Goal: Task Accomplishment & Management: Manage account settings

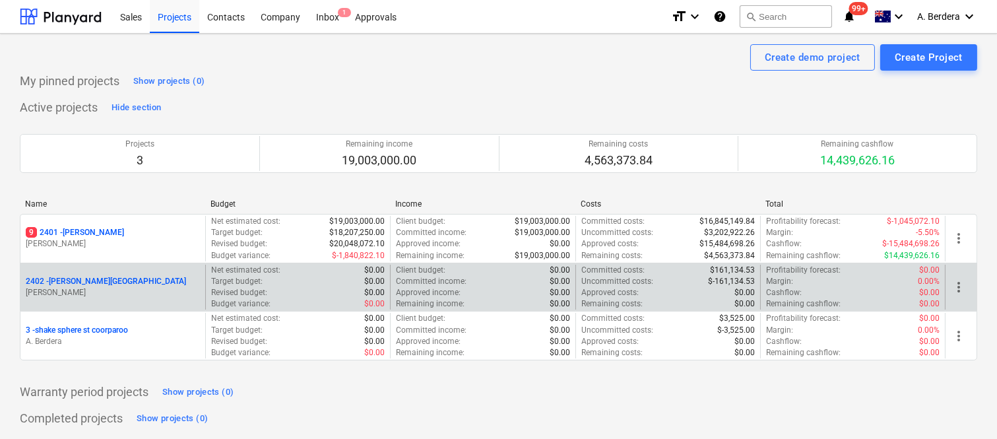
click at [161, 263] on div "2402 - [PERSON_NAME] Street [PERSON_NAME] Net estimated cost : $0.00 Target bud…" at bounding box center [498, 287] width 957 height 49
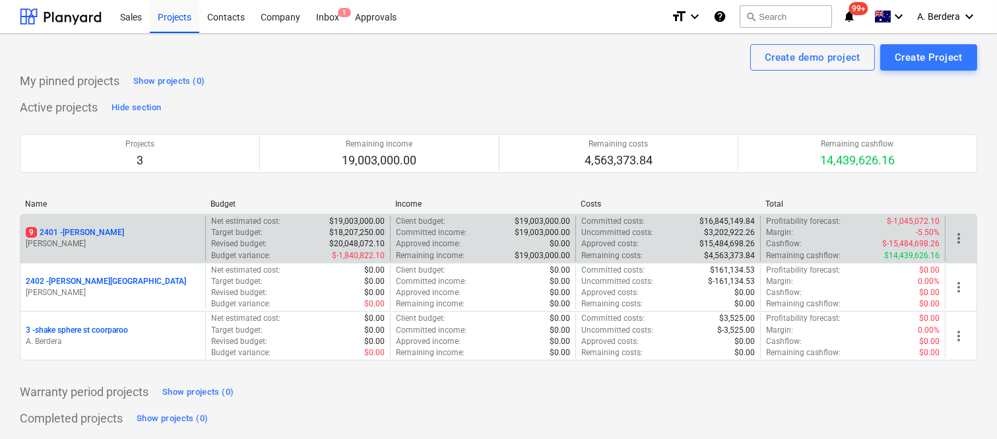
click at [155, 249] on p "[PERSON_NAME]" at bounding box center [113, 243] width 174 height 11
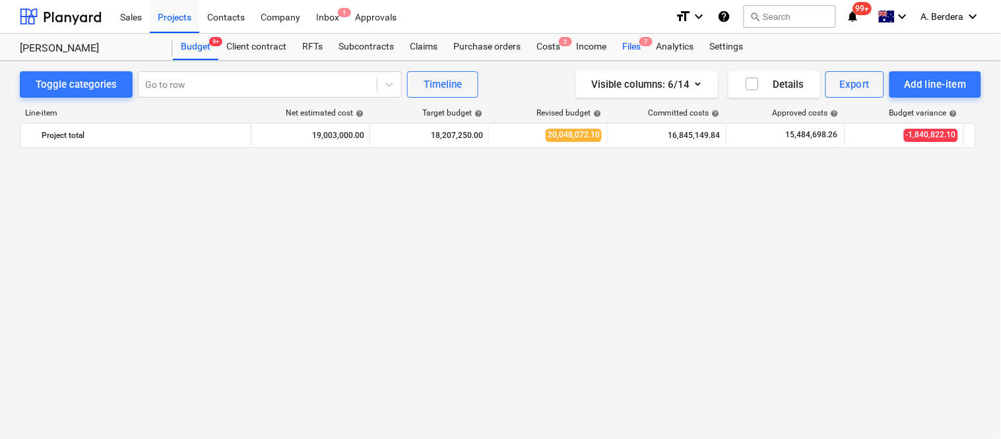
click at [636, 44] on div "Files 7" at bounding box center [631, 47] width 34 height 26
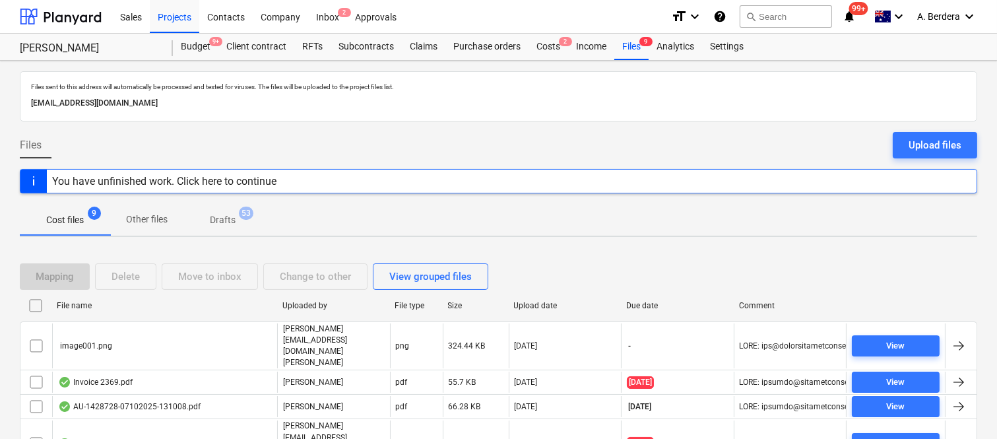
scroll to position [150, 0]
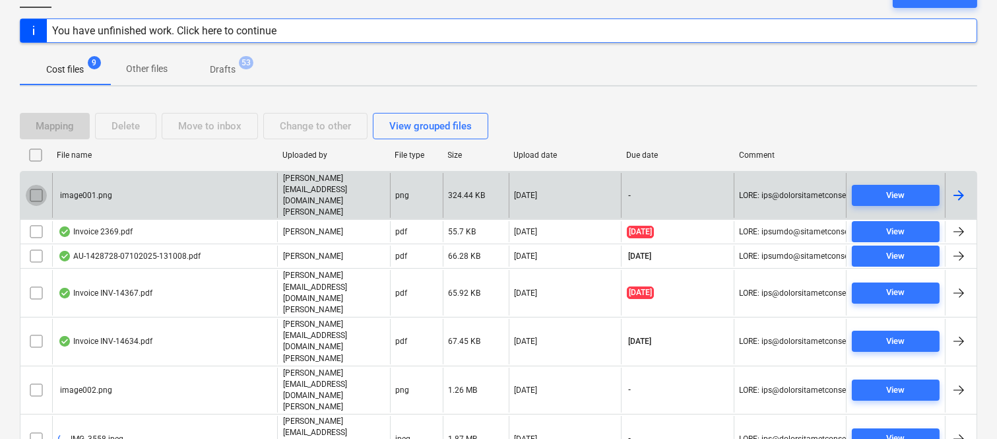
drag, startPoint x: 24, startPoint y: 182, endPoint x: 38, endPoint y: 181, distance: 13.9
click at [38, 185] on input "checkbox" at bounding box center [36, 195] width 21 height 21
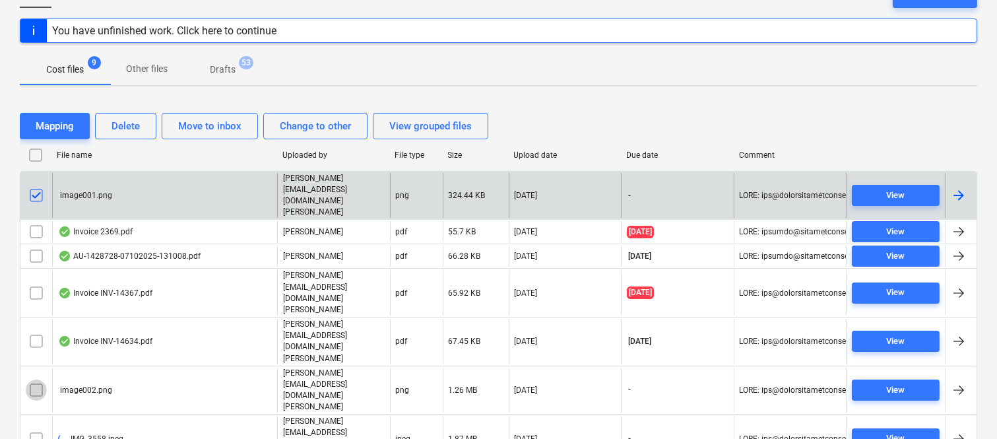
click at [38, 379] on input "checkbox" at bounding box center [36, 389] width 21 height 21
click at [33, 428] on input "checkbox" at bounding box center [36, 438] width 21 height 21
click at [130, 119] on div "Delete" at bounding box center [125, 125] width 28 height 17
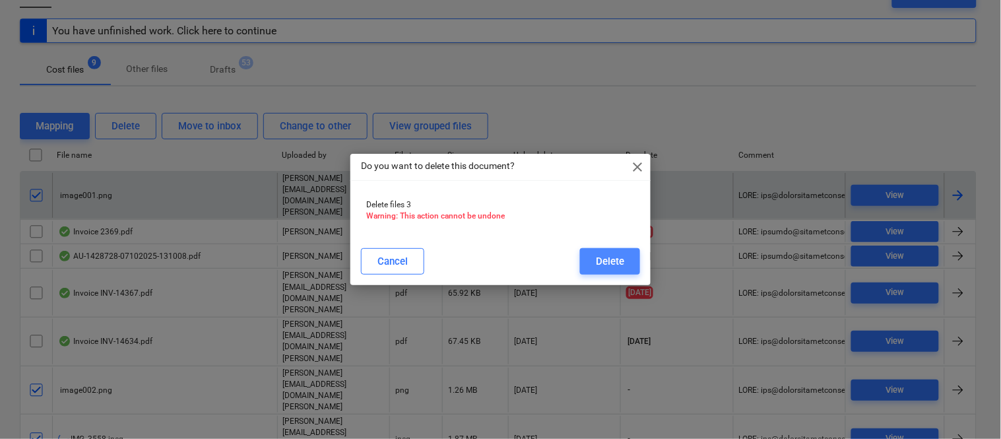
click at [598, 266] on div "Delete" at bounding box center [610, 261] width 28 height 17
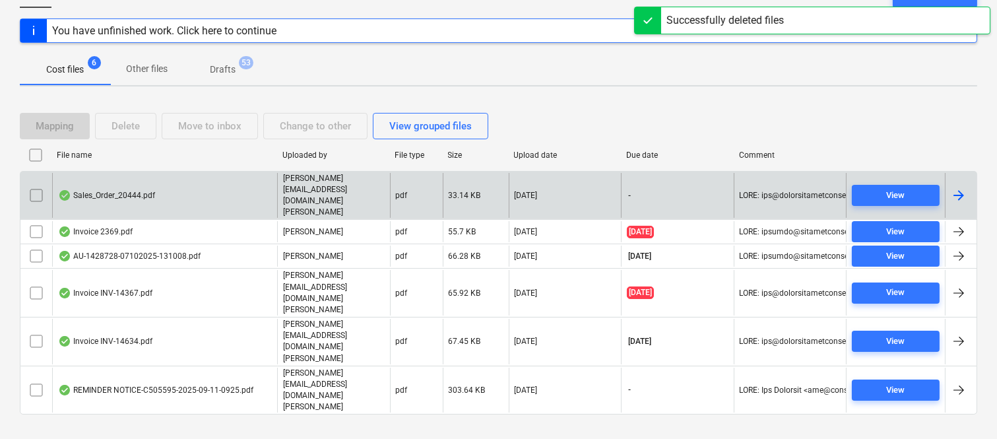
scroll to position [77, 0]
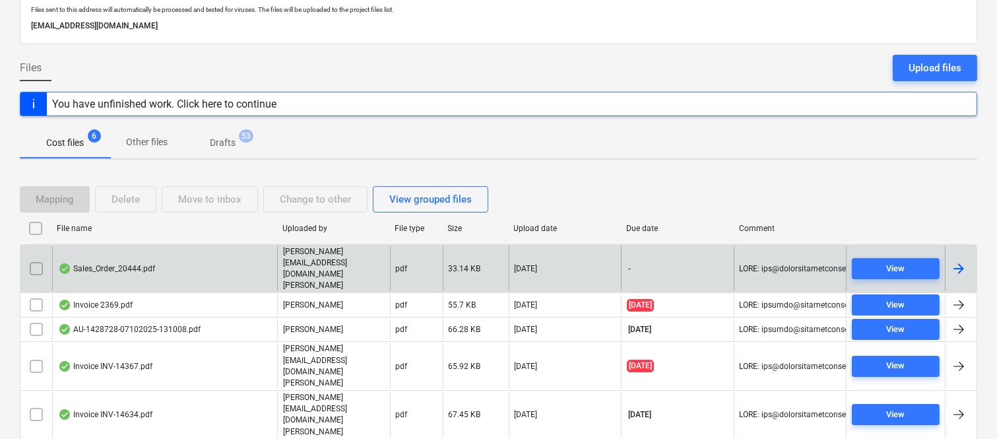
click at [311, 249] on div "[PERSON_NAME][EMAIL_ADDRESS][DOMAIN_NAME][PERSON_NAME]" at bounding box center [333, 269] width 113 height 46
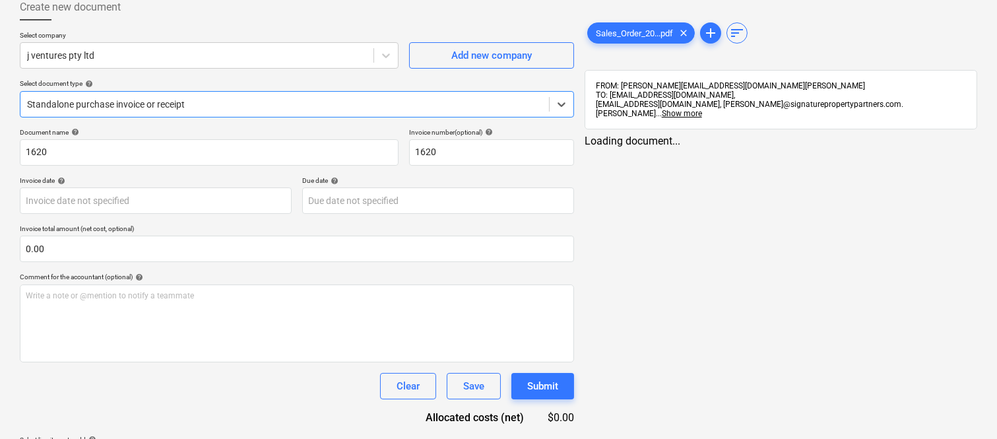
type input "1620"
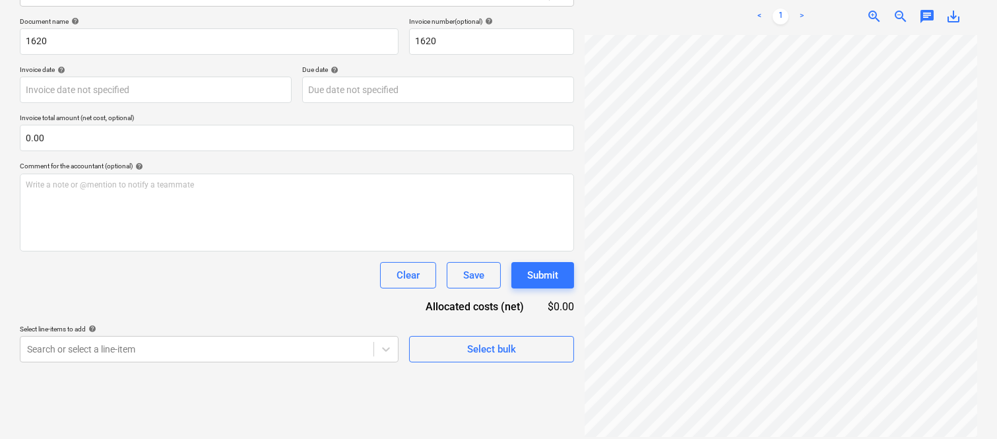
scroll to position [96, 0]
click at [260, 251] on body "Sales Projects Contacts Company Inbox 2 Approvals format_size keyboard_arrow_do…" at bounding box center [498, 31] width 997 height 439
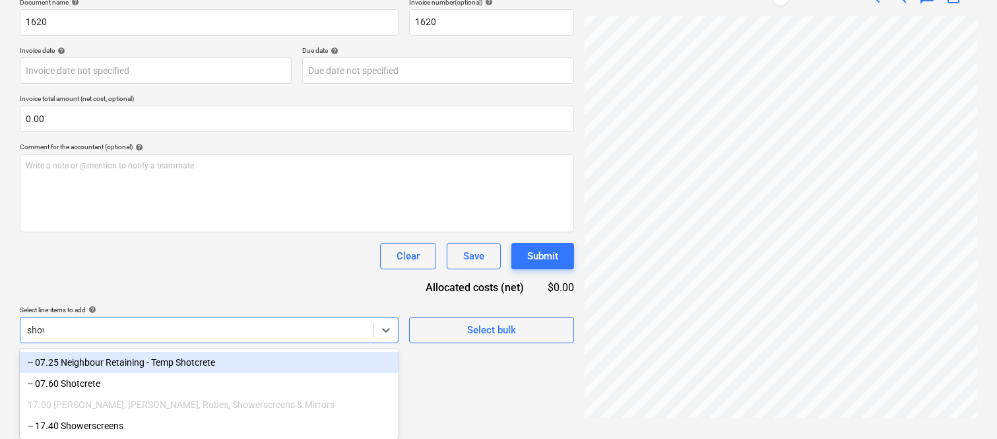
scroll to position [188, 0]
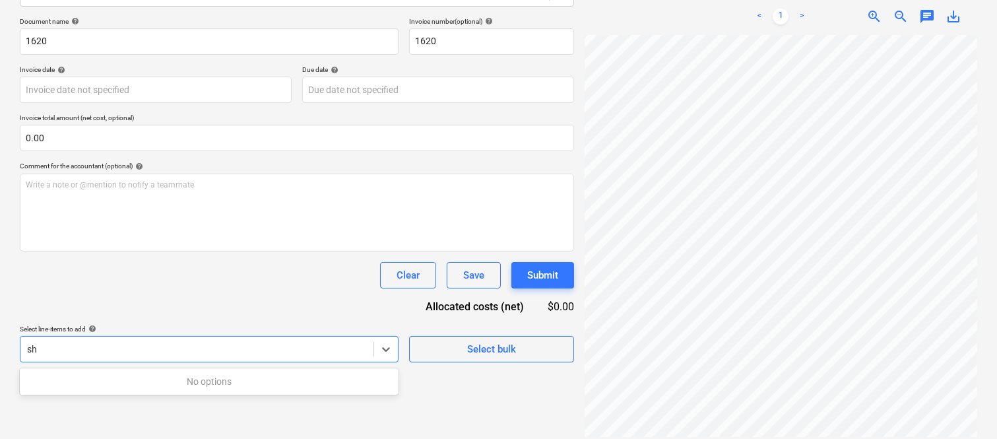
type input "s"
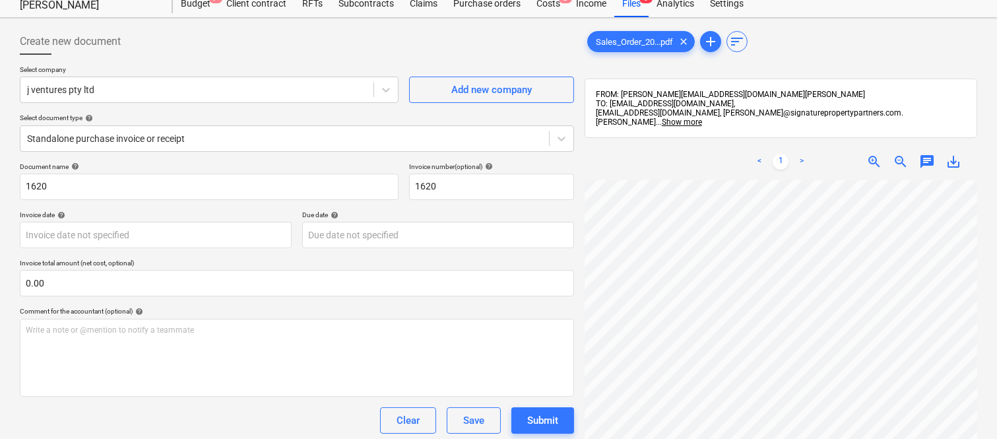
scroll to position [0, 0]
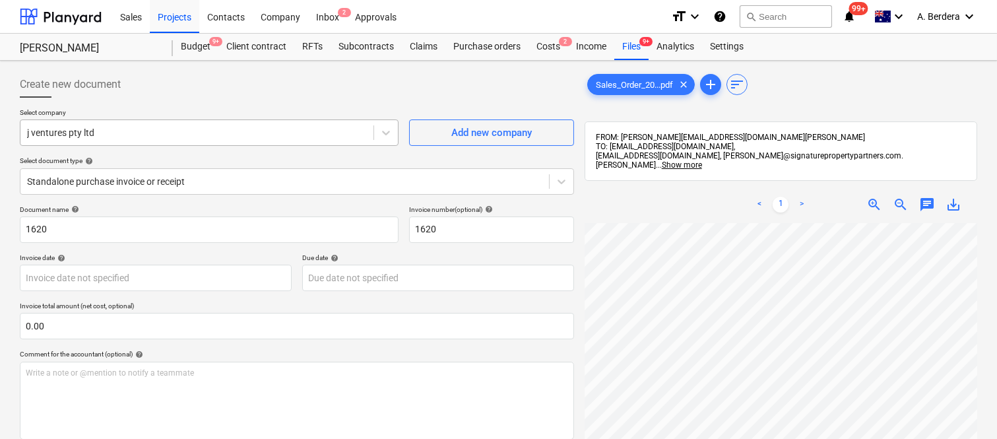
click at [240, 132] on div at bounding box center [197, 132] width 340 height 13
click at [515, 129] on div "Add new company" at bounding box center [491, 132] width 80 height 17
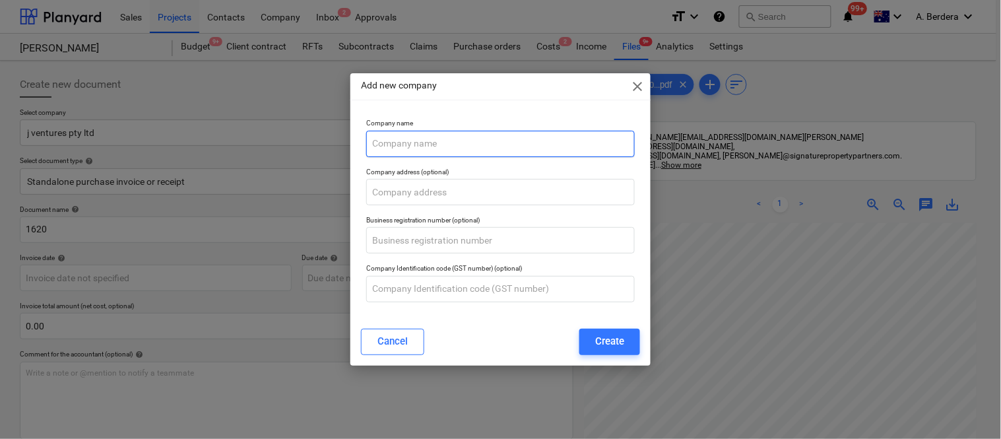
click at [491, 142] on input "text" at bounding box center [500, 144] width 268 height 26
paste input "Unica Stone and Tile Boutique Pty Ltd"
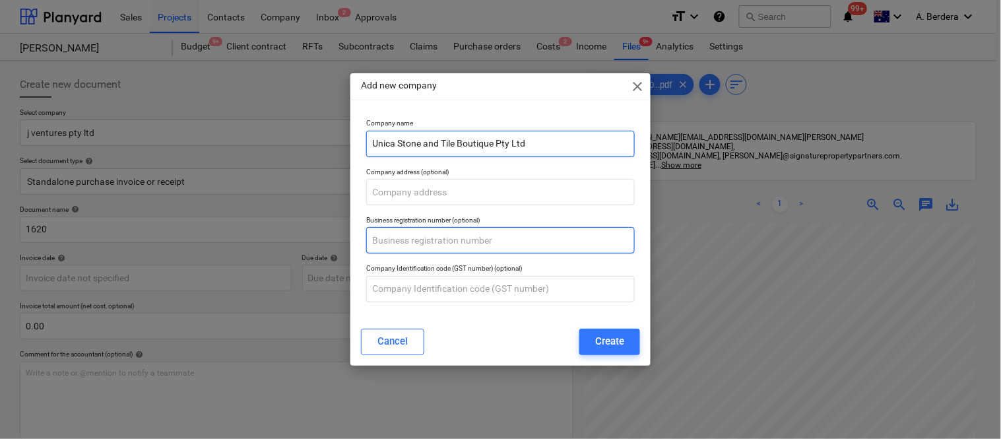
type input "Unica Stone and Tile Boutique Pty Ltd"
click at [412, 233] on input "text" at bounding box center [500, 240] width 268 height 26
paste input "73 150 545 430"
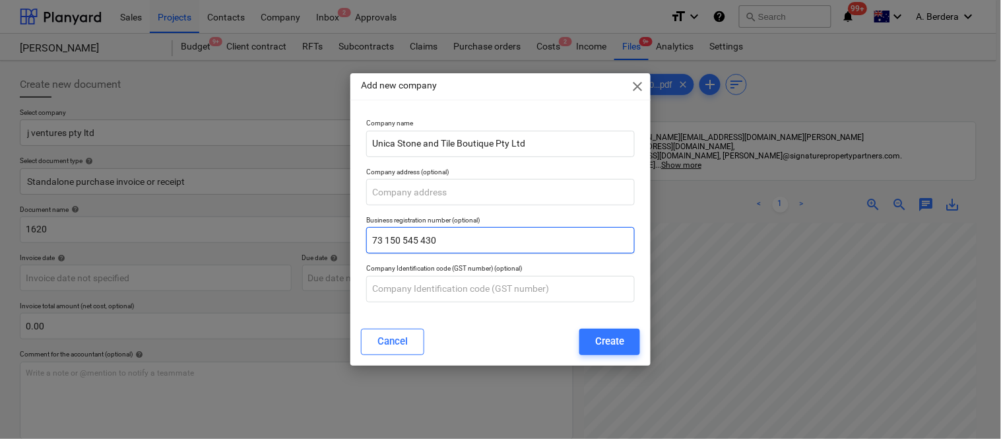
type input "73 150 545 430"
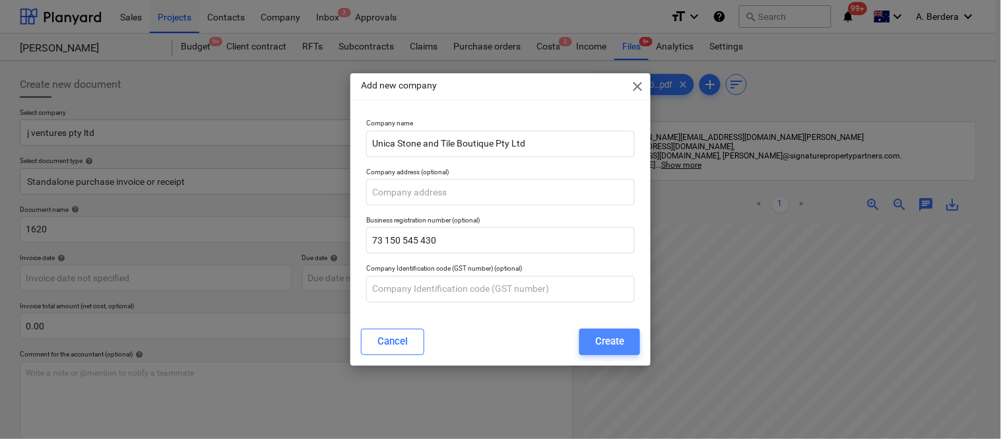
click at [611, 340] on div "Create" at bounding box center [609, 340] width 29 height 17
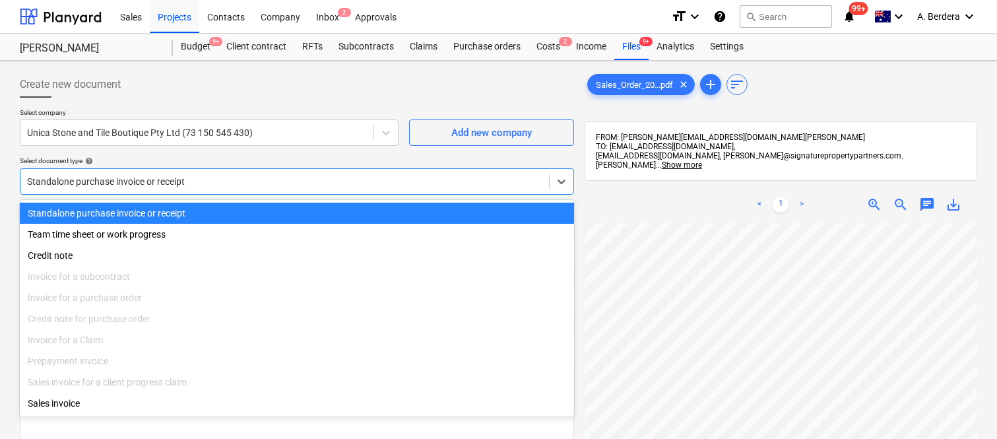
click at [295, 176] on div at bounding box center [284, 181] width 515 height 13
click at [332, 208] on div "Standalone purchase invoice or receipt" at bounding box center [297, 212] width 554 height 21
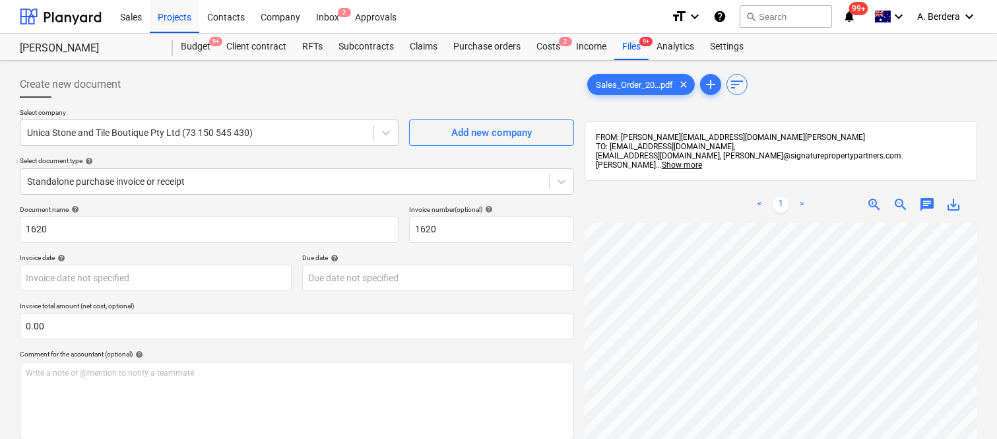
scroll to position [69, 65]
click at [897, 197] on span "zoom_out" at bounding box center [900, 205] width 16 height 16
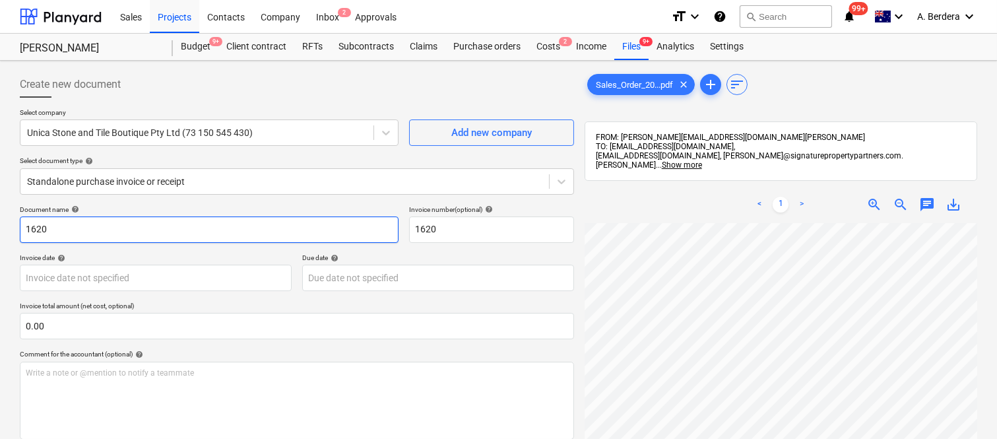
click at [24, 226] on input "1620" at bounding box center [209, 229] width 379 height 26
type input "UNICA STONE & TILE BOUTIQUE INV- 1620"
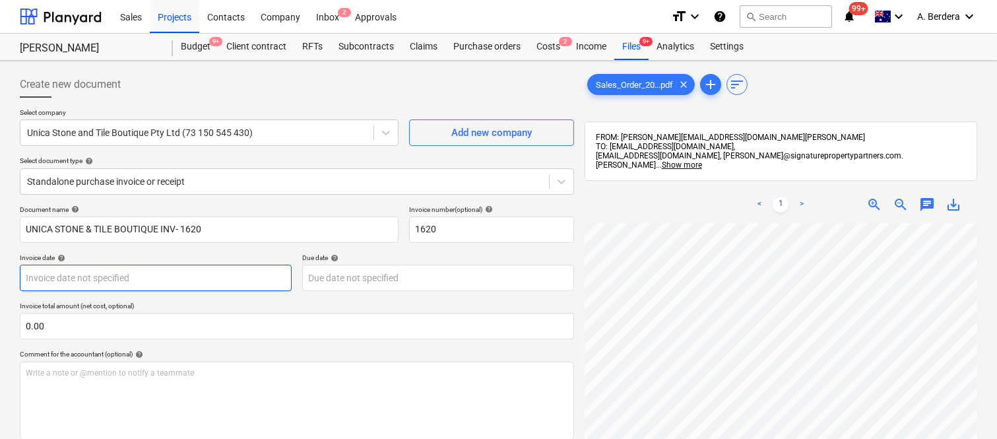
click at [173, 276] on body "Sales Projects Contacts Company Inbox 2 Approvals format_size keyboard_arrow_do…" at bounding box center [498, 219] width 997 height 439
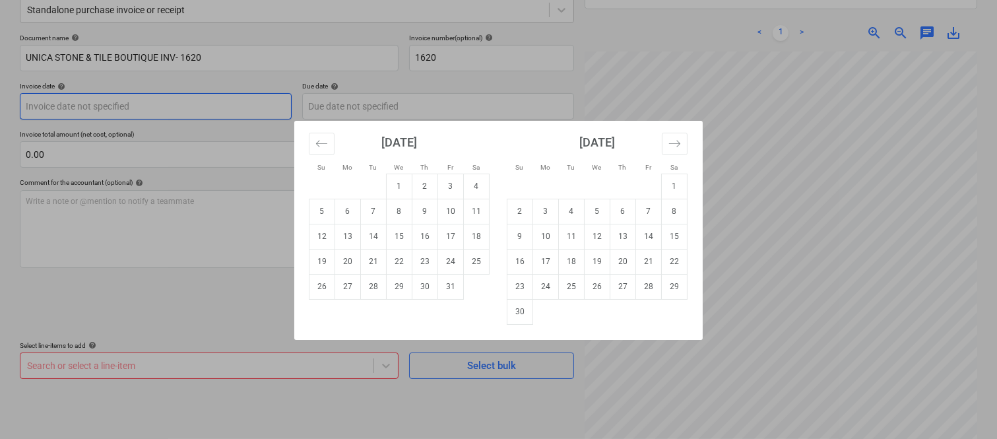
scroll to position [188, 0]
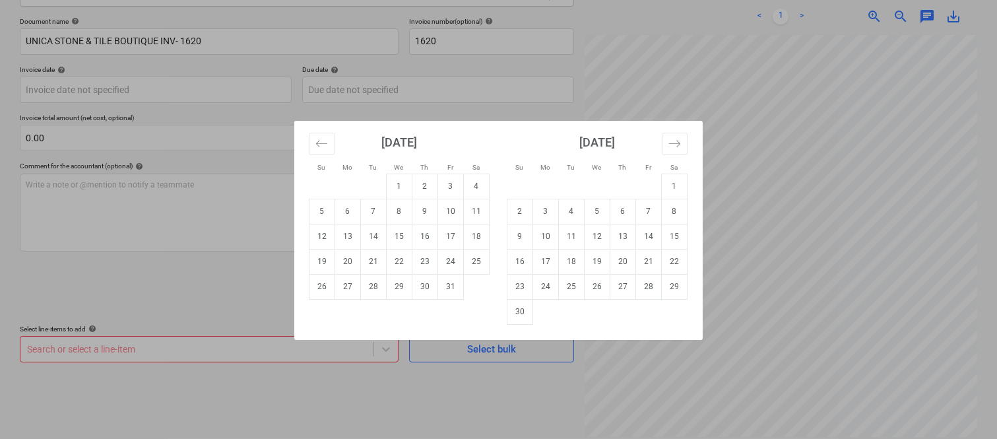
drag, startPoint x: 876, startPoint y: 259, endPoint x: 776, endPoint y: 286, distance: 103.0
click at [776, 286] on div "Su Mo Tu We Th Fr Sa Su Mo Tu We Th Fr Sa September 2025 1 2 3 4 5 6 7 8 9 10 1…" at bounding box center [498, 219] width 997 height 439
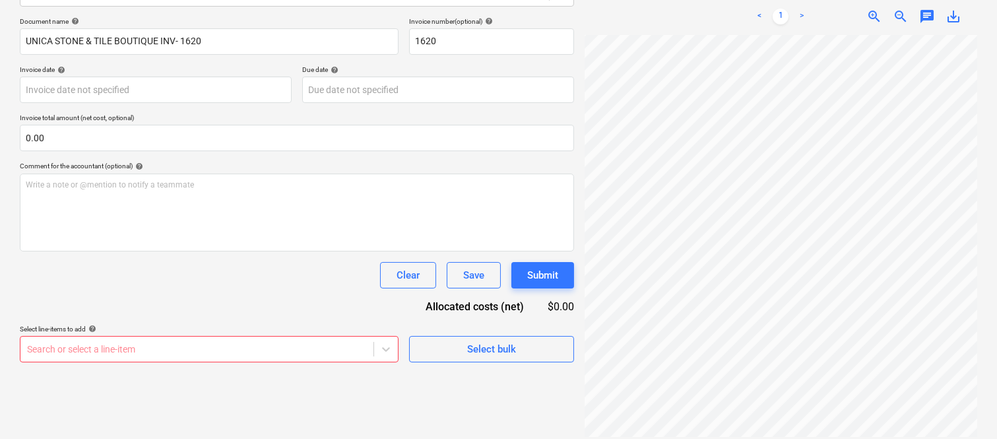
scroll to position [0, 276]
click at [167, 86] on body "Sales Projects Contacts Company Inbox 2 Approvals format_size keyboard_arrow_do…" at bounding box center [498, 31] width 997 height 439
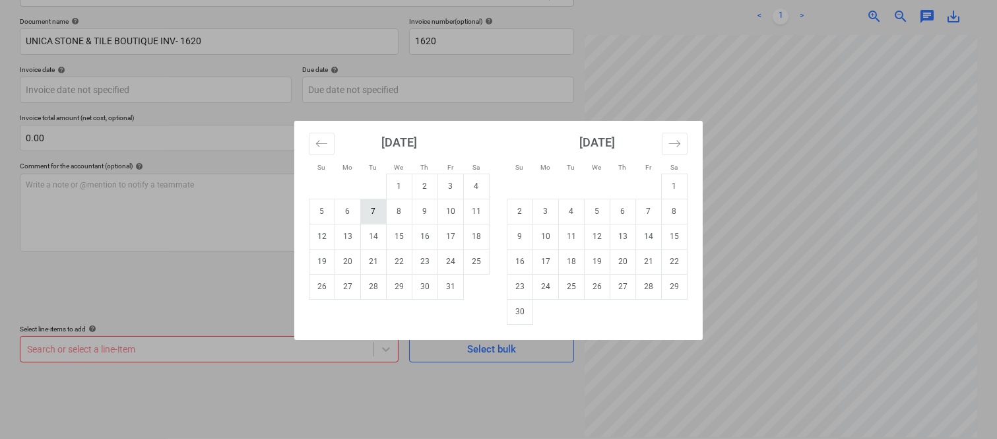
click at [373, 216] on td "7" at bounding box center [374, 211] width 26 height 25
type input "07 Oct 2025"
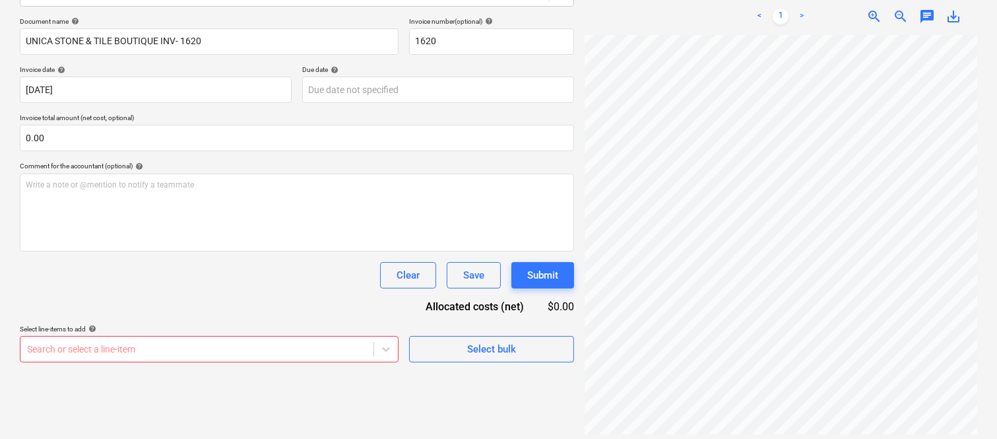
scroll to position [71, 40]
click at [985, 189] on div "Create new document Select company Unica Stone and Tile Boutique Pty Ltd (73 15…" at bounding box center [498, 160] width 997 height 574
click at [985, 195] on div "Create new document Select company Unica Stone and Tile Boutique Pty Ltd (73 15…" at bounding box center [498, 160] width 997 height 574
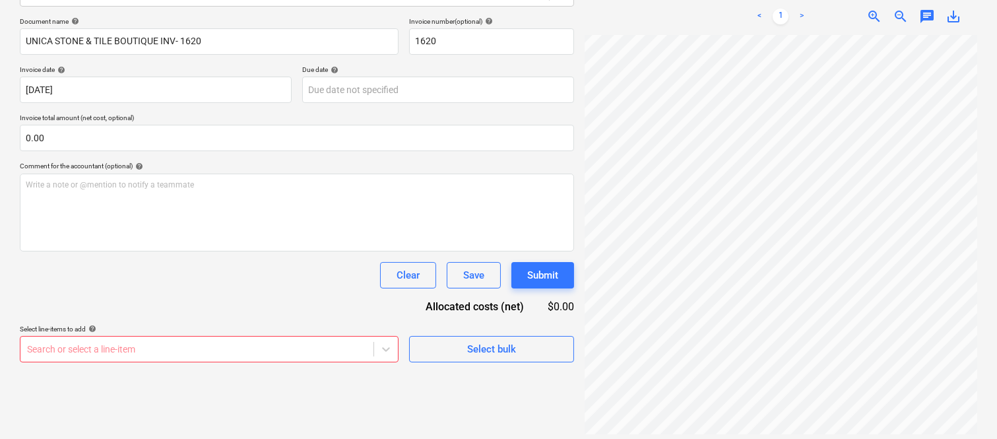
click at [997, 251] on html "Sales Projects Contacts Company Inbox 2 Approvals format_size keyboard_arrow_do…" at bounding box center [498, 31] width 997 height 439
click at [418, 94] on body "Sales Projects Contacts Company Inbox 2 Approvals format_size keyboard_arrow_do…" at bounding box center [498, 31] width 997 height 439
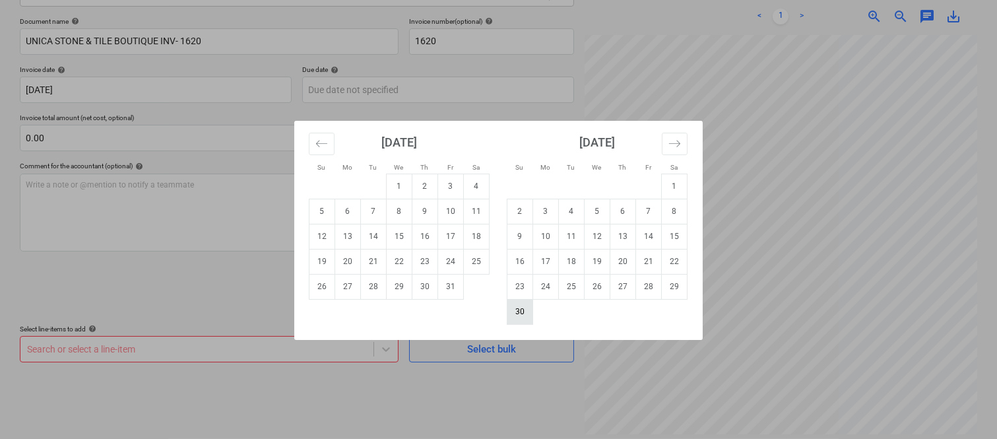
click at [516, 305] on td "30" at bounding box center [520, 311] width 26 height 25
type input "30 Nov 2025"
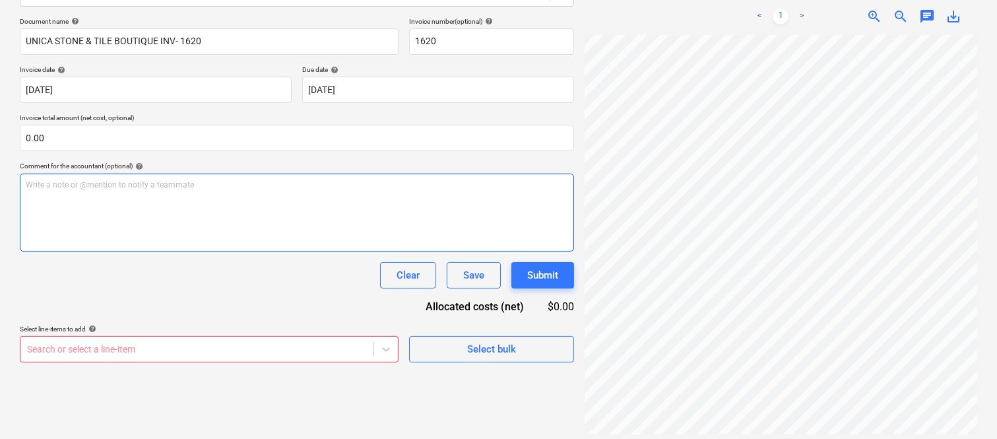
scroll to position [76, 276]
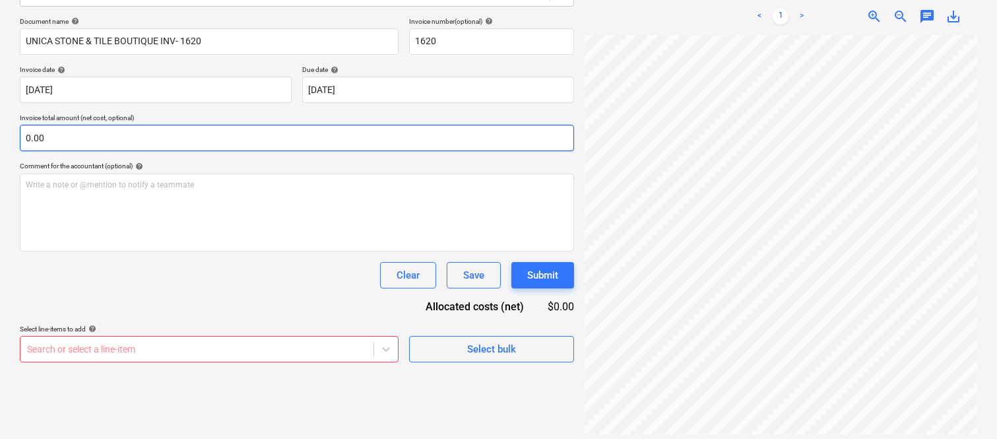
click at [160, 142] on input "0.00" at bounding box center [297, 138] width 554 height 26
paste input "1,877.84"
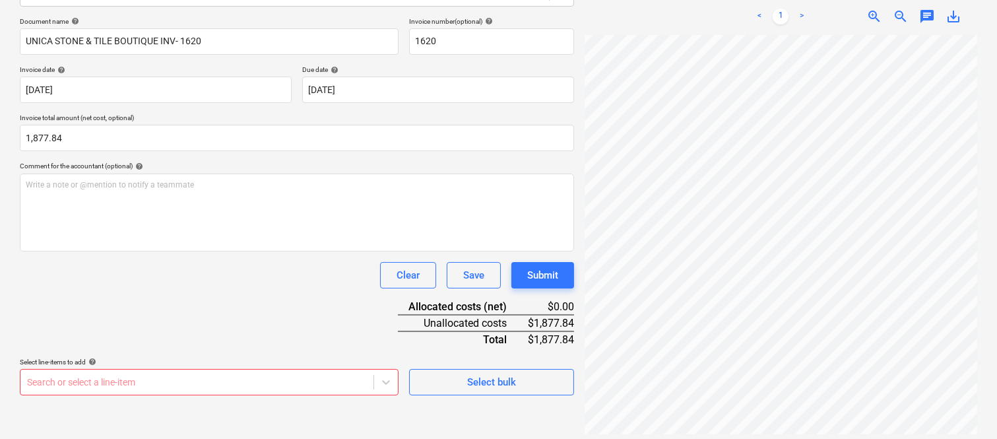
click at [193, 274] on div "Clear Save Submit" at bounding box center [297, 275] width 554 height 26
type input "1,877.84"
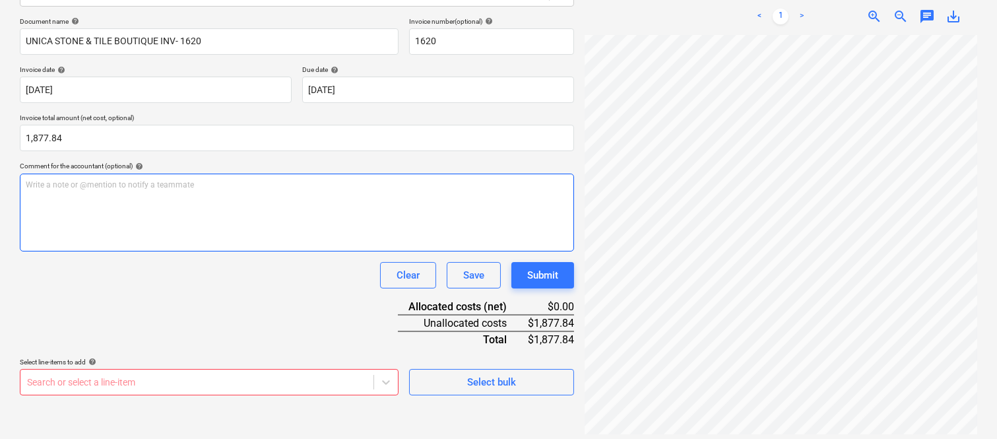
click at [164, 195] on div "Write a note or @mention to notify a teammate ﻿" at bounding box center [297, 212] width 554 height 78
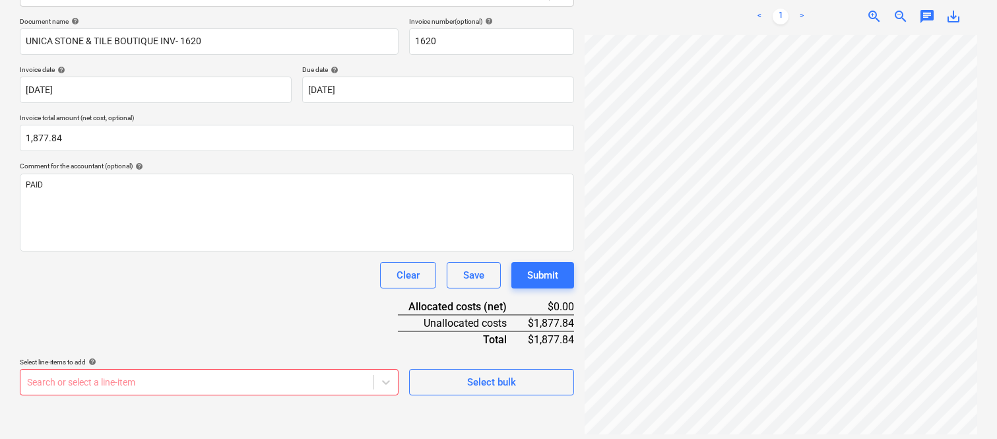
click at [129, 300] on div "Document name help UNICA STONE & TILE BOUTIQUE INV- 1620 Invoice number (option…" at bounding box center [297, 206] width 554 height 378
click at [111, 251] on body "Sales Projects Contacts Company Inbox 2 Approvals format_size keyboard_arrow_do…" at bounding box center [498, 31] width 997 height 439
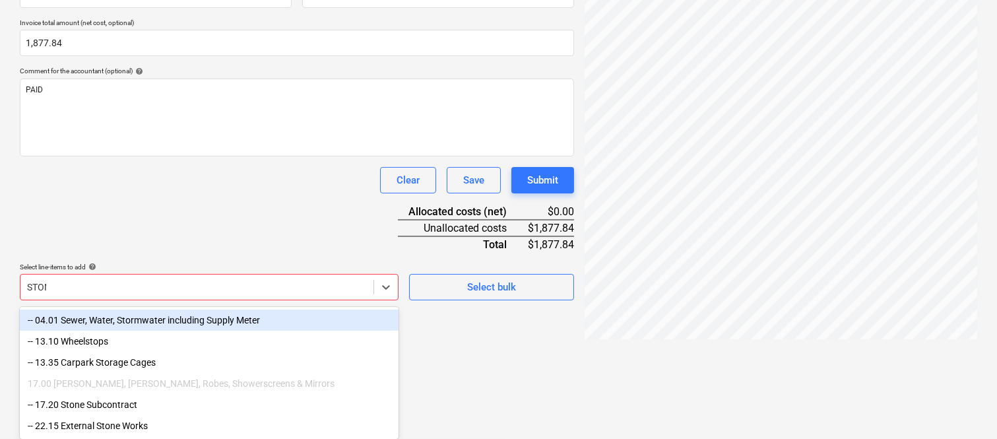
scroll to position [220, 0]
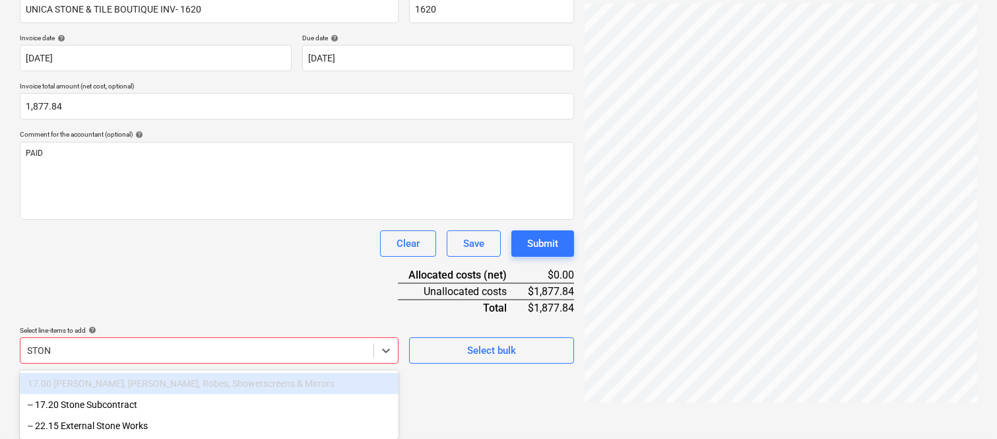
type input "STONE"
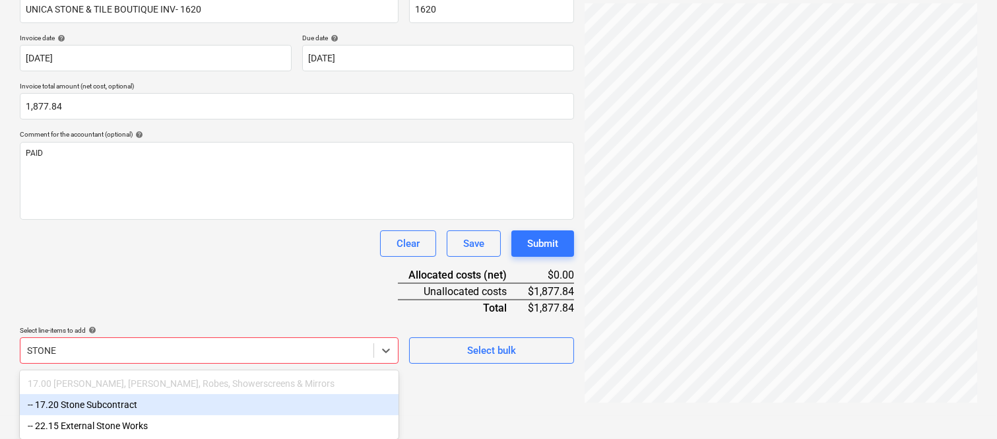
click at [115, 403] on div "-- 17.20 Stone Subcontract" at bounding box center [209, 404] width 379 height 21
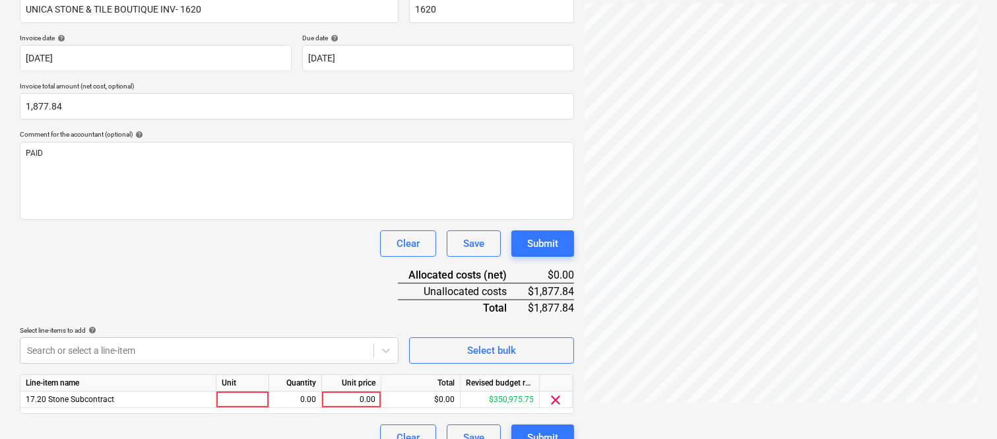
click at [137, 261] on div "Document name help UNICA STONE & TILE BOUTIQUE INV- 1620 Invoice number (option…" at bounding box center [297, 217] width 554 height 465
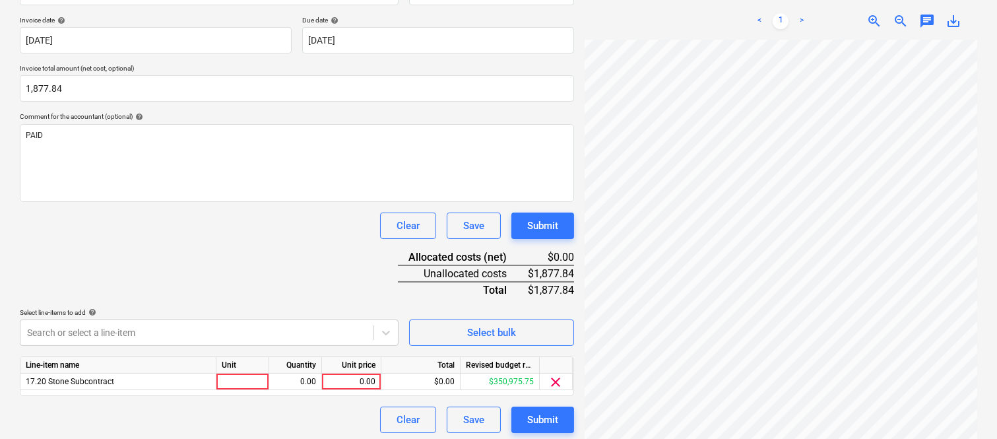
scroll to position [242, 0]
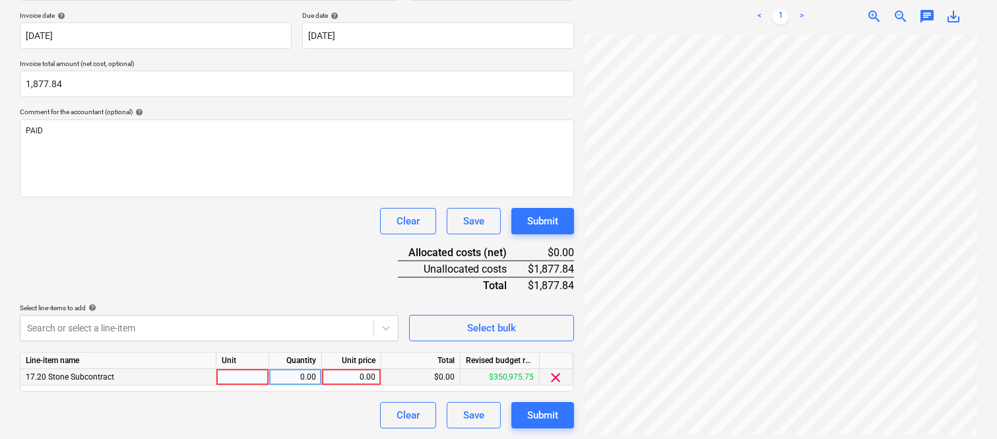
click at [253, 377] on div at bounding box center [242, 377] width 53 height 16
type input "INVOICE"
click at [298, 377] on div "0.00" at bounding box center [295, 377] width 42 height 16
type input "1"
click at [350, 377] on div "0.00" at bounding box center [351, 377] width 48 height 16
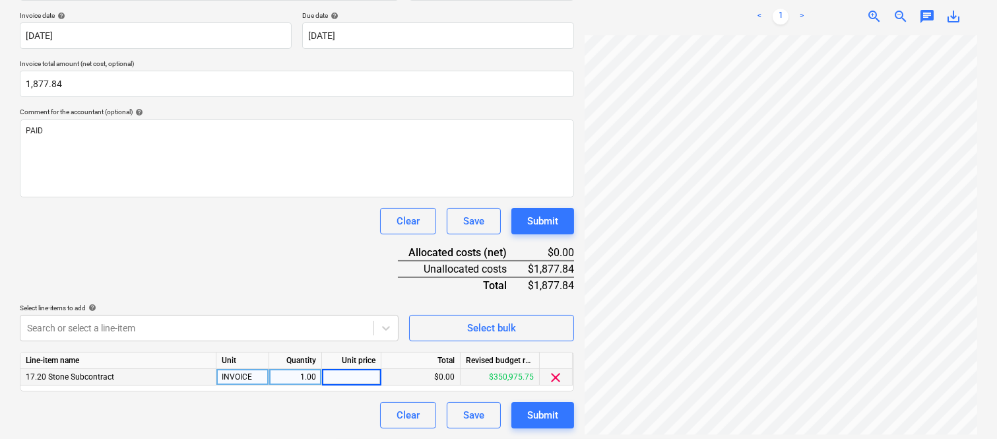
type input "1,877.84"
click at [309, 406] on div "Clear Save Submit" at bounding box center [297, 415] width 554 height 26
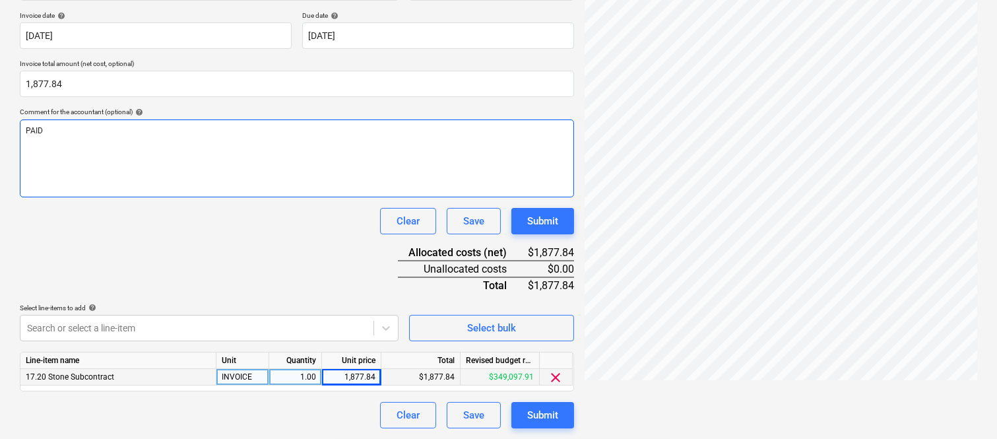
scroll to position [0, 0]
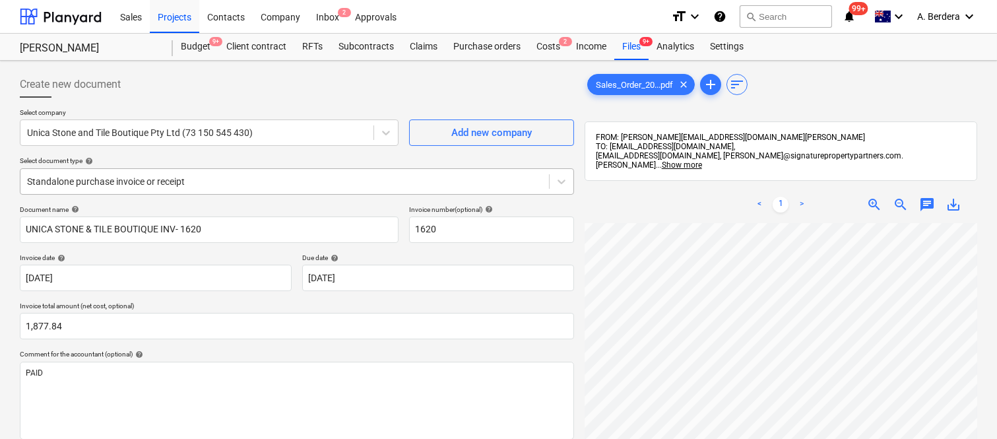
click at [326, 175] on div at bounding box center [284, 181] width 515 height 13
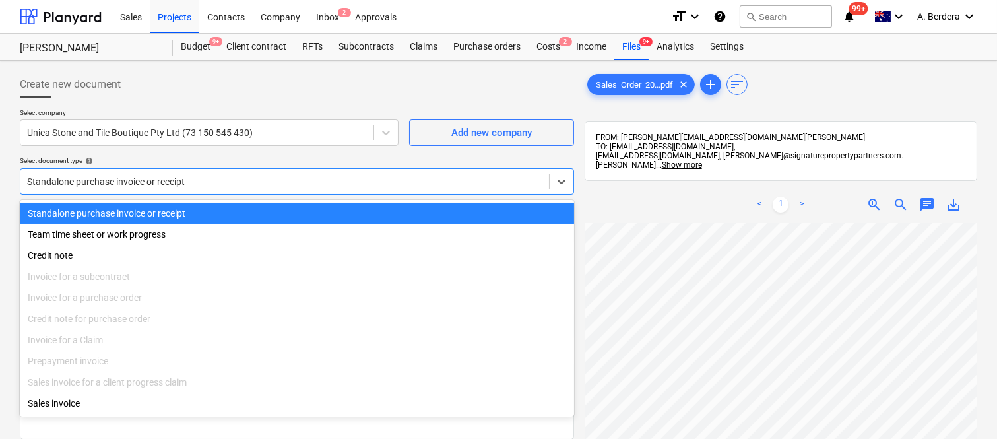
click at [354, 209] on div "Standalone purchase invoice or receipt" at bounding box center [297, 212] width 554 height 21
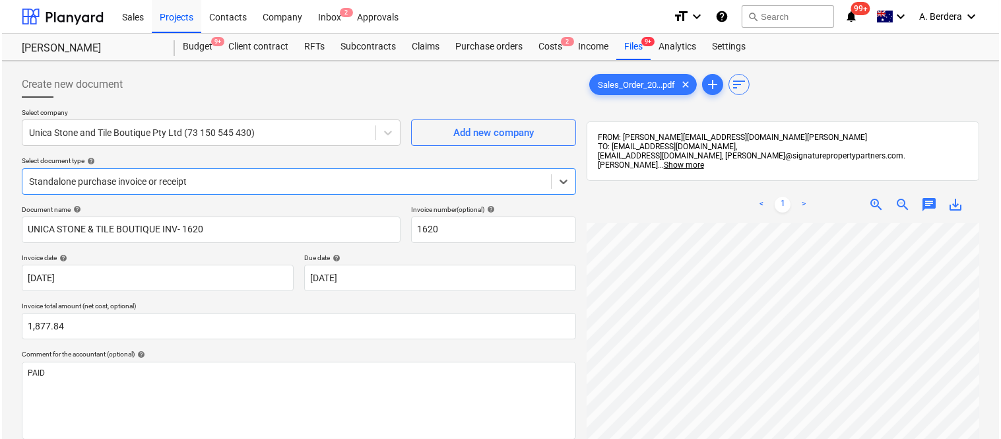
scroll to position [242, 0]
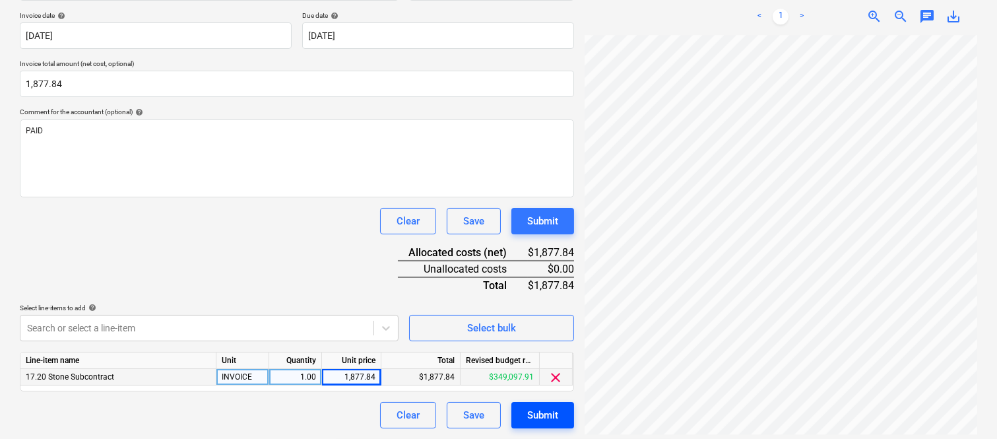
click at [540, 418] on div "Submit" at bounding box center [542, 414] width 31 height 17
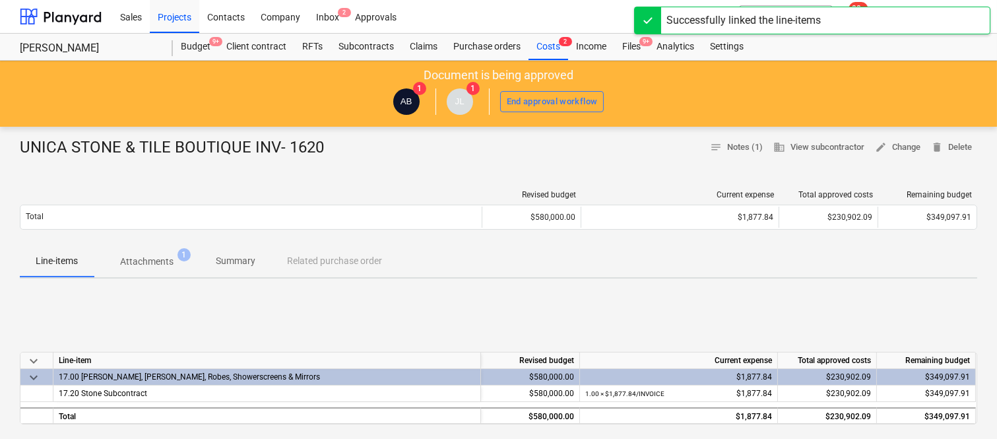
click at [233, 264] on p "Summary" at bounding box center [236, 261] width 40 height 14
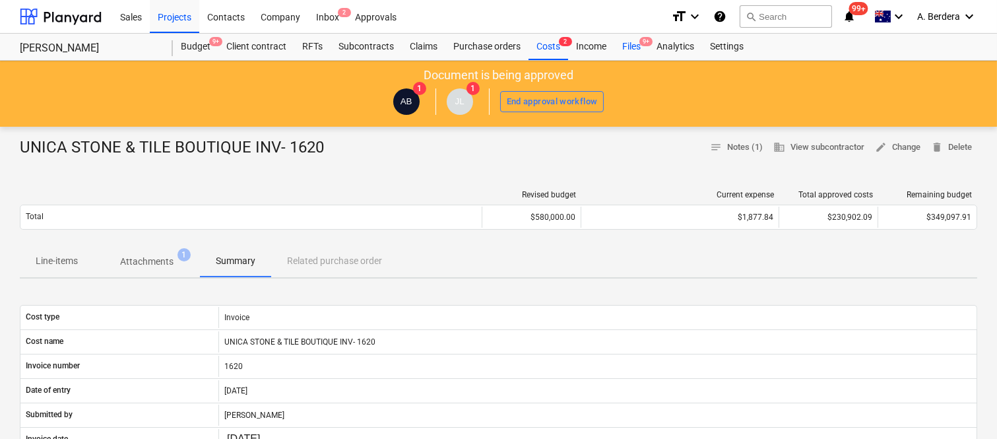
click at [627, 51] on div "Files 9+" at bounding box center [631, 47] width 34 height 26
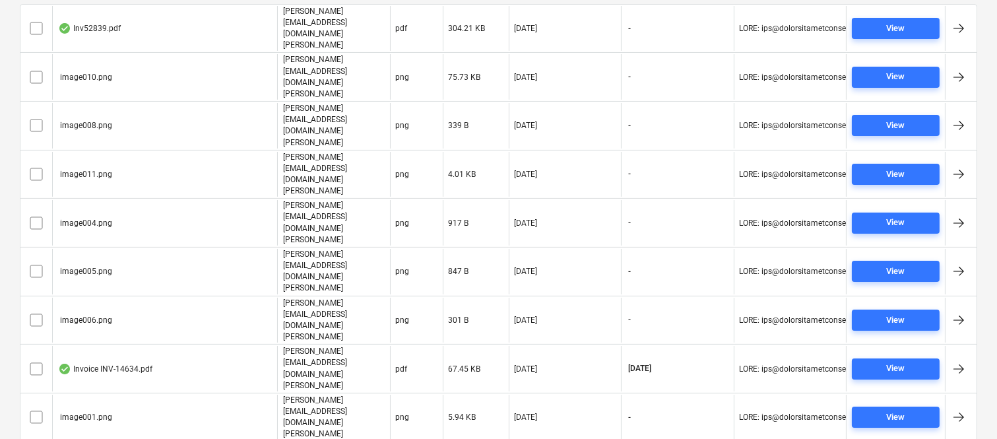
scroll to position [325, 0]
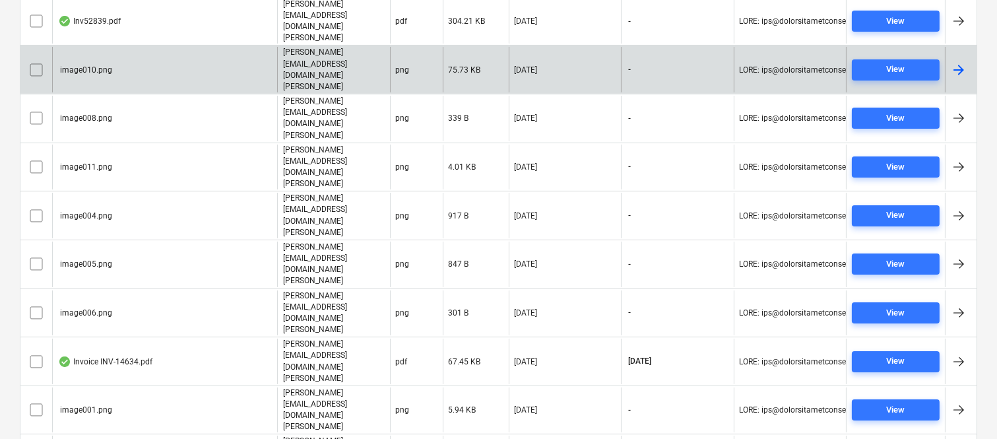
click at [30, 59] on input "checkbox" at bounding box center [36, 69] width 21 height 21
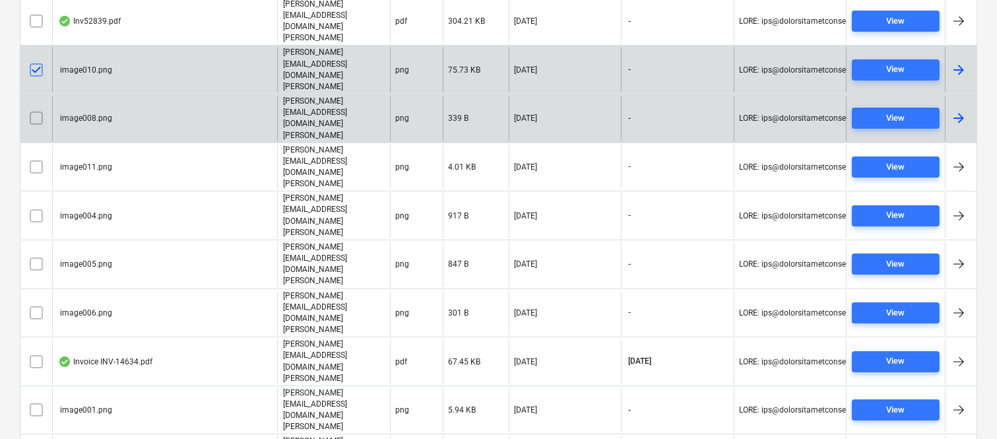
click at [38, 108] on input "checkbox" at bounding box center [36, 118] width 21 height 21
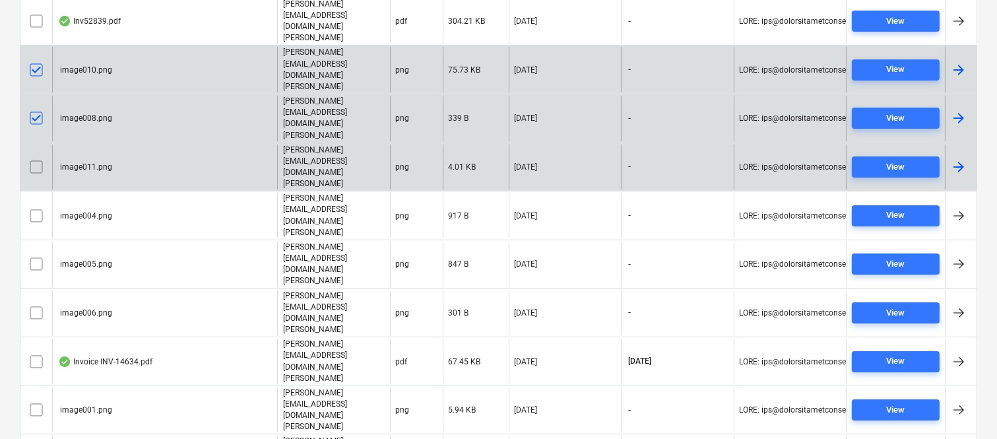
click at [34, 156] on input "checkbox" at bounding box center [36, 166] width 21 height 21
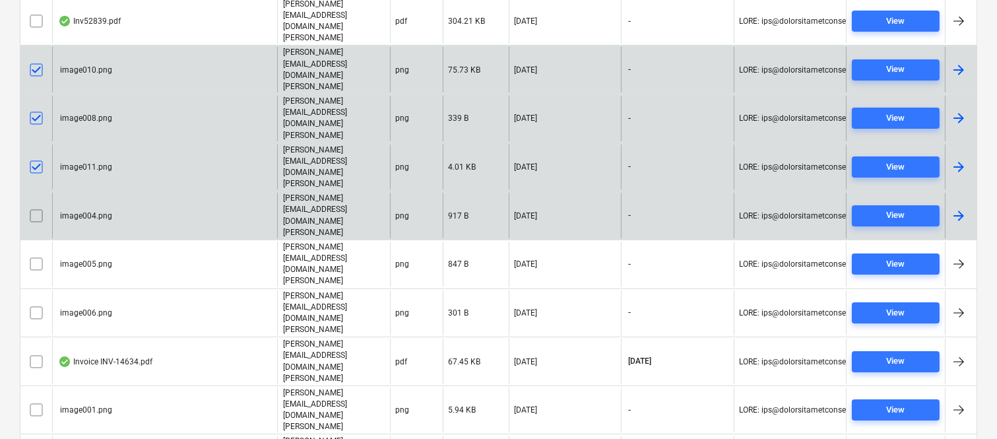
click at [37, 205] on input "checkbox" at bounding box center [36, 215] width 21 height 21
click at [34, 253] on input "checkbox" at bounding box center [36, 263] width 21 height 21
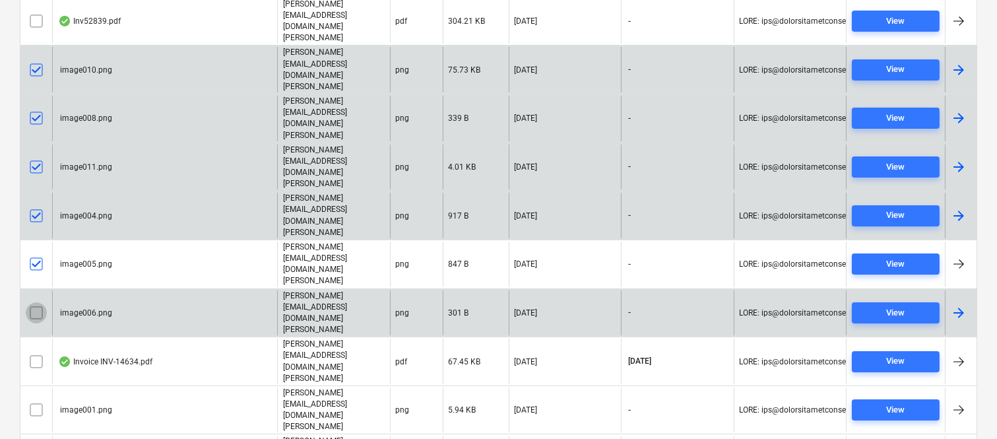
drag, startPoint x: 37, startPoint y: 108, endPoint x: 33, endPoint y: 156, distance: 47.7
click at [33, 302] on input "checkbox" at bounding box center [36, 312] width 21 height 21
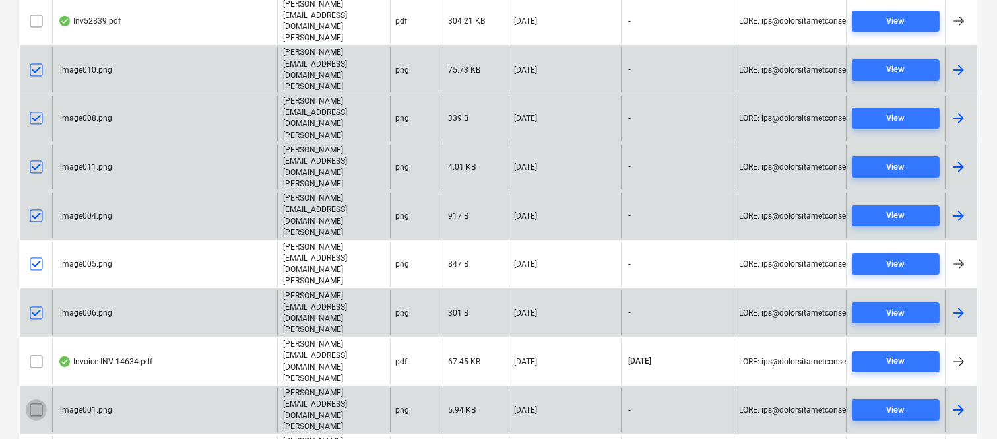
click at [38, 399] on input "checkbox" at bounding box center [36, 409] width 21 height 21
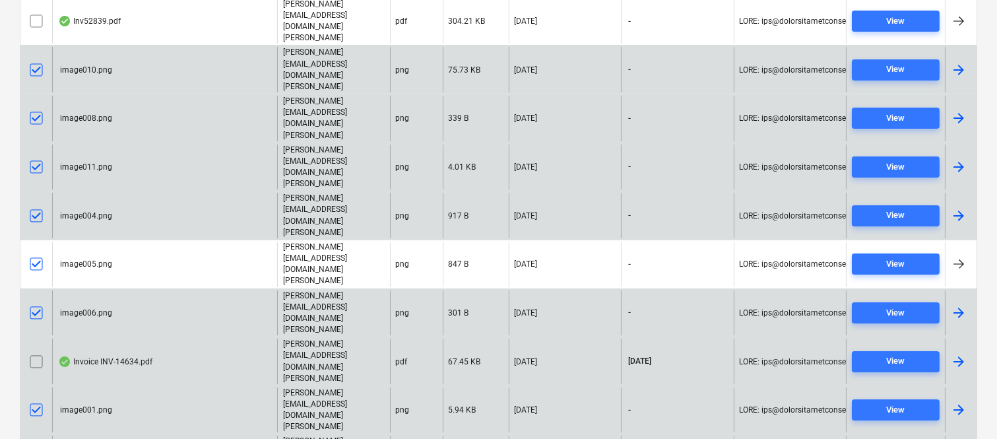
scroll to position [0, 0]
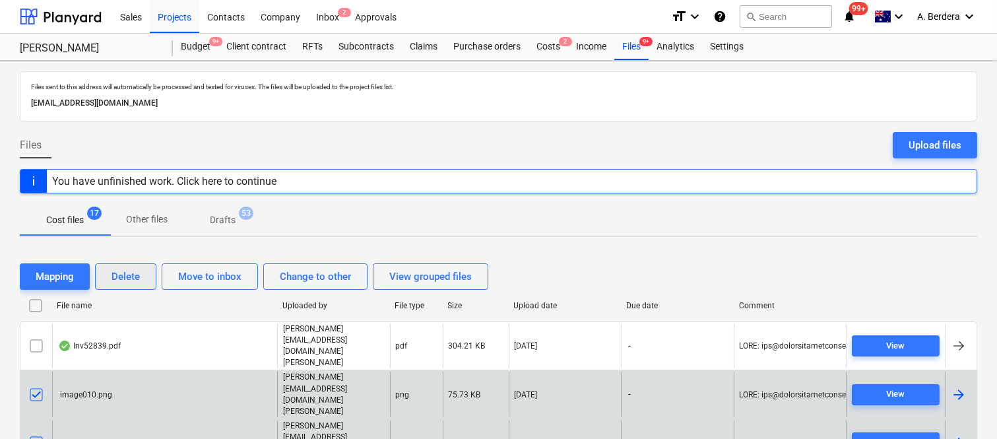
click at [128, 279] on div "Delete" at bounding box center [125, 276] width 28 height 17
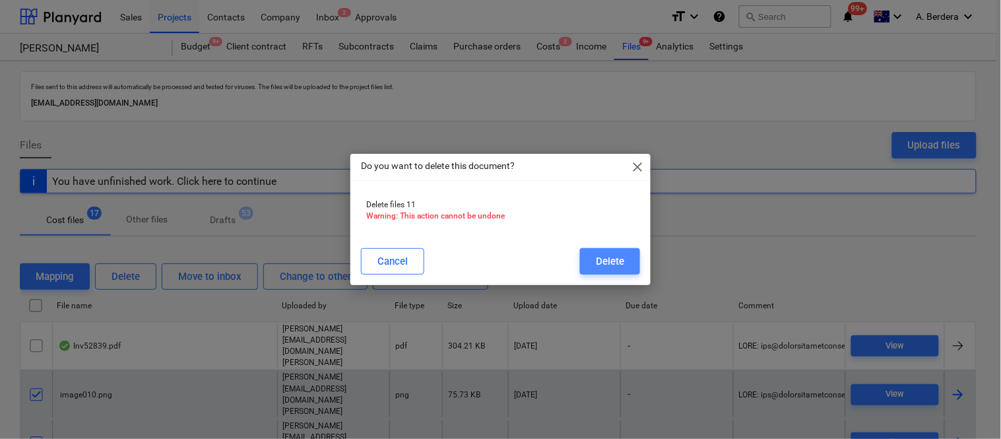
click at [600, 261] on div "Delete" at bounding box center [610, 261] width 28 height 17
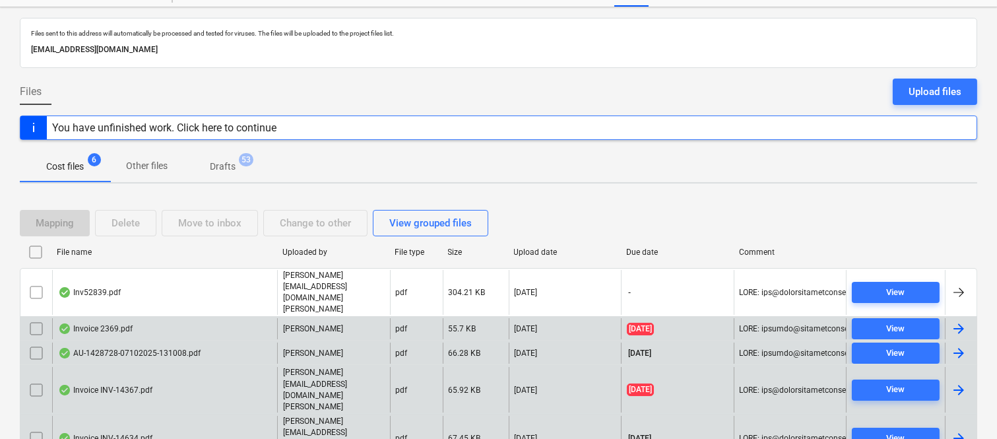
scroll to position [77, 0]
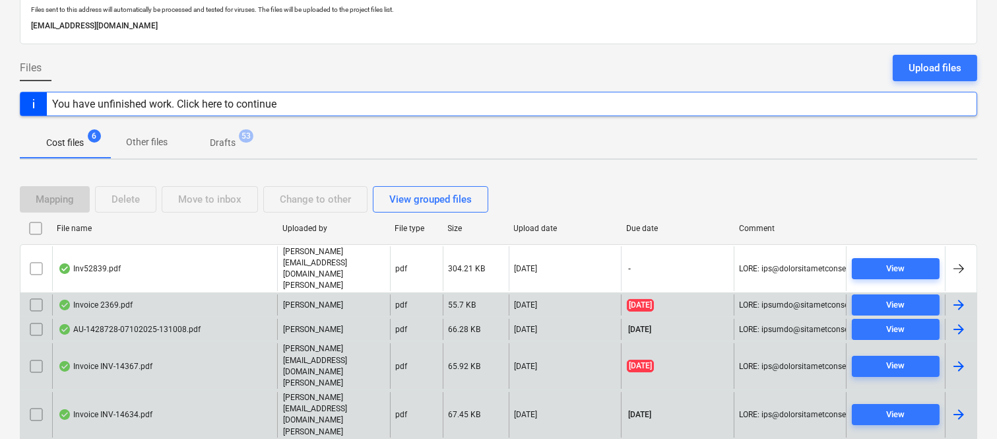
click at [215, 343] on div "Invoice INV-14367.pdf" at bounding box center [164, 366] width 225 height 46
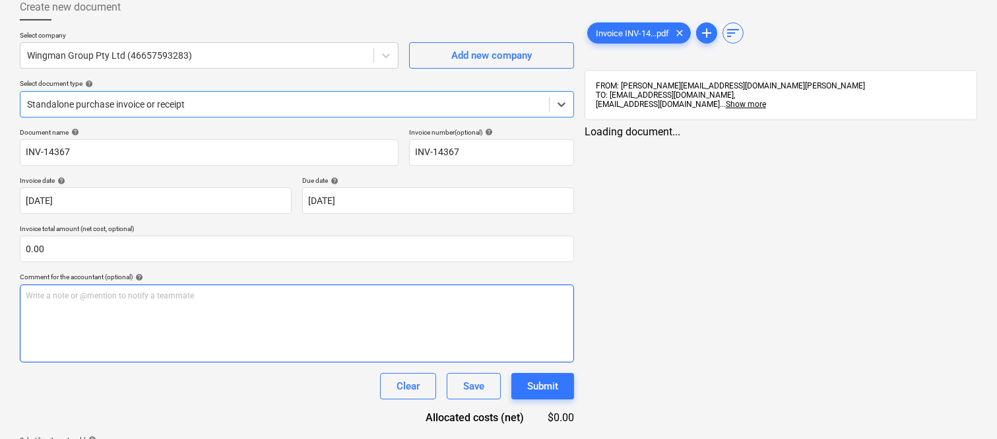
type input "INV-14367"
type input "[DATE]"
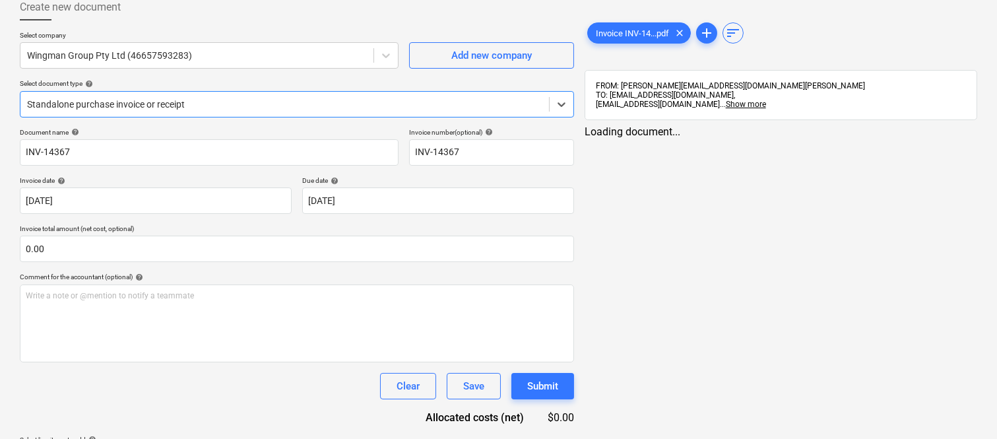
click at [272, 102] on div at bounding box center [284, 104] width 515 height 13
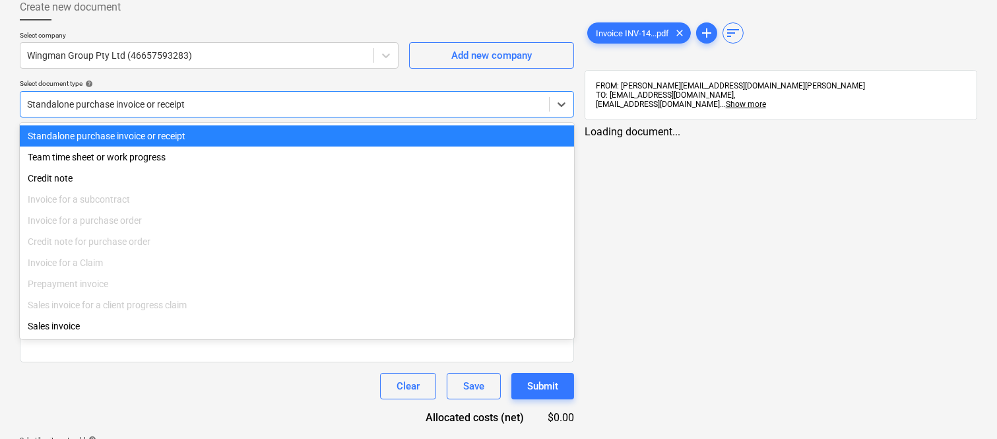
click at [287, 135] on div "Standalone purchase invoice or receipt" at bounding box center [297, 135] width 554 height 21
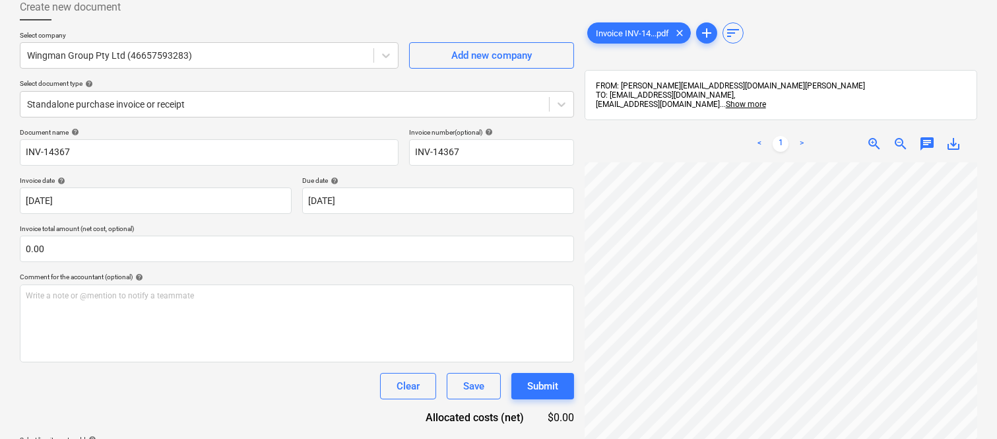
scroll to position [0, 104]
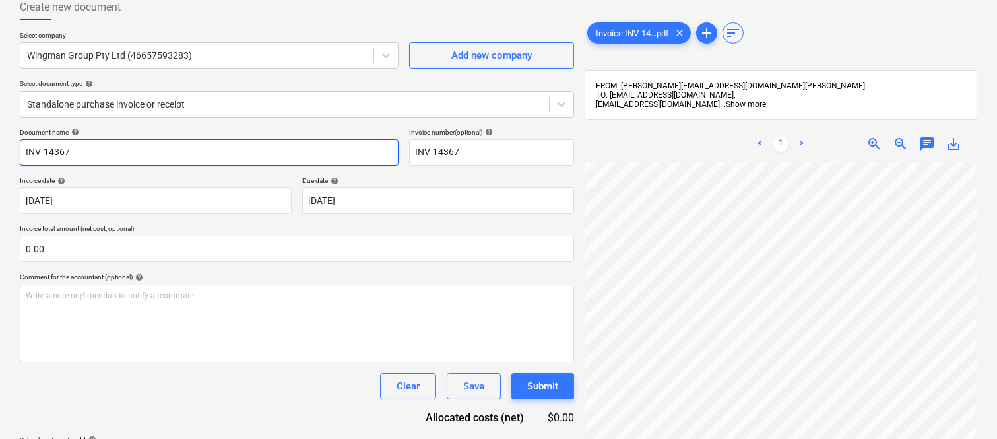
click at [22, 150] on input "INV-14367" at bounding box center [209, 152] width 379 height 26
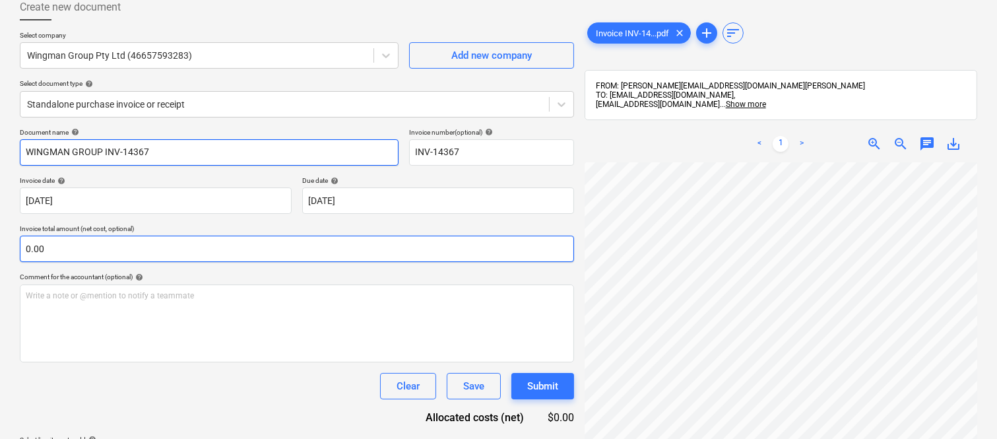
scroll to position [301, 104]
type input "WINGMAN GROUP INV-14367"
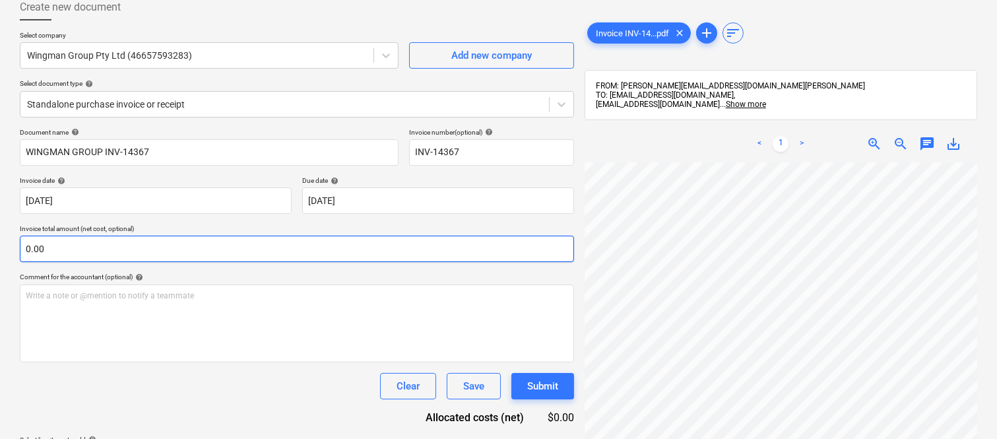
scroll to position [299, 0]
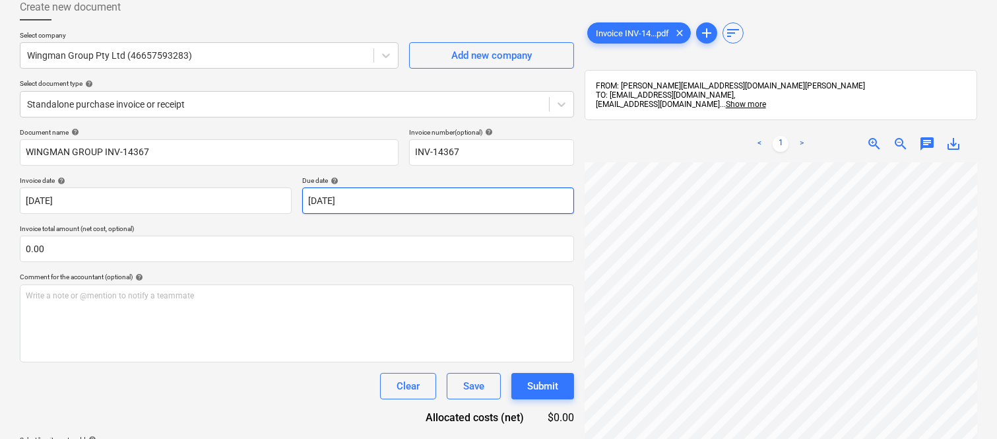
click at [465, 203] on body "Sales Projects Contacts Company Inbox 2 Approvals format_size keyboard_arrow_do…" at bounding box center [498, 142] width 997 height 439
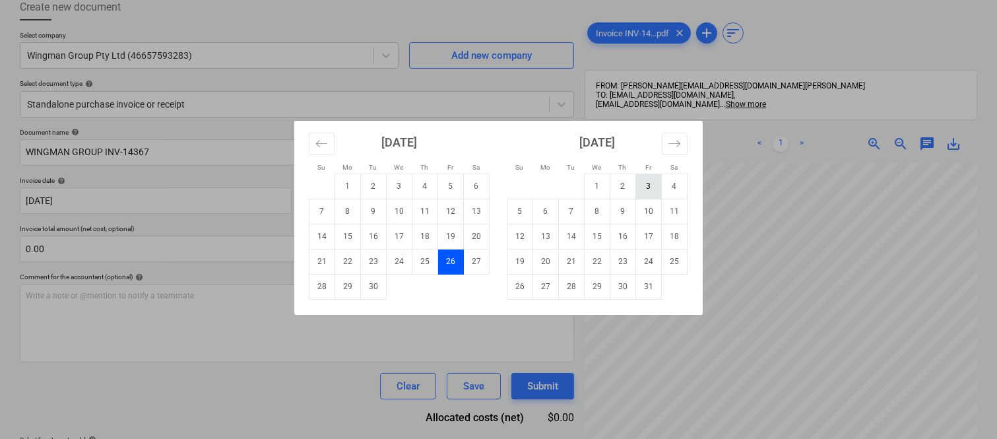
click at [643, 183] on td "3" at bounding box center [649, 185] width 26 height 25
type input "[DATE]"
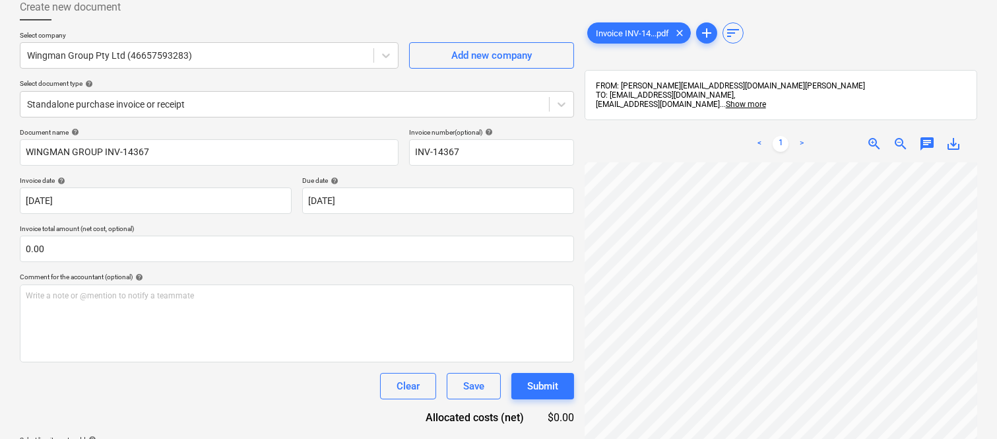
scroll to position [238, 104]
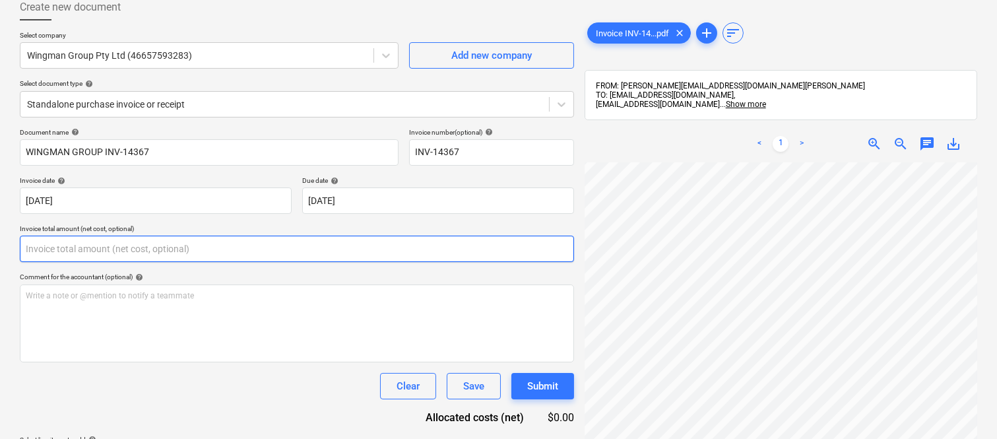
click at [148, 249] on input "text" at bounding box center [297, 248] width 554 height 26
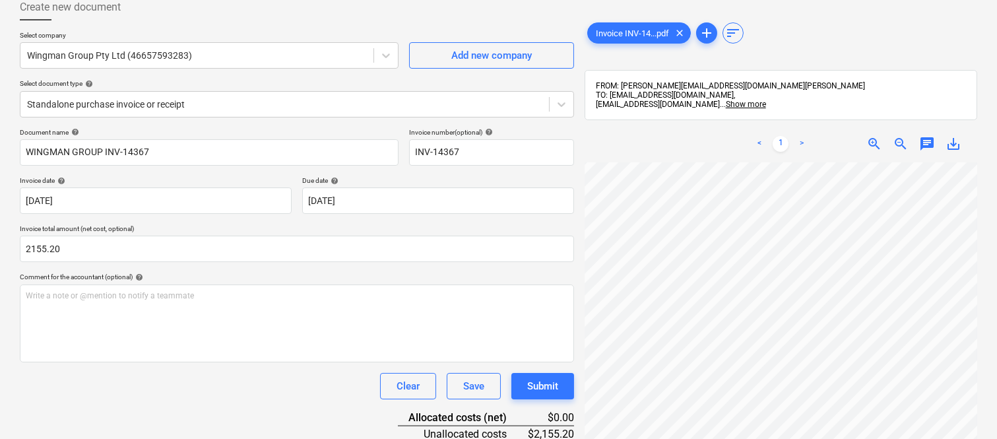
type input "2,155.20"
click at [201, 367] on div "Document name help WINGMAN GROUP INV-14367 Invoice number (optional) help INV-1…" at bounding box center [297, 317] width 554 height 378
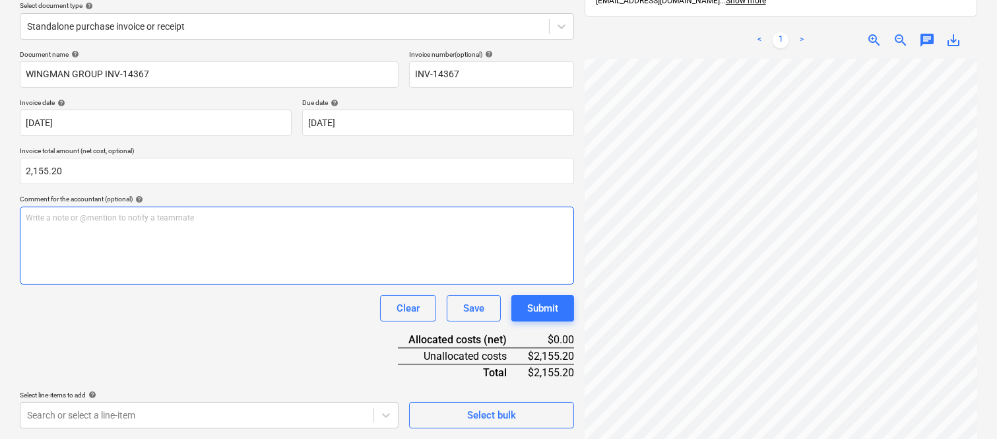
scroll to position [188, 0]
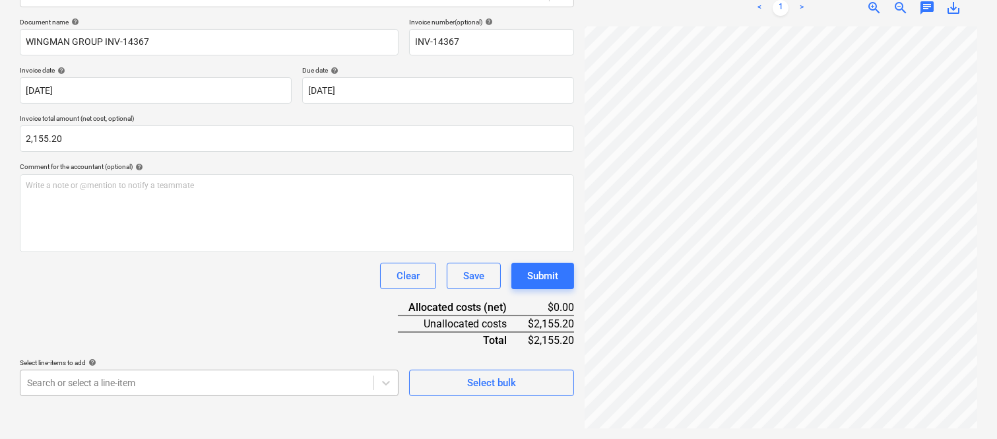
click at [251, 251] on body "Sales Projects Contacts Company Inbox 2 Approvals format_size keyboard_arrow_do…" at bounding box center [498, 32] width 997 height 439
click at [298, 251] on body "Sales Projects Contacts Company Inbox 2 Approvals format_size keyboard_arrow_do…" at bounding box center [498, 32] width 997 height 439
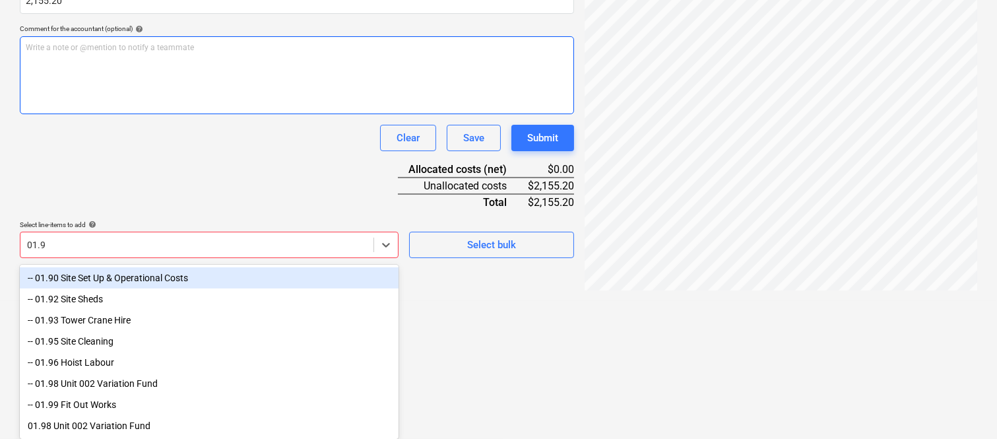
type input "01.90"
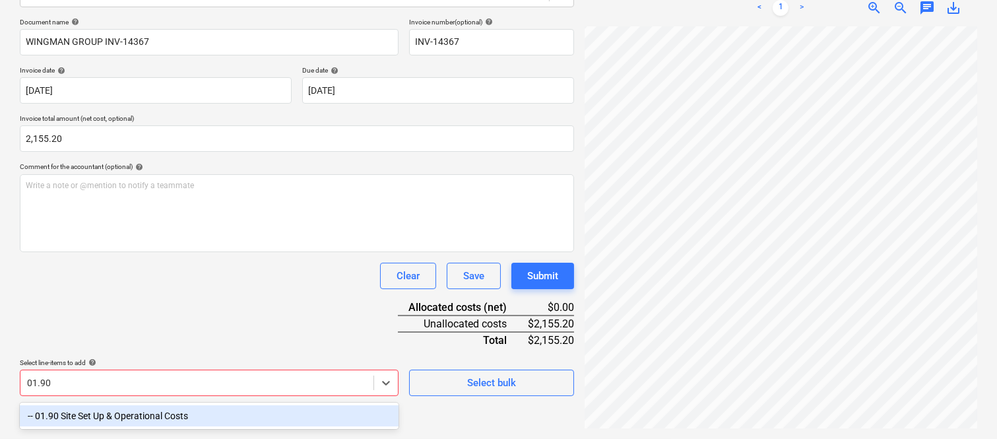
click at [162, 412] on div "-- 01.90 Site Set Up & Operational Costs" at bounding box center [209, 415] width 379 height 21
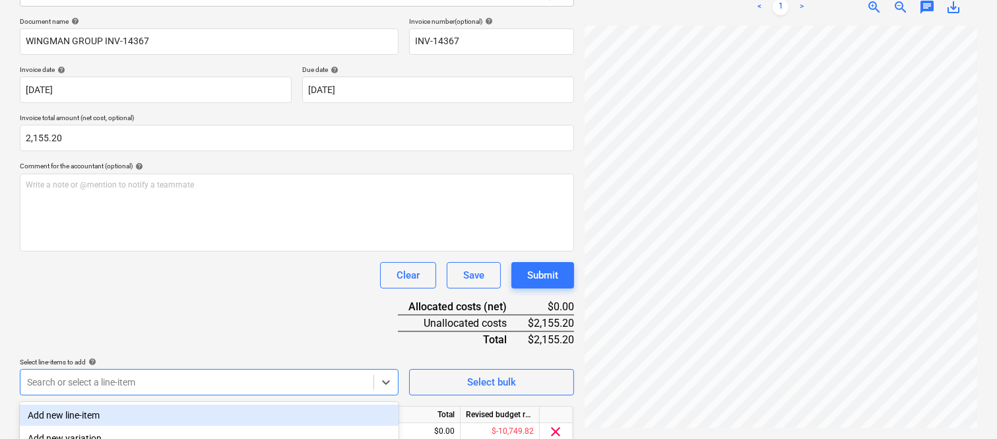
click at [153, 315] on div "Document name help WINGMAN GROUP INV-14367 Invoice number (optional) help INV-1…" at bounding box center [297, 249] width 554 height 465
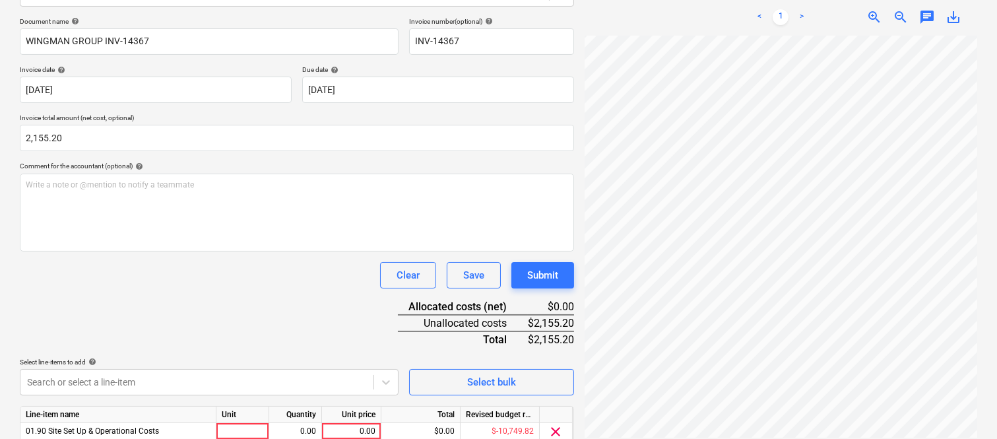
scroll to position [242, 0]
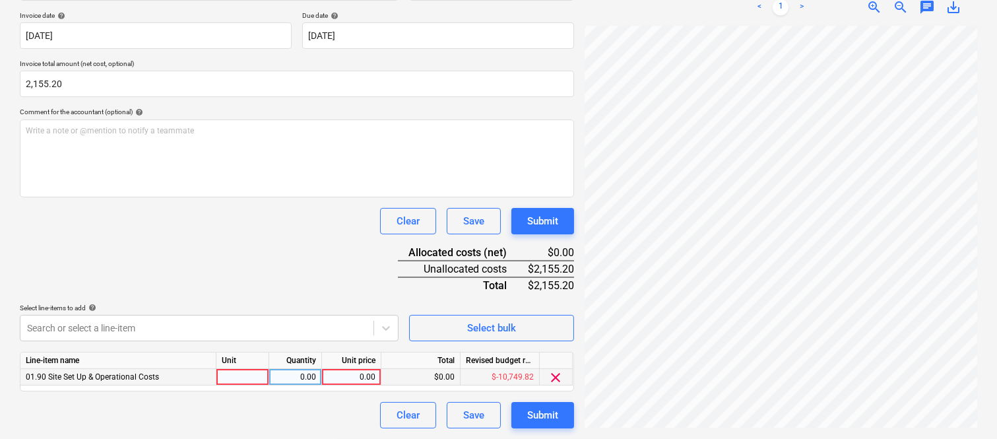
click at [559, 378] on span "clear" at bounding box center [556, 377] width 16 height 16
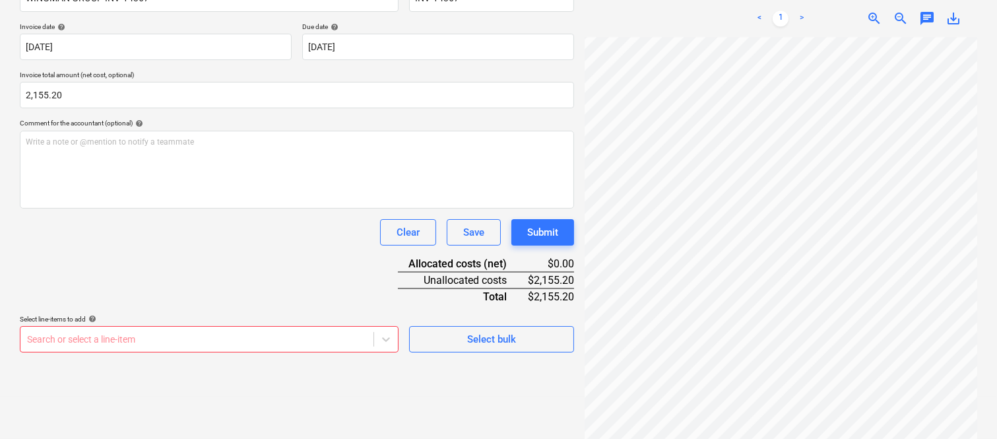
scroll to position [232, 0]
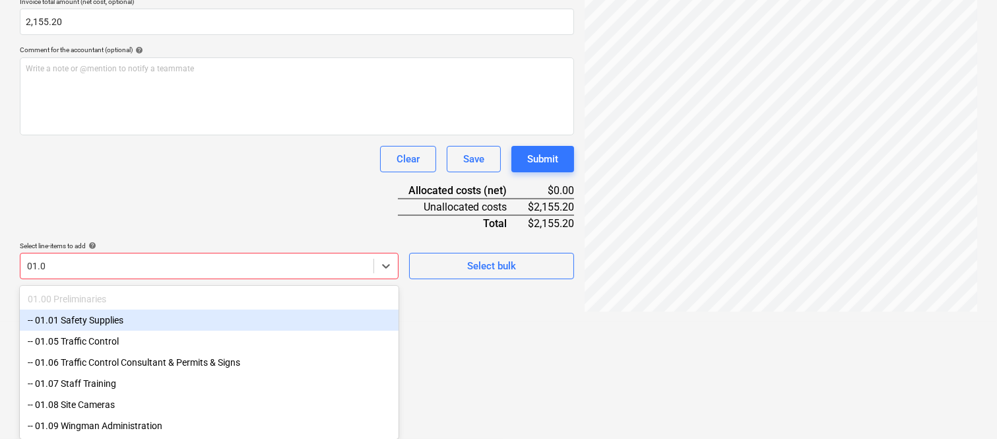
type input "01.09"
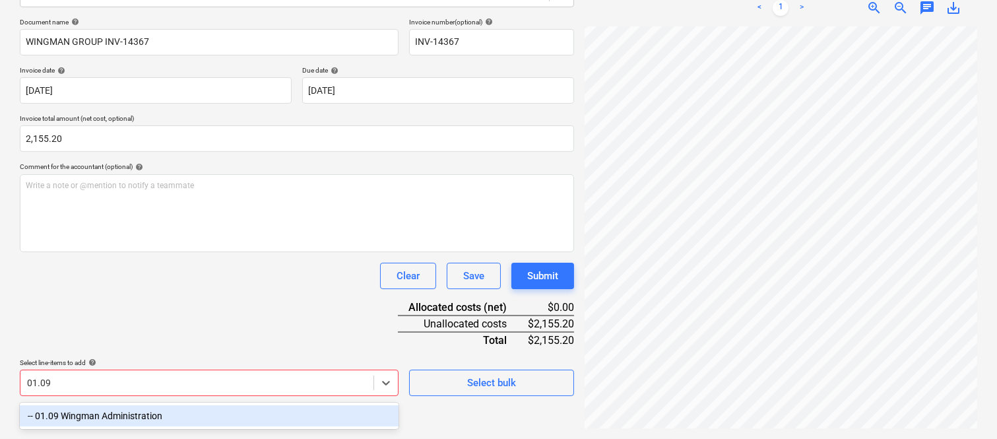
click at [144, 412] on div "-- 01.09 Wingman Administration" at bounding box center [209, 415] width 379 height 21
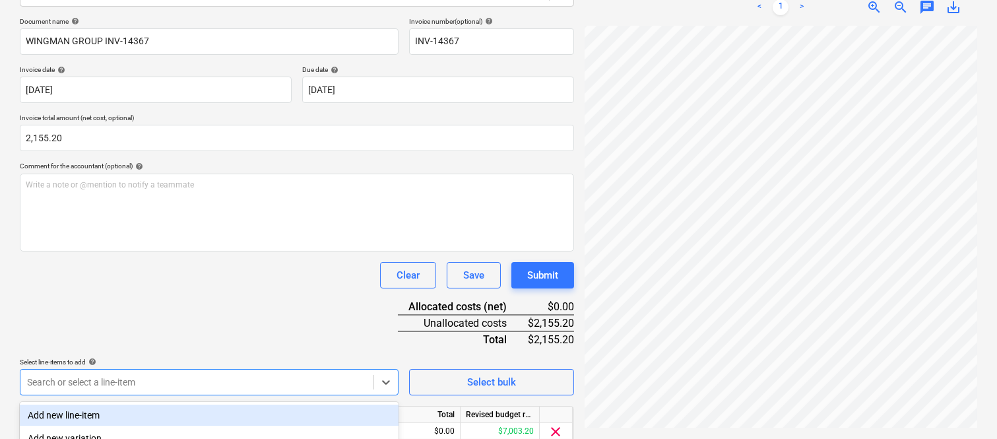
click at [160, 295] on div "Document name help WINGMAN GROUP INV-14367 Invoice number (optional) help INV-1…" at bounding box center [297, 249] width 554 height 465
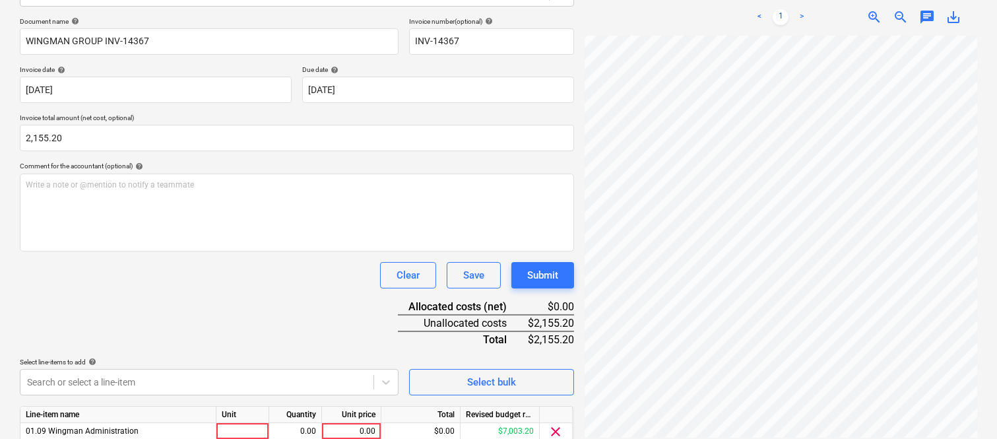
scroll to position [242, 0]
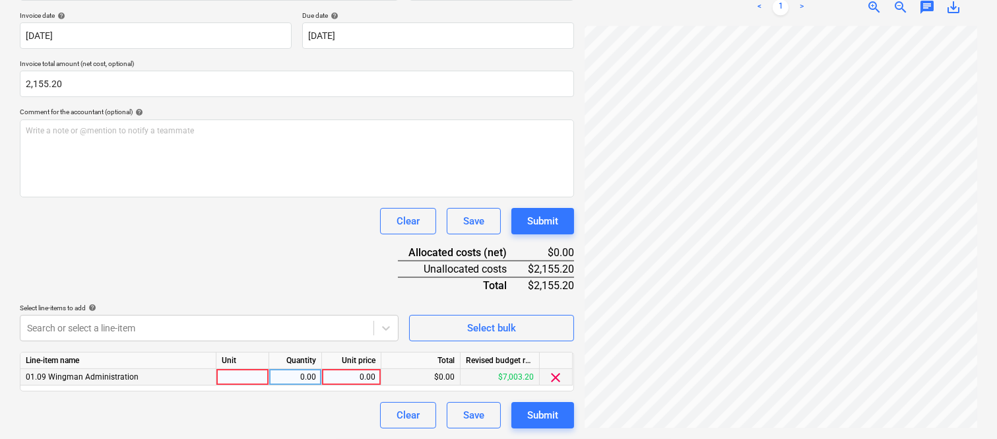
click at [254, 374] on div at bounding box center [242, 377] width 53 height 16
type input "INVOICE"
click at [307, 378] on div "0.00" at bounding box center [295, 377] width 42 height 16
type input "1"
click at [346, 379] on div "0.00" at bounding box center [351, 377] width 48 height 16
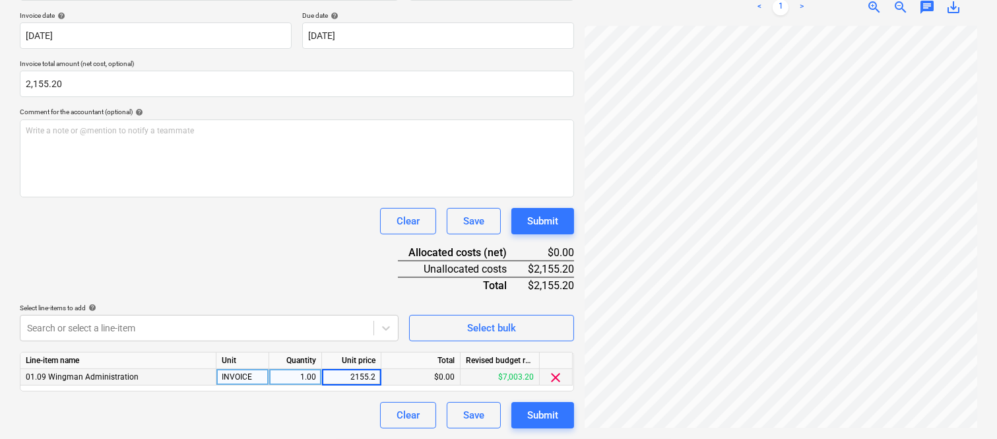
type input "2155.20"
click at [306, 233] on div "Document name help WINGMAN GROUP INV-14367 Invoice number (optional) help INV-1…" at bounding box center [297, 195] width 554 height 465
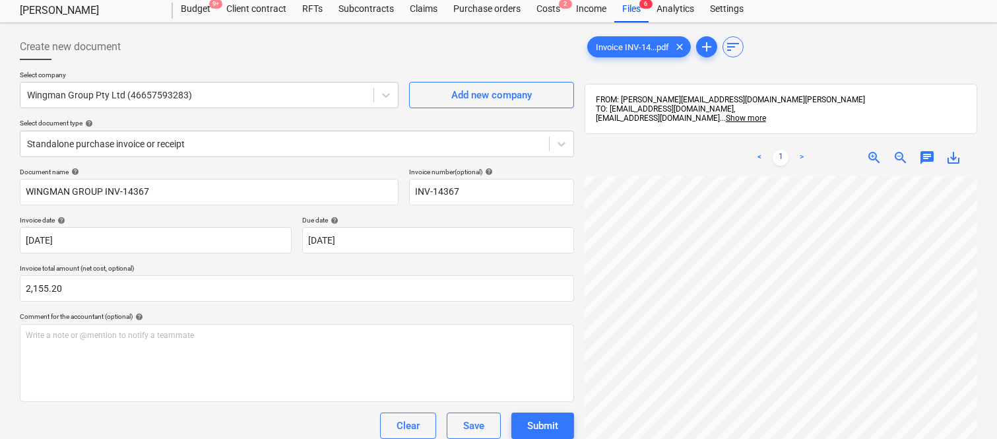
scroll to position [0, 0]
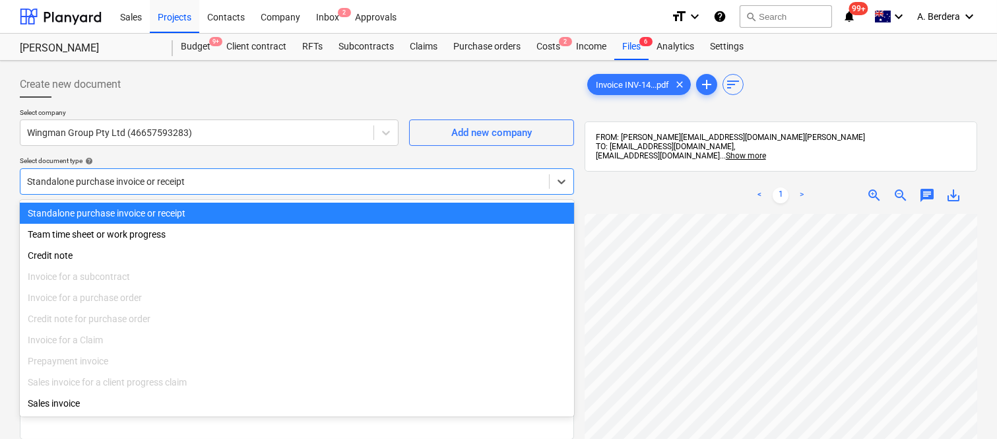
click at [259, 179] on div at bounding box center [284, 181] width 515 height 13
click at [290, 206] on div "Standalone purchase invoice or receipt" at bounding box center [297, 212] width 554 height 21
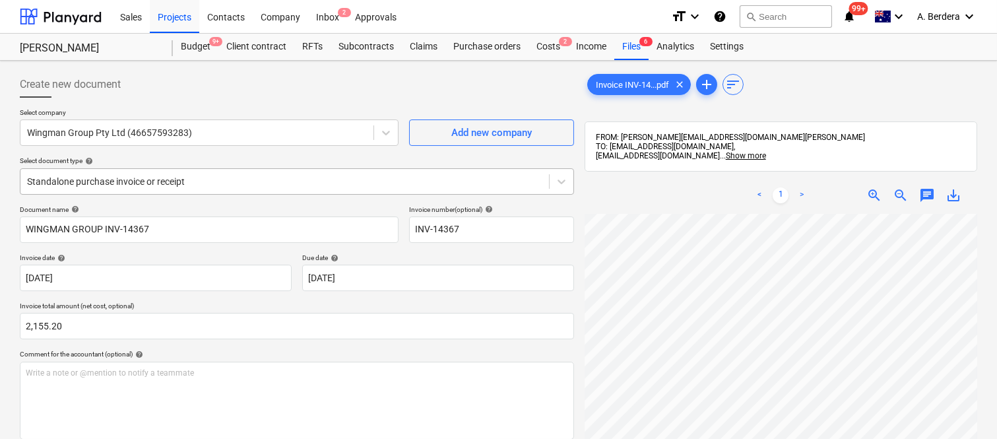
click at [243, 168] on div "Standalone purchase invoice or receipt" at bounding box center [297, 181] width 554 height 26
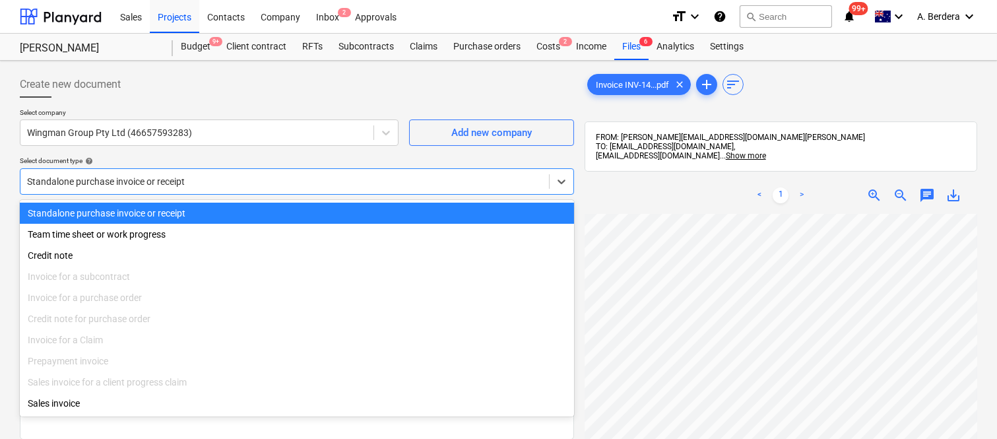
click at [264, 208] on div "Standalone purchase invoice or receipt" at bounding box center [297, 212] width 554 height 21
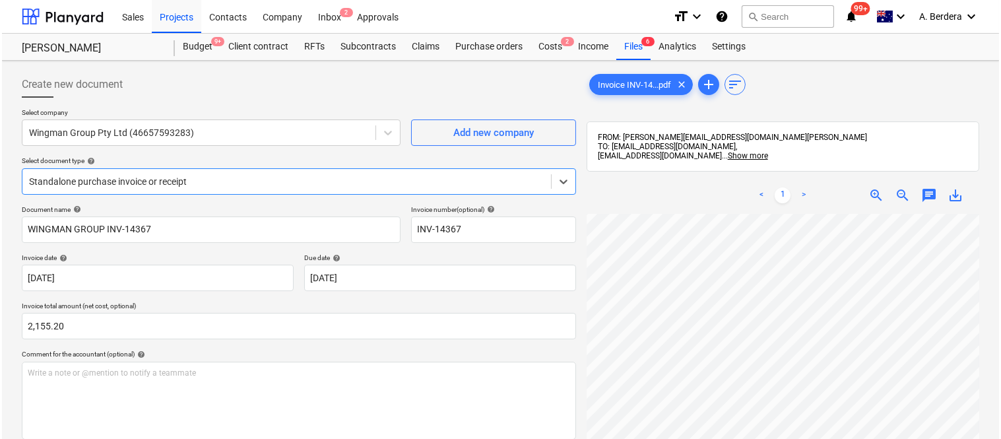
scroll to position [242, 0]
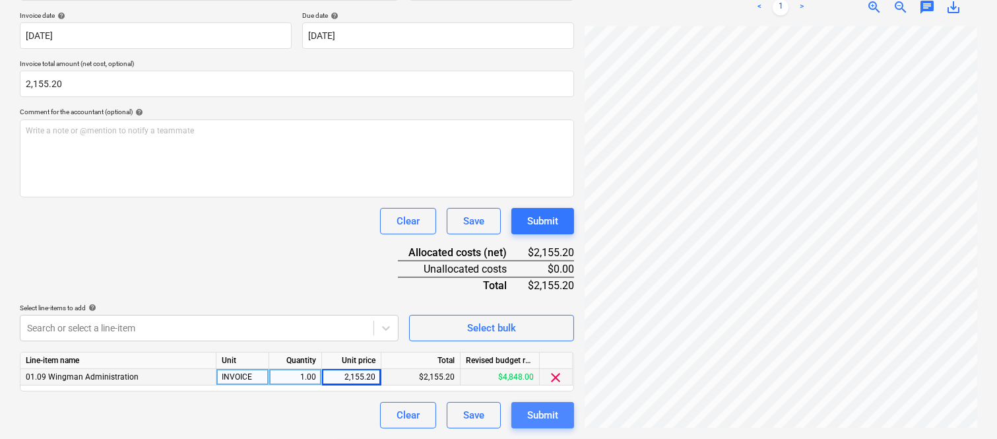
click at [546, 412] on div "Submit" at bounding box center [542, 414] width 31 height 17
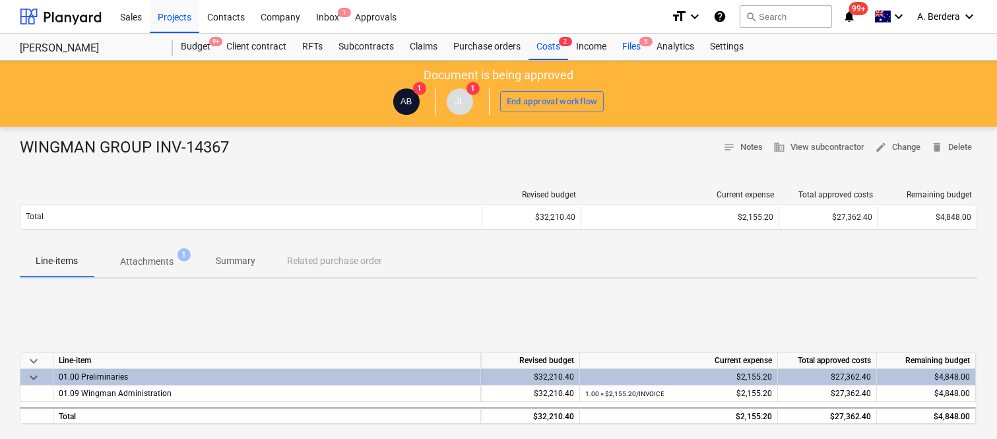
click at [640, 46] on div "Files 5" at bounding box center [631, 47] width 34 height 26
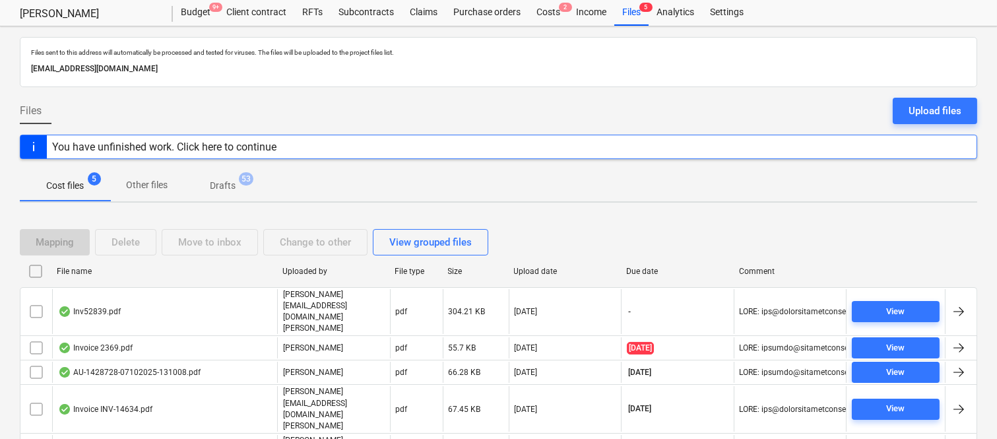
scroll to position [53, 0]
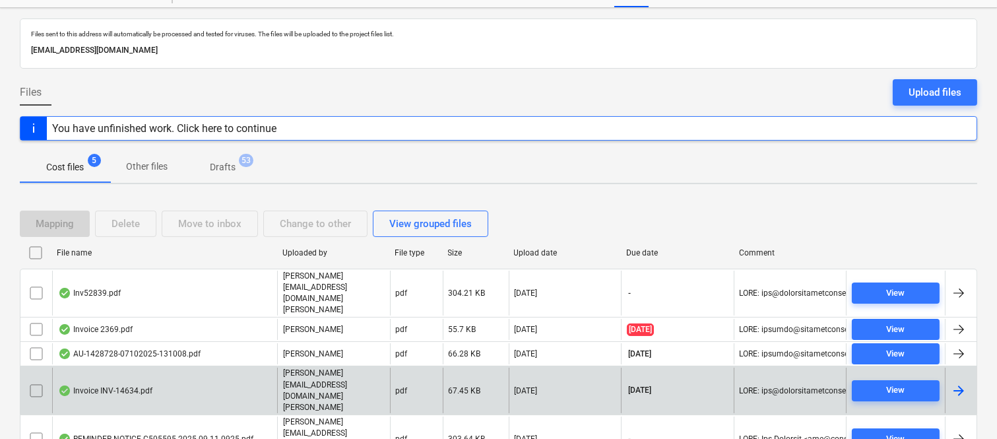
click at [226, 367] on div "Invoice INV-14634.pdf" at bounding box center [164, 390] width 225 height 46
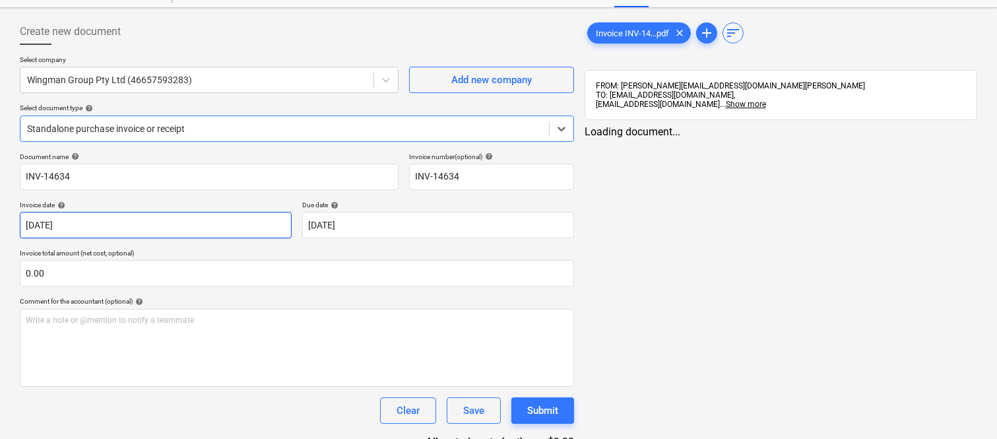
type input "INV-14634"
type input "[DATE]"
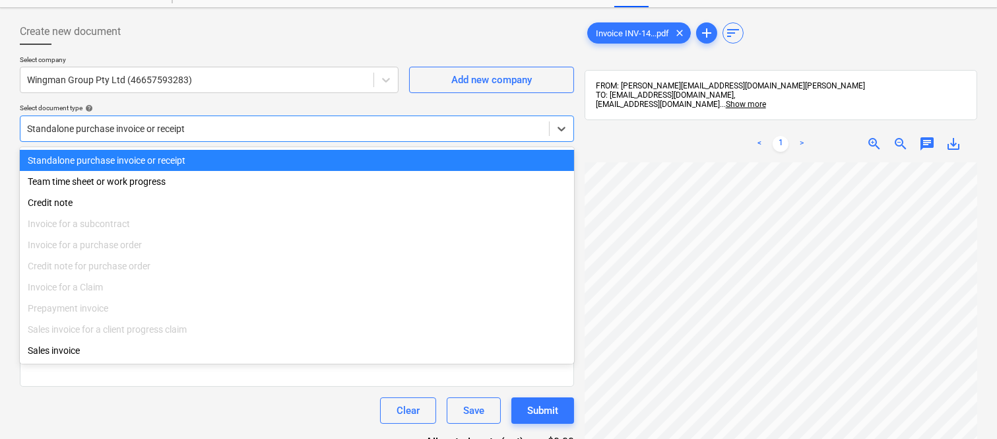
click at [274, 127] on div at bounding box center [284, 128] width 515 height 13
click at [292, 156] on div "Standalone purchase invoice or receipt" at bounding box center [297, 160] width 554 height 21
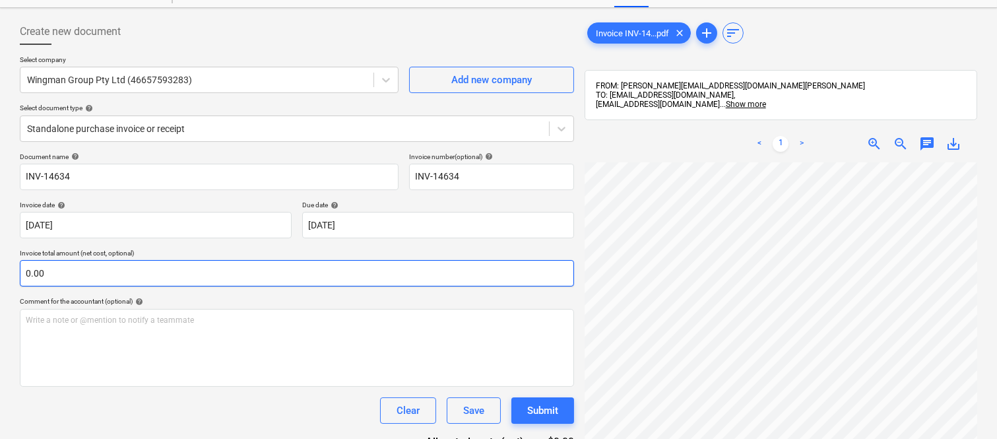
scroll to position [22, 104]
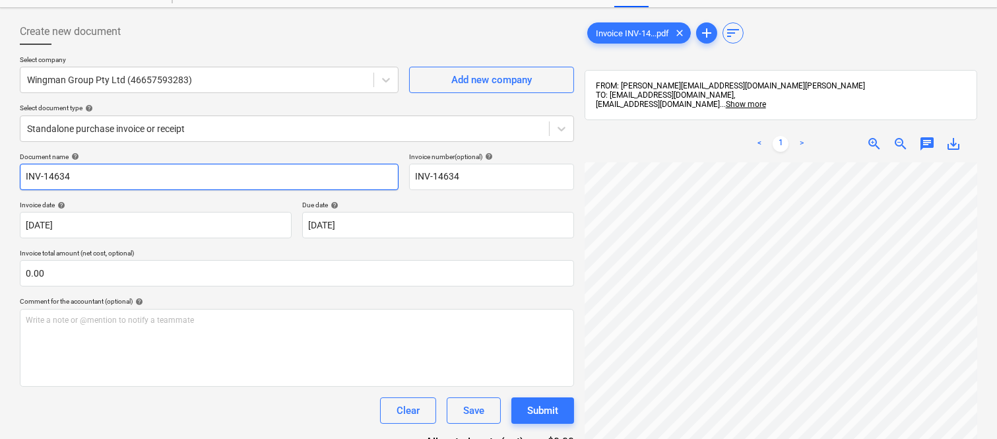
click at [22, 175] on input "INV-14634" at bounding box center [209, 177] width 379 height 26
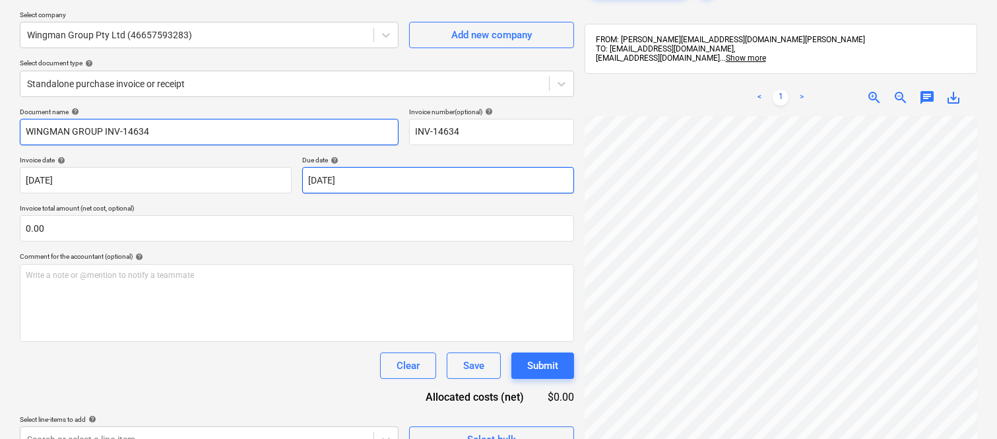
scroll to position [122, 0]
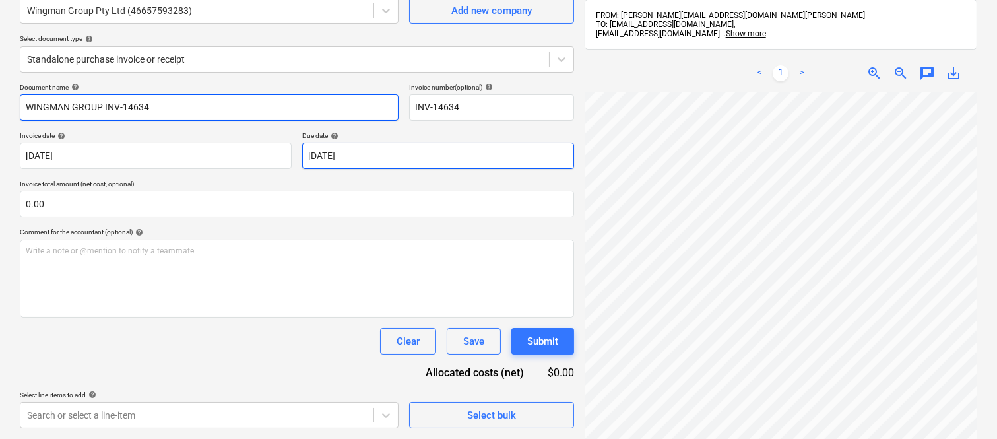
type input "WINGMAN GROUP INV-14634"
click at [441, 156] on body "Sales Projects Contacts Company Inbox 1 Approvals format_size keyboard_arrow_do…" at bounding box center [498, 97] width 997 height 439
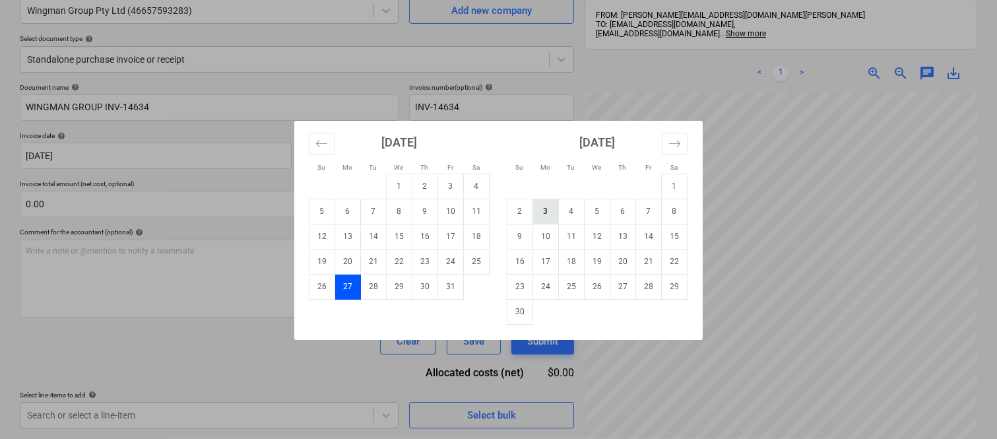
click at [544, 216] on td "3" at bounding box center [546, 211] width 26 height 25
type input "[DATE]"
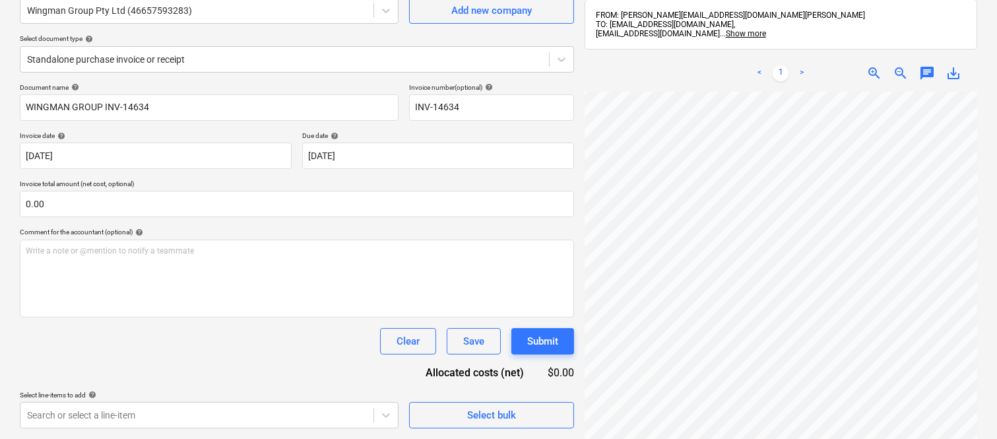
scroll to position [220, 104]
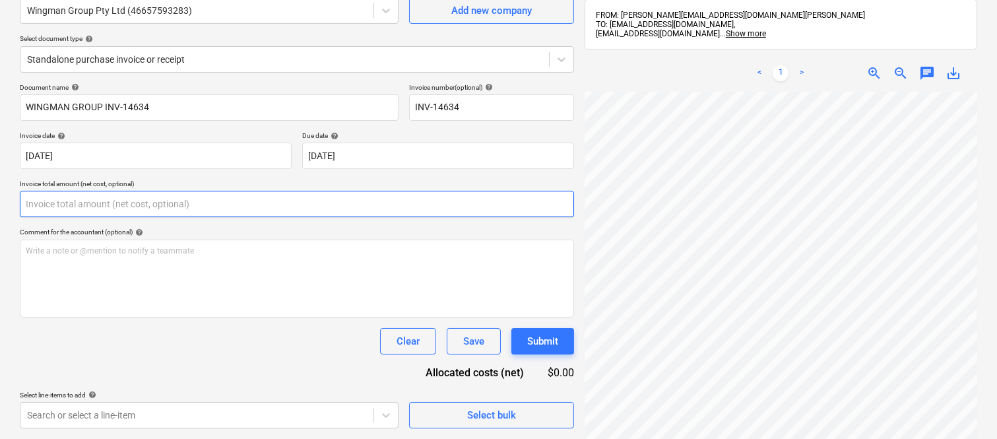
click at [206, 201] on input "text" at bounding box center [297, 204] width 554 height 26
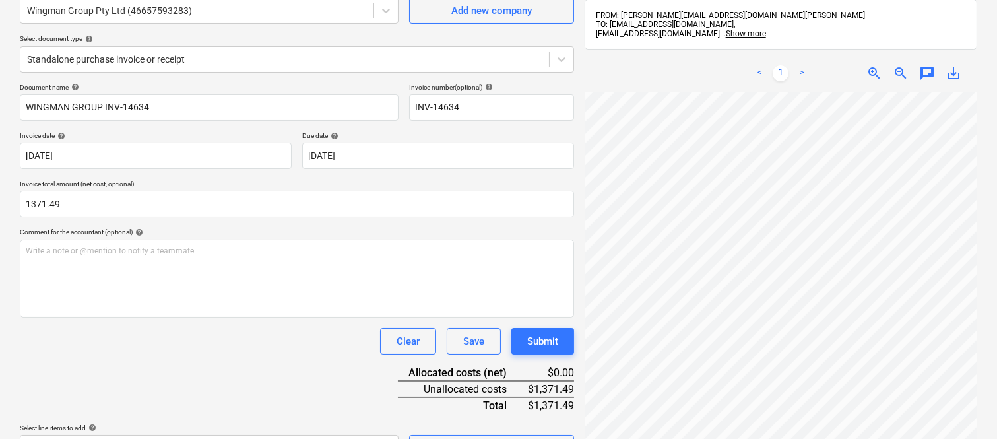
type input "1,371.49"
click at [232, 346] on div "Clear Save Submit" at bounding box center [297, 341] width 554 height 26
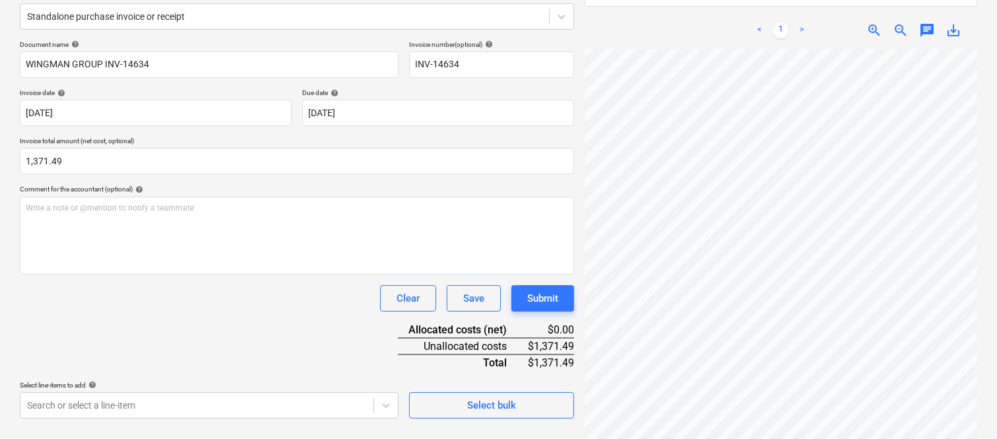
scroll to position [188, 0]
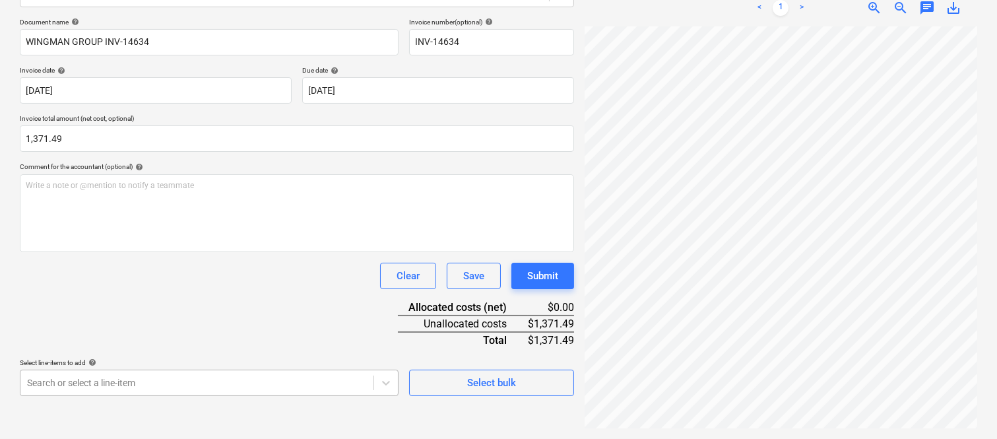
click at [183, 251] on body "Sales Projects Contacts Company Inbox 1 Approvals format_size keyboard_arrow_do…" at bounding box center [498, 32] width 997 height 439
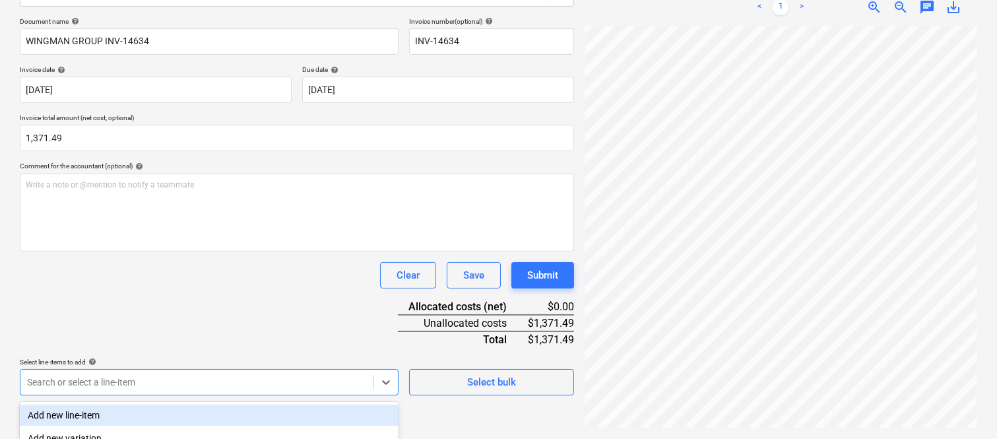
scroll to position [351, 0]
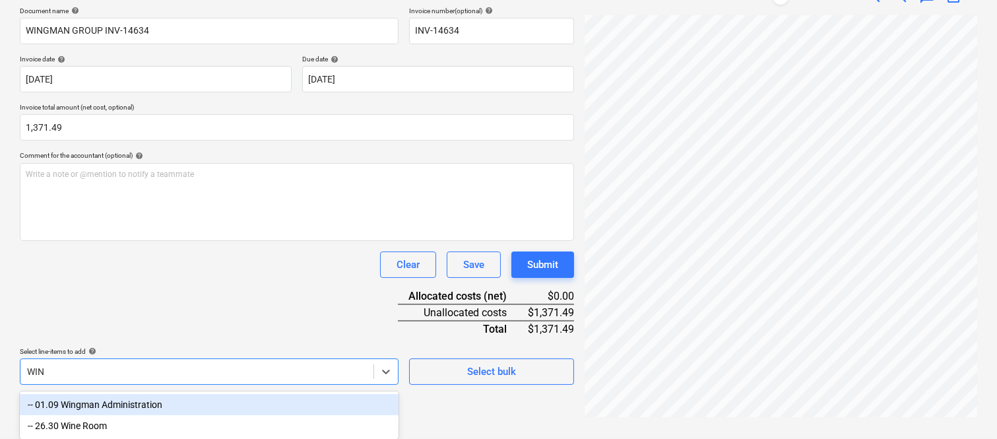
type input "WING"
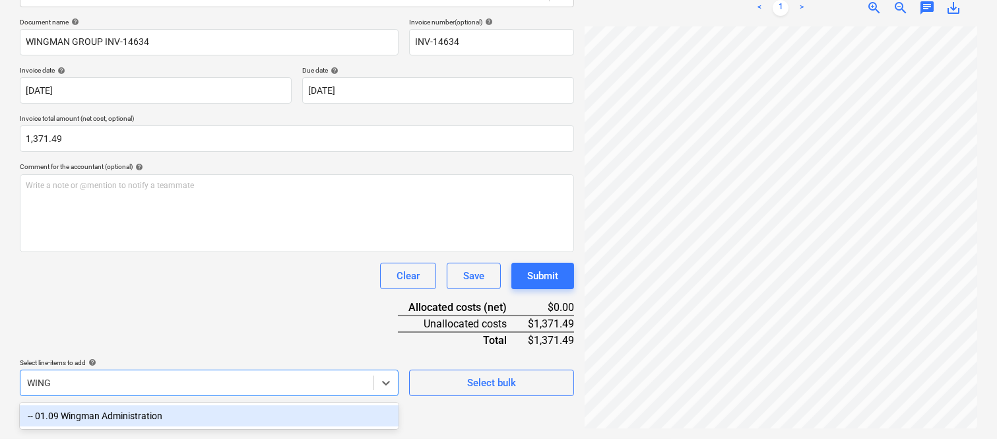
click at [204, 412] on div "-- 01.09 Wingman Administration" at bounding box center [209, 415] width 379 height 21
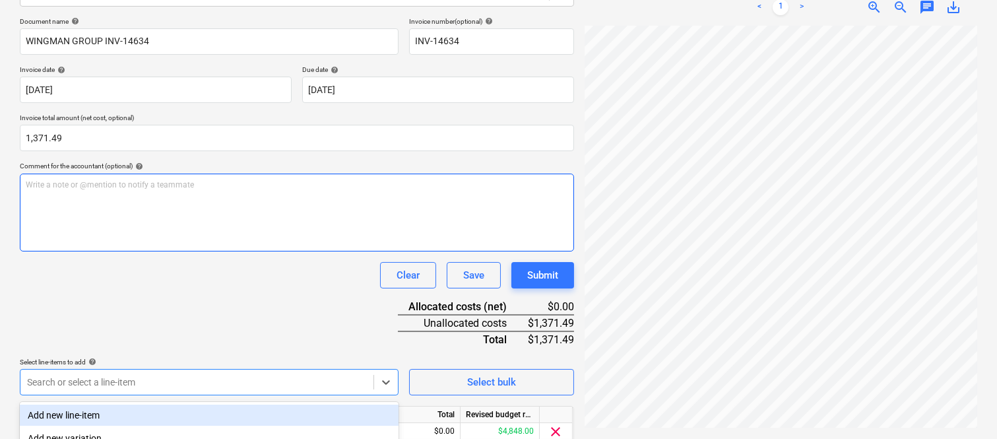
click at [165, 202] on div "Write a note or @mention to notify a teammate ﻿" at bounding box center [297, 212] width 554 height 78
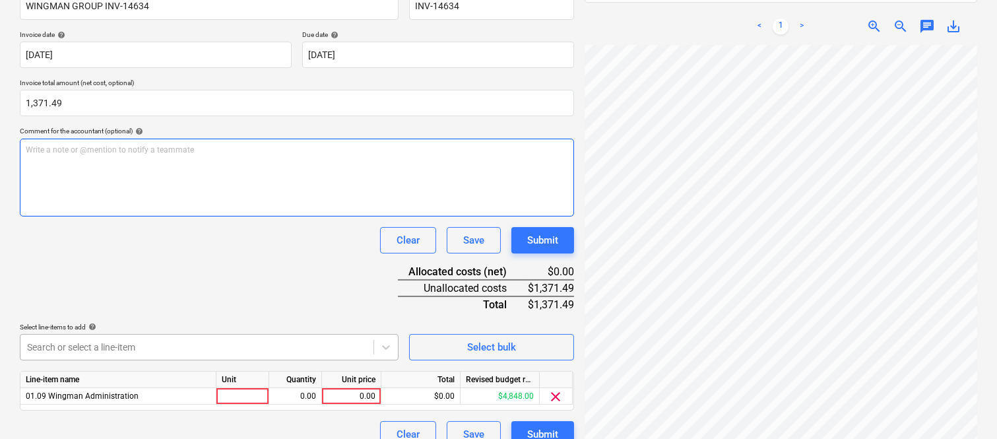
scroll to position [242, 0]
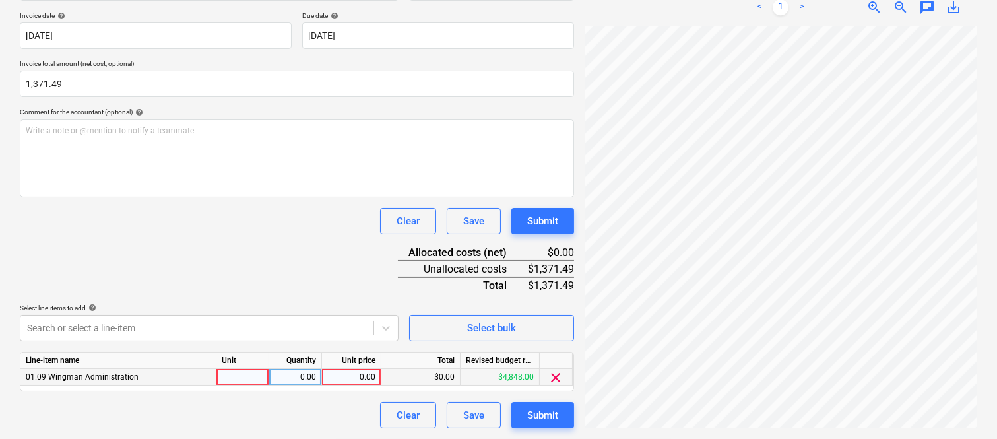
click at [255, 379] on div at bounding box center [242, 377] width 53 height 16
type input "INVOICE"
click at [288, 378] on div "0.00" at bounding box center [295, 377] width 42 height 16
type input "1"
click at [356, 379] on div "0.00" at bounding box center [351, 377] width 48 height 16
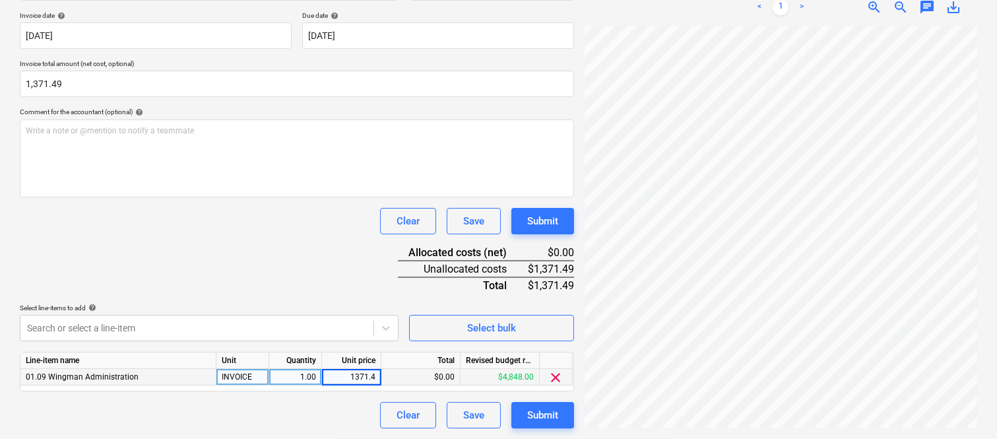
type input "1371.49"
click at [352, 404] on div "Clear Save Submit" at bounding box center [297, 415] width 554 height 26
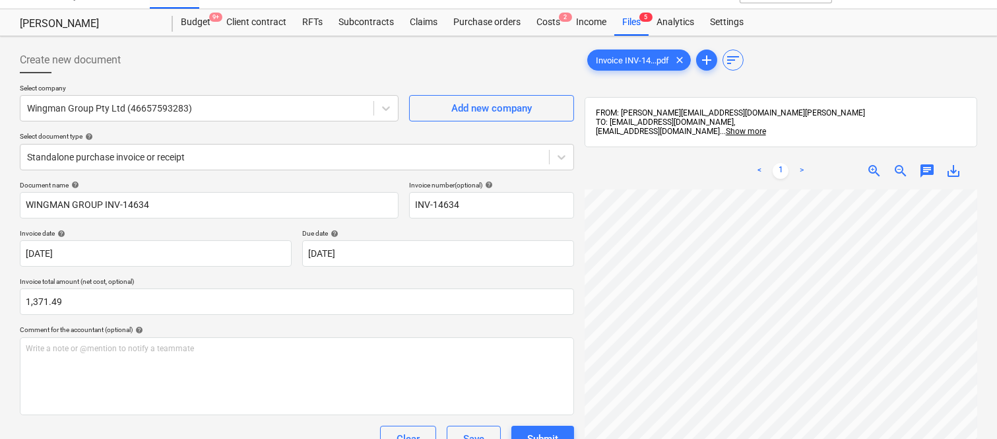
scroll to position [0, 0]
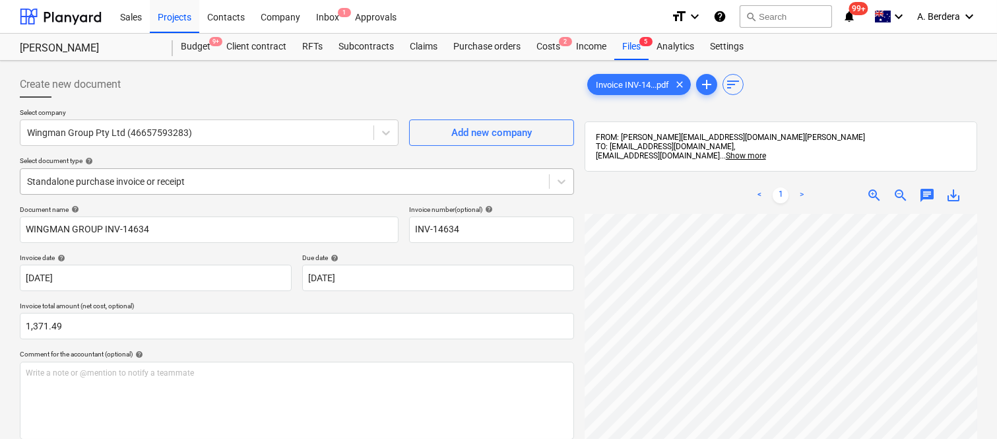
click at [268, 179] on div at bounding box center [284, 181] width 515 height 13
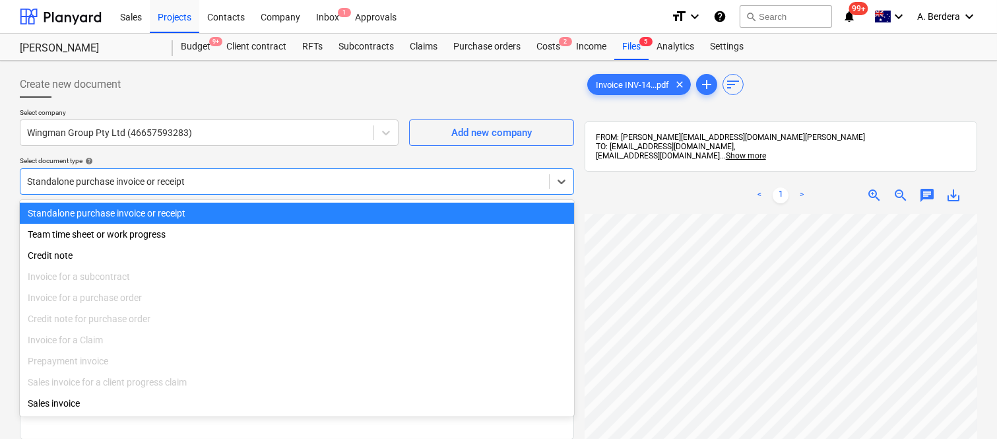
click at [287, 213] on div "Standalone purchase invoice or receipt" at bounding box center [297, 212] width 554 height 21
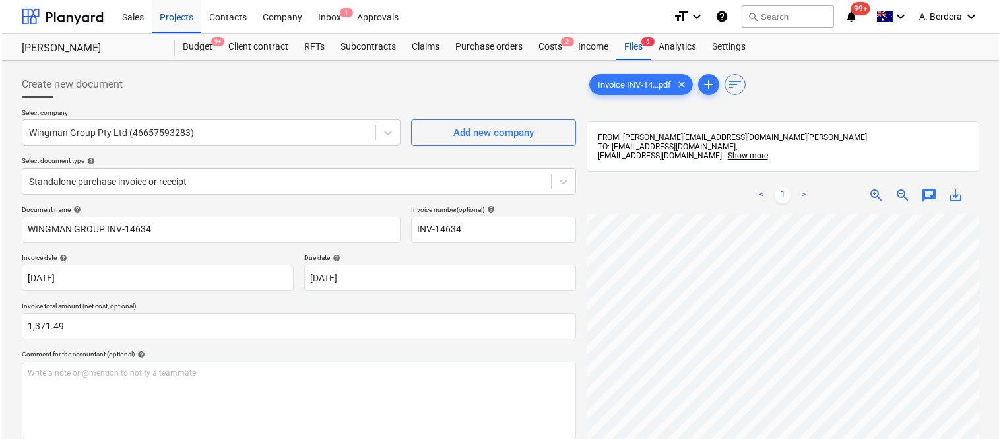
scroll to position [242, 0]
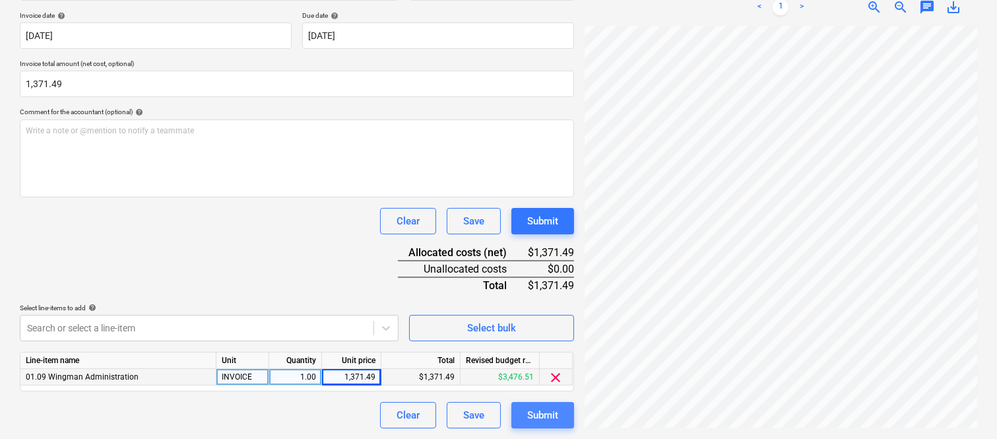
click at [535, 426] on button "Submit" at bounding box center [542, 415] width 63 height 26
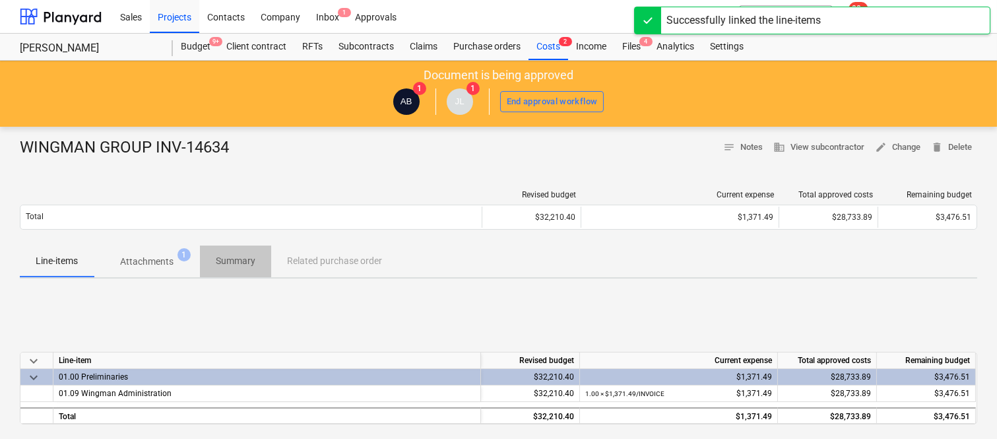
click at [246, 259] on p "Summary" at bounding box center [236, 261] width 40 height 14
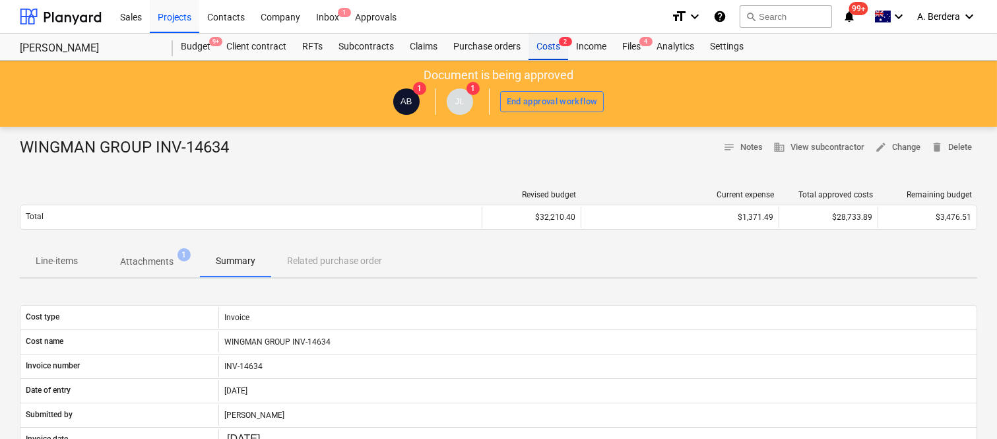
click at [555, 47] on div "Costs 2" at bounding box center [548, 47] width 40 height 26
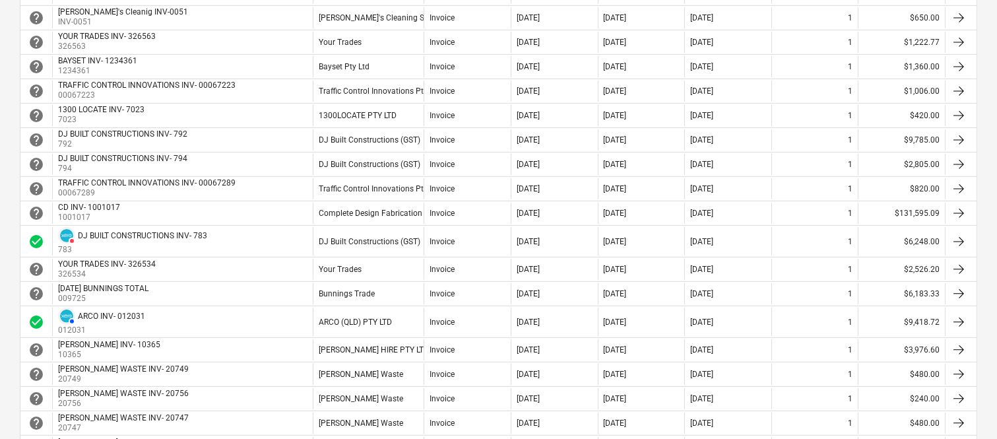
scroll to position [879, 0]
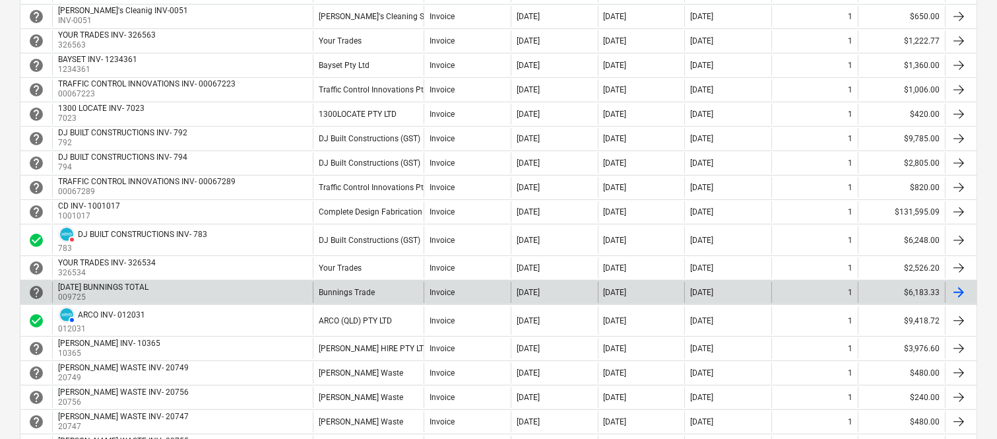
click at [317, 288] on div "Bunnings Trade" at bounding box center [368, 292] width 111 height 21
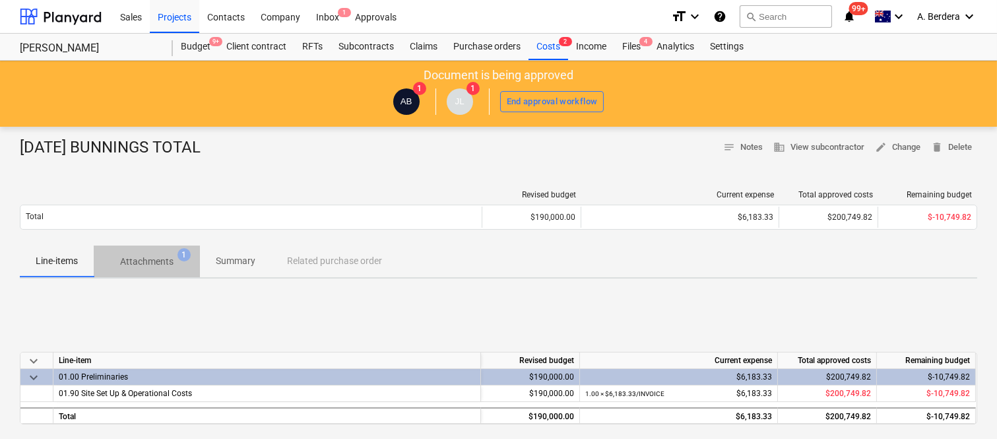
click at [154, 259] on p "Attachments" at bounding box center [146, 262] width 53 height 14
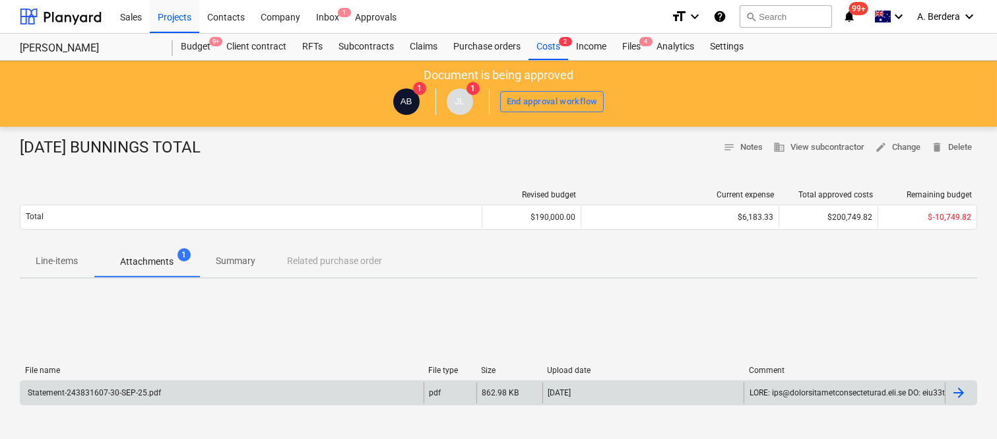
click at [204, 383] on div "Statement-243831607-30-SEP-25.pdf" at bounding box center [221, 392] width 403 height 21
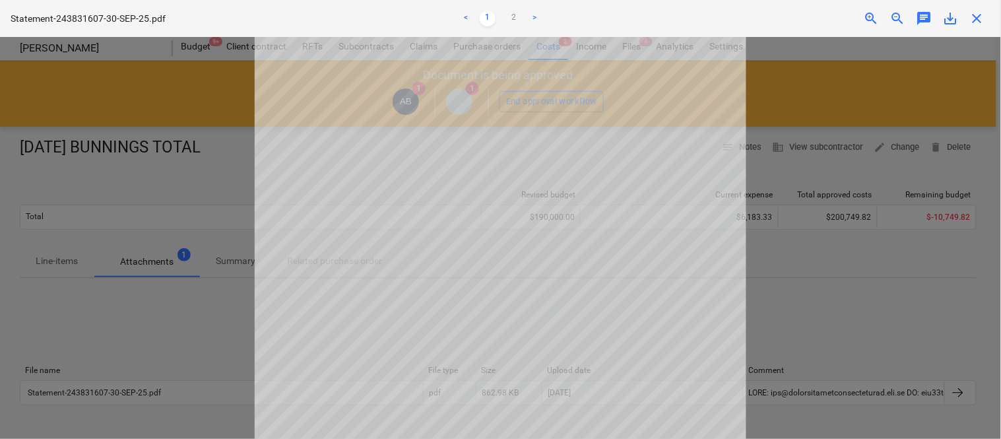
click at [980, 15] on span "close" at bounding box center [977, 19] width 16 height 16
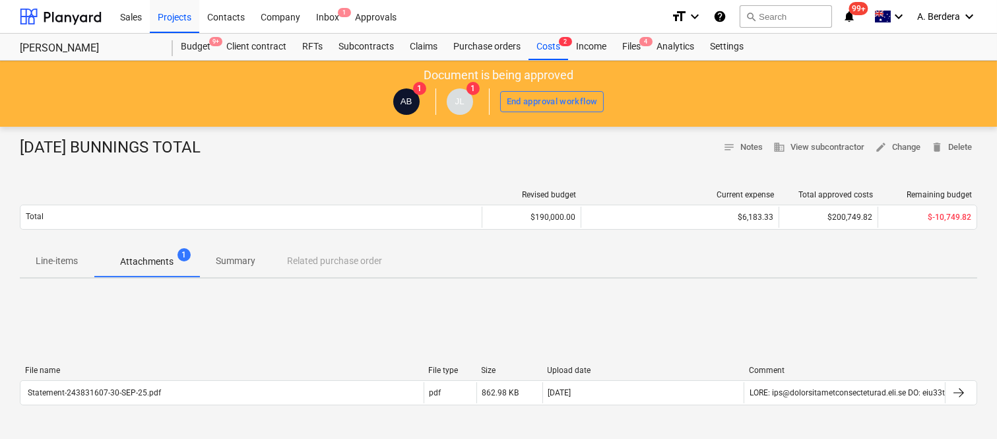
click at [233, 254] on p "Summary" at bounding box center [236, 261] width 40 height 14
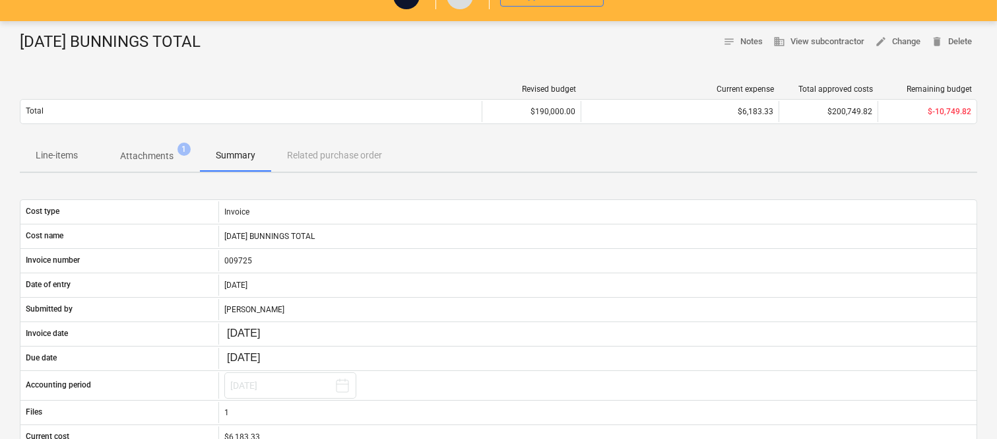
scroll to position [363, 0]
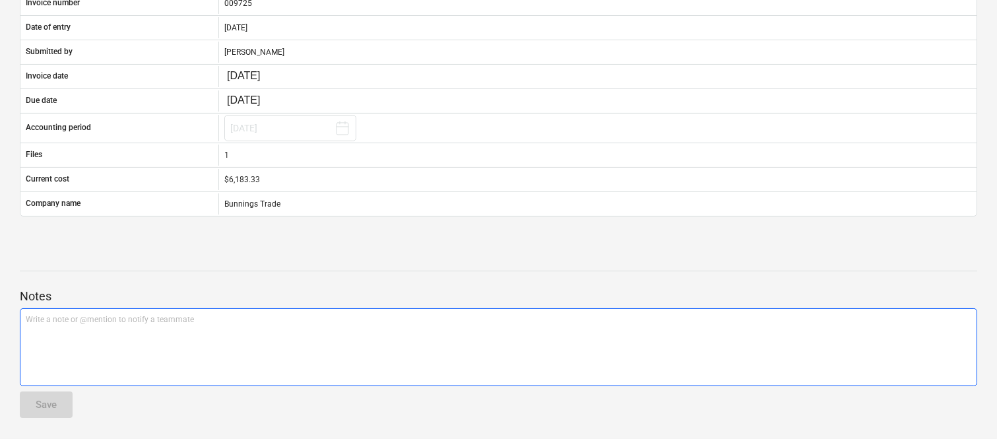
click at [223, 334] on div "Write a note or @mention to notify a teammate ﻿" at bounding box center [498, 347] width 957 height 78
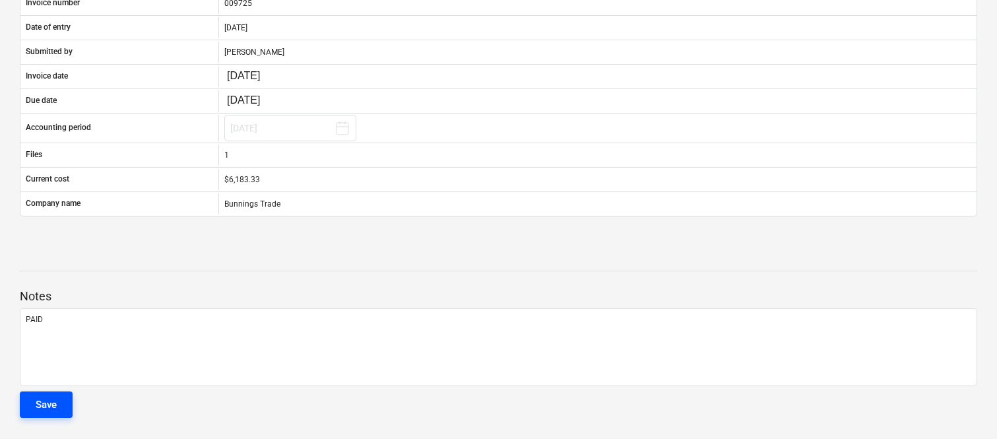
click at [38, 404] on div "Save" at bounding box center [46, 404] width 21 height 17
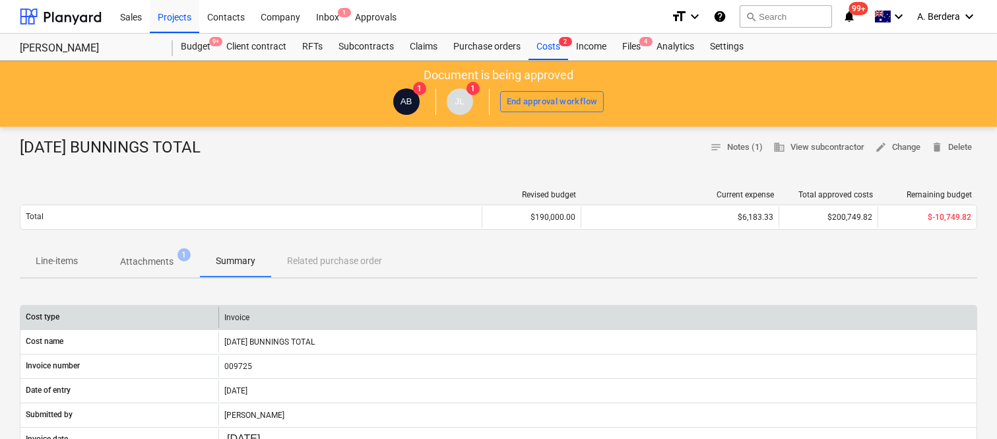
scroll to position [384, 0]
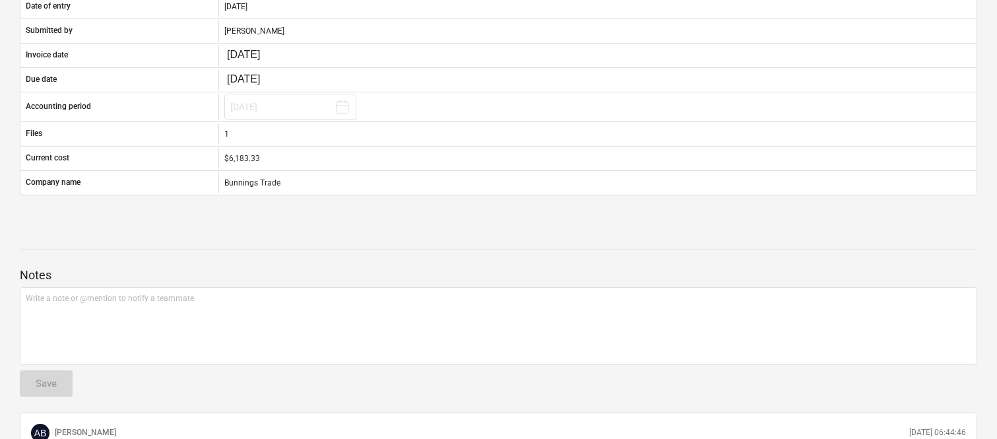
click at [384, 235] on div at bounding box center [498, 237] width 957 height 11
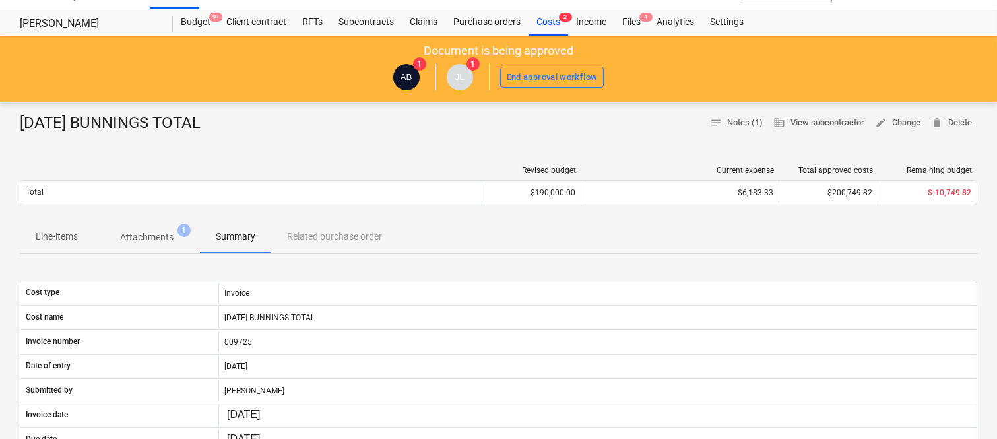
scroll to position [0, 0]
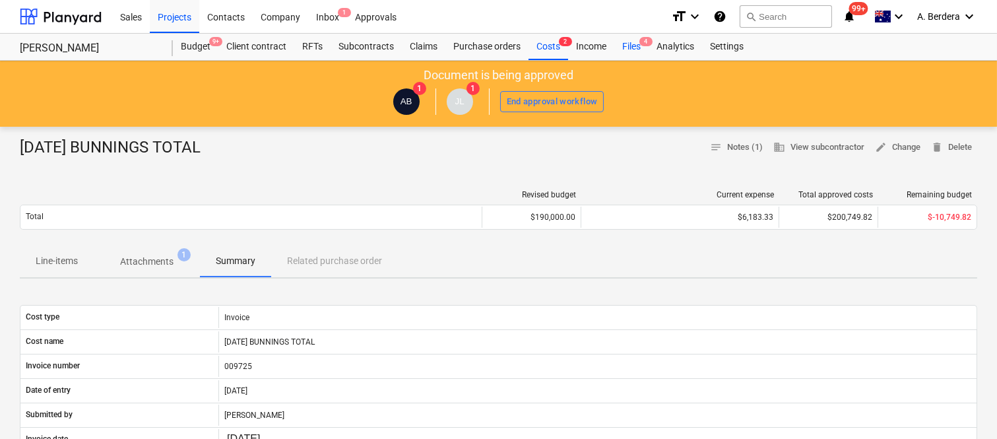
click at [625, 47] on div "Files 4" at bounding box center [631, 47] width 34 height 26
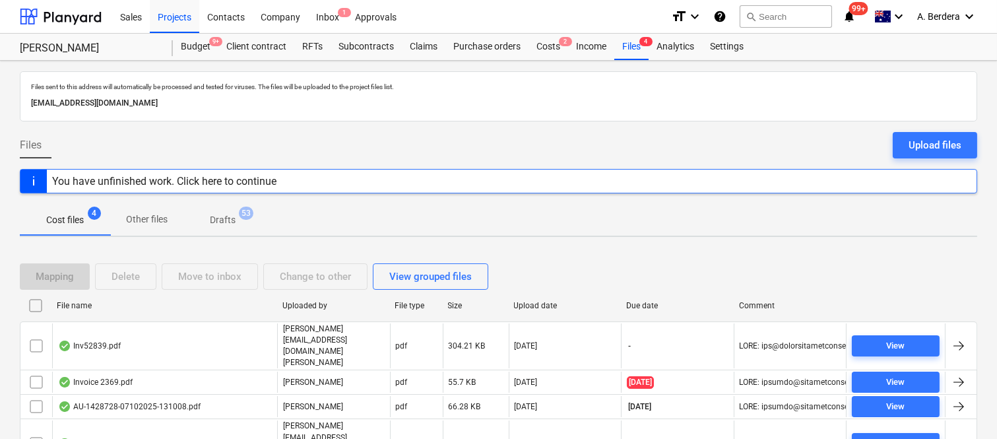
scroll to position [28, 0]
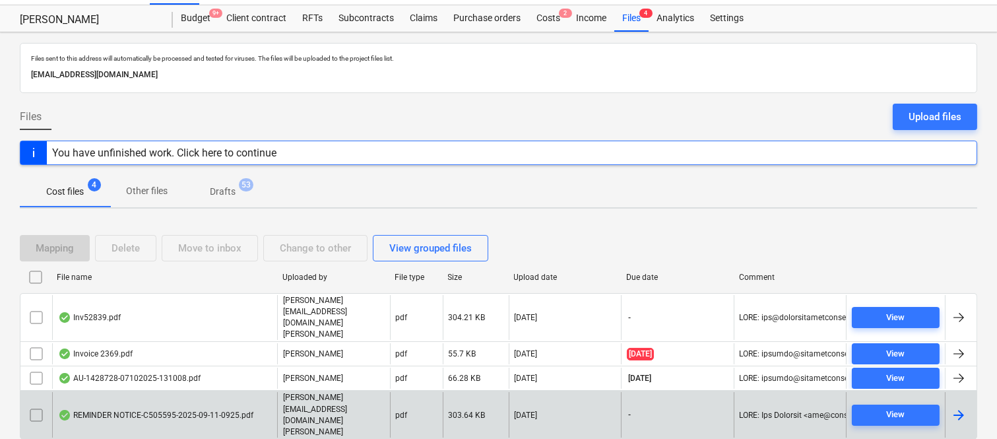
click at [213, 392] on div "REMINDER NOTICE-C505595-2025-09-11-0925.pdf" at bounding box center [164, 415] width 225 height 46
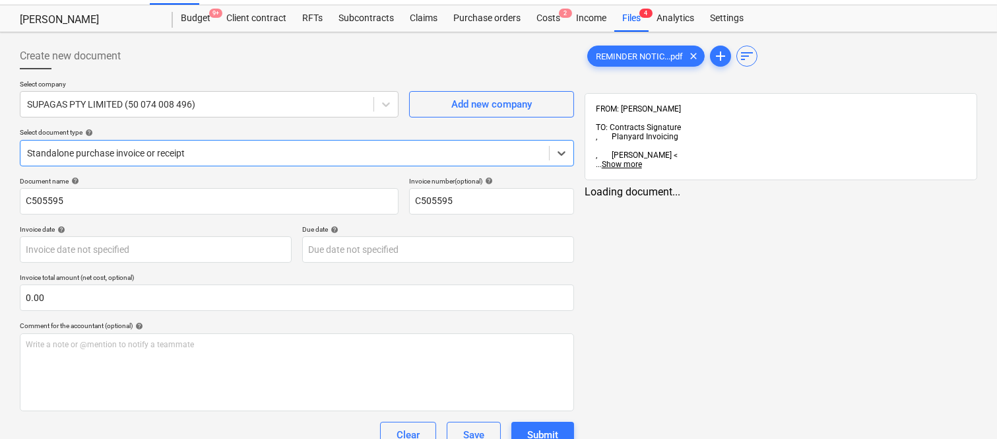
type input "C505595"
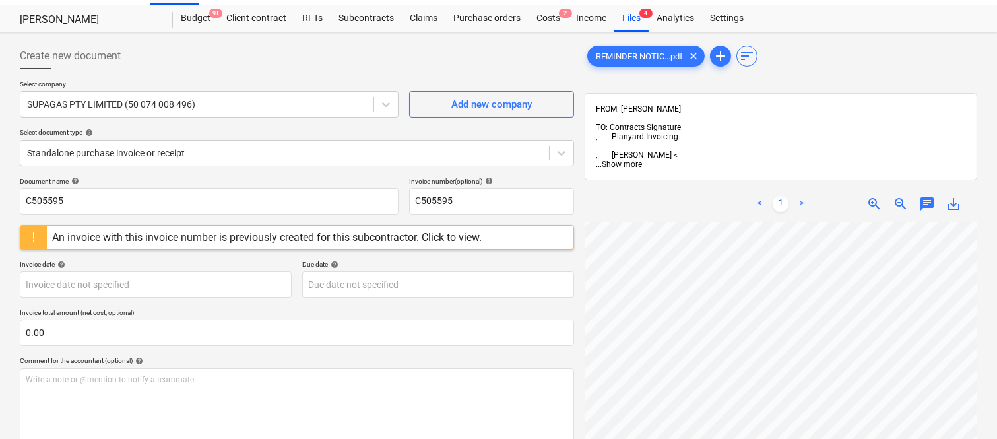
scroll to position [301, 26]
click at [785, 410] on html "Sales Projects Contacts Company Inbox 1 Approvals format_size keyboard_arrow_do…" at bounding box center [498, 191] width 997 height 439
click at [218, 149] on div at bounding box center [284, 152] width 515 height 13
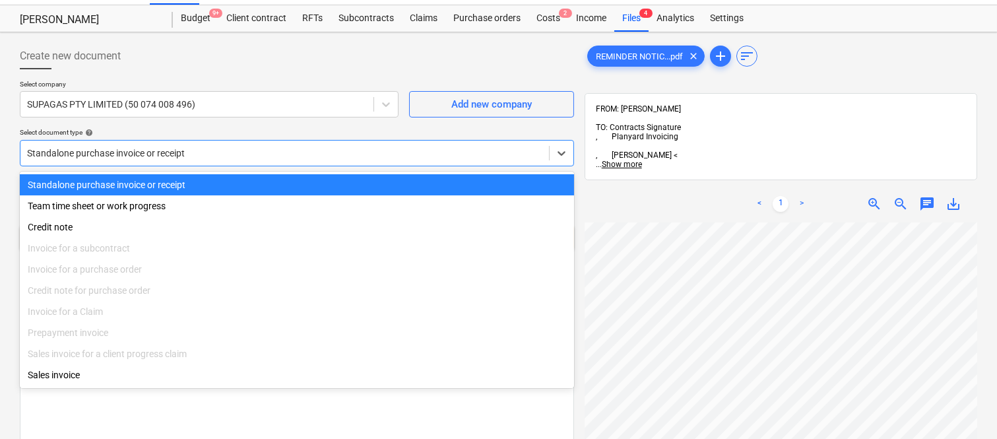
click at [254, 185] on div "Standalone purchase invoice or receipt" at bounding box center [297, 184] width 554 height 21
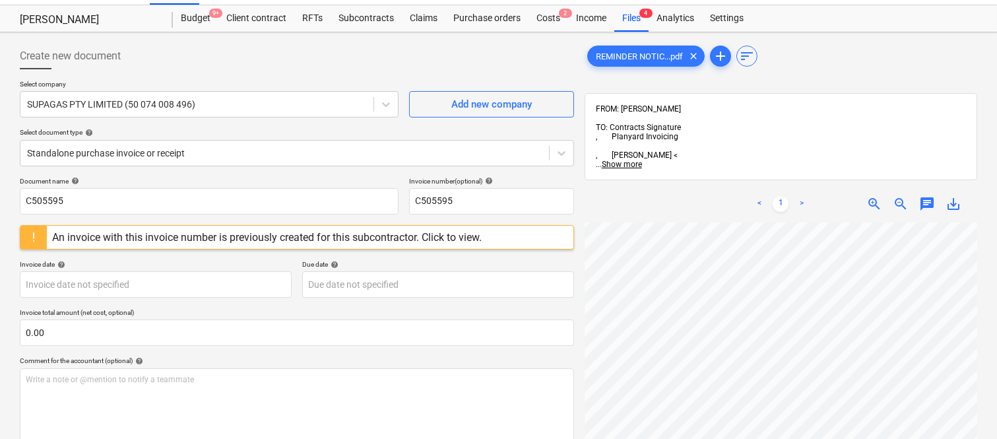
scroll to position [16, 0]
click at [21, 207] on input "C505595" at bounding box center [209, 201] width 379 height 26
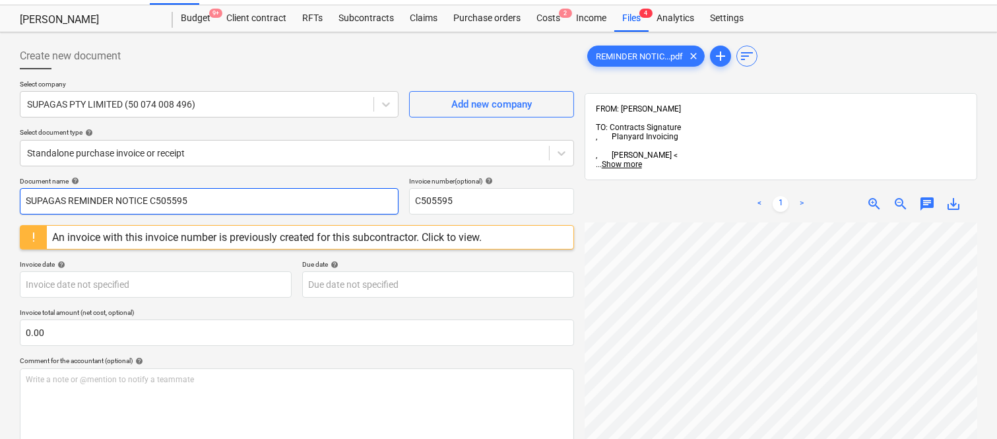
type input "SUPAGAS REMINDER NOTICE C505595"
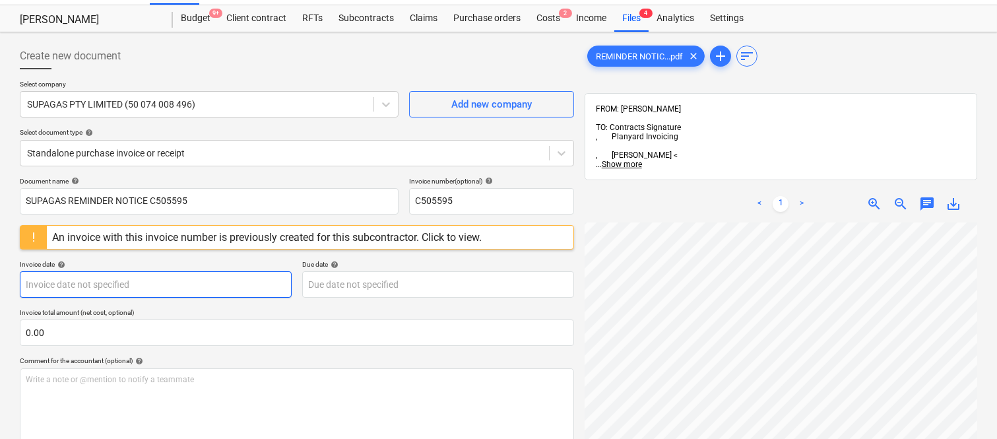
click at [173, 284] on body "Sales Projects Contacts Company Inbox 1 Approvals format_size keyboard_arrow_do…" at bounding box center [498, 191] width 997 height 439
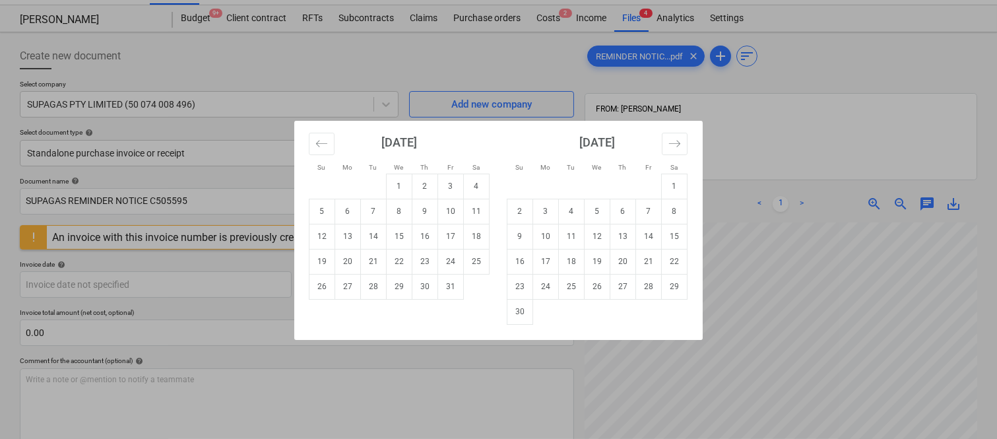
click at [766, 273] on div "Su Mo Tu We Th Fr Sa Su Mo Tu We Th Fr Sa September 2025 1 2 3 4 5 6 7 8 9 10 1…" at bounding box center [498, 219] width 997 height 439
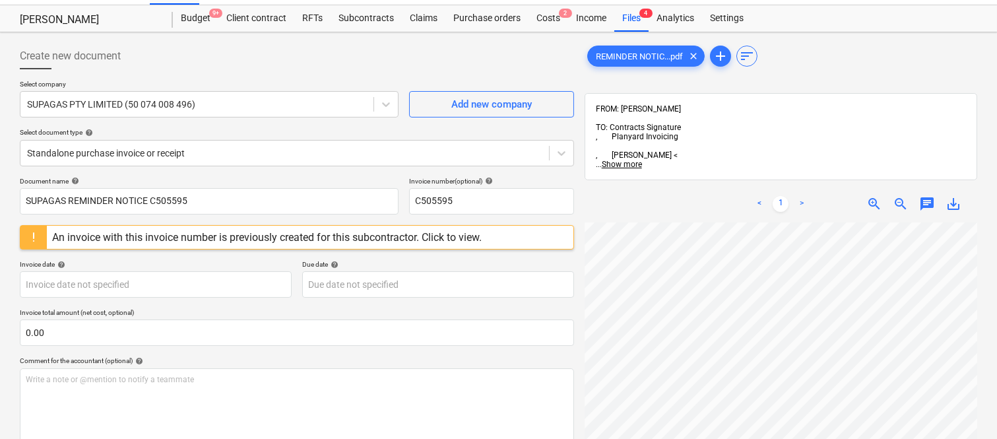
scroll to position [0, 5]
click at [236, 275] on body "Sales Projects Contacts Company Inbox 1 Approvals format_size keyboard_arrow_do…" at bounding box center [498, 191] width 997 height 439
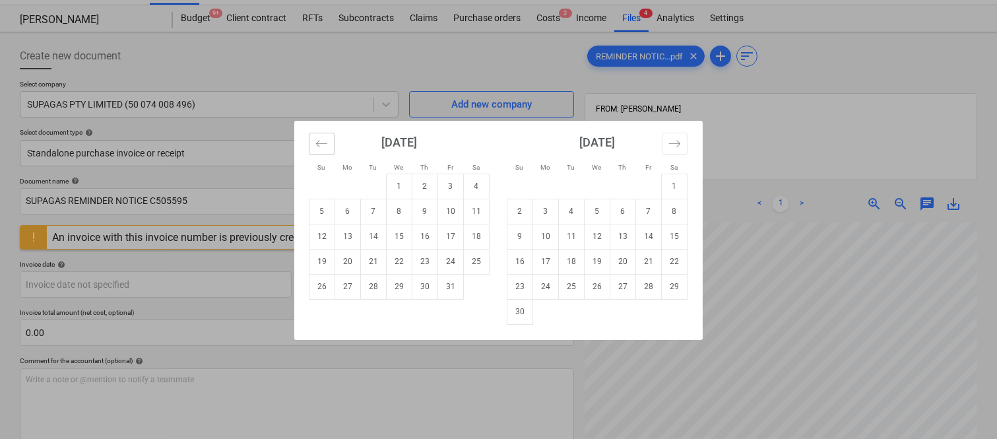
click at [309, 140] on button "Move backward to switch to the previous month." at bounding box center [322, 144] width 26 height 22
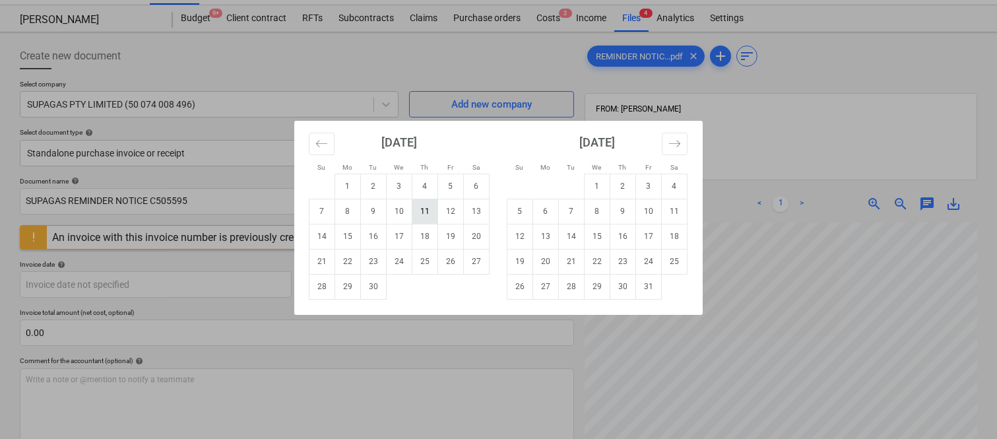
click at [425, 216] on td "11" at bounding box center [425, 211] width 26 height 25
type input "[DATE]"
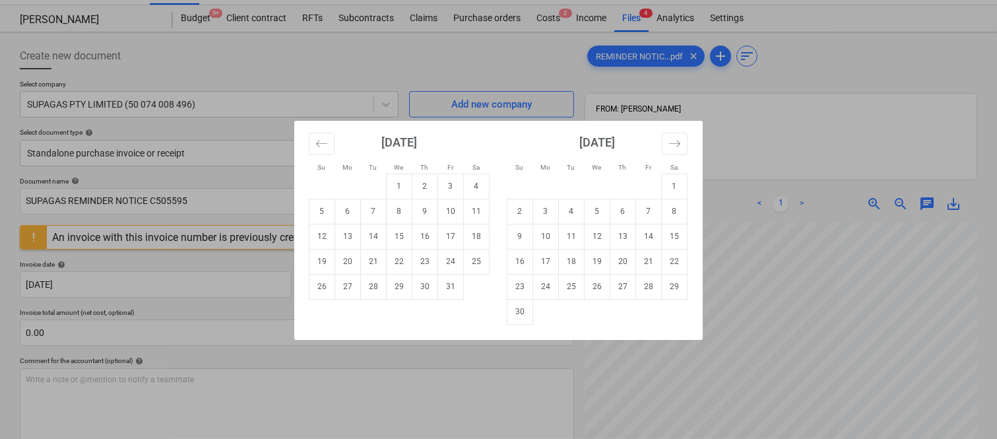
click at [390, 286] on body "Sales Projects Contacts Company Inbox 1 Approvals format_size keyboard_arrow_do…" at bounding box center [498, 191] width 997 height 439
click at [322, 140] on icon "Move backward to switch to the previous month." at bounding box center [321, 143] width 13 height 13
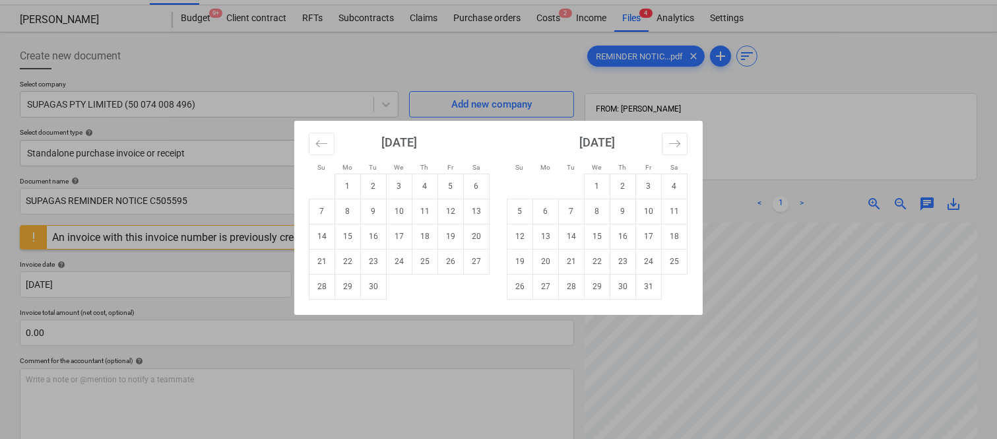
click at [768, 304] on div "Su Mo Tu We Th Fr Sa Su Mo Tu We Th Fr Sa August 2025 1 2 3 4 5 6 7 8 9 10 11 1…" at bounding box center [498, 219] width 997 height 439
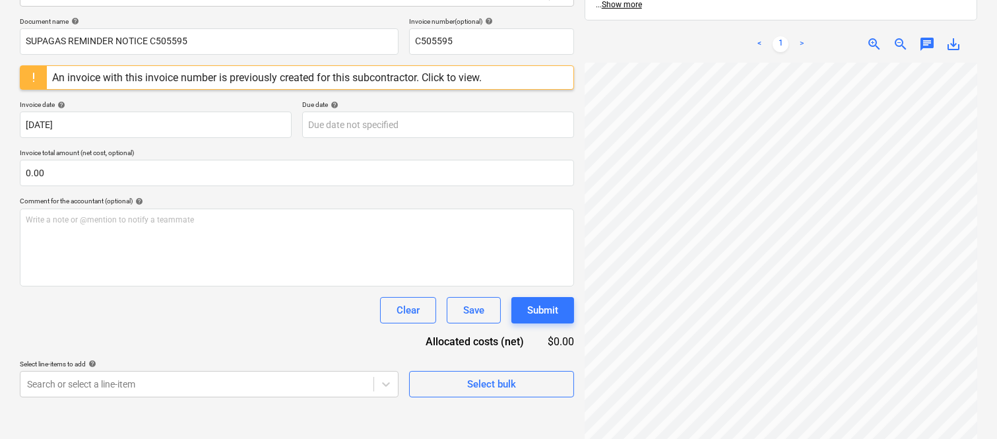
scroll to position [0, 0]
click at [394, 129] on body "Sales Projects Contacts Company Inbox 1 Approvals format_size keyboard_arrow_do…" at bounding box center [498, 31] width 997 height 439
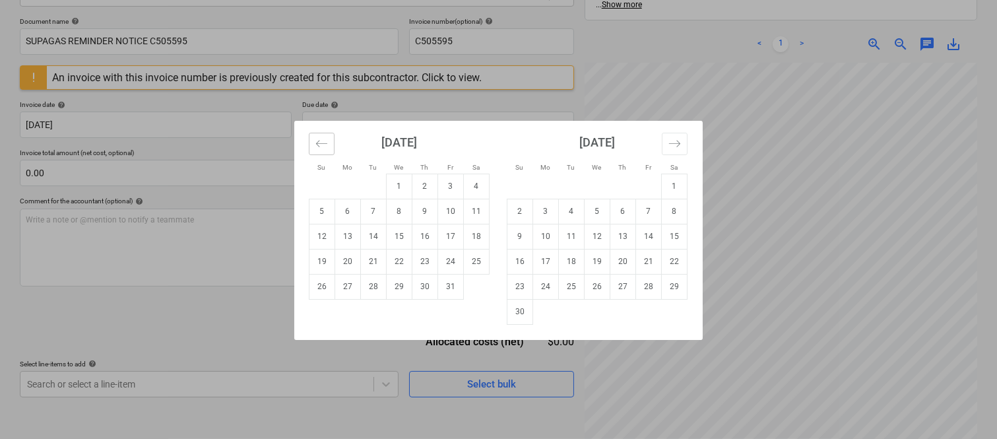
click at [326, 146] on icon "Move backward to switch to the previous month." at bounding box center [321, 143] width 13 height 13
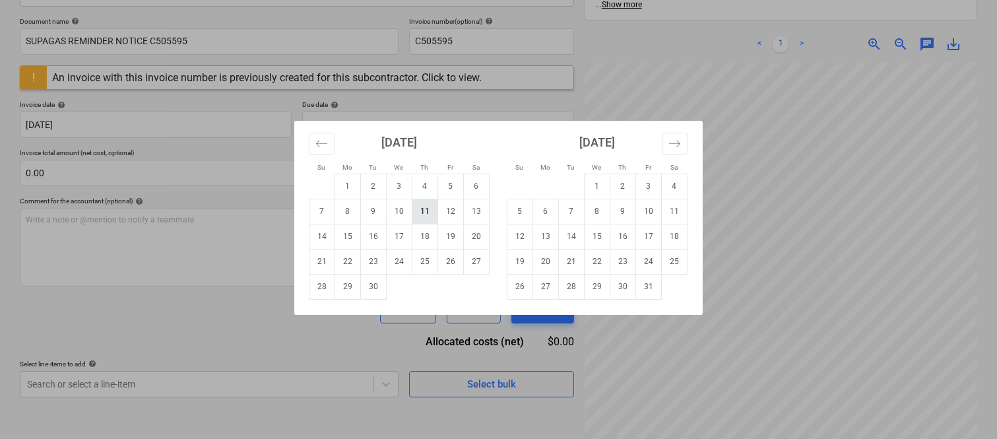
click at [423, 214] on td "11" at bounding box center [425, 211] width 26 height 25
type input "[DATE]"
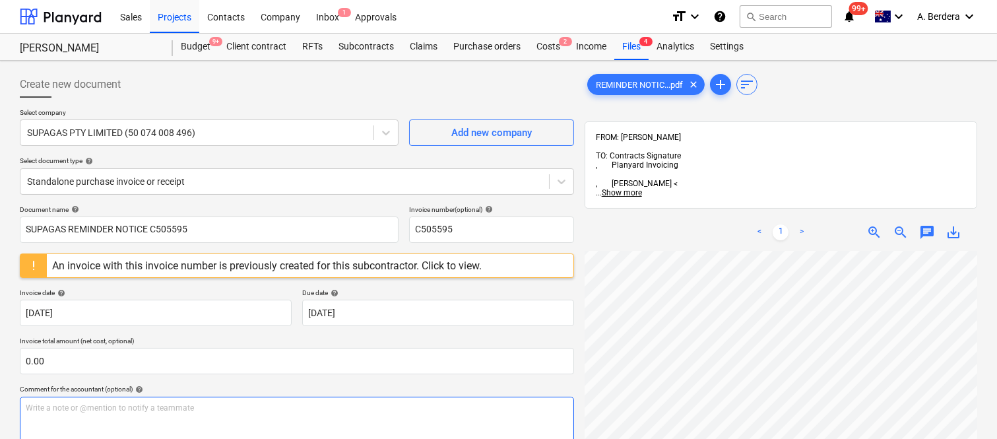
scroll to position [301, 0]
click at [898, 224] on span "zoom_out" at bounding box center [900, 232] width 16 height 16
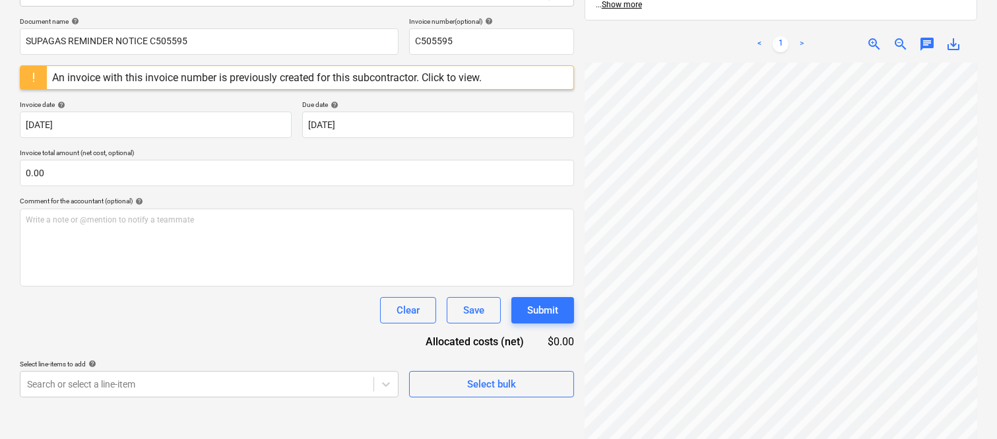
scroll to position [0, 0]
click at [876, 36] on span "zoom_in" at bounding box center [874, 44] width 16 height 16
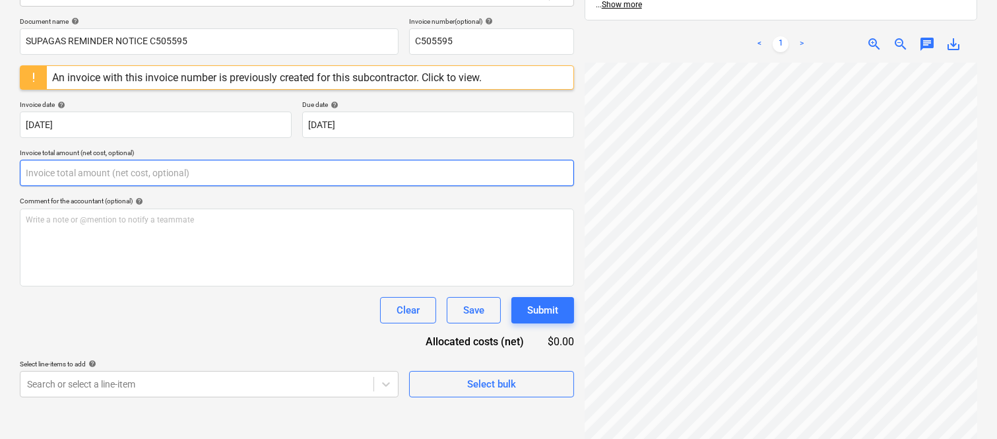
click at [208, 178] on input "text" at bounding box center [297, 173] width 554 height 26
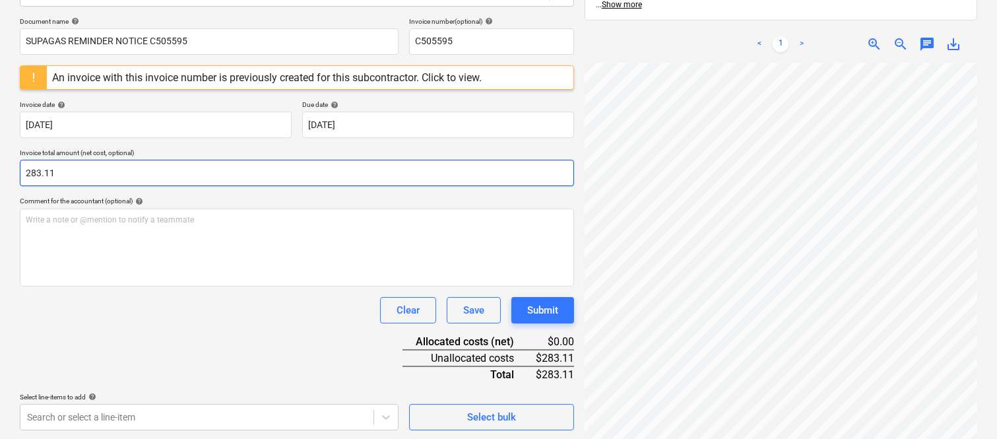
type input "283.11"
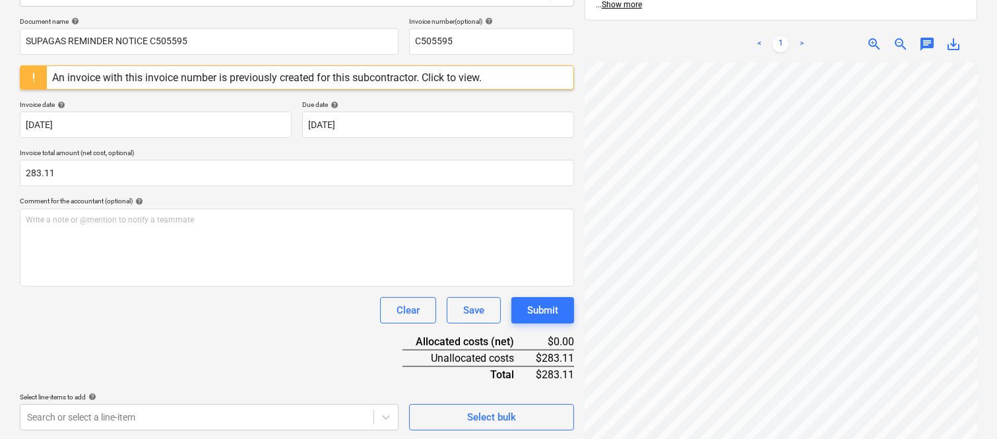
click at [323, 319] on div "Clear Save Submit" at bounding box center [297, 310] width 554 height 26
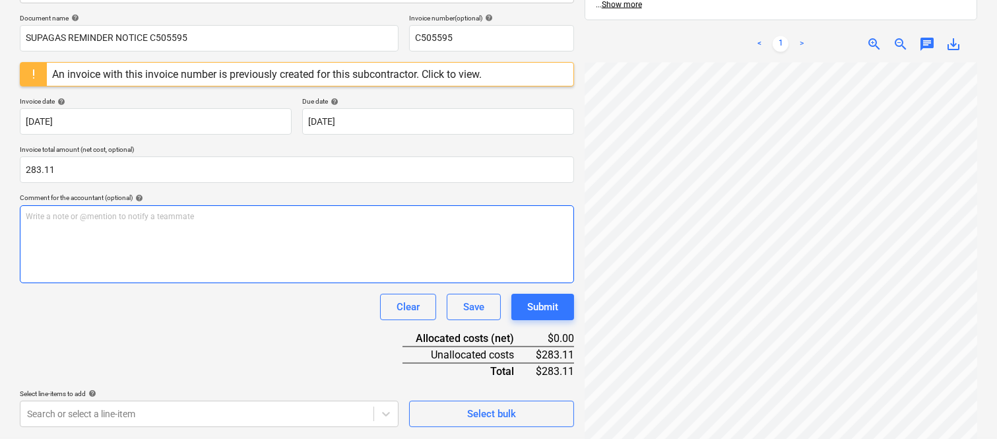
click at [212, 231] on div "Write a note or @mention to notify a teammate ﻿" at bounding box center [297, 244] width 554 height 78
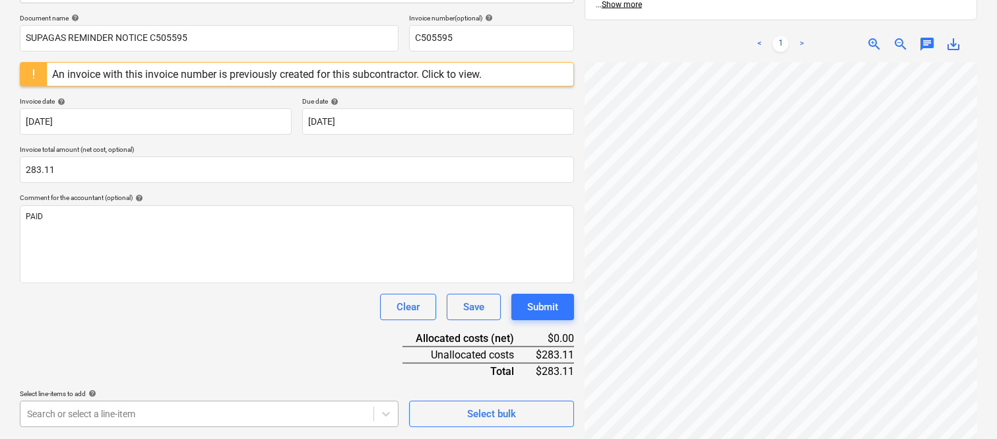
click at [161, 247] on body "Sales Projects Contacts Company Inbox 1 Approvals format_size keyboard_arrow_do…" at bounding box center [498, 28] width 997 height 439
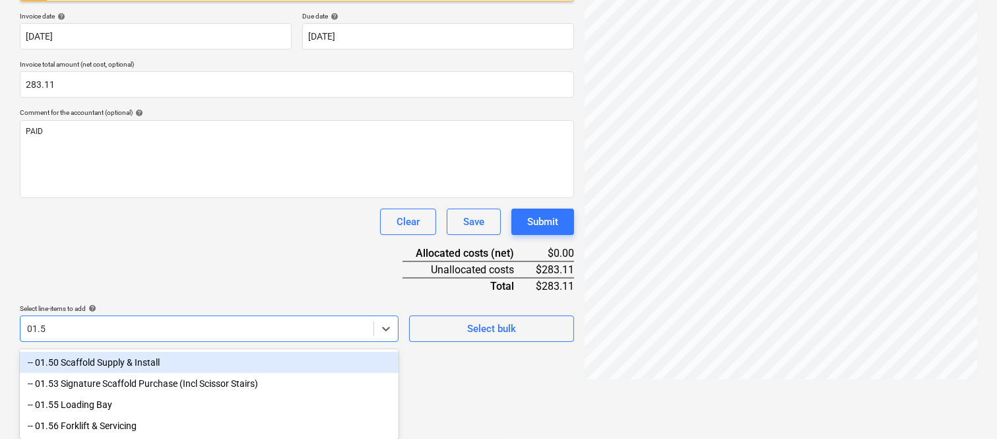
type input "01.56"
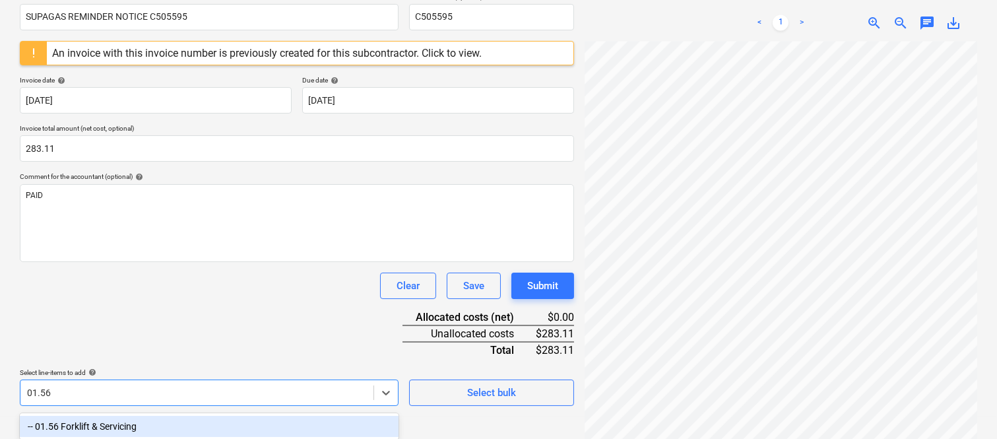
drag, startPoint x: 163, startPoint y: 424, endPoint x: 160, endPoint y: 334, distance: 89.8
click at [163, 422] on div "-- 01.56 Forklift & Servicing" at bounding box center [209, 426] width 379 height 21
click at [160, 334] on div "Document name help SUPAGAS REMINDER NOTICE C505595 Invoice number (optional) he…" at bounding box center [297, 243] width 554 height 500
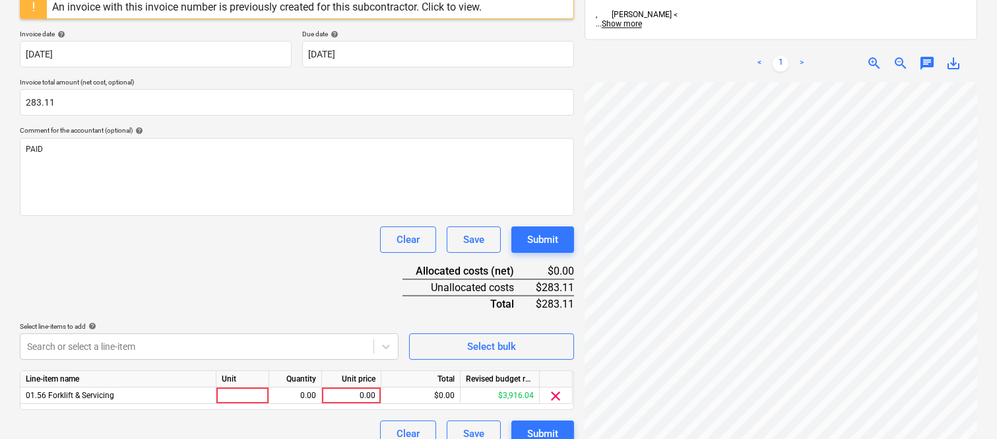
scroll to position [278, 0]
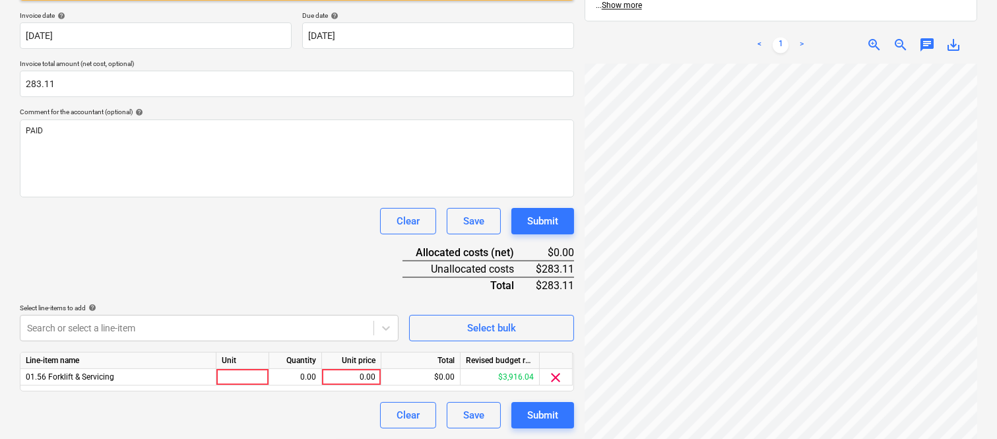
drag, startPoint x: 248, startPoint y: 377, endPoint x: 245, endPoint y: 393, distance: 16.2
click at [248, 376] on div at bounding box center [242, 377] width 53 height 16
type input "INVOICE"
click at [286, 380] on div "0.00" at bounding box center [295, 377] width 42 height 16
type input "1"
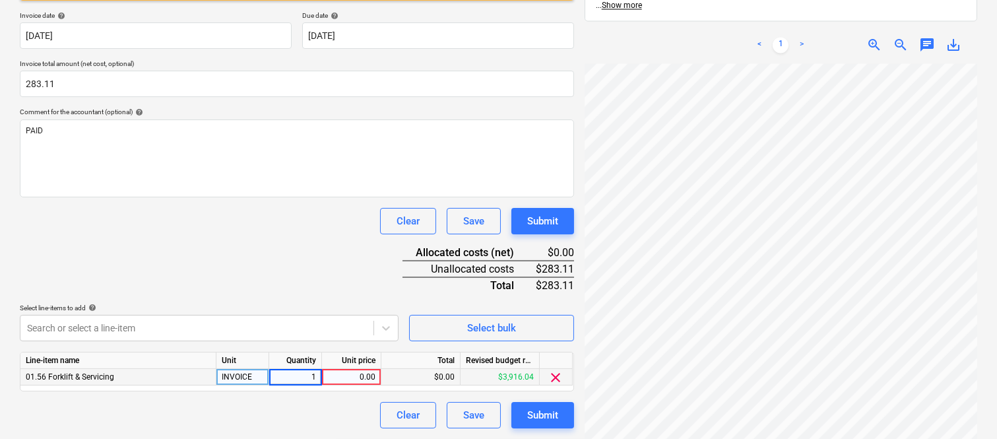
click at [363, 375] on div "0.00" at bounding box center [351, 377] width 48 height 16
type input "283.11"
click at [334, 402] on div "Clear Save Submit" at bounding box center [297, 415] width 554 height 26
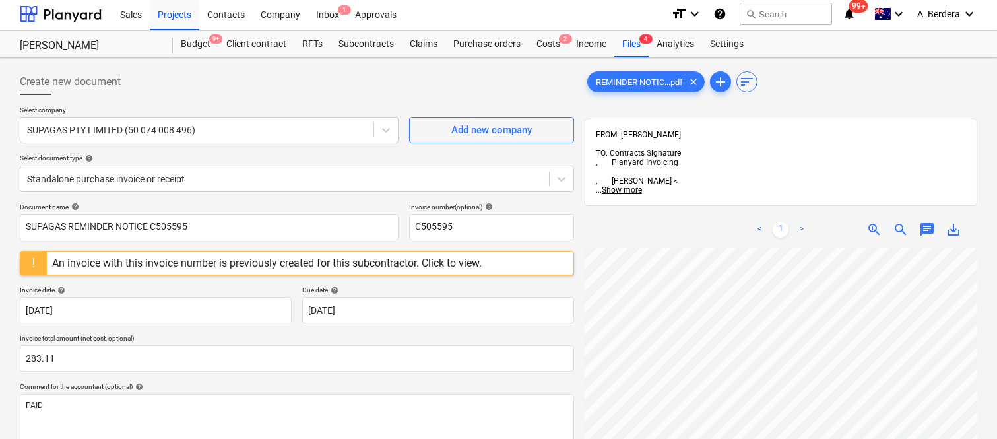
scroll to position [0, 0]
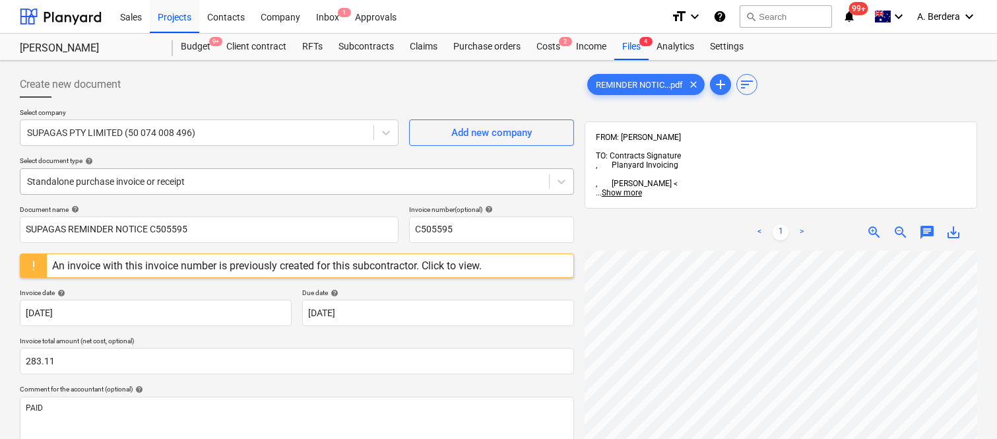
click at [281, 175] on div at bounding box center [284, 181] width 515 height 13
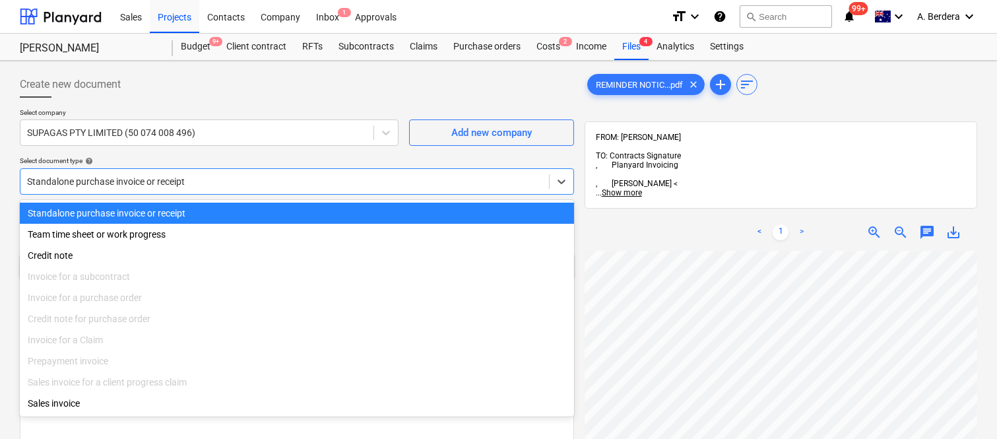
click at [293, 208] on div "Standalone purchase invoice or receipt" at bounding box center [297, 212] width 554 height 21
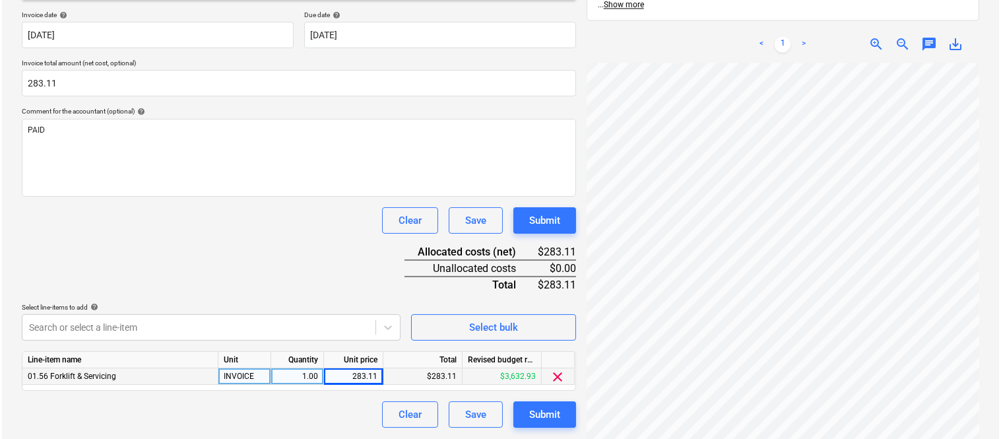
scroll to position [278, 0]
click at [527, 418] on div "Submit" at bounding box center [542, 413] width 31 height 17
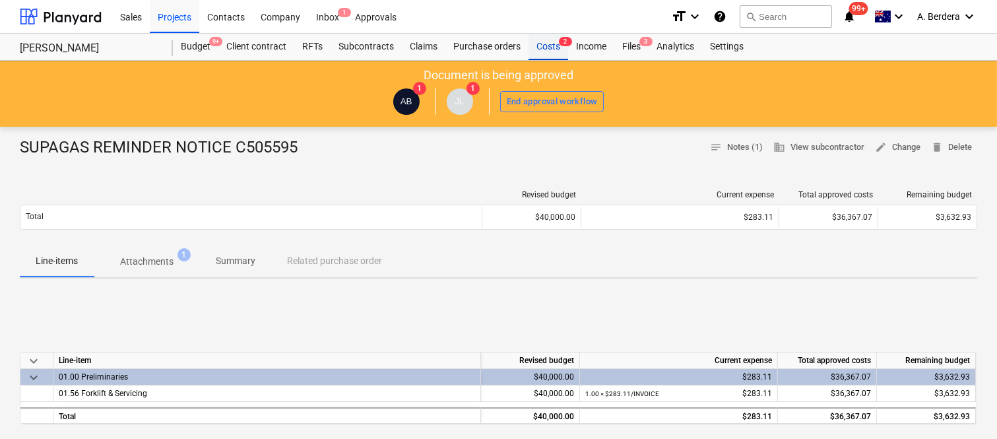
click at [550, 42] on div "Costs 2" at bounding box center [548, 47] width 40 height 26
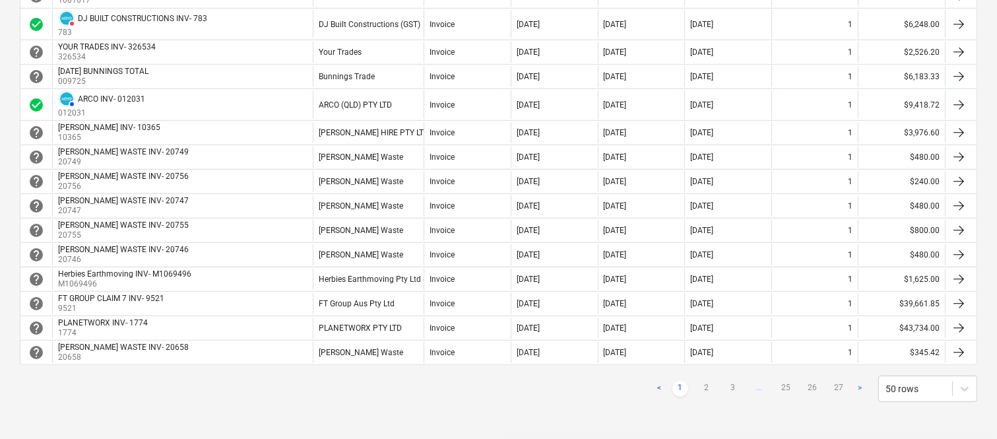
scroll to position [1123, 0]
click at [710, 385] on link "2" at bounding box center [706, 389] width 16 height 16
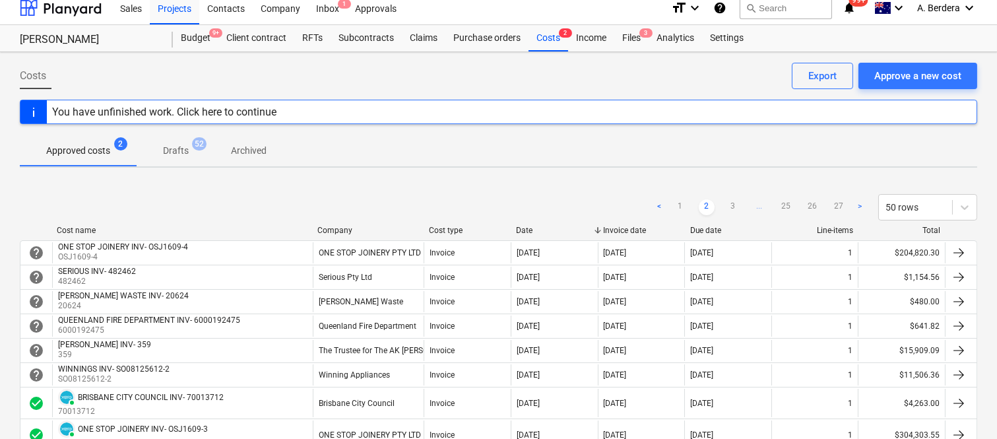
scroll to position [0, 0]
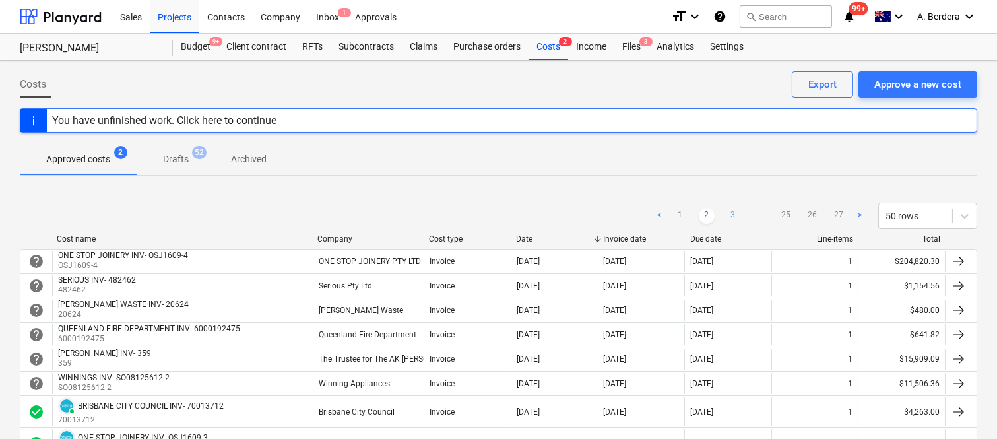
click at [737, 213] on link "3" at bounding box center [733, 216] width 16 height 16
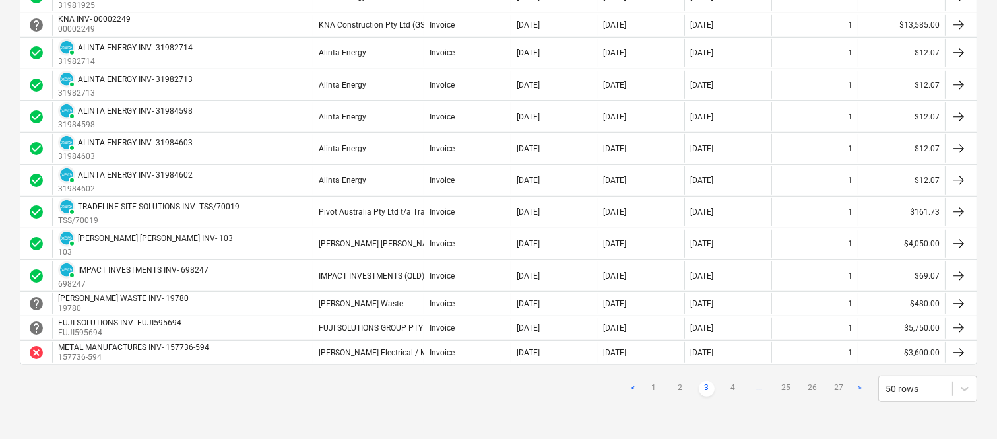
scroll to position [1350, 0]
click at [727, 386] on link "4" at bounding box center [733, 389] width 16 height 16
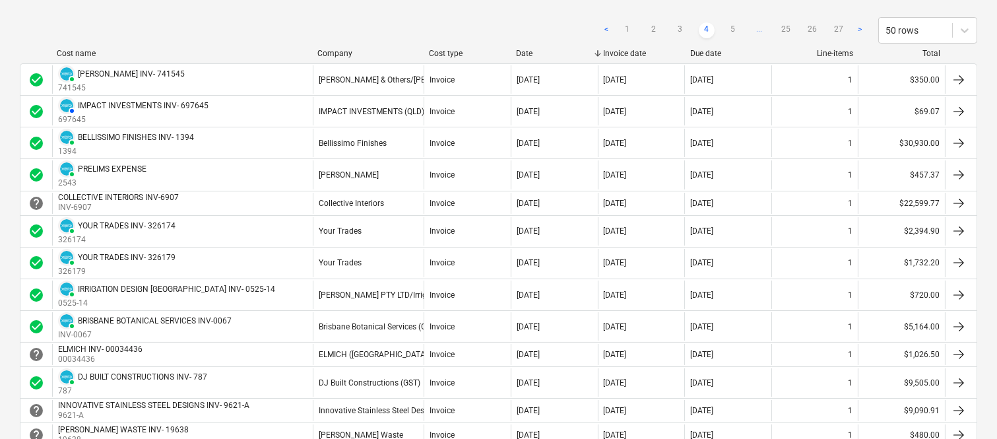
scroll to position [156, 0]
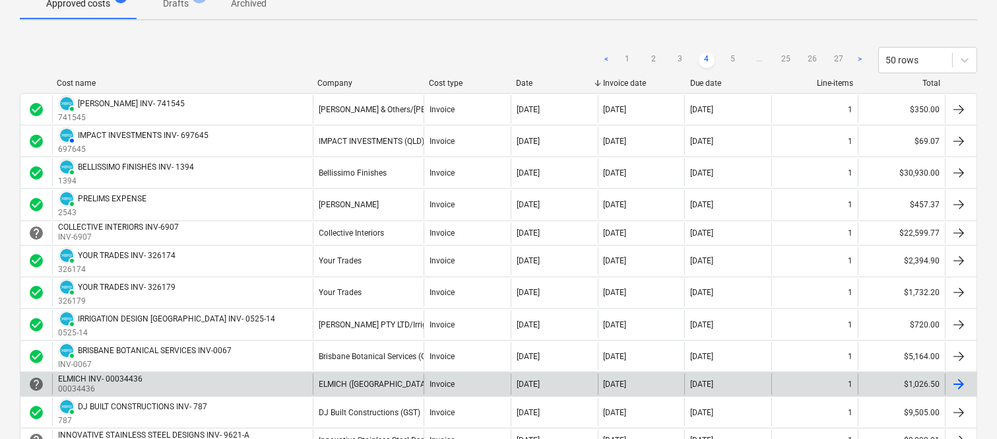
click at [281, 373] on div "ELMICH INV- 00034436 00034436" at bounding box center [182, 383] width 261 height 21
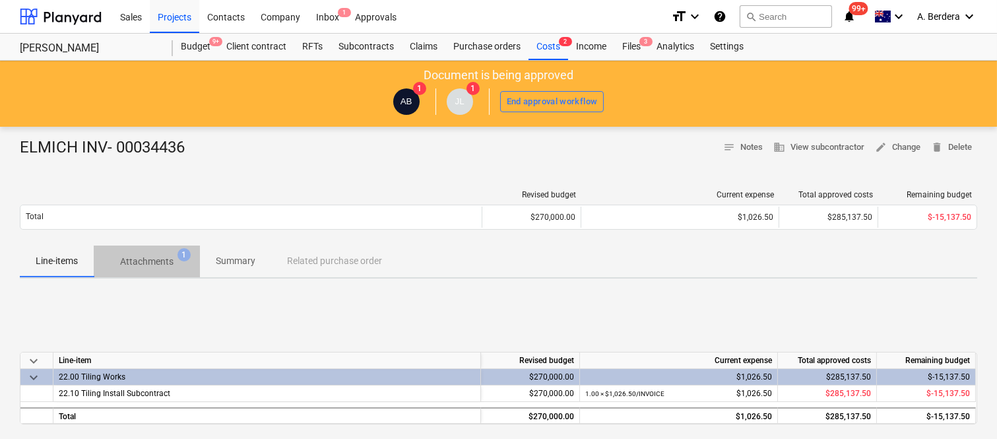
click at [175, 257] on span "Attachments 1" at bounding box center [146, 262] width 75 height 14
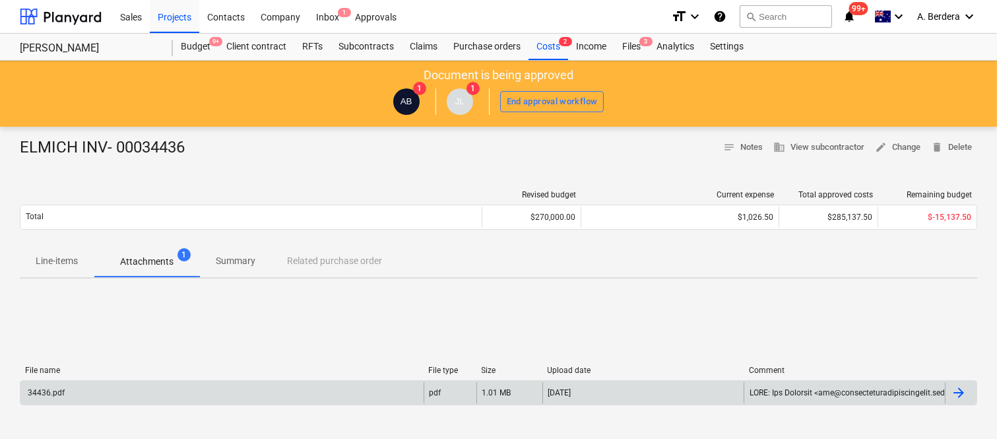
click at [359, 388] on div "34436.pdf" at bounding box center [221, 392] width 403 height 21
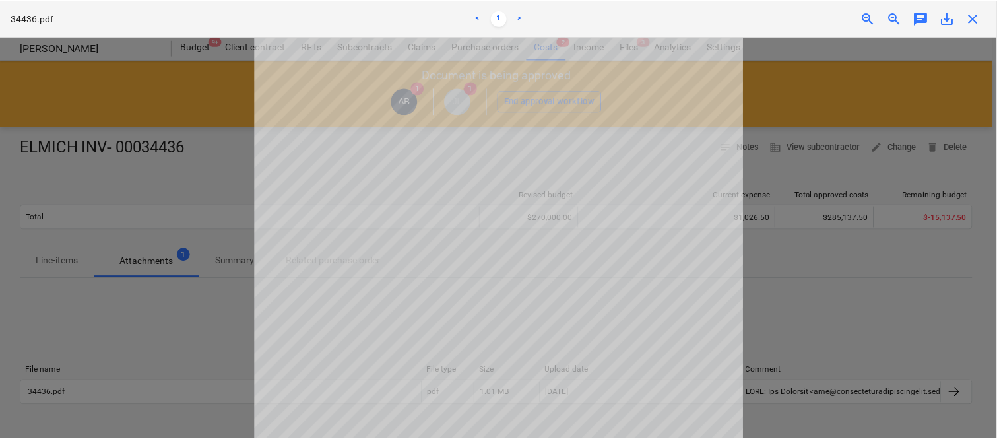
scroll to position [294, 0]
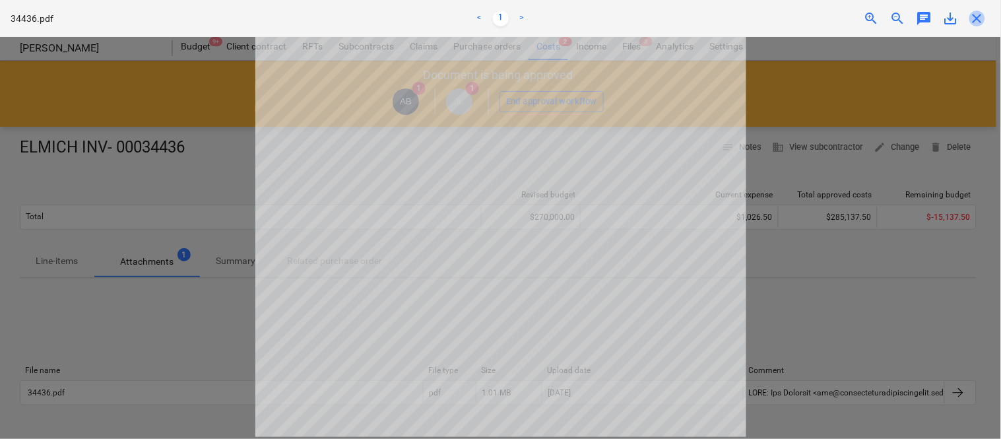
click at [979, 22] on span "close" at bounding box center [977, 19] width 16 height 16
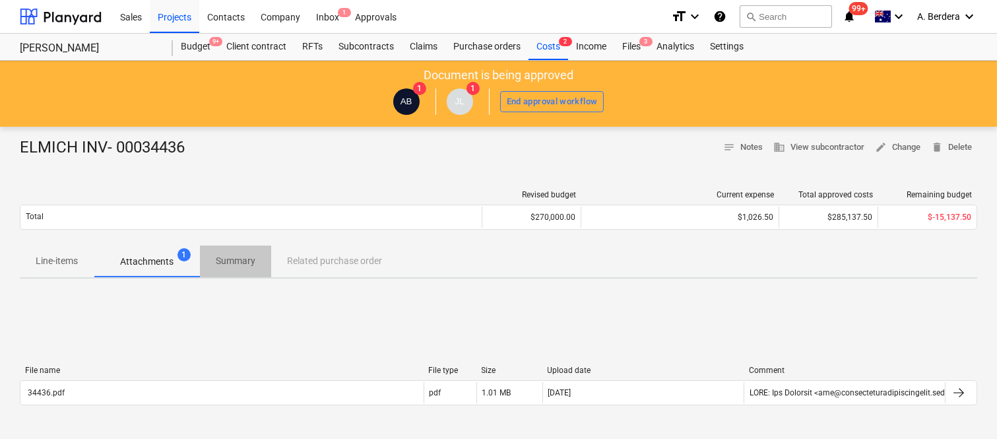
click at [241, 266] on p "Summary" at bounding box center [236, 261] width 40 height 14
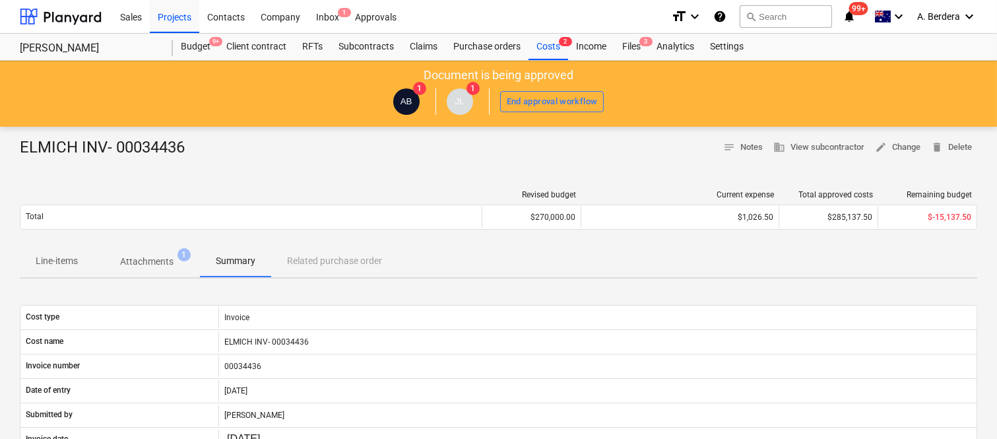
scroll to position [363, 0]
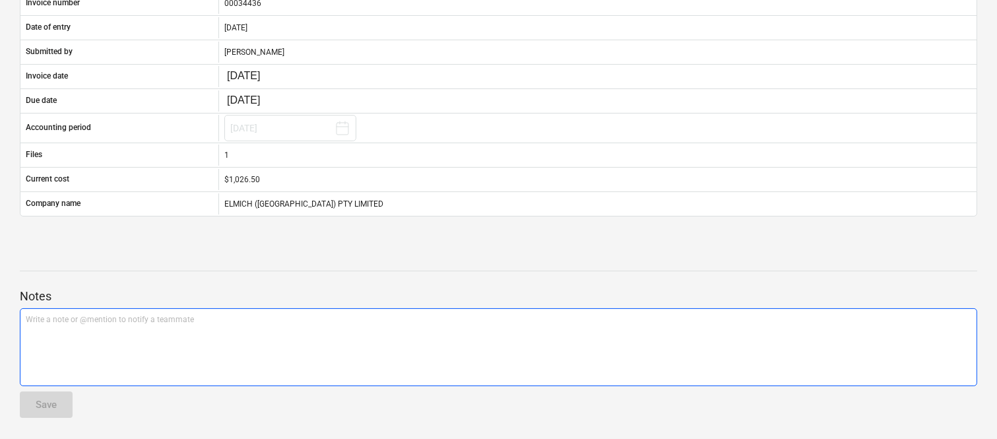
click at [249, 350] on div "Write a note or @mention to notify a teammate ﻿" at bounding box center [498, 347] width 957 height 78
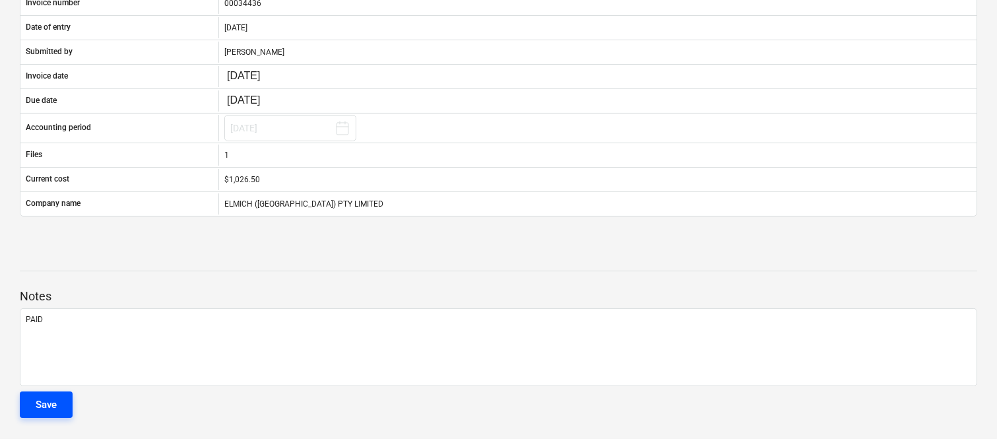
click at [53, 412] on div "Save" at bounding box center [46, 404] width 21 height 17
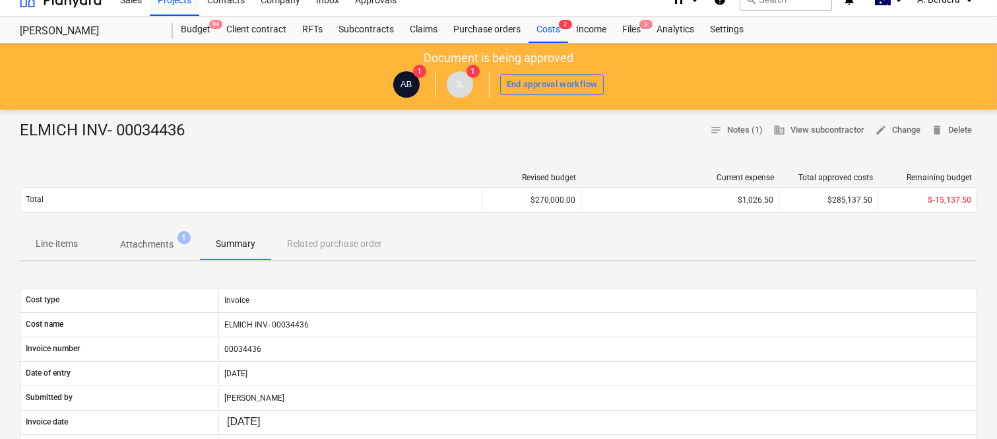
scroll to position [0, 0]
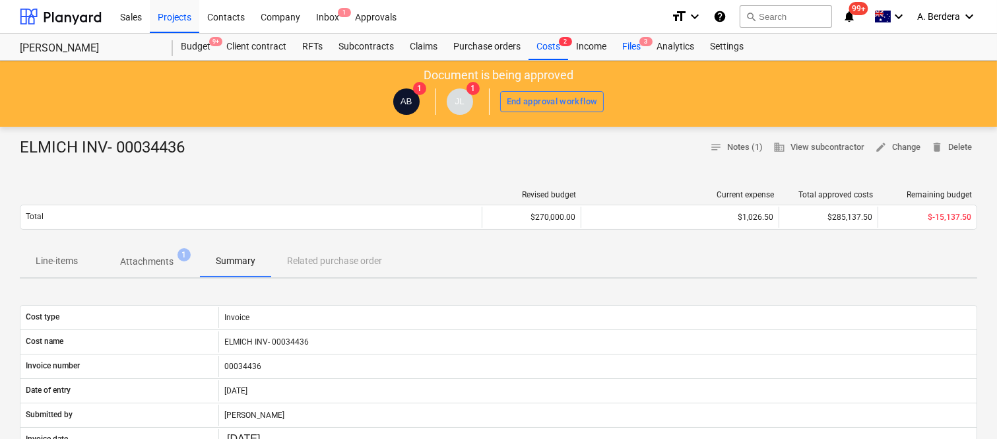
click at [638, 42] on div "Files 3" at bounding box center [631, 47] width 34 height 26
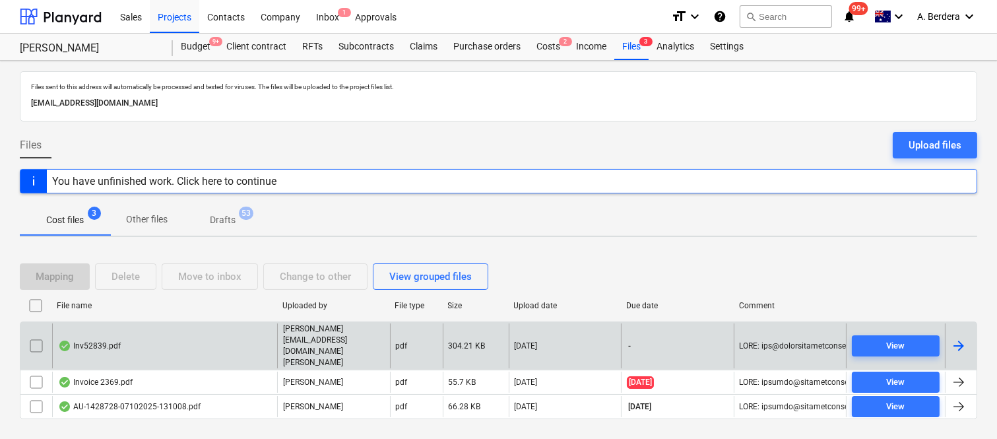
click at [223, 335] on div "Inv52839.pdf" at bounding box center [164, 346] width 225 height 46
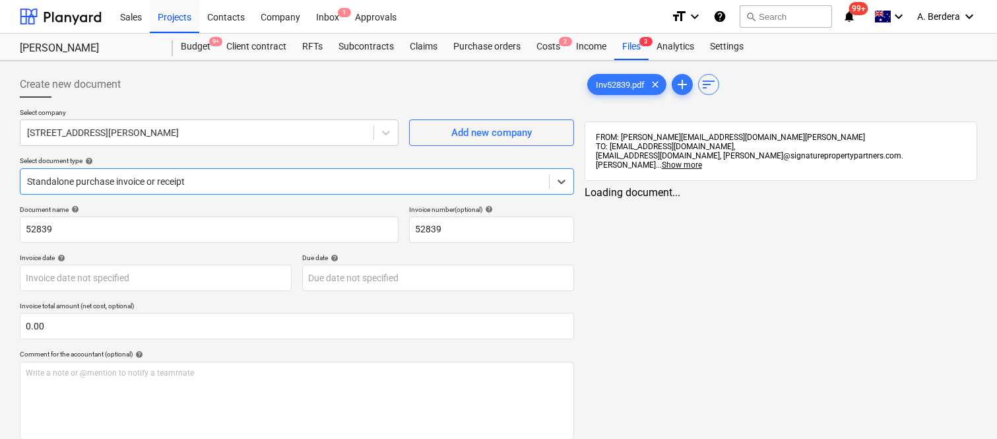
type input "52839"
click at [873, 197] on span "zoom_in" at bounding box center [874, 205] width 16 height 16
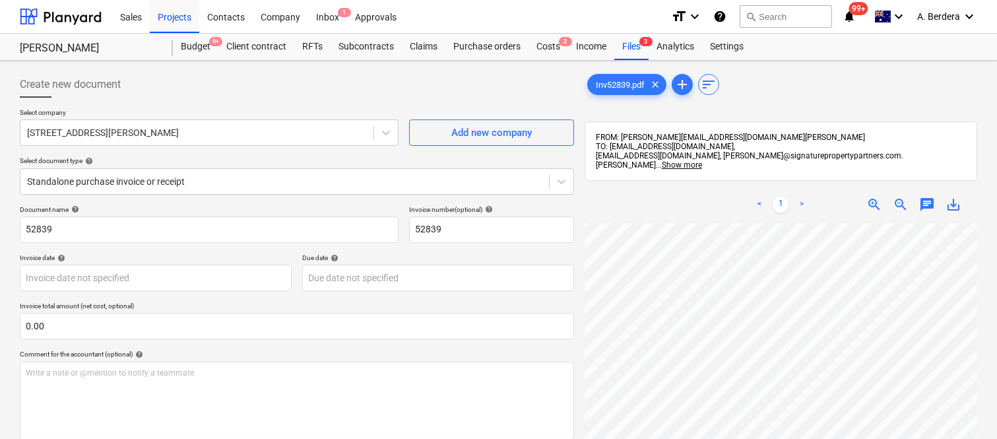
scroll to position [9, 287]
drag, startPoint x: 745, startPoint y: 204, endPoint x: 654, endPoint y: 188, distance: 93.2
click at [654, 188] on div "< 1 > zoom_in zoom_out chat 0 save_alt" at bounding box center [780, 204] width 392 height 37
click at [902, 197] on span "zoom_out" at bounding box center [900, 205] width 16 height 16
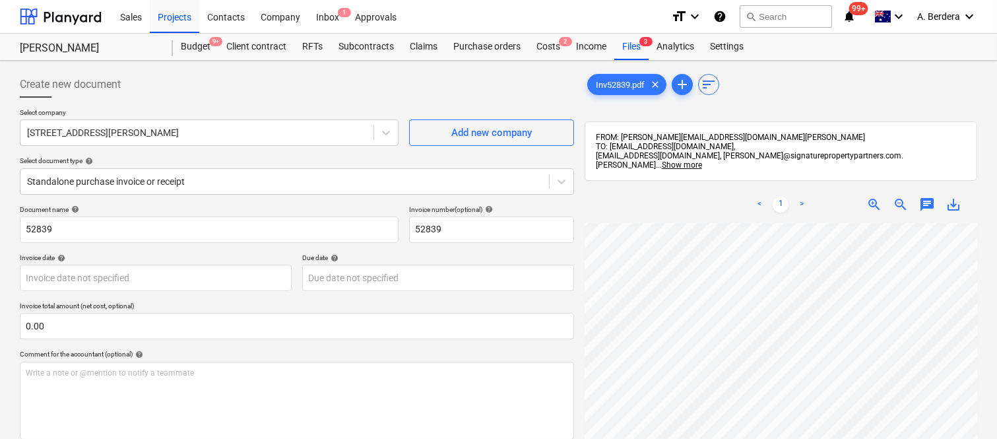
click at [902, 197] on span "zoom_out" at bounding box center [900, 205] width 16 height 16
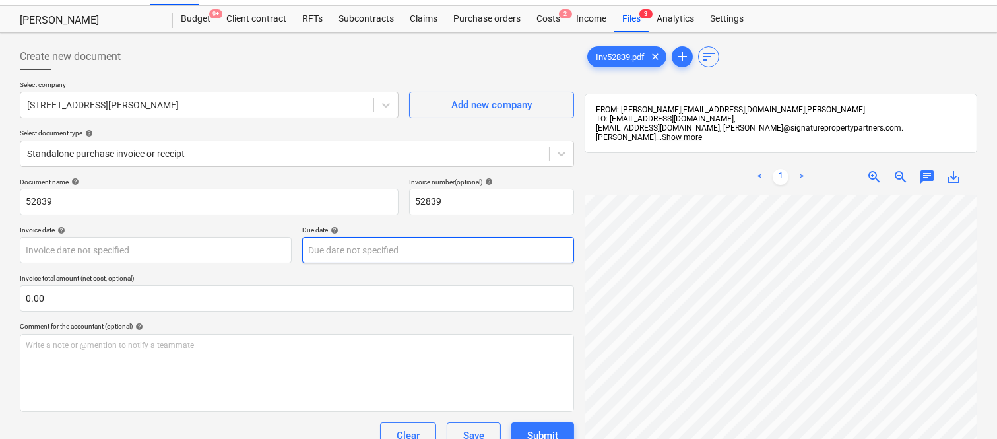
scroll to position [0, 0]
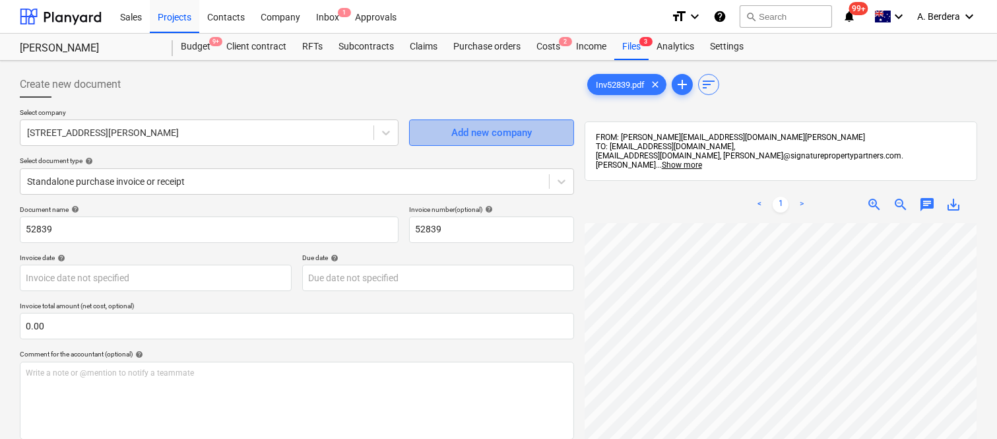
click at [491, 135] on div "Add new company" at bounding box center [491, 132] width 80 height 17
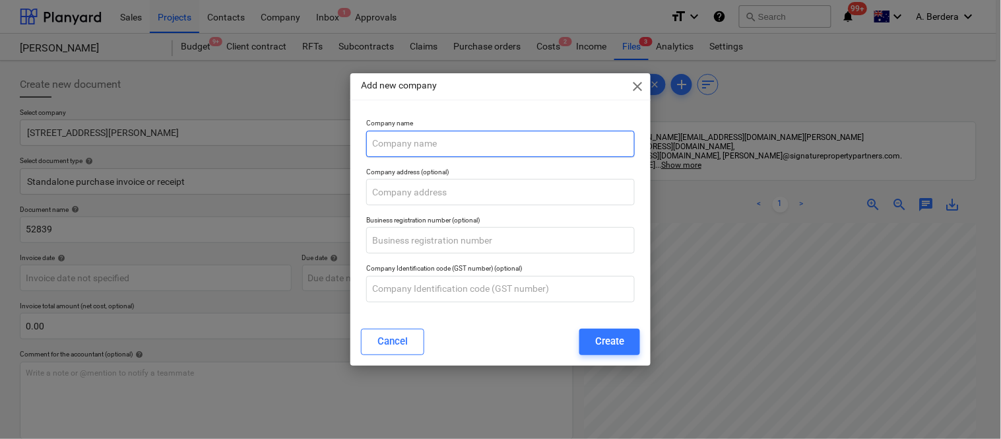
click at [447, 146] on input "text" at bounding box center [500, 144] width 268 height 26
paste input "TINT WORKS QLD PTY LTD"
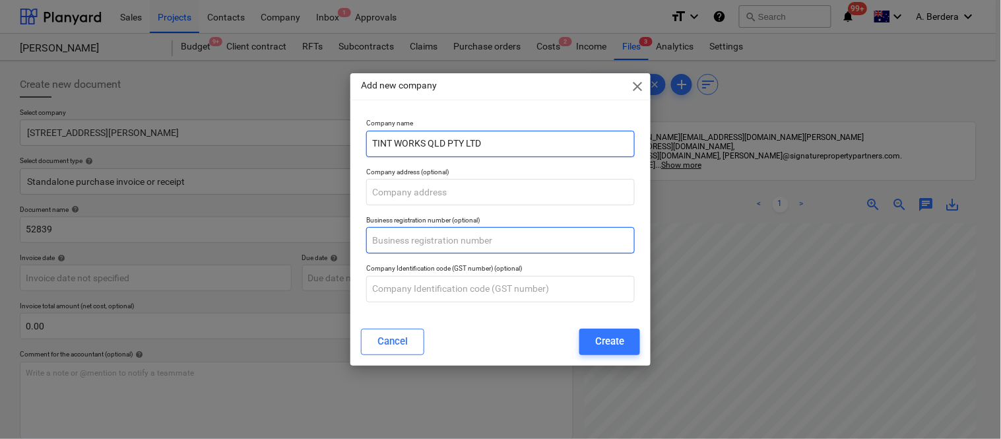
type input "TINT WORKS QLD PTY LTD"
click at [465, 245] on input "text" at bounding box center [500, 240] width 268 height 26
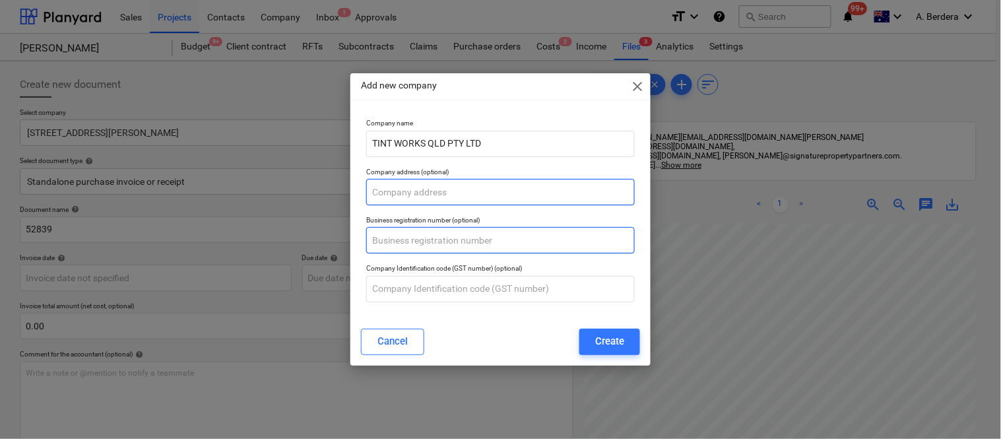
paste input "30 606 924 449"
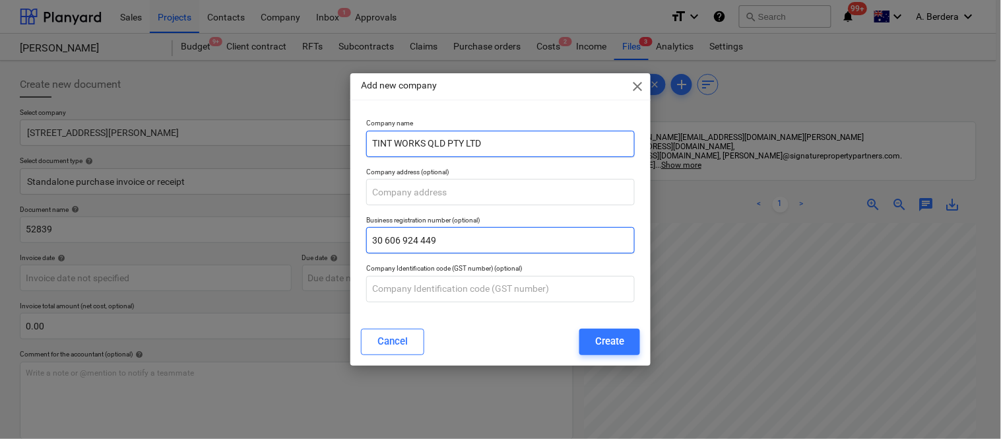
type input "30 606 924 449"
click at [510, 135] on input "TINT WORKS QLD PTY LTD" at bounding box center [500, 144] width 268 height 26
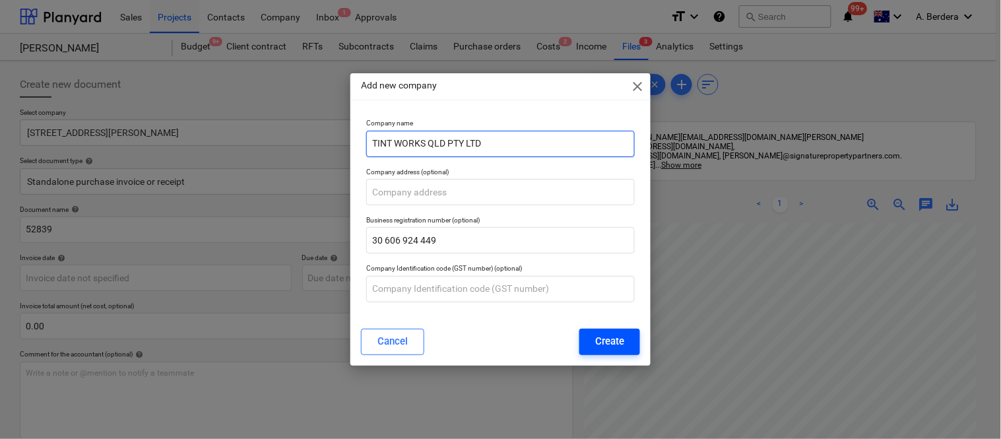
type input "TINT WORKS QLD PTY LTD"
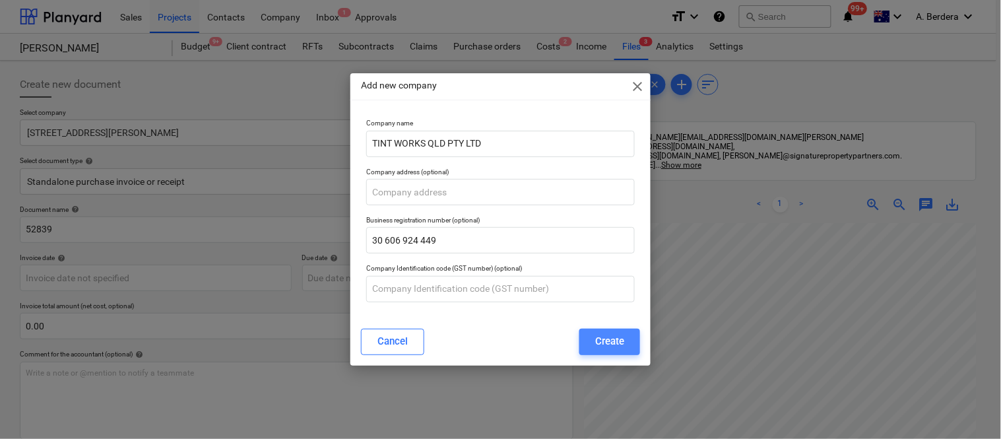
click at [621, 338] on div "Create" at bounding box center [609, 340] width 29 height 17
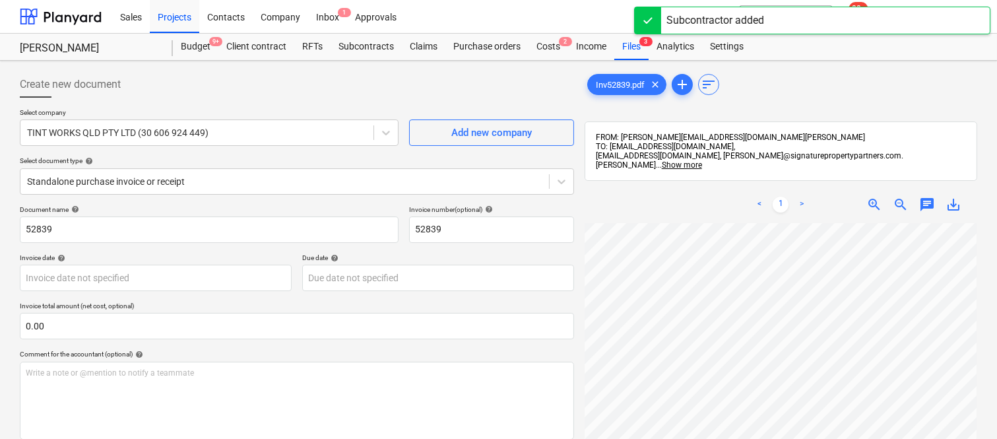
scroll to position [0, 102]
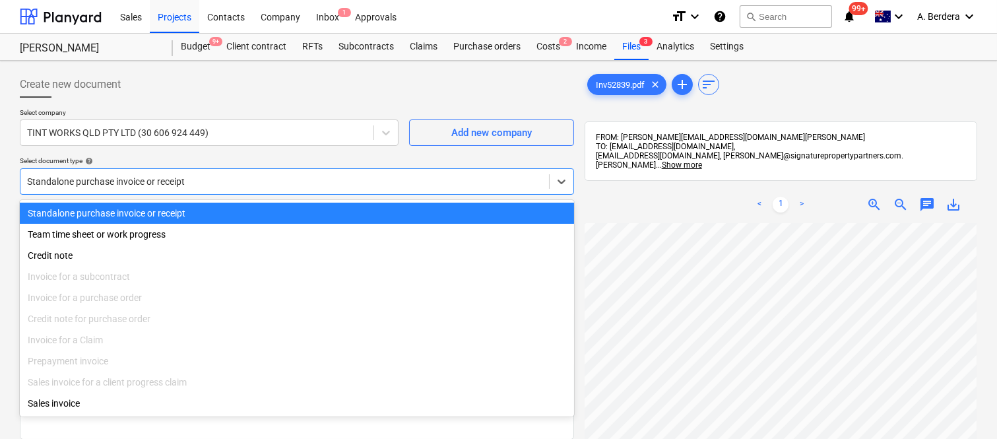
click at [254, 179] on div at bounding box center [284, 181] width 515 height 13
click at [286, 211] on div "Standalone purchase invoice or receipt" at bounding box center [297, 212] width 554 height 21
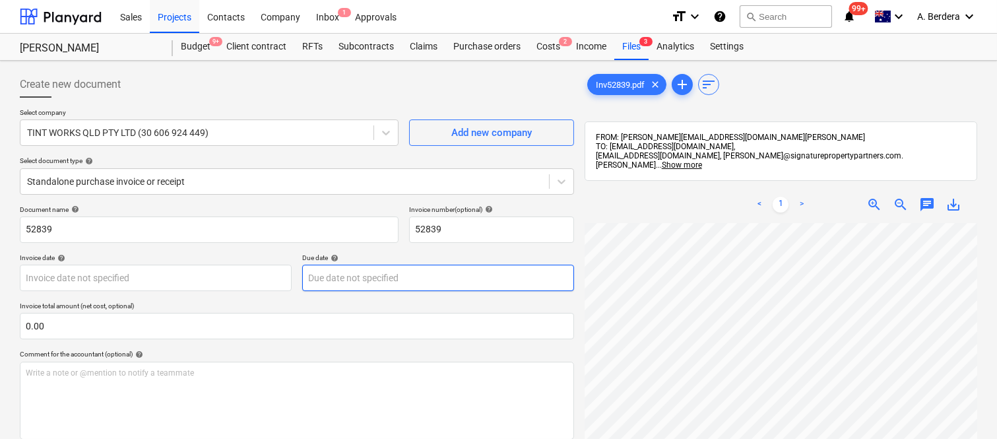
scroll to position [15, 7]
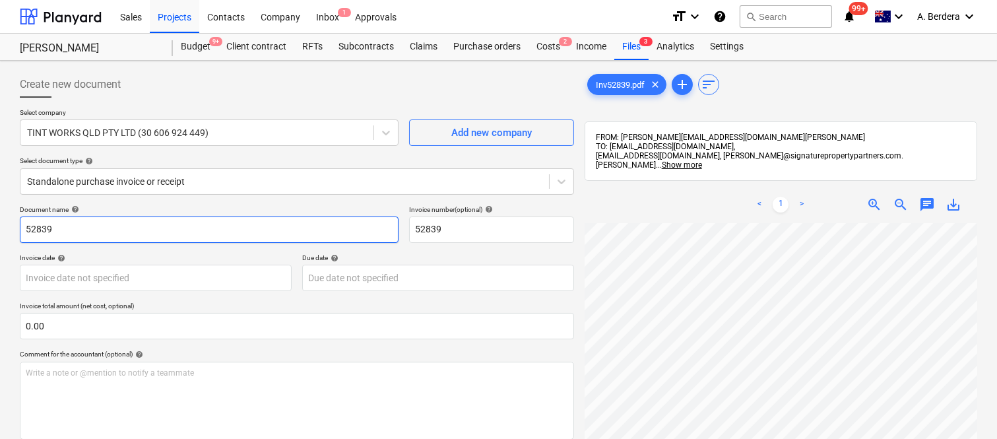
click at [24, 232] on input "52839" at bounding box center [209, 229] width 379 height 26
type input "COOLTONE INV- 52839"
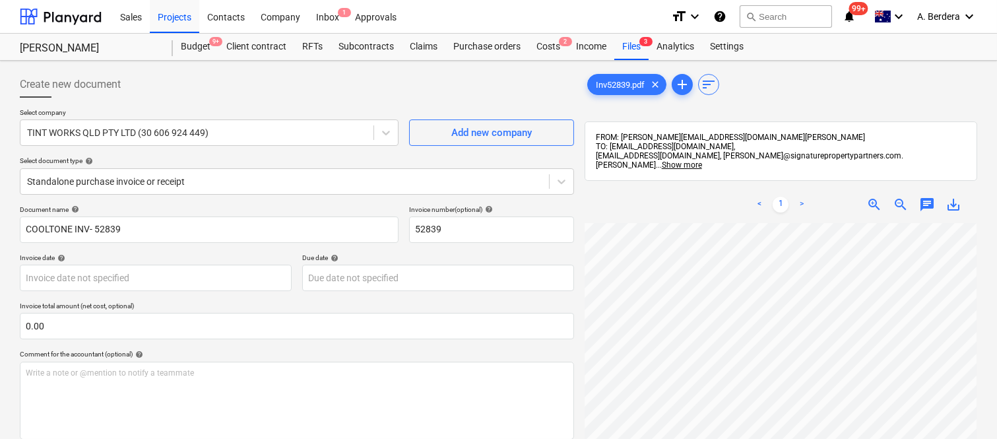
scroll to position [92, 104]
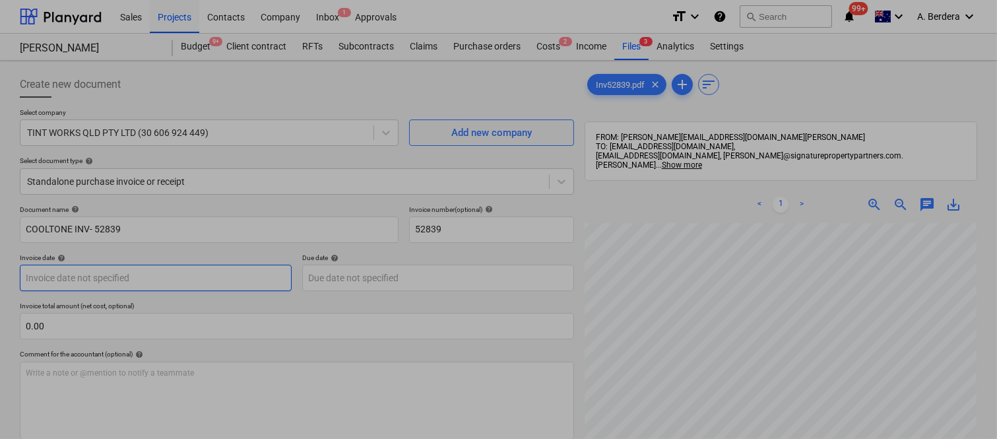
click at [206, 274] on body "Sales Projects Contacts Company Inbox 1 Approvals format_size keyboard_arrow_do…" at bounding box center [498, 219] width 997 height 439
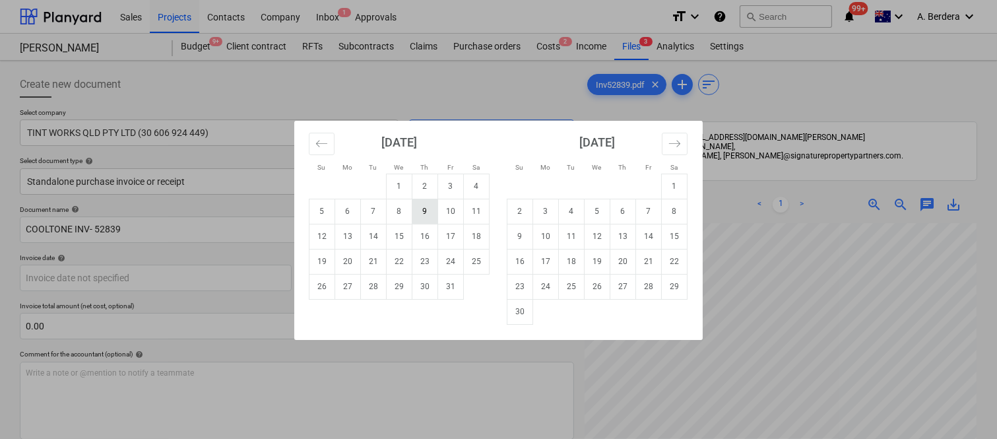
click at [431, 212] on td "9" at bounding box center [425, 211] width 26 height 25
type input "[DATE]"
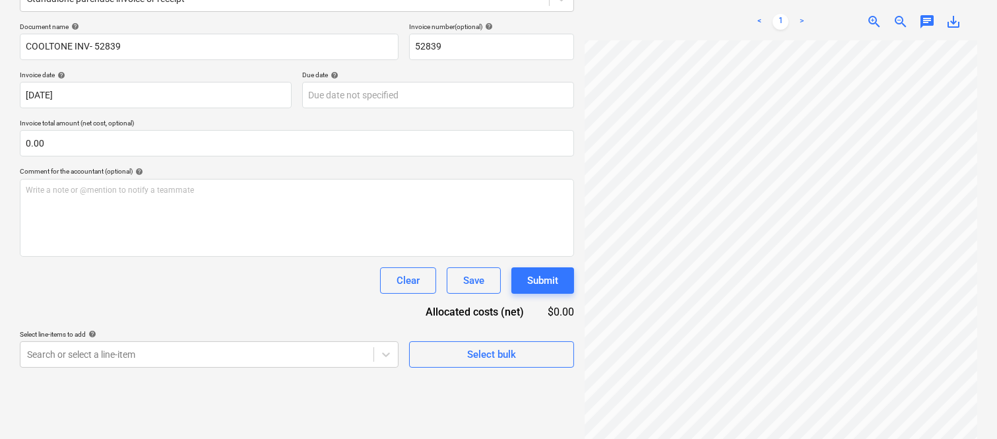
scroll to position [43, 97]
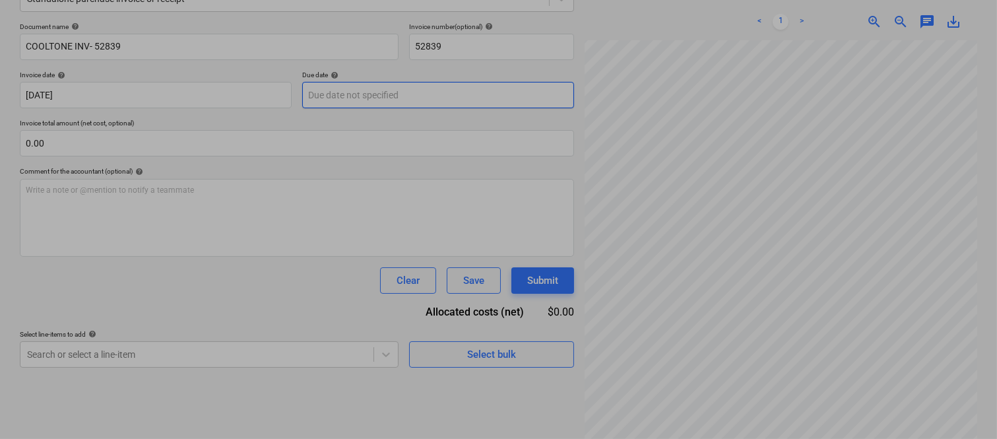
click at [414, 94] on body "Sales Projects Contacts Company Inbox 1 Approvals format_size keyboard_arrow_do…" at bounding box center [498, 36] width 997 height 439
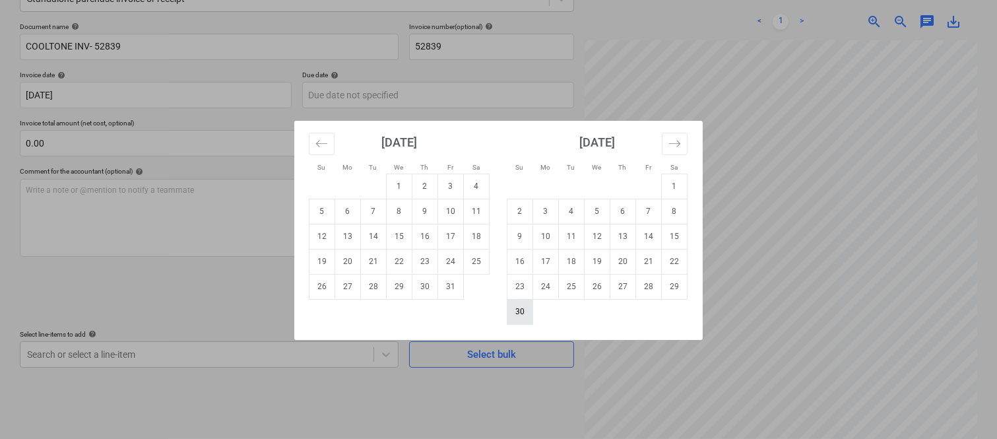
click at [518, 309] on td "30" at bounding box center [520, 311] width 26 height 25
type input "[DATE]"
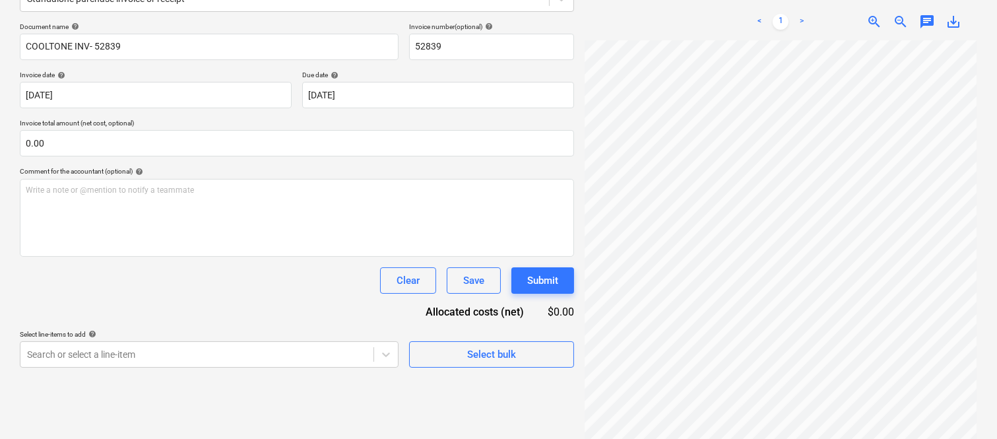
scroll to position [300, 104]
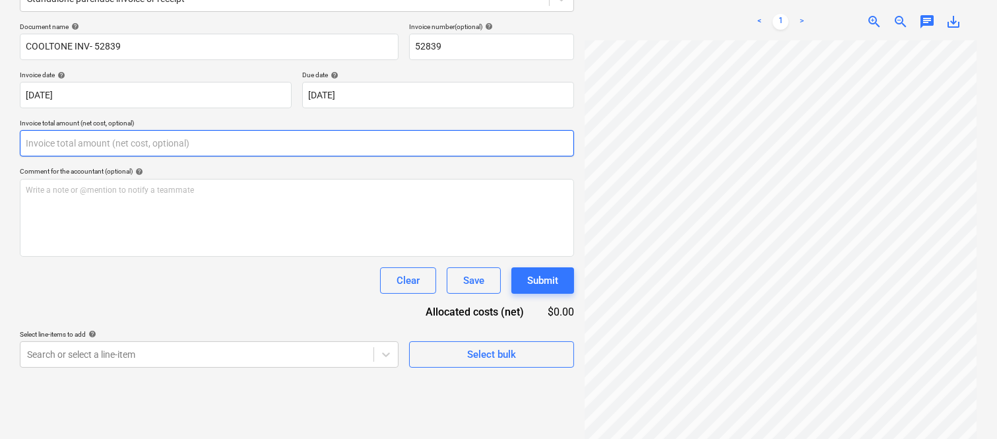
click at [204, 137] on input "text" at bounding box center [297, 143] width 554 height 26
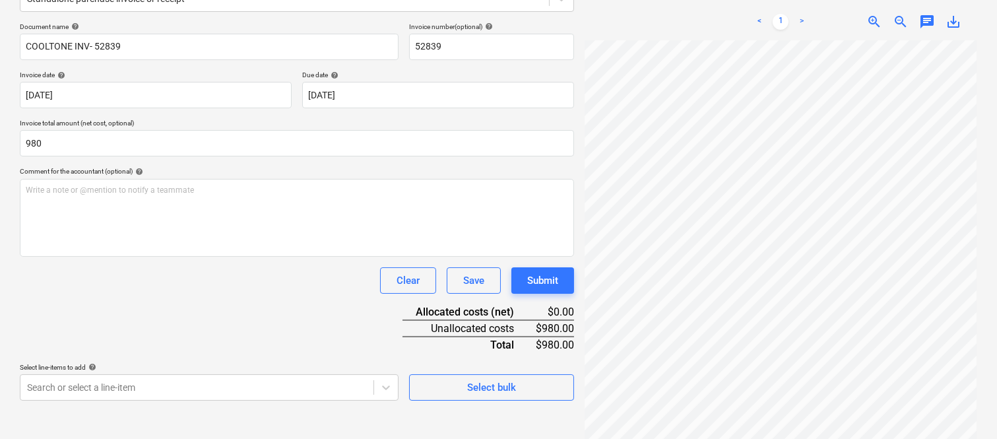
type input "980.00"
click at [158, 317] on div "Document name help COOLTONE INV- 52839 Invoice number (optional) help 52839 Inv…" at bounding box center [297, 211] width 554 height 378
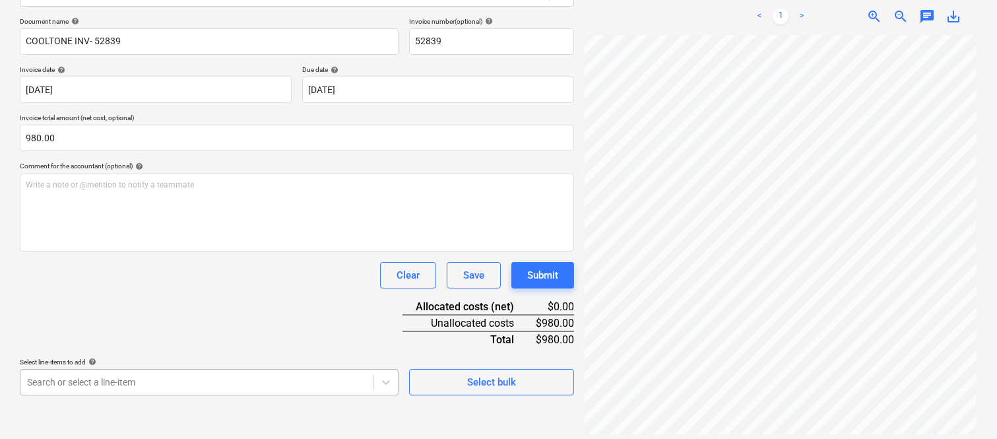
click at [267, 251] on body "Sales Projects Contacts Company Inbox 1 Approvals format_size keyboard_arrow_do…" at bounding box center [498, 31] width 997 height 439
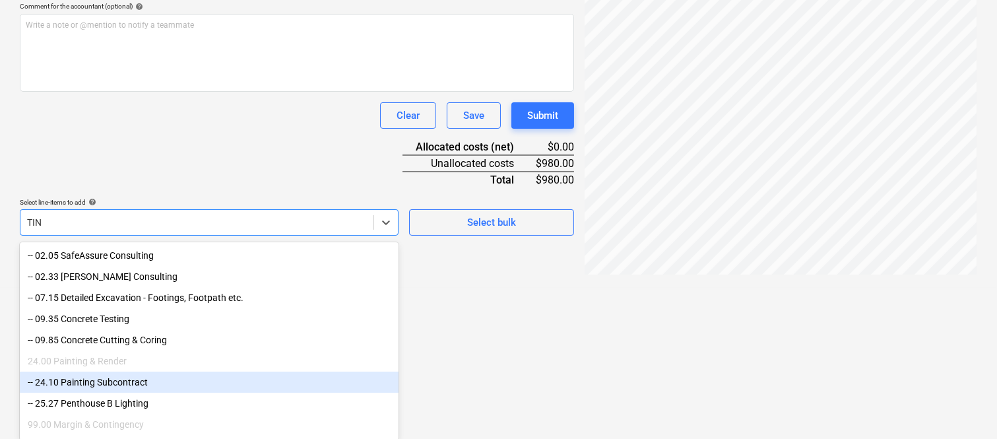
type input "TIN"
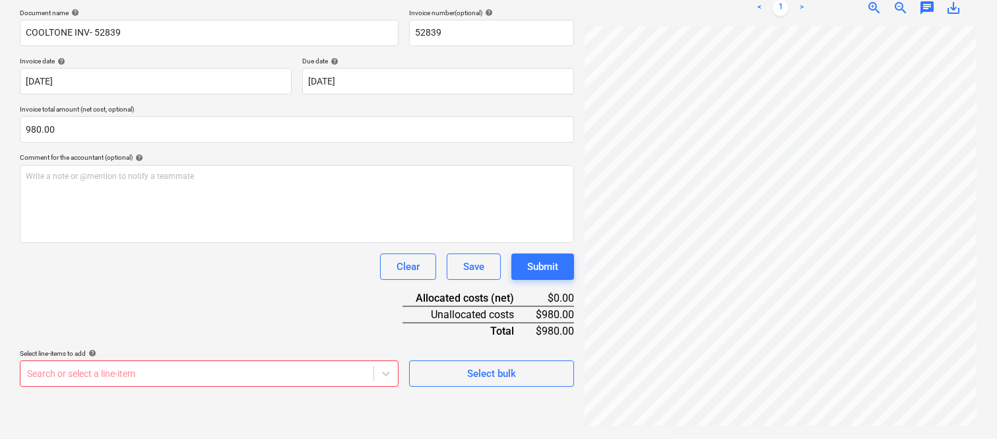
scroll to position [188, 0]
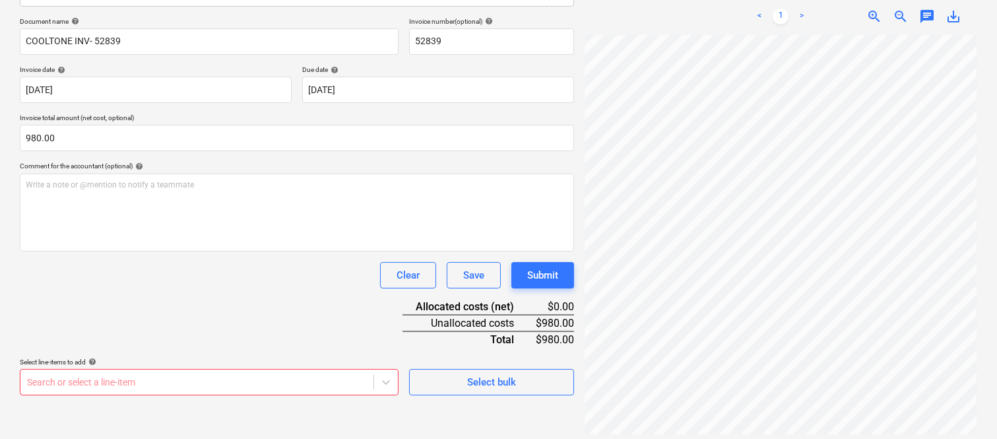
click at [817, 251] on html "Sales Projects Contacts Company Inbox 1 Approvals format_size keyboard_arrow_do…" at bounding box center [498, 31] width 997 height 439
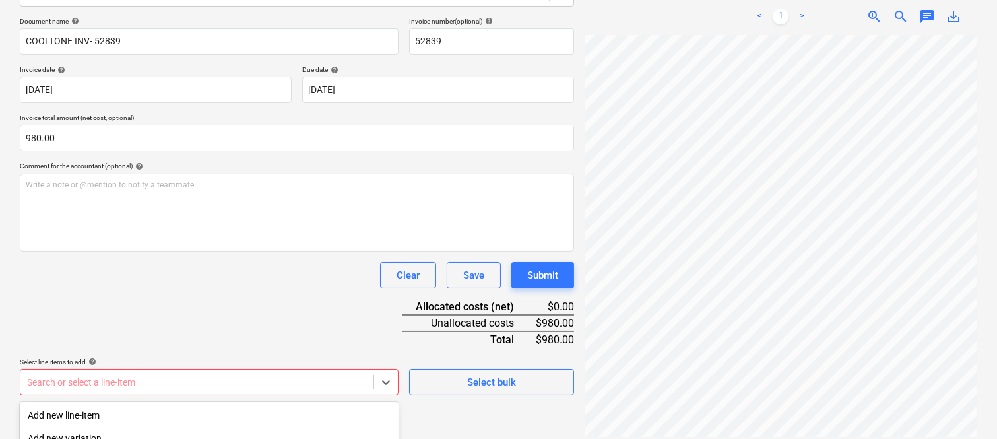
scroll to position [351, 0]
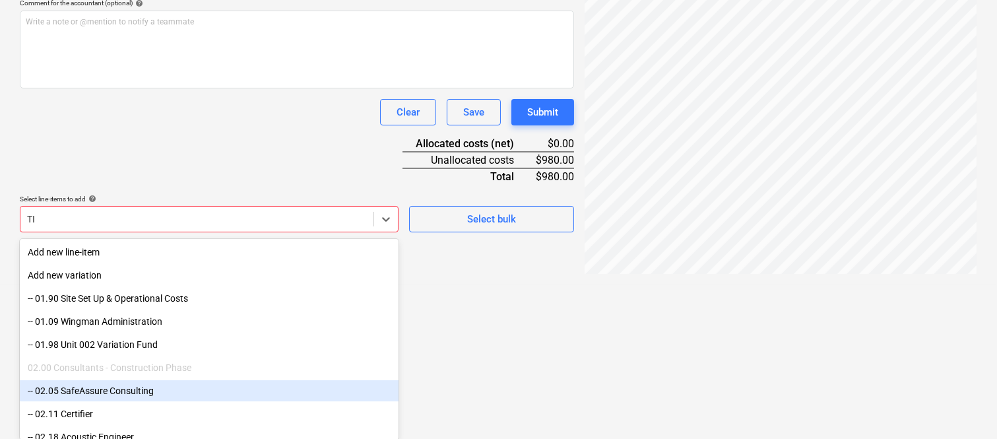
type input "T"
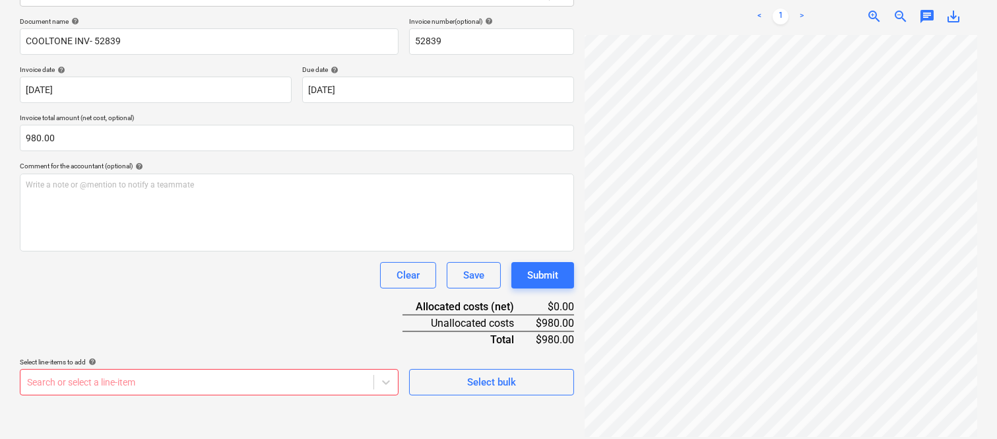
scroll to position [236, 46]
click at [247, 251] on body "Sales Projects Contacts Company Inbox 1 Approvals format_size keyboard_arrow_do…" at bounding box center [498, 31] width 997 height 439
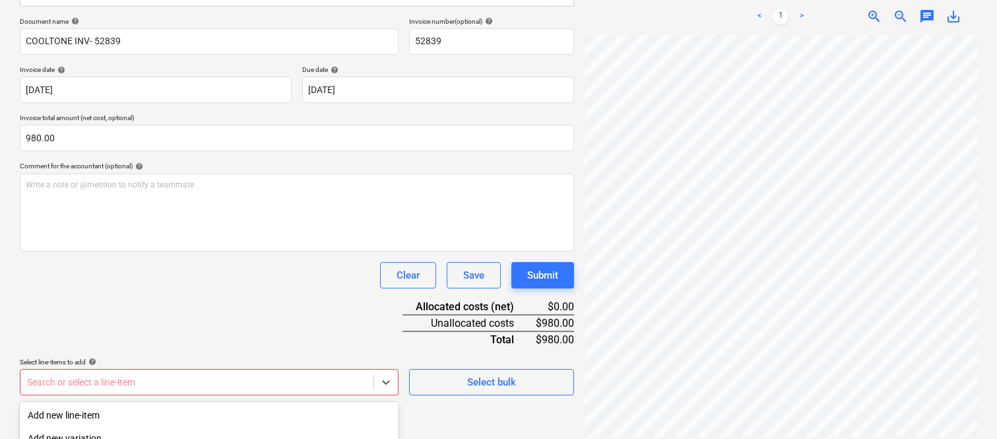
scroll to position [351, 0]
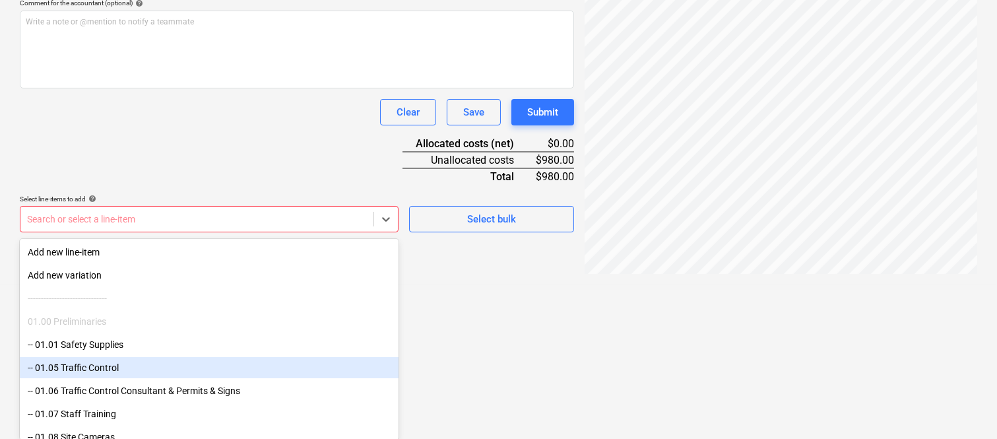
type input "C"
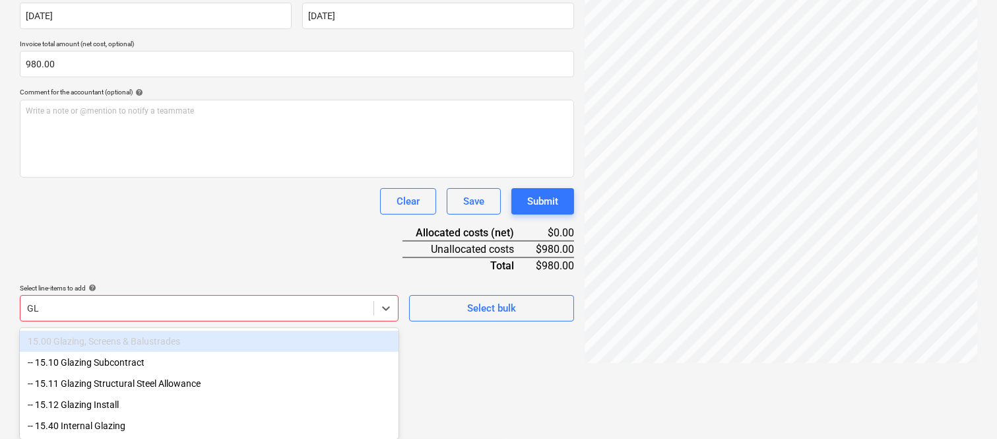
scroll to position [263, 0]
type input "GLAZING"
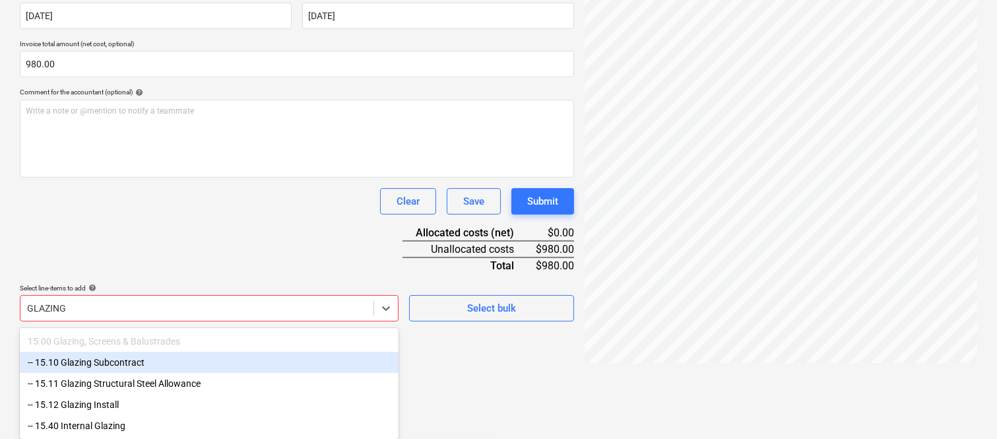
click at [160, 361] on div "-- 15.10 Glazing Subcontract" at bounding box center [209, 362] width 379 height 21
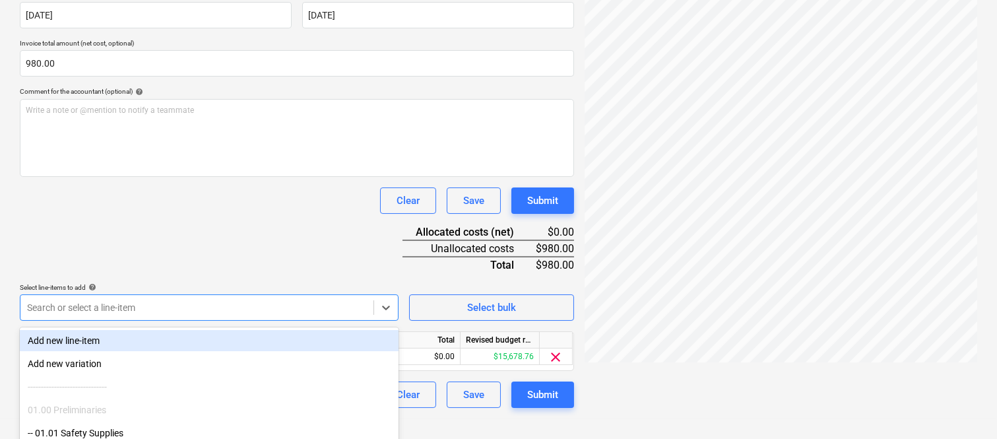
click at [160, 209] on div "Clear Save Submit" at bounding box center [297, 200] width 554 height 26
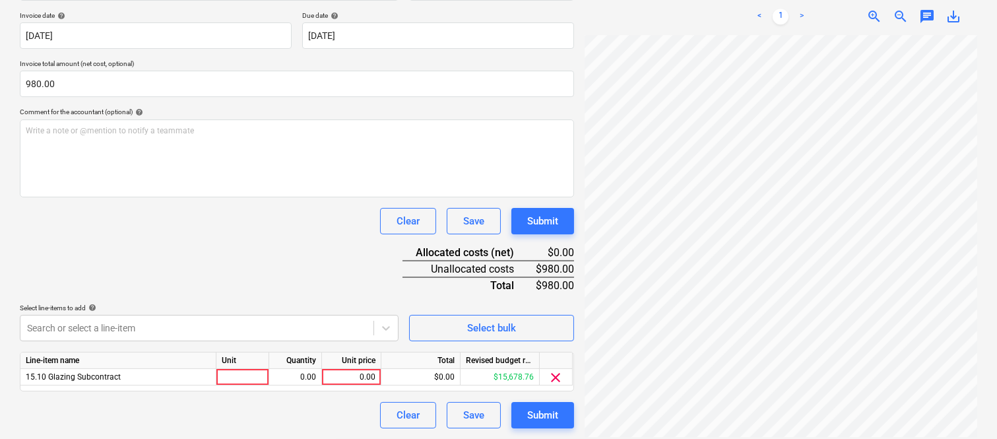
scroll to position [236, 46]
click at [247, 373] on div at bounding box center [242, 377] width 53 height 16
type input "INVOICE"
click at [305, 376] on div "0.00" at bounding box center [295, 377] width 42 height 16
type input "1"
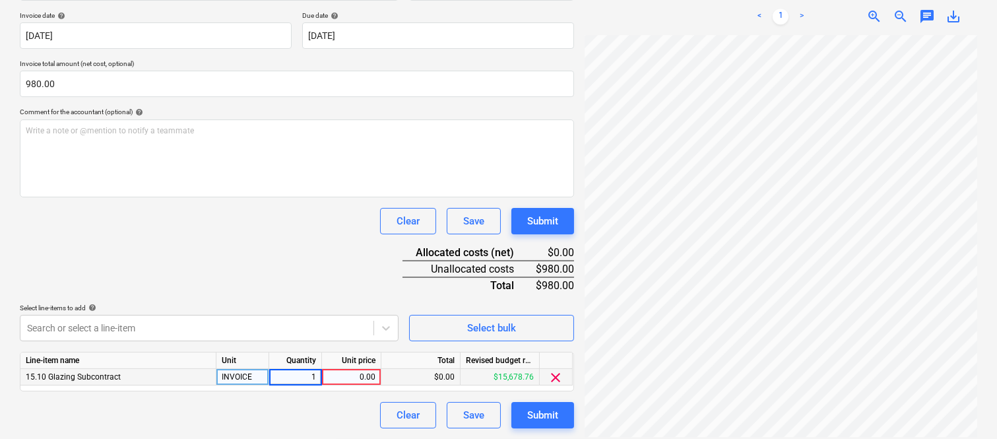
click at [357, 376] on div "0.00" at bounding box center [351, 377] width 48 height 16
click at [344, 379] on div "0.00" at bounding box center [351, 377] width 48 height 16
type input "980"
click at [247, 418] on div "Clear Save Submit" at bounding box center [297, 415] width 554 height 26
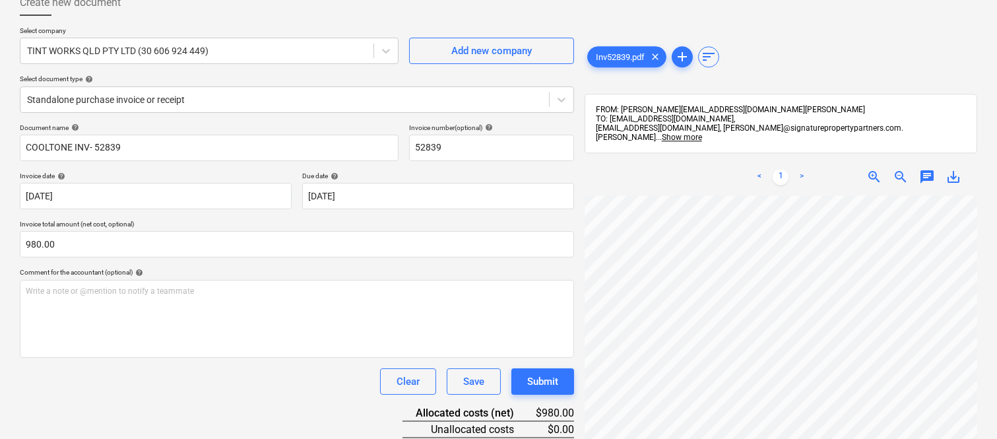
scroll to position [0, 0]
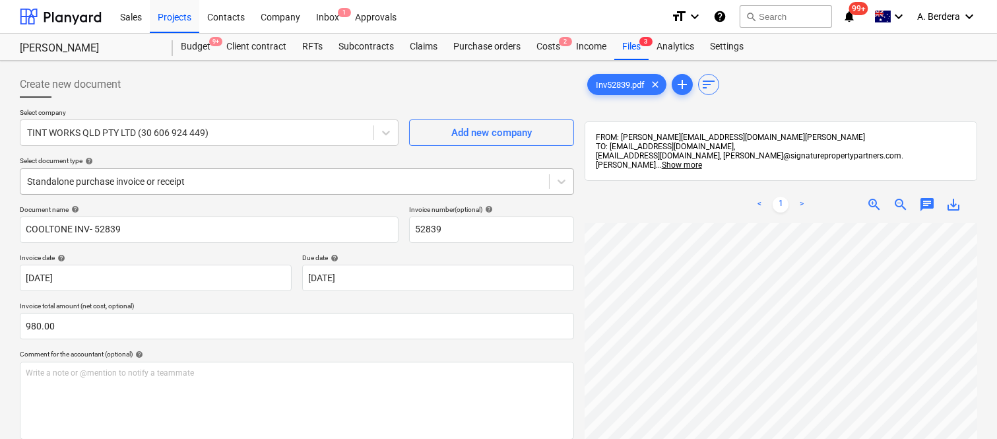
click at [257, 179] on div at bounding box center [284, 181] width 515 height 13
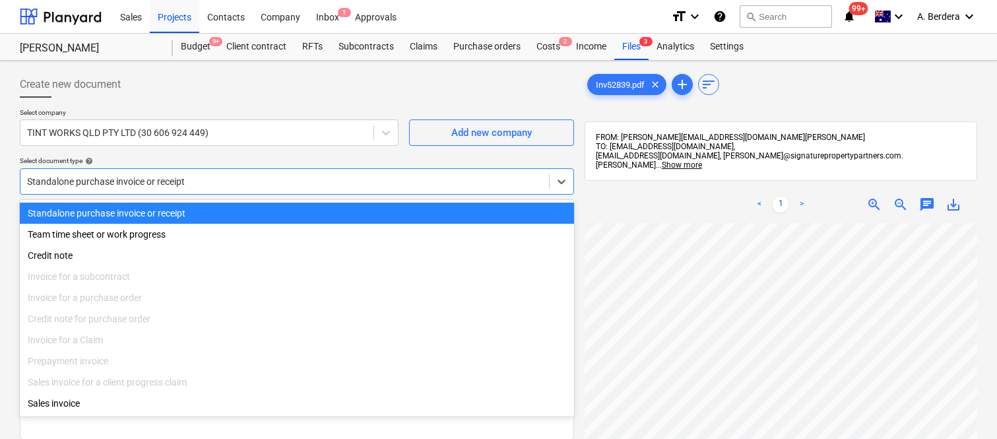
click at [297, 218] on div "Standalone purchase invoice or receipt" at bounding box center [297, 212] width 554 height 21
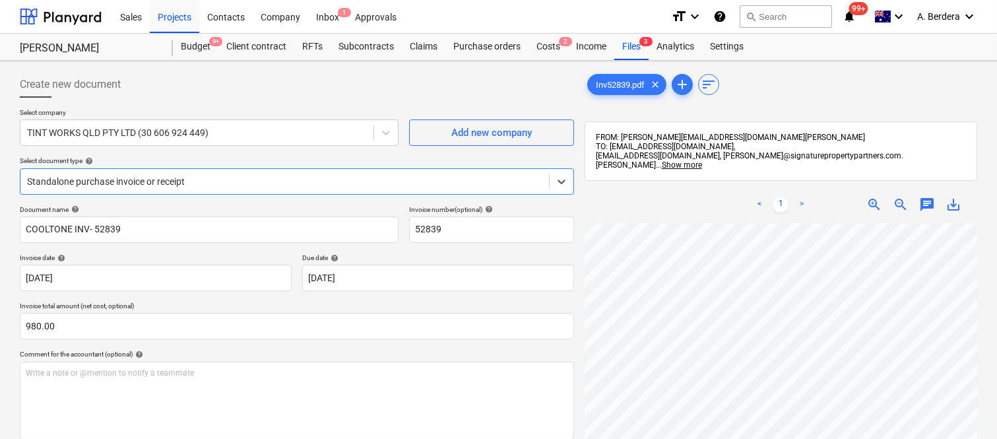
click at [253, 172] on div "Standalone purchase invoice or receipt" at bounding box center [284, 181] width 528 height 18
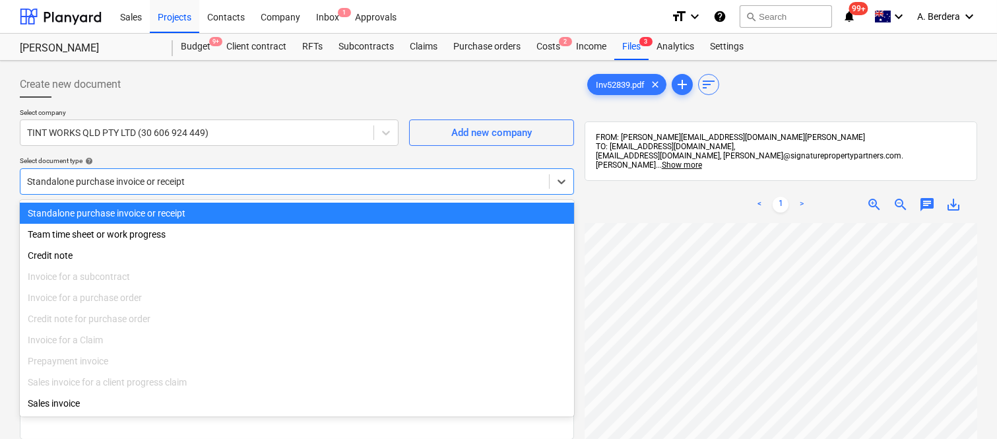
click at [301, 212] on div "Standalone purchase invoice or receipt" at bounding box center [297, 212] width 554 height 21
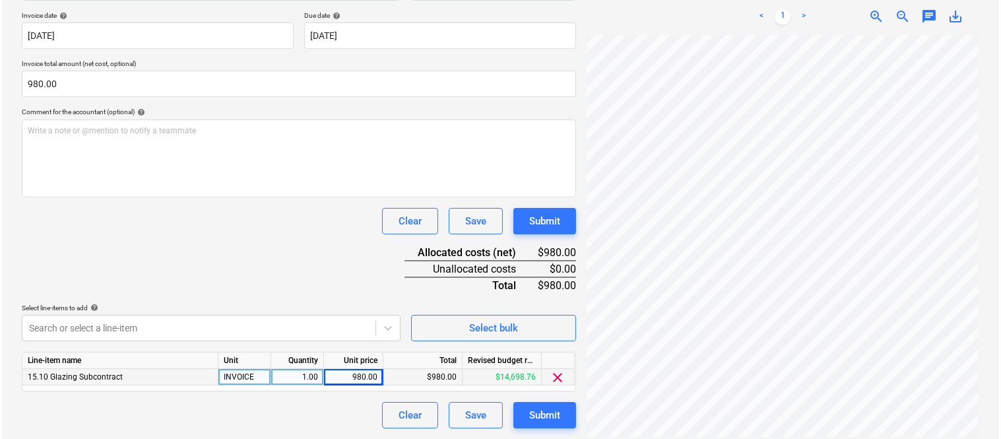
scroll to position [277, 104]
click at [529, 416] on div "Submit" at bounding box center [542, 414] width 31 height 17
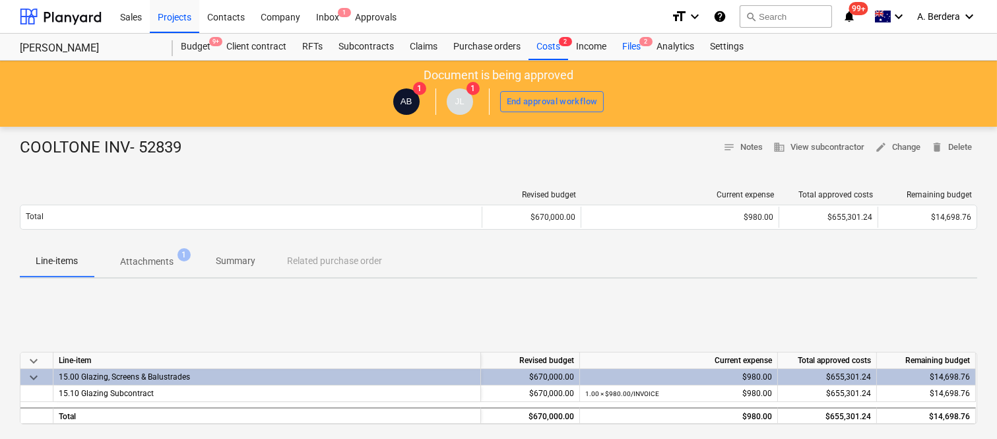
click at [627, 49] on div "Files 2" at bounding box center [631, 47] width 34 height 26
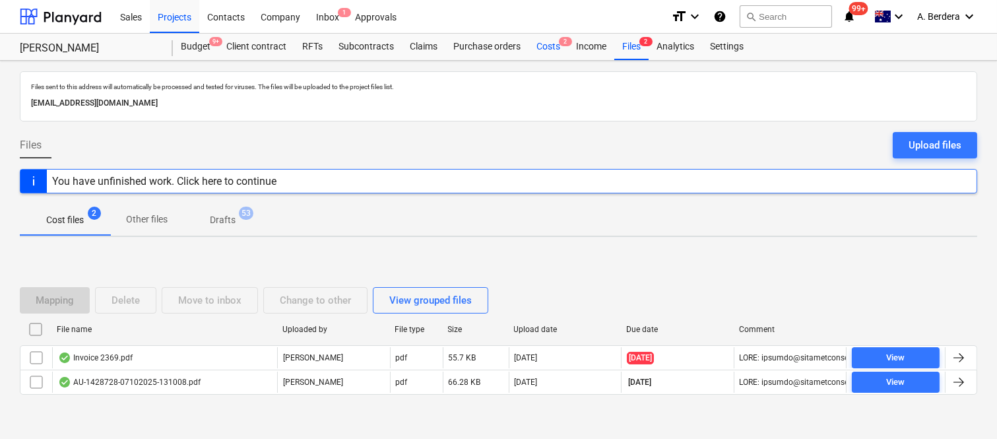
click at [557, 50] on div "Costs 2" at bounding box center [548, 47] width 40 height 26
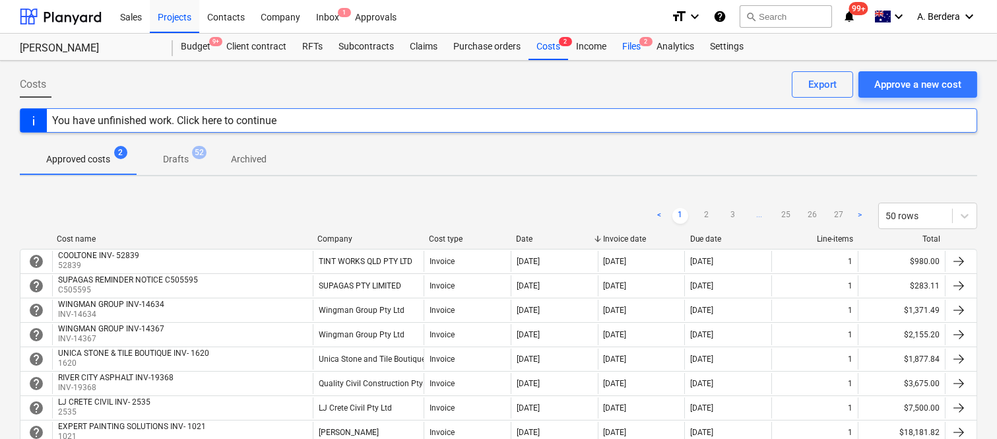
click at [635, 42] on div "Files 2" at bounding box center [631, 47] width 34 height 26
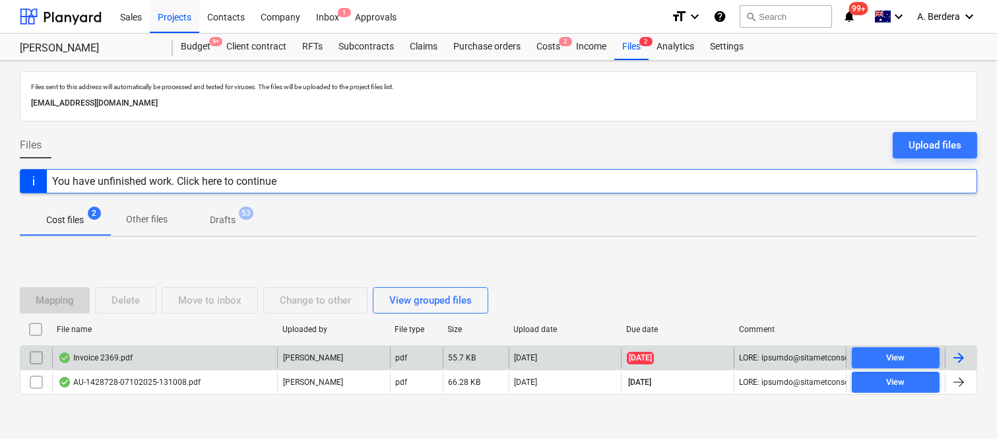
click at [221, 359] on div "Invoice 2369.pdf" at bounding box center [164, 357] width 225 height 21
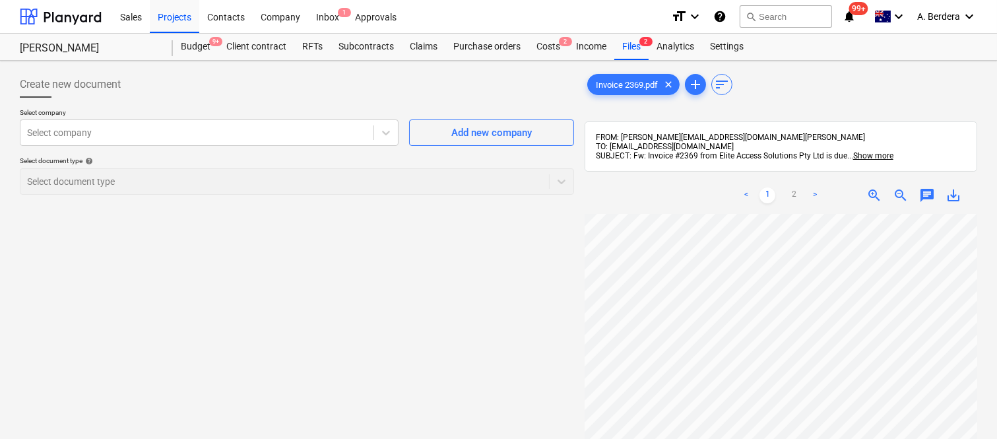
scroll to position [0, 104]
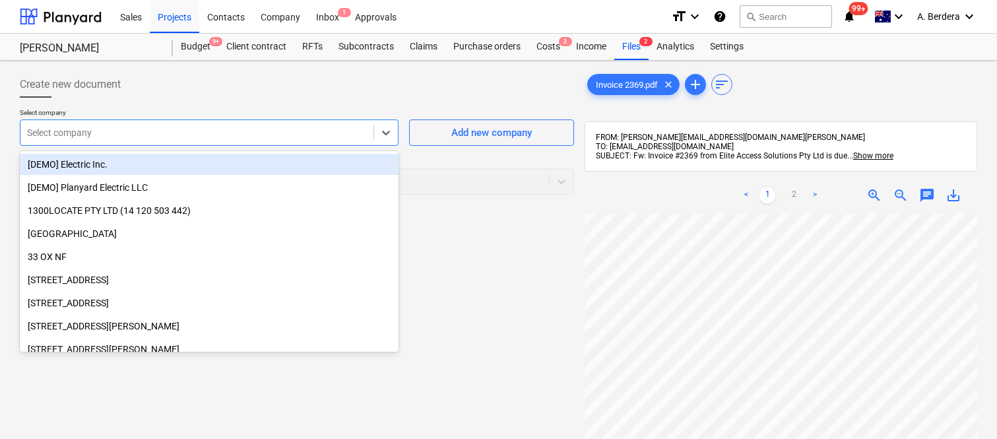
click at [247, 129] on div at bounding box center [197, 132] width 340 height 13
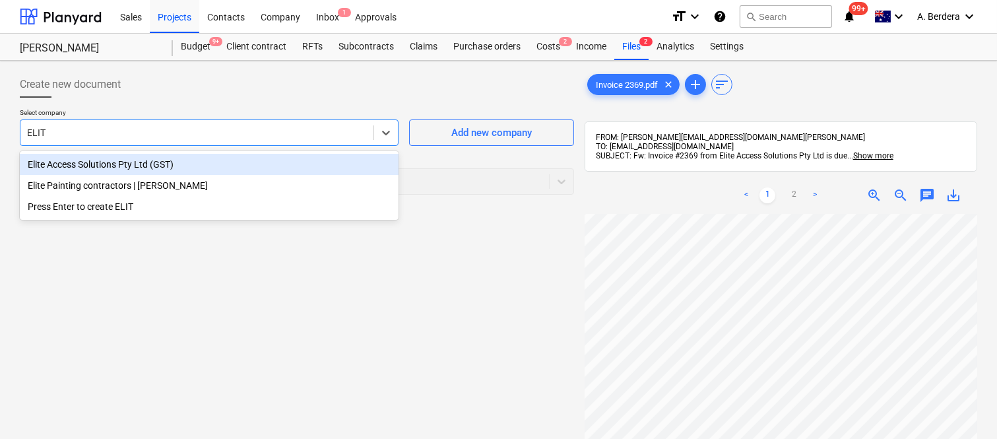
type input "ELITE"
click at [209, 163] on div "Elite Access Solutions Pty Ltd (GST)" at bounding box center [209, 164] width 379 height 21
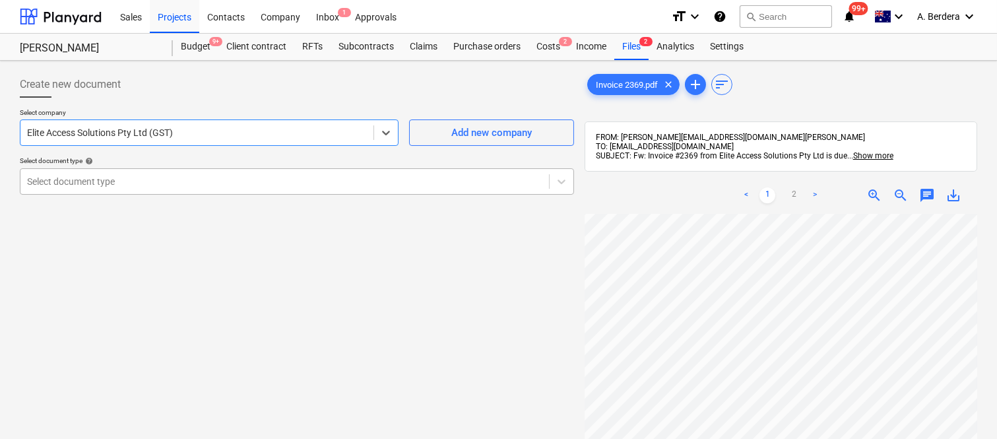
click at [209, 177] on div at bounding box center [284, 181] width 515 height 13
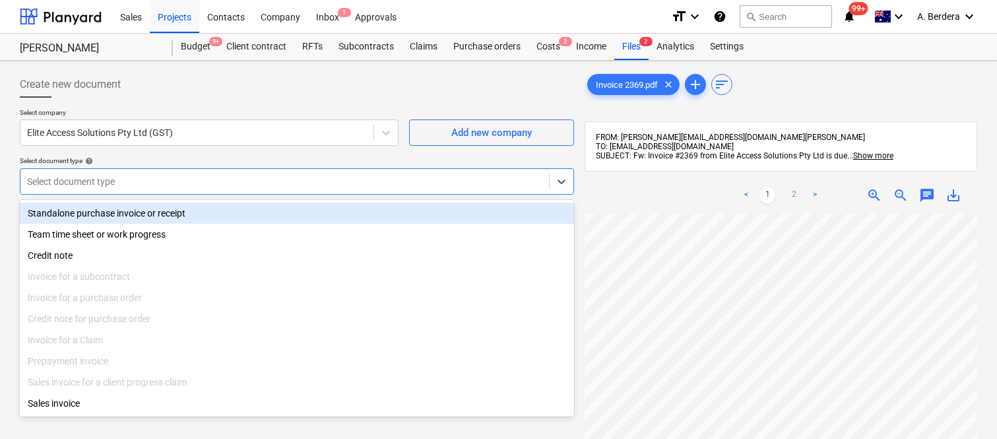
click at [259, 216] on div "Standalone purchase invoice or receipt" at bounding box center [297, 212] width 554 height 21
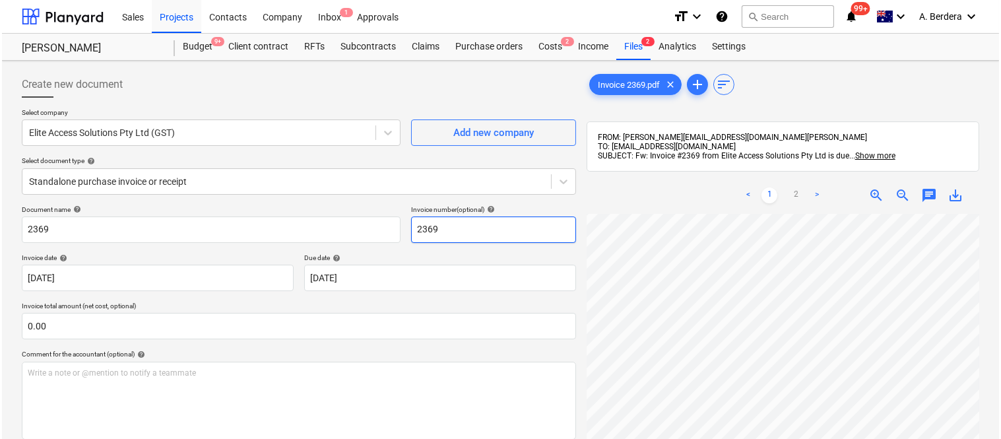
scroll to position [45, 104]
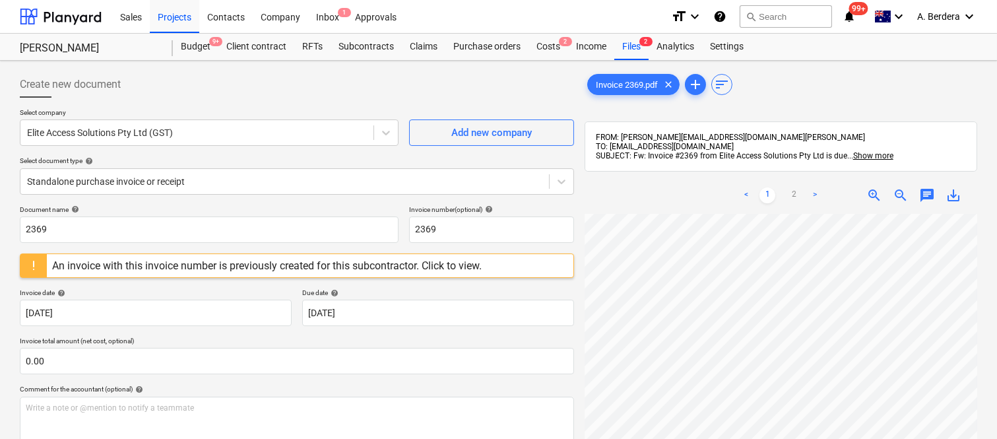
click at [44, 266] on div at bounding box center [33, 265] width 26 height 23
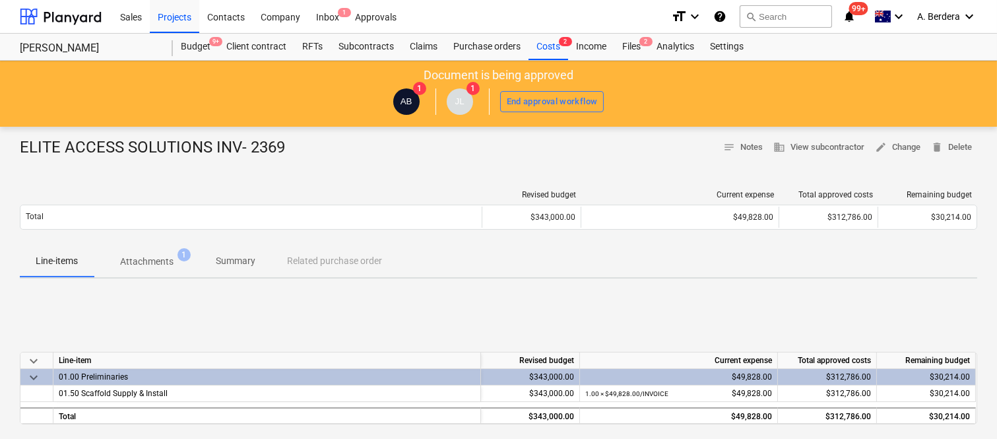
click at [173, 258] on span "Attachments 1" at bounding box center [146, 262] width 75 height 14
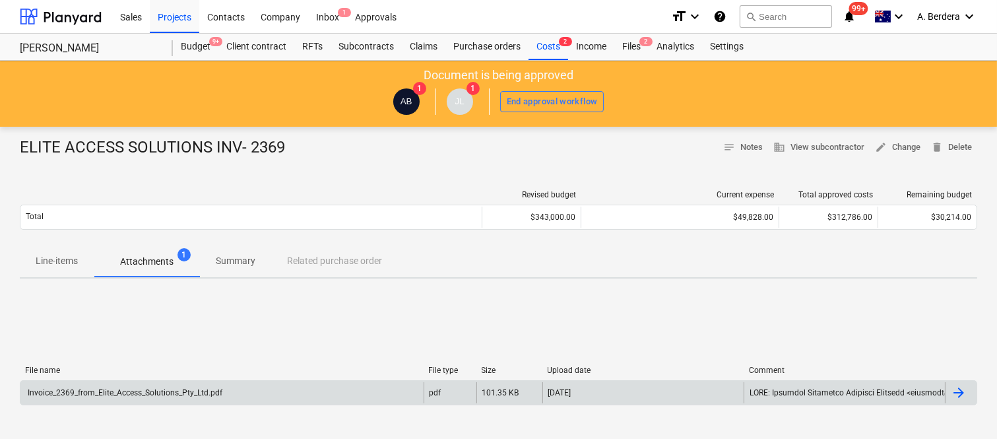
click at [277, 383] on div "Invoice_2369_from_Elite_Access_Solutions_Pty_Ltd.pdf" at bounding box center [221, 392] width 403 height 21
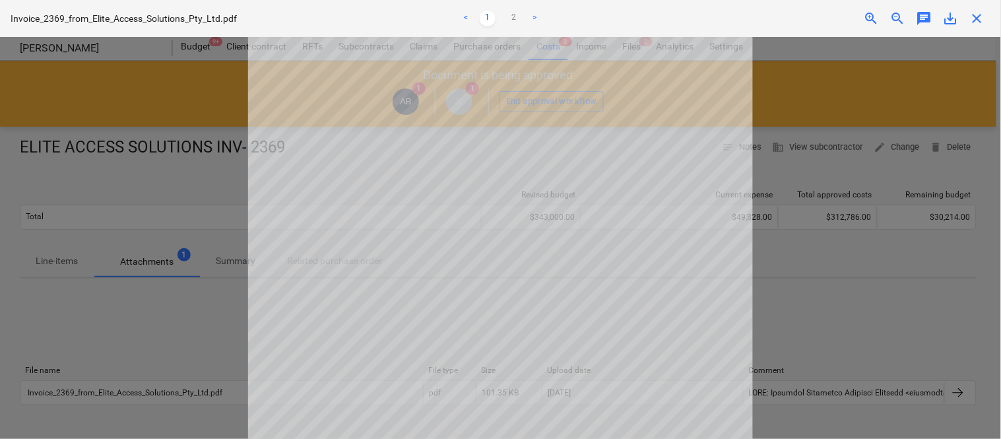
click at [980, 15] on span "close" at bounding box center [977, 19] width 16 height 16
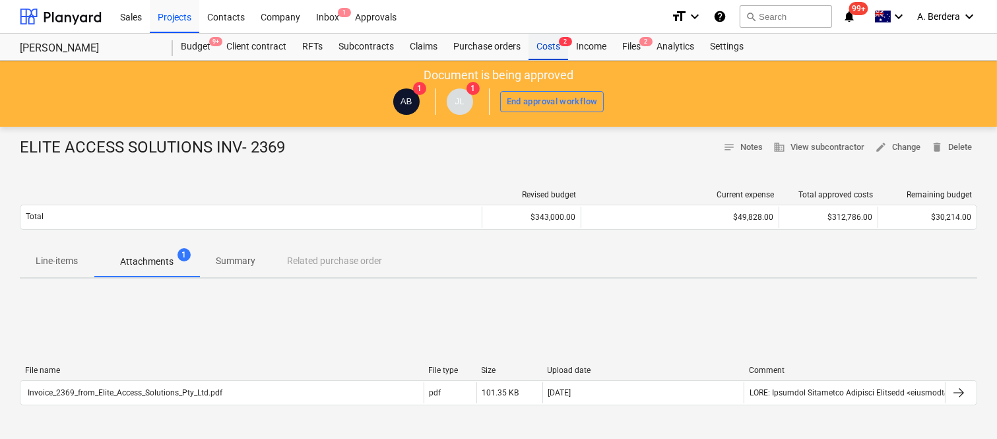
click at [543, 46] on div "Costs 2" at bounding box center [548, 47] width 40 height 26
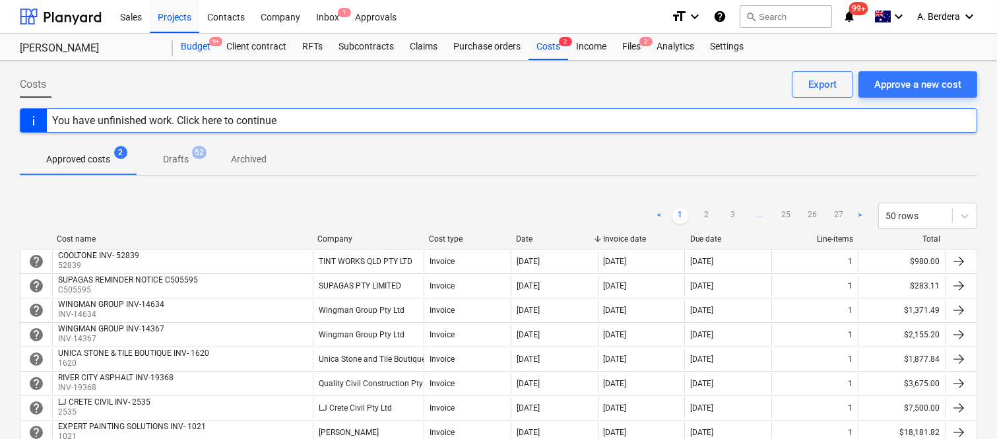
click at [188, 44] on div "Budget 9+" at bounding box center [196, 47] width 46 height 26
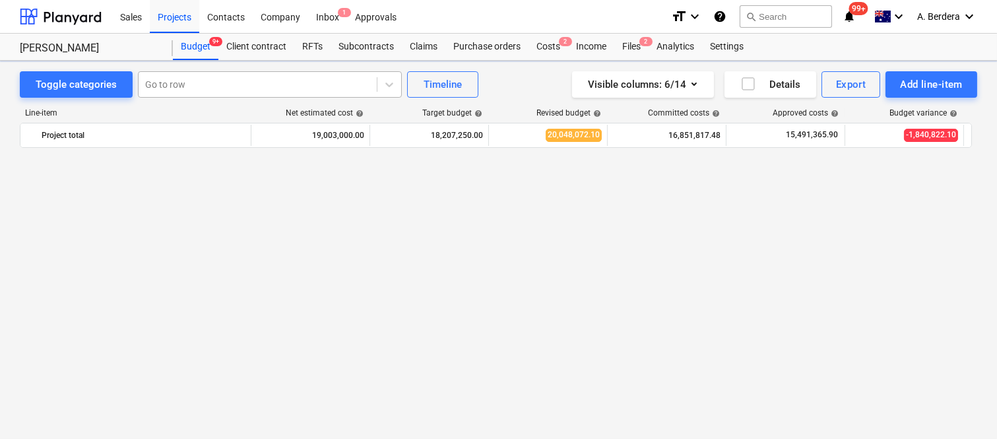
click at [198, 80] on div at bounding box center [257, 84] width 225 height 13
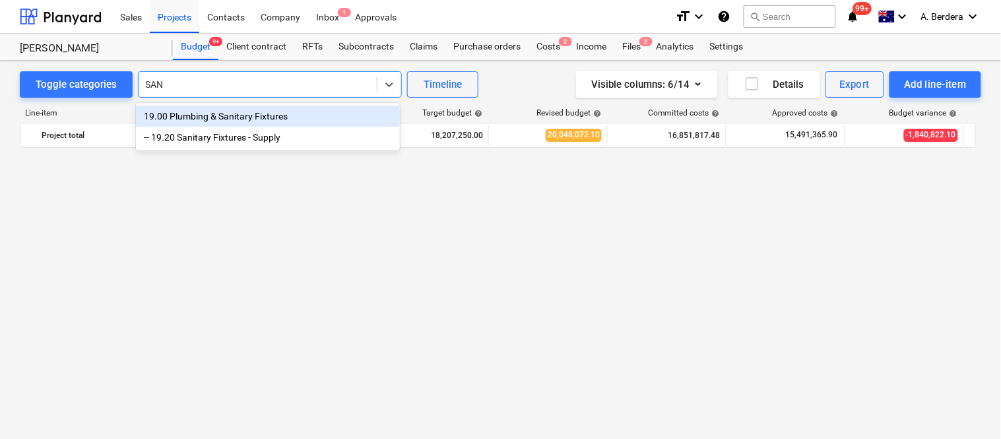
scroll to position [2591, 0]
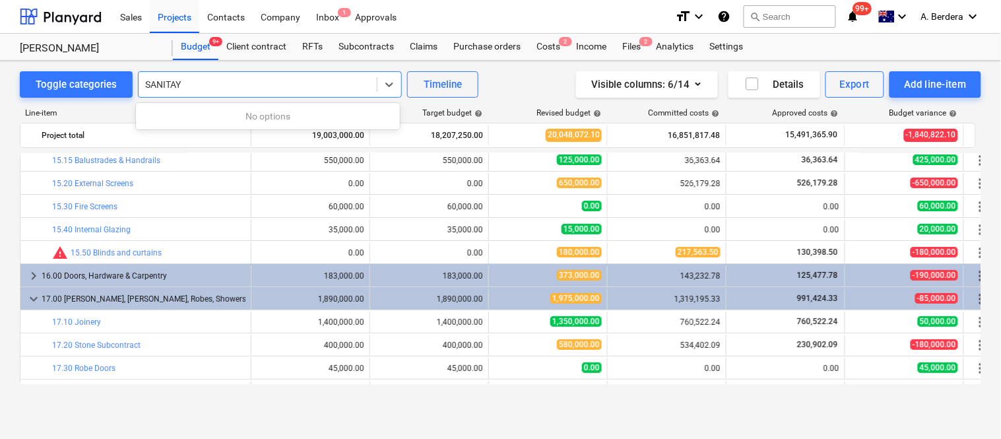
type input "SANITA"
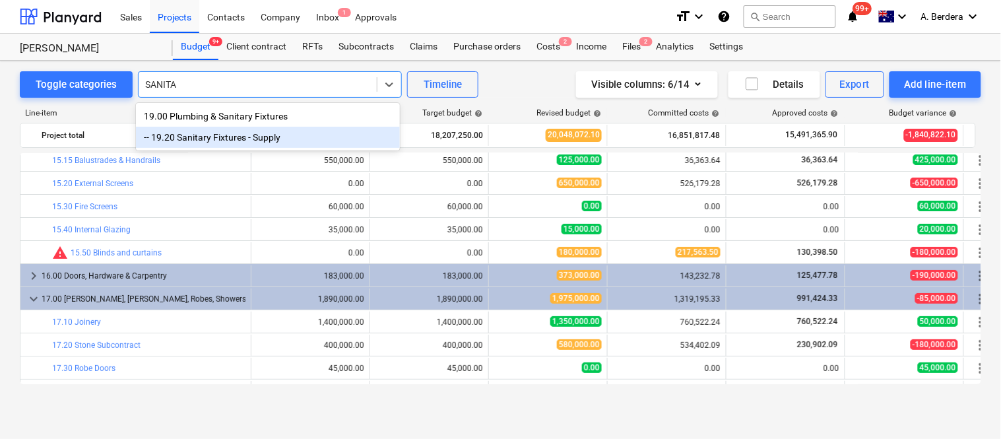
click at [189, 135] on div "-- 19.20 Sanitary Fixtures - Supply" at bounding box center [268, 137] width 264 height 21
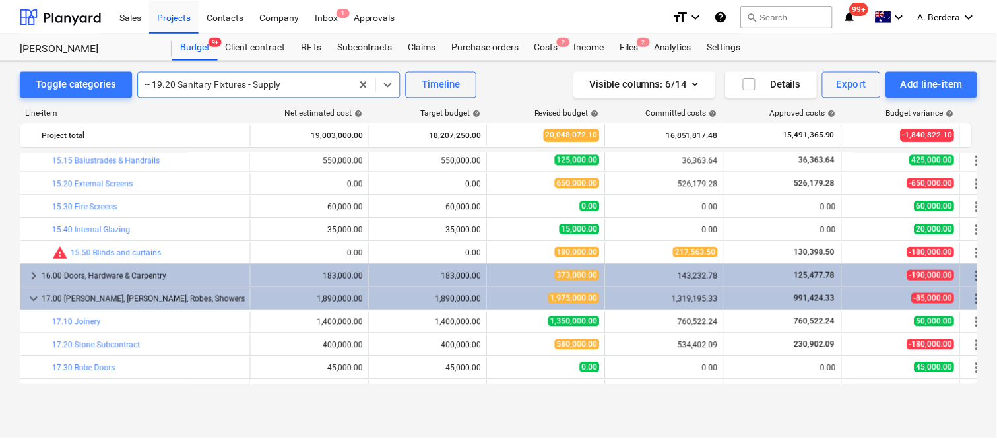
scroll to position [2978, 0]
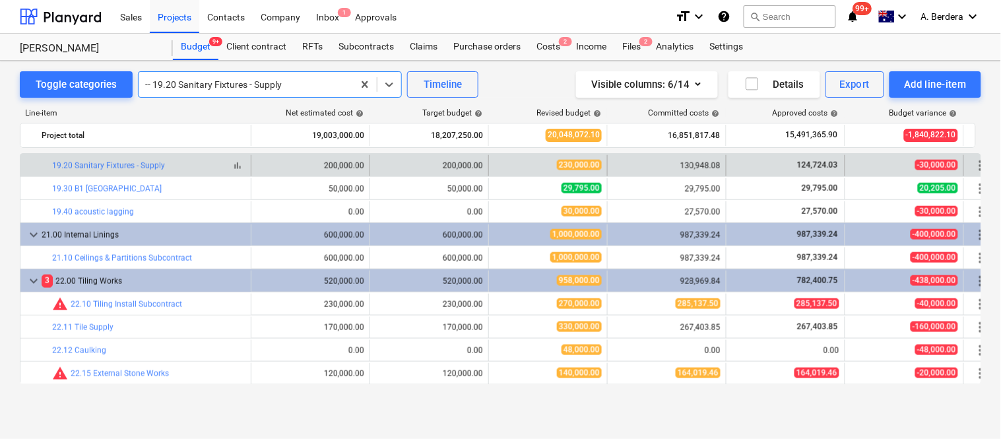
click at [239, 165] on span "bar_chart" at bounding box center [237, 165] width 11 height 11
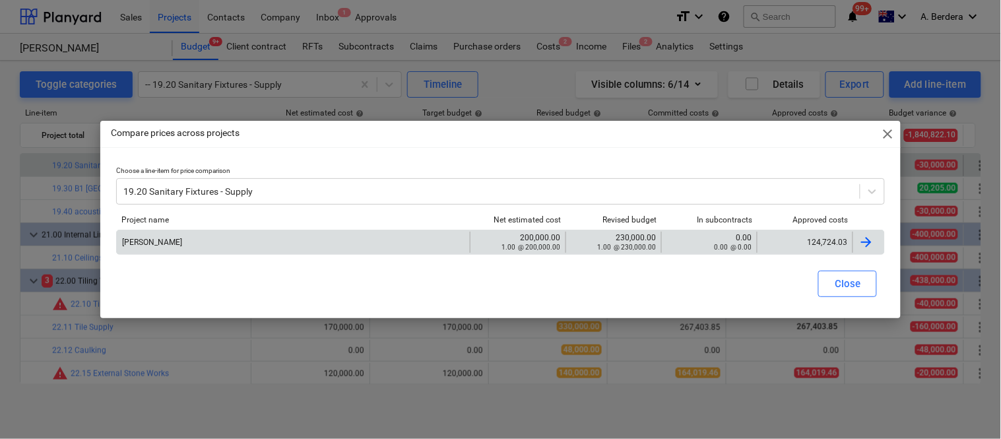
click at [805, 242] on div "124,724.03" at bounding box center [804, 241] width 84 height 9
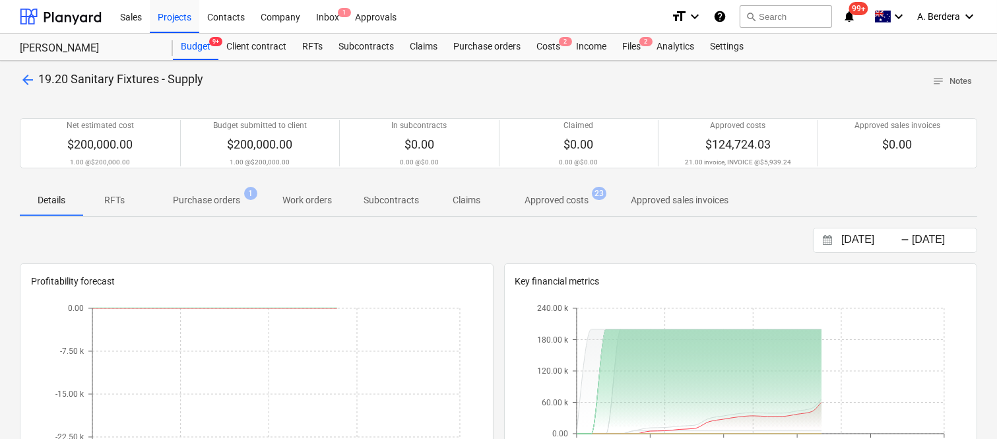
click at [563, 197] on p "Approved costs" at bounding box center [556, 200] width 64 height 14
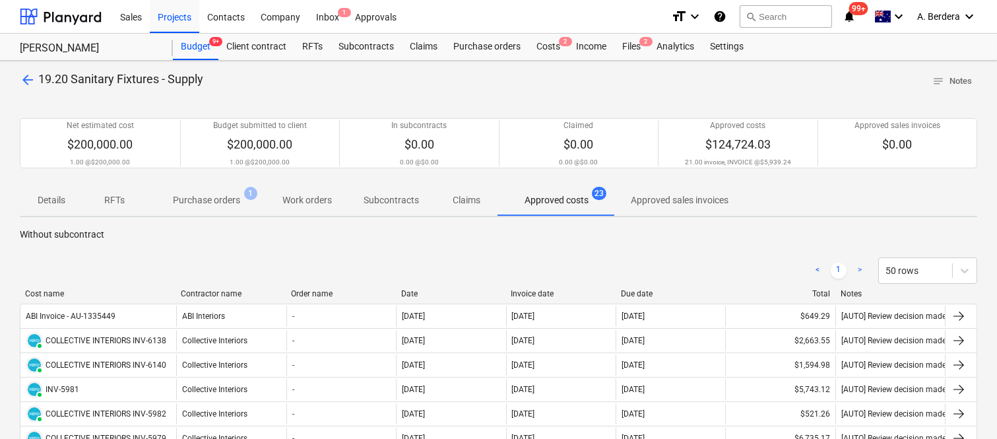
drag, startPoint x: 139, startPoint y: 295, endPoint x: 179, endPoint y: 289, distance: 40.7
click at [179, 289] on div at bounding box center [176, 293] width 24 height 9
click at [565, 44] on span "2" at bounding box center [565, 41] width 13 height 9
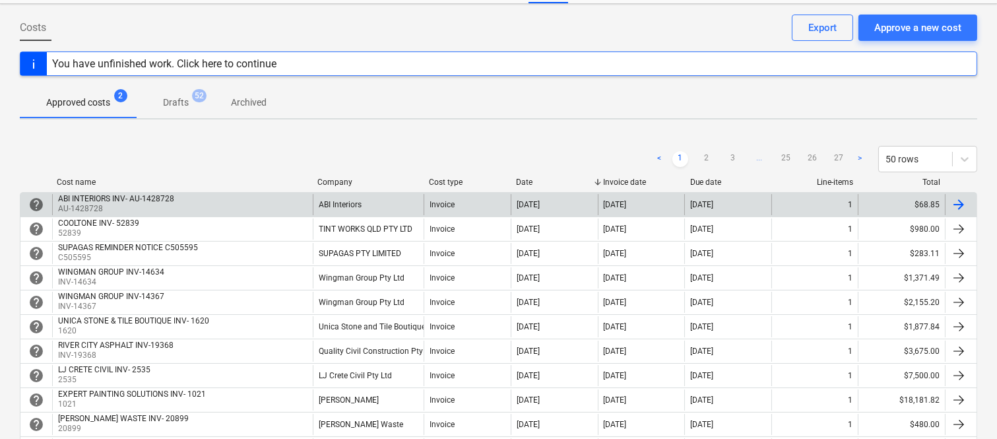
scroll to position [58, 0]
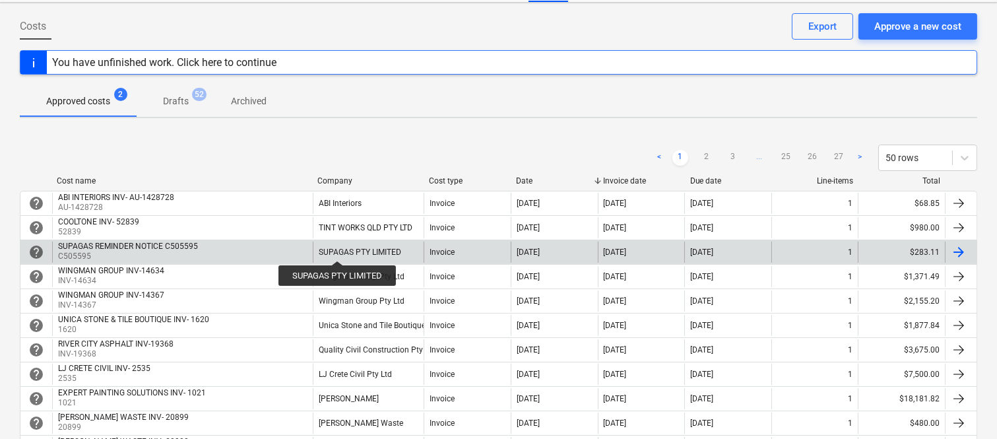
click at [337, 249] on div "SUPAGAS PTY LIMITED" at bounding box center [360, 251] width 82 height 9
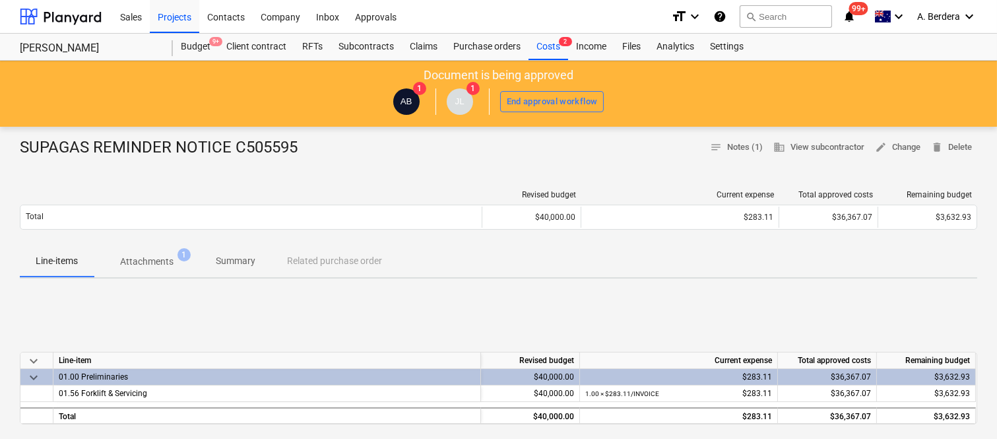
click at [222, 259] on p "Summary" at bounding box center [236, 261] width 40 height 14
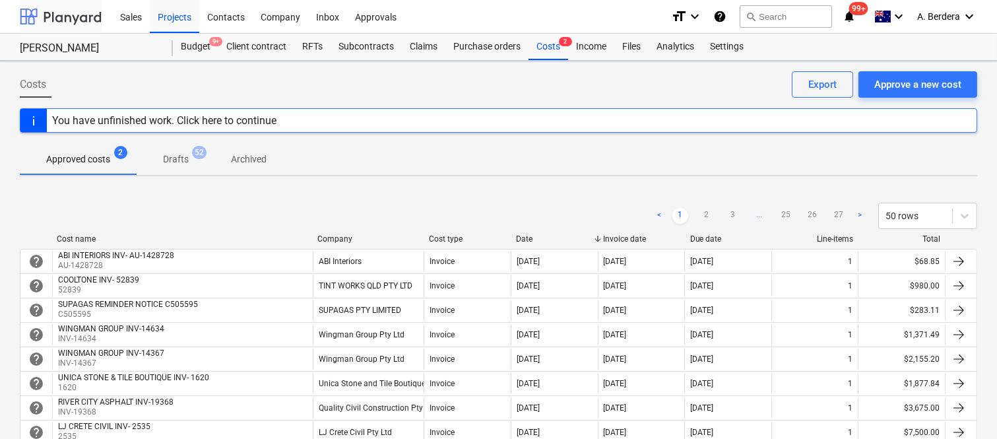
scroll to position [58, 0]
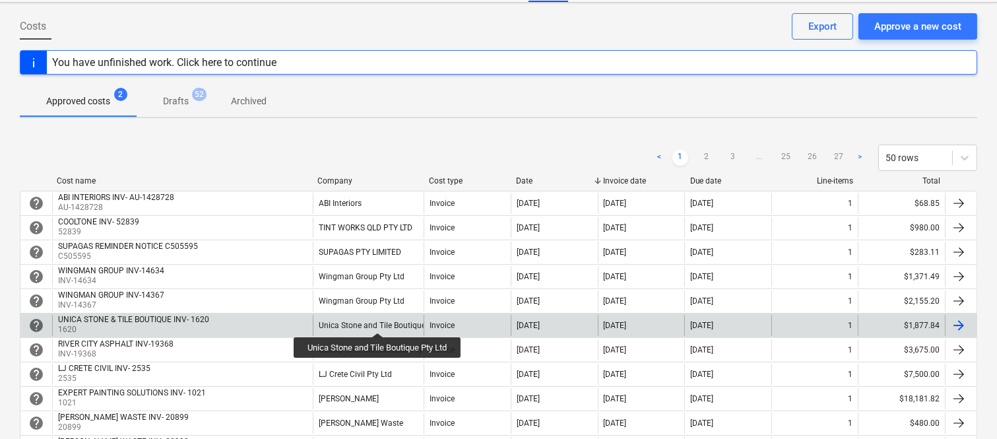
click at [379, 321] on div "Unica Stone and Tile Boutique Pty Ltd" at bounding box center [386, 325] width 134 height 9
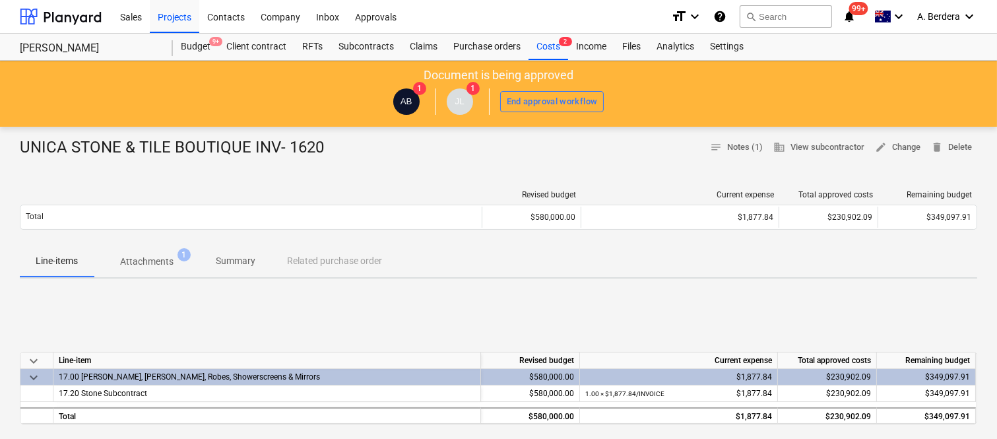
click at [245, 259] on p "Summary" at bounding box center [236, 261] width 40 height 14
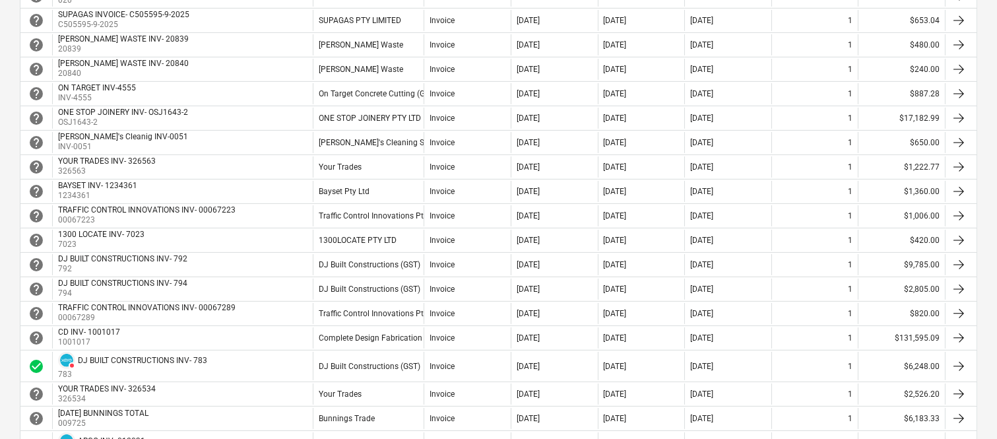
scroll to position [58, 0]
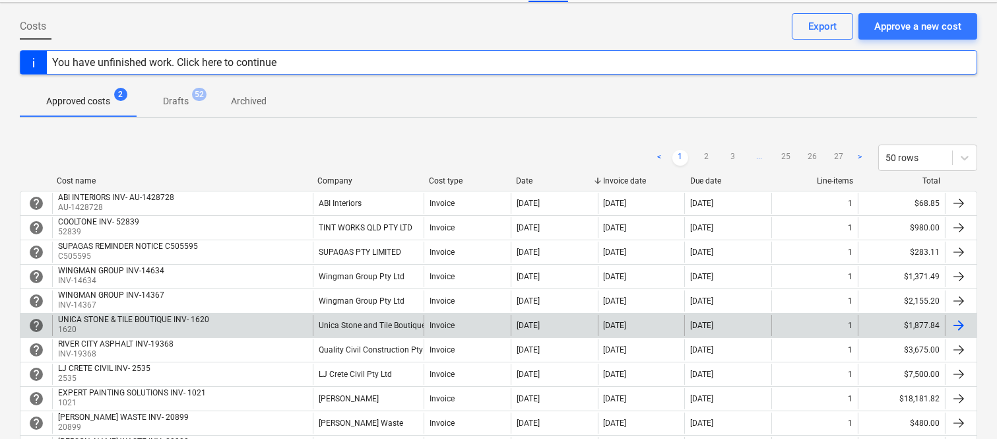
click at [299, 319] on div "UNICA STONE & TILE BOUTIQUE INV- 1620 1620" at bounding box center [182, 325] width 261 height 21
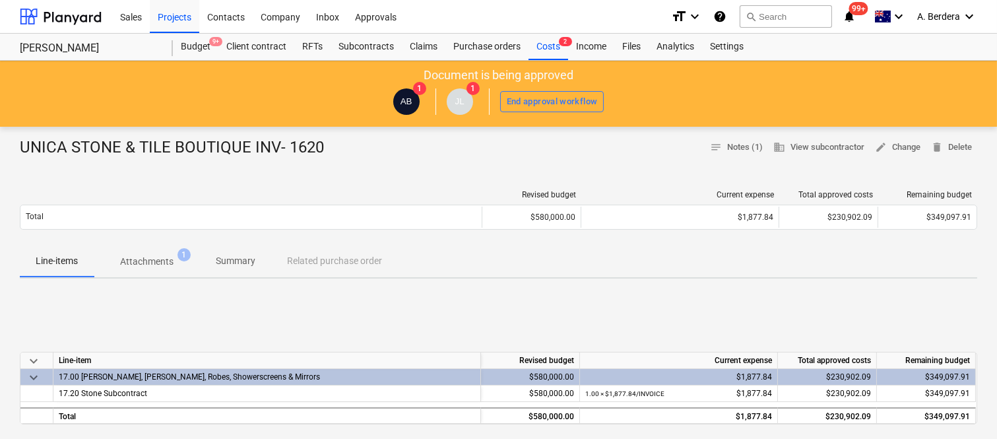
click at [172, 255] on p "Attachments" at bounding box center [146, 262] width 53 height 14
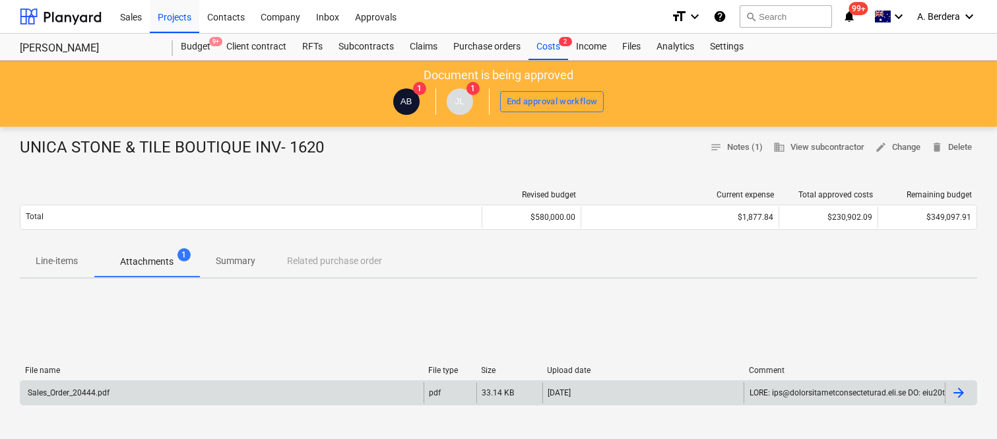
click at [266, 393] on div "Sales_Order_20444.pdf" at bounding box center [221, 392] width 403 height 21
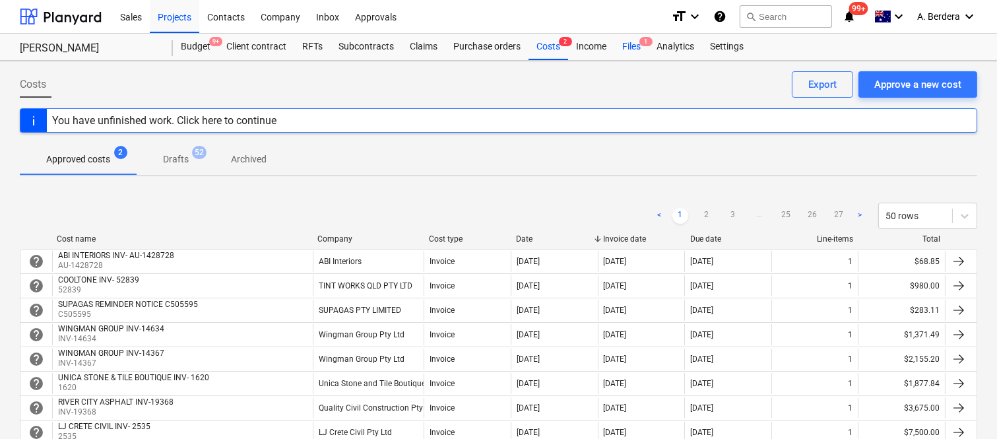
click at [627, 49] on div "Files 1" at bounding box center [631, 47] width 34 height 26
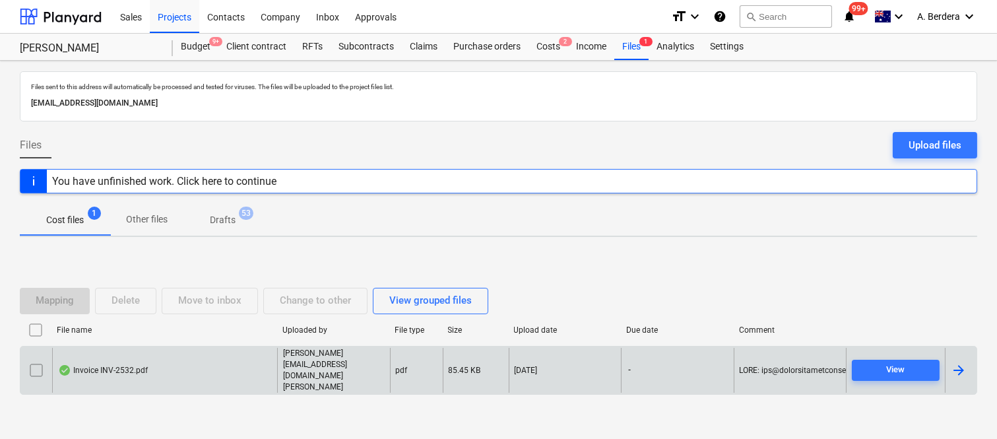
click at [213, 372] on div "Invoice INV-2532.pdf" at bounding box center [164, 371] width 225 height 46
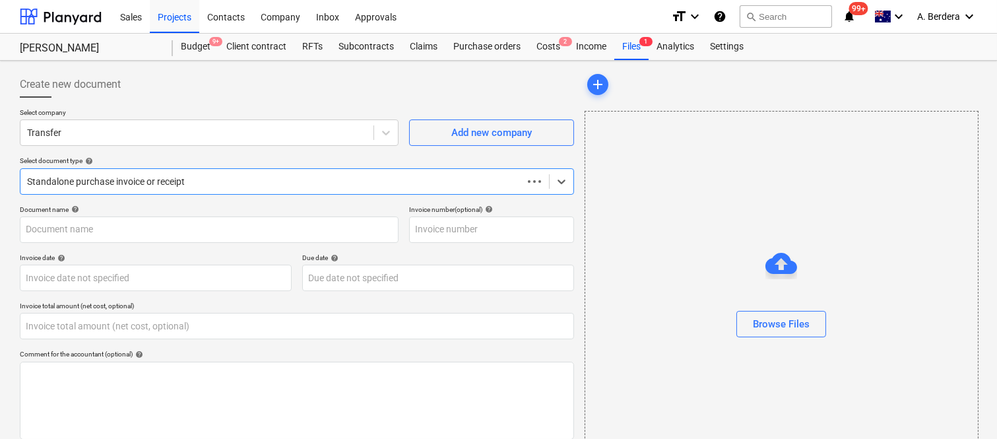
type input "0.00"
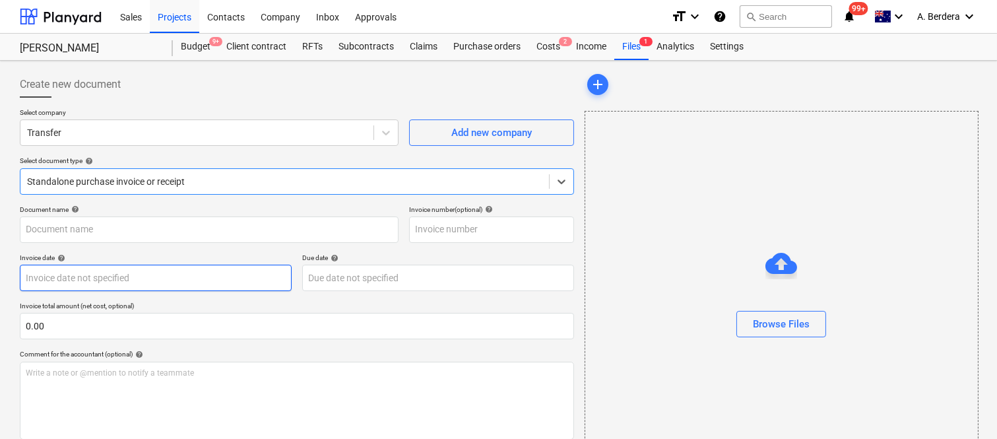
type input "INV-2532"
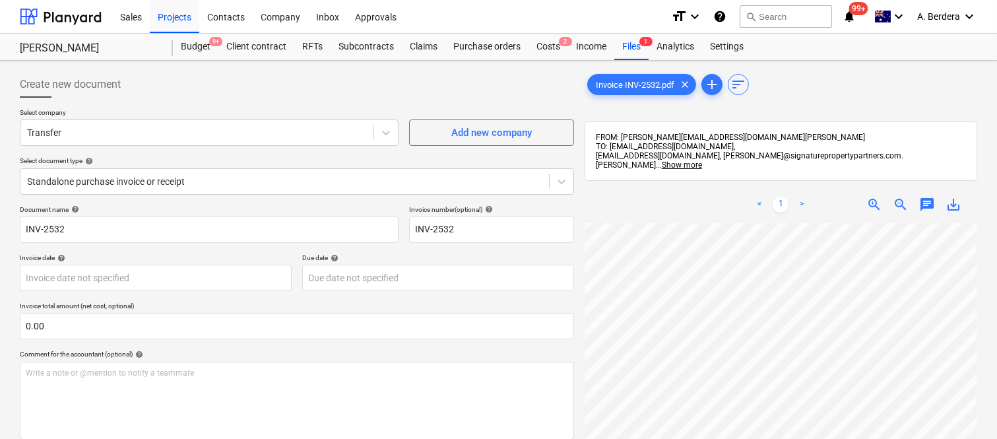
scroll to position [16, 7]
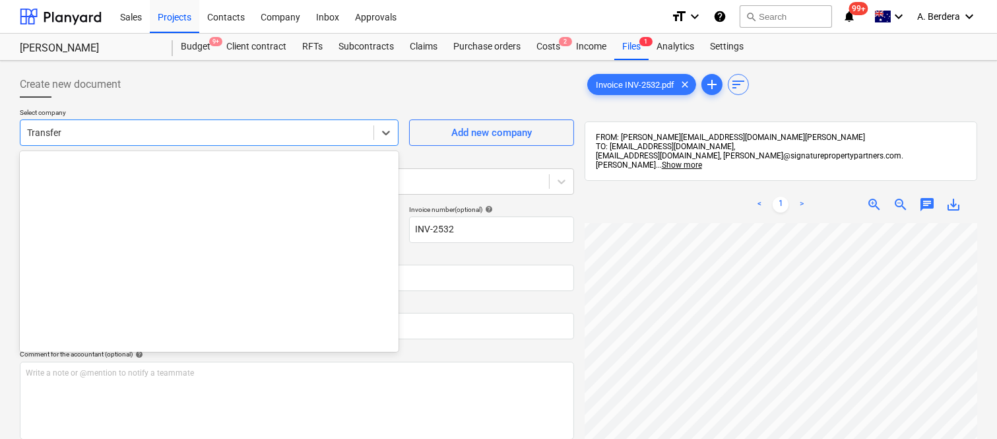
click at [247, 137] on div at bounding box center [197, 132] width 340 height 13
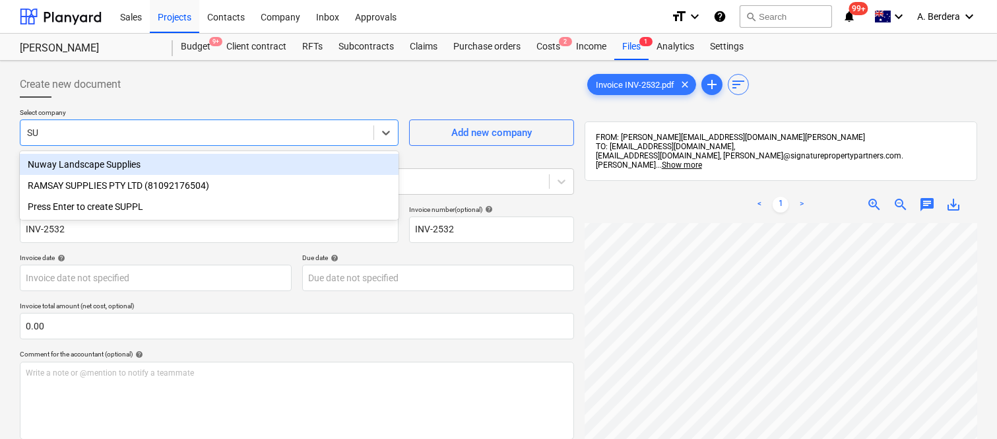
type input "S"
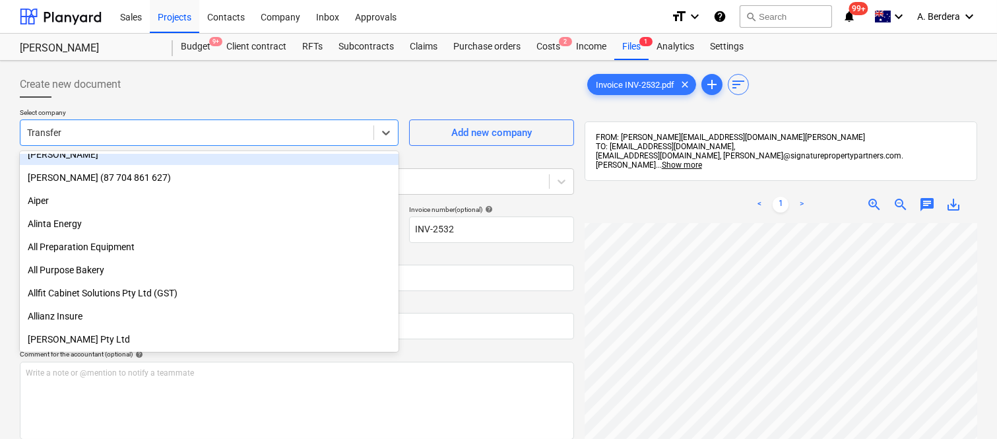
click at [438, 94] on div "Create new document" at bounding box center [297, 84] width 554 height 26
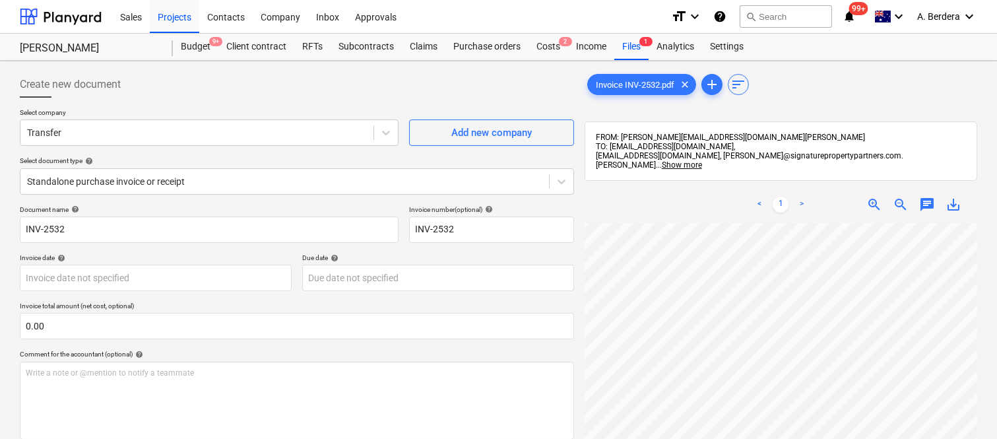
click at [879, 197] on span "zoom_in" at bounding box center [874, 205] width 16 height 16
click at [522, 129] on div "Add new company" at bounding box center [491, 132] width 80 height 17
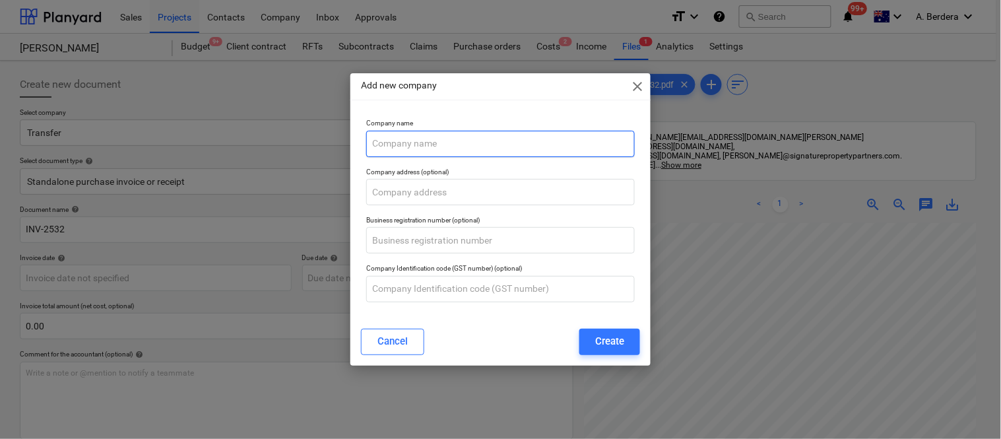
click at [419, 147] on input "text" at bounding box center [500, 144] width 268 height 26
paste input "SUPPLYM8 QLD PTY LTD"
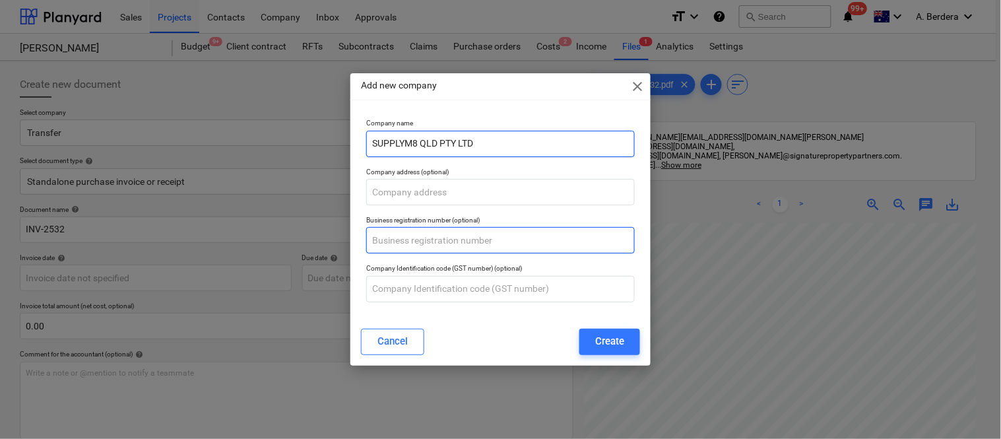
type input "SUPPLYM8 QLD PTY LTD"
click at [402, 239] on input "text" at bounding box center [500, 240] width 268 height 26
paste input "64 618 768 497"
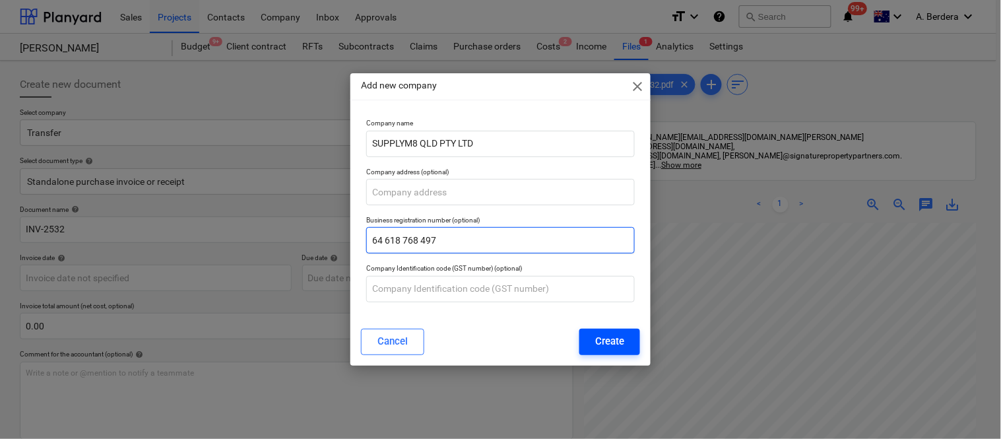
type input "64 618 768 497"
click at [603, 343] on div "Create" at bounding box center [609, 340] width 29 height 17
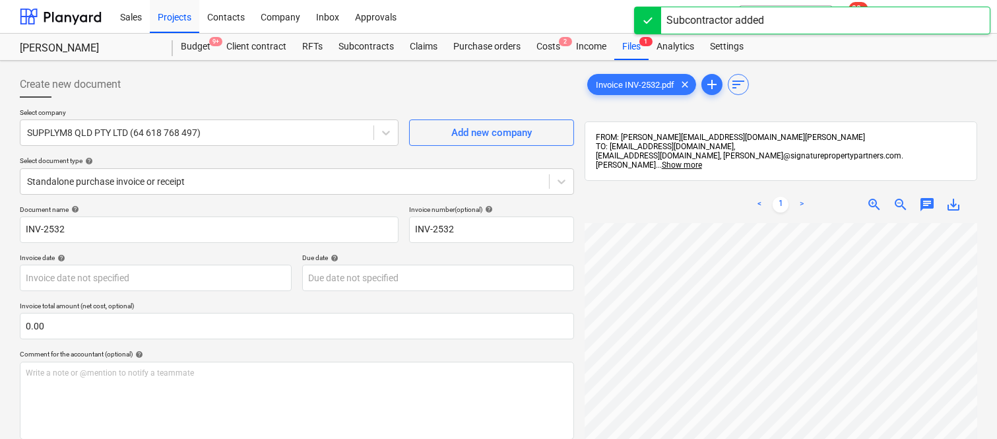
scroll to position [0, 201]
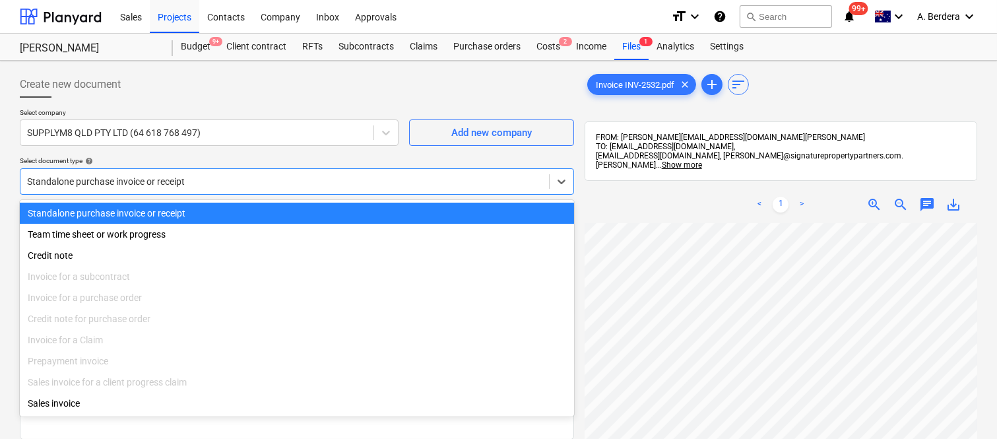
click at [285, 176] on div at bounding box center [284, 181] width 515 height 13
click at [297, 208] on div "Standalone purchase invoice or receipt" at bounding box center [297, 212] width 554 height 21
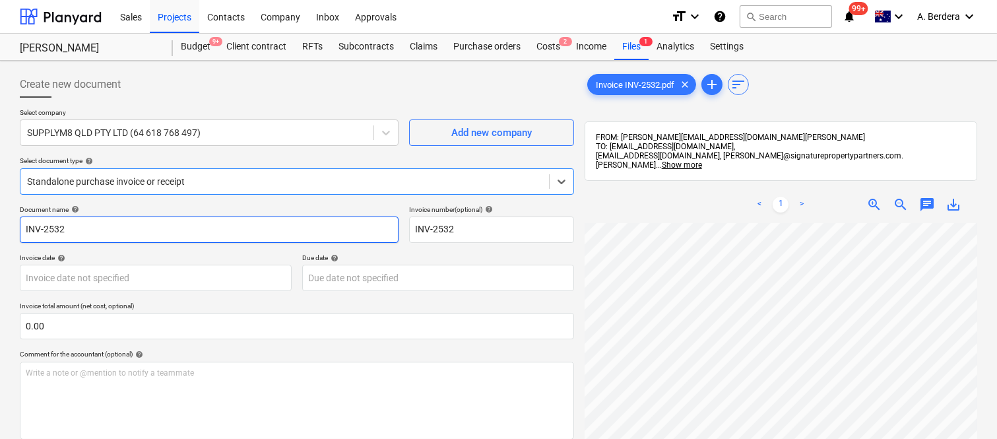
click at [23, 228] on input "INV-2532" at bounding box center [209, 229] width 379 height 26
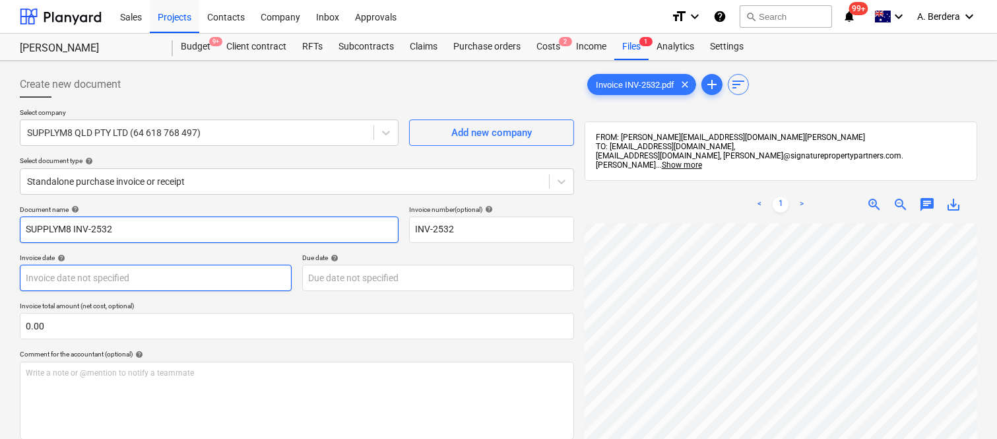
type input "SUPPLYM8 INV-2532"
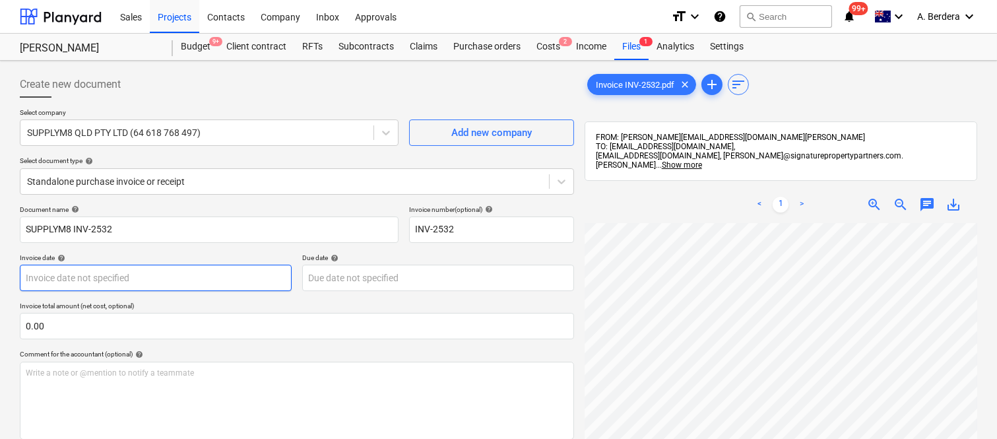
click at [245, 281] on body "Sales Projects Contacts Company Inbox Approvals format_size keyboard_arrow_down…" at bounding box center [498, 219] width 997 height 439
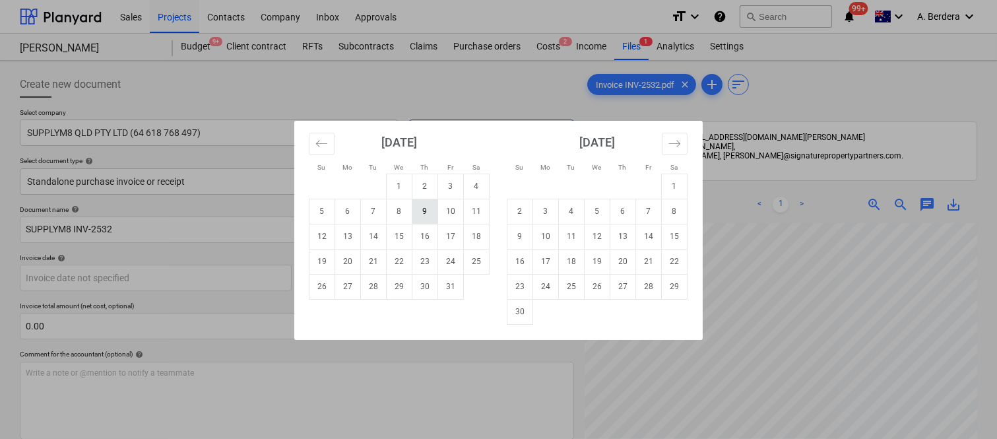
click at [425, 215] on td "9" at bounding box center [425, 211] width 26 height 25
type input "[DATE]"
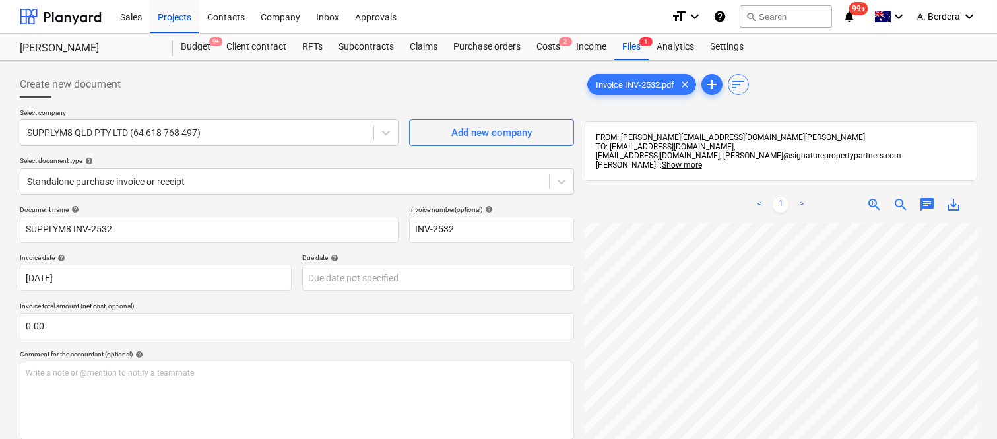
scroll to position [410, 15]
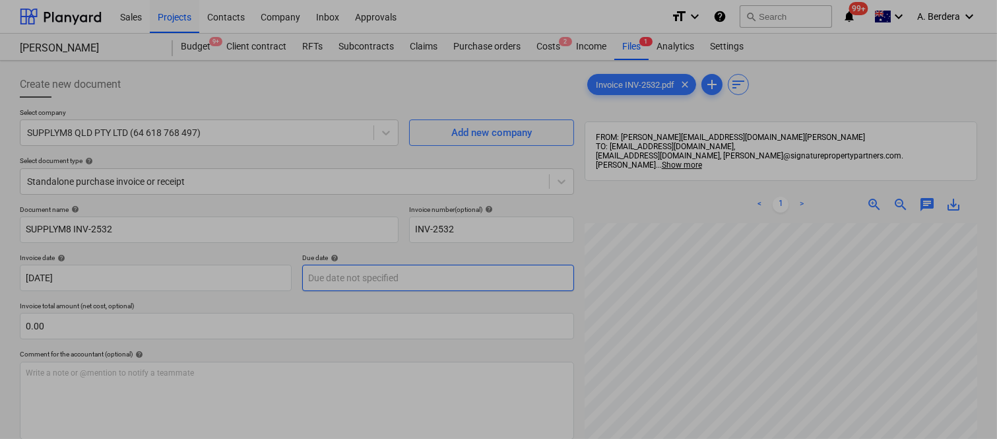
click at [411, 276] on body "Sales Projects Contacts Company Inbox Approvals format_size keyboard_arrow_down…" at bounding box center [498, 219] width 997 height 439
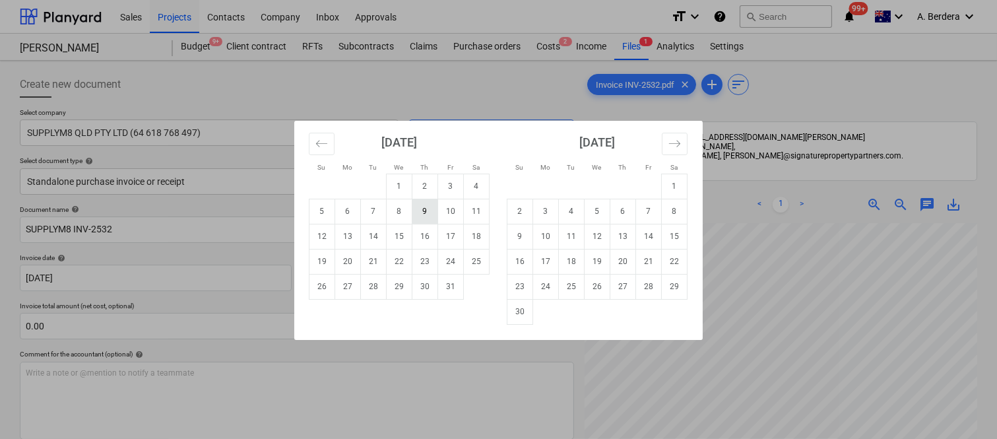
click at [427, 216] on td "9" at bounding box center [425, 211] width 26 height 25
type input "[DATE]"
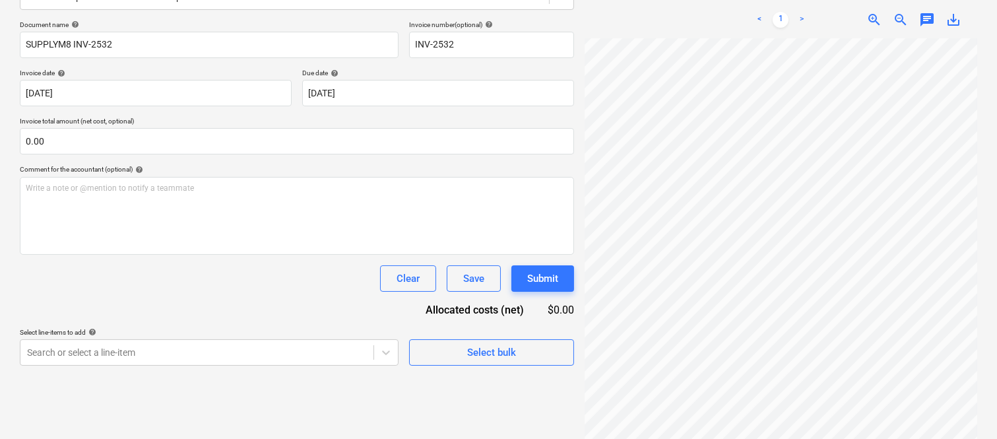
scroll to position [263, 202]
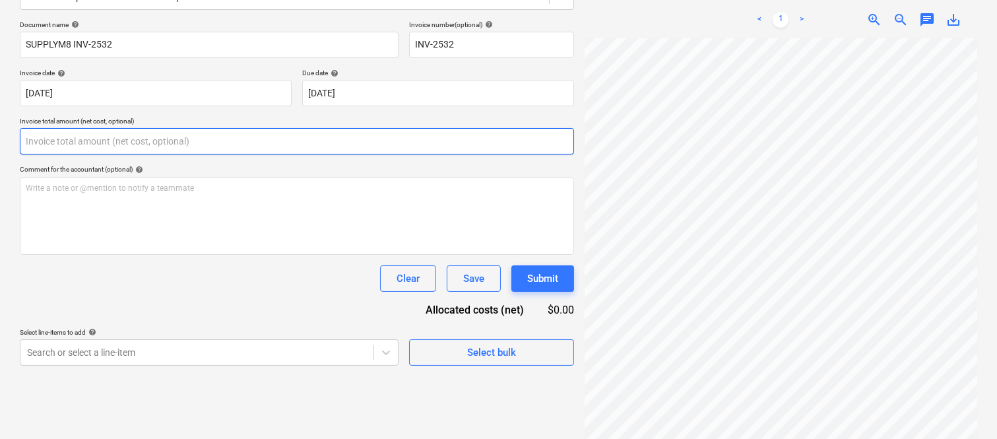
click at [160, 143] on input "text" at bounding box center [297, 141] width 554 height 26
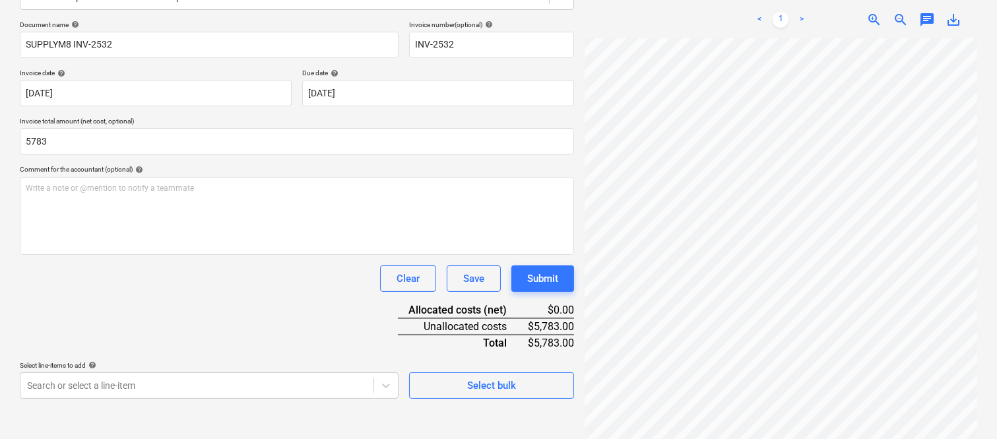
type input "5,783.00"
click at [117, 300] on div "Document name help SUPPLYM8 INV-2532 Invoice number (optional) help INV-2532 In…" at bounding box center [297, 209] width 554 height 378
click at [125, 254] on body "Sales Projects Contacts Company Inbox Approvals format_size keyboard_arrow_down…" at bounding box center [498, 34] width 997 height 439
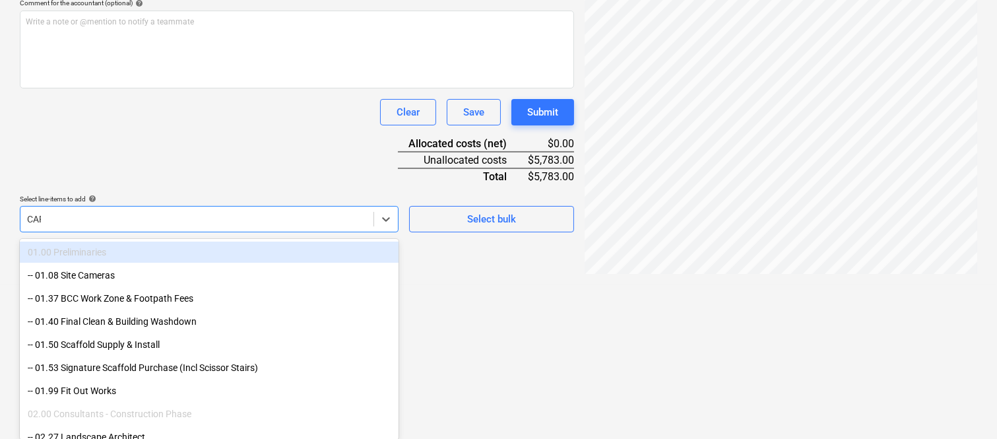
scroll to position [263, 0]
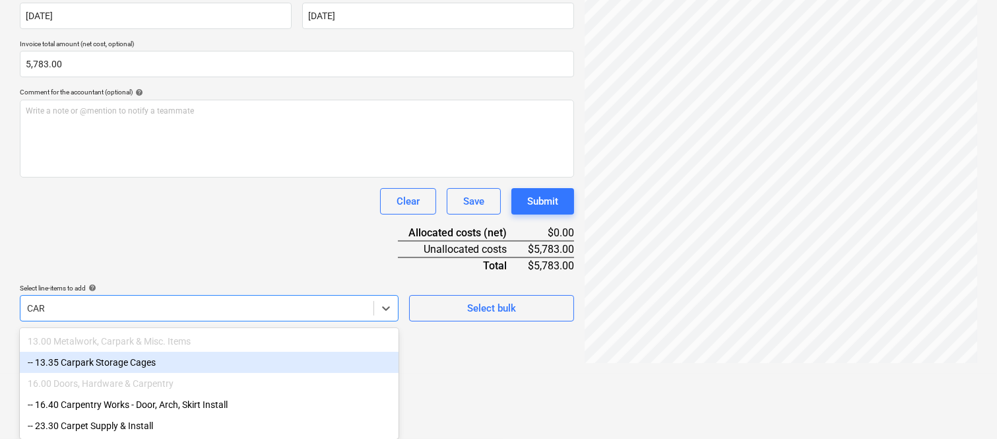
type input "CAR"
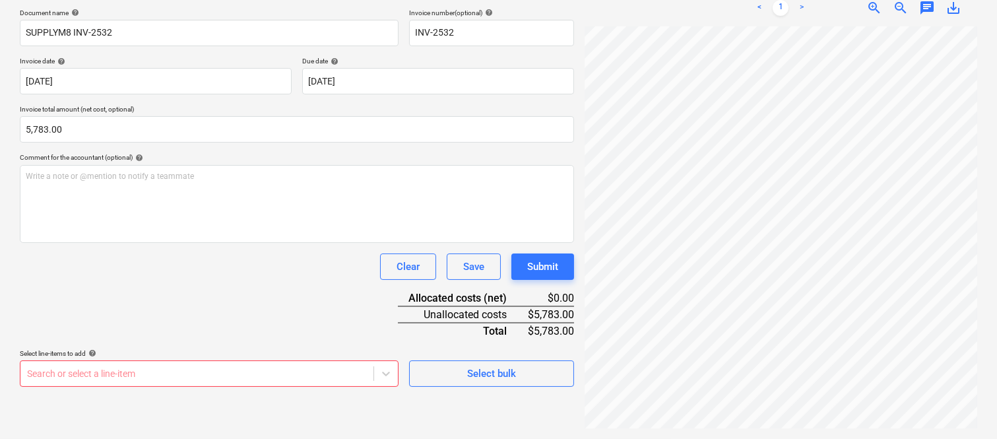
click at [206, 222] on div "Document name help SUPPLYM8 INV-2532 Invoice number (optional) help INV-2532 In…" at bounding box center [297, 198] width 554 height 378
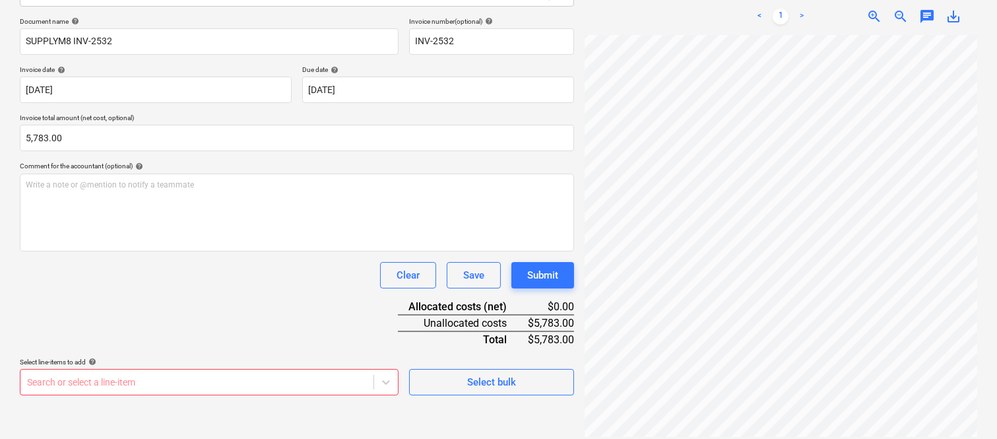
scroll to position [351, 0]
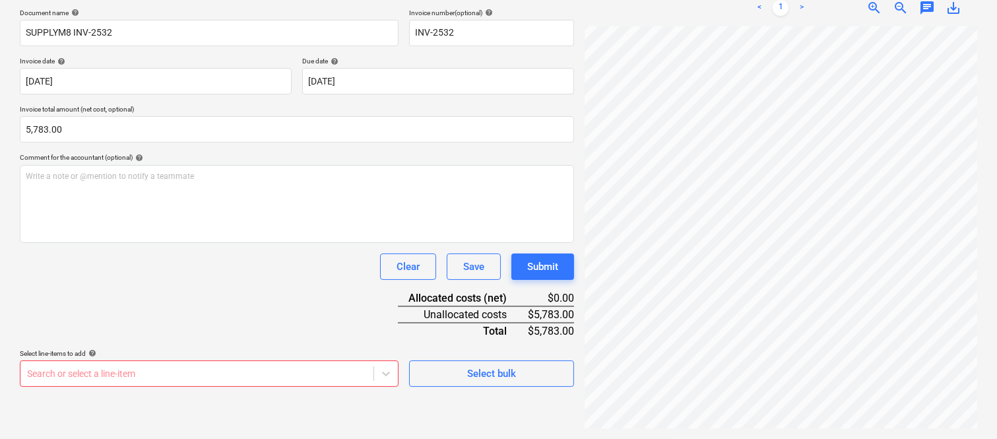
click at [190, 242] on body "Sales Projects Contacts Company Inbox Approvals format_size keyboard_arrow_down…" at bounding box center [498, 22] width 997 height 439
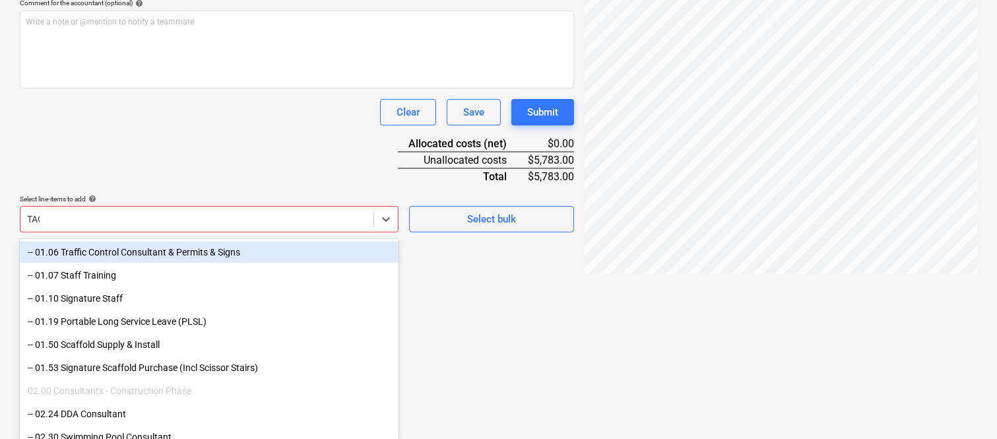
scroll to position [188, 0]
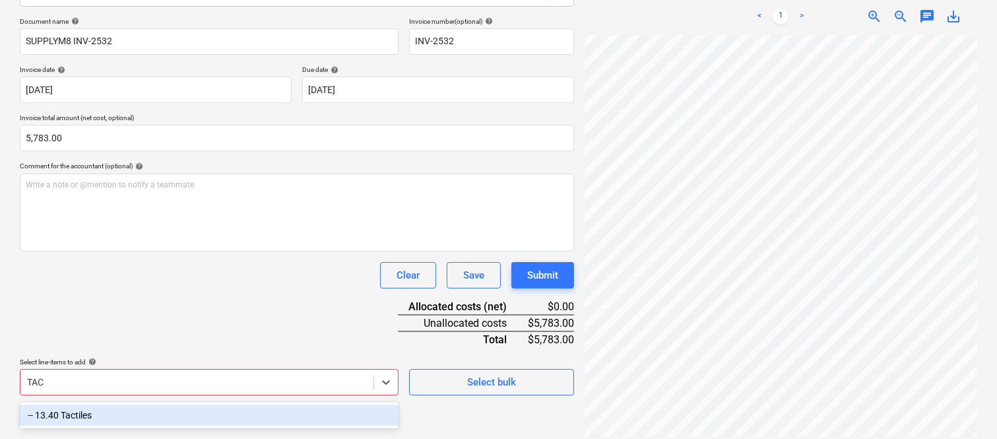
type input "TACT"
click at [185, 414] on div "-- 13.40 Tactiles" at bounding box center [209, 414] width 379 height 21
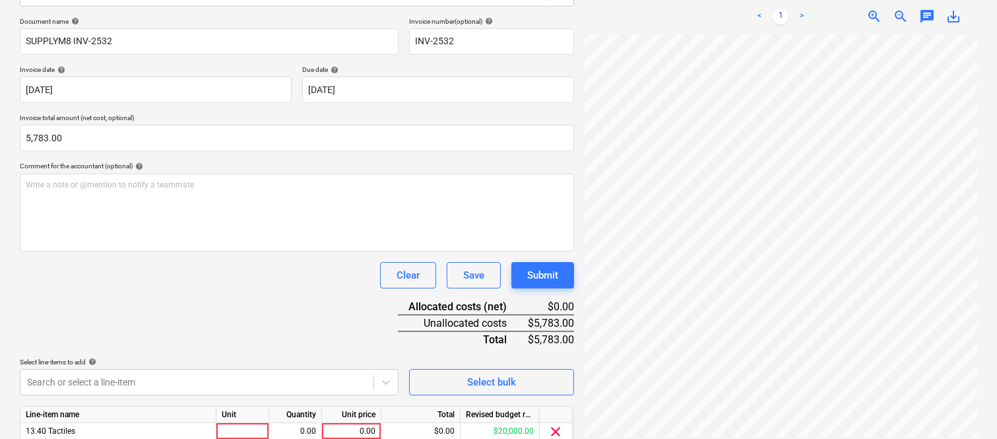
click at [241, 274] on div "Clear Save Submit" at bounding box center [297, 275] width 554 height 26
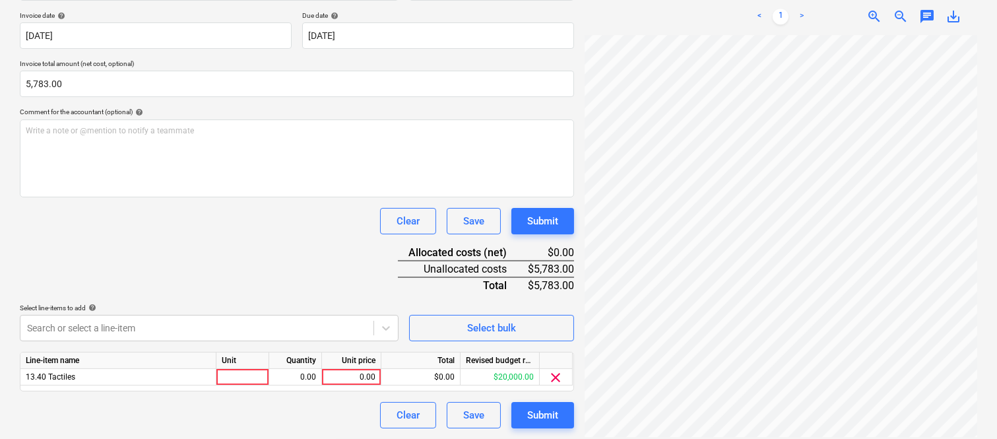
scroll to position [175, 27]
click at [248, 374] on div at bounding box center [242, 377] width 53 height 16
type input "INVOICE"
click at [313, 379] on div "0.00" at bounding box center [295, 377] width 42 height 16
type input "1"
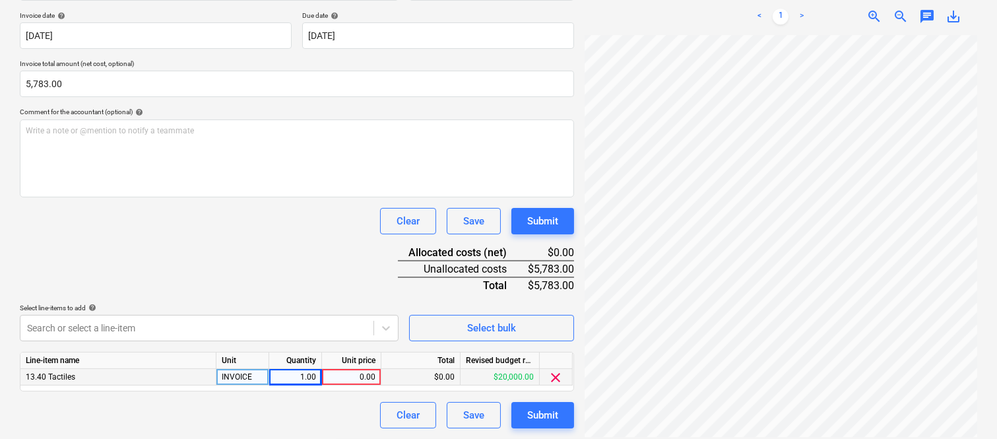
click at [361, 379] on div "0.00" at bounding box center [351, 377] width 48 height 16
type input "5783"
click at [338, 419] on div "Clear Save Submit" at bounding box center [297, 415] width 554 height 26
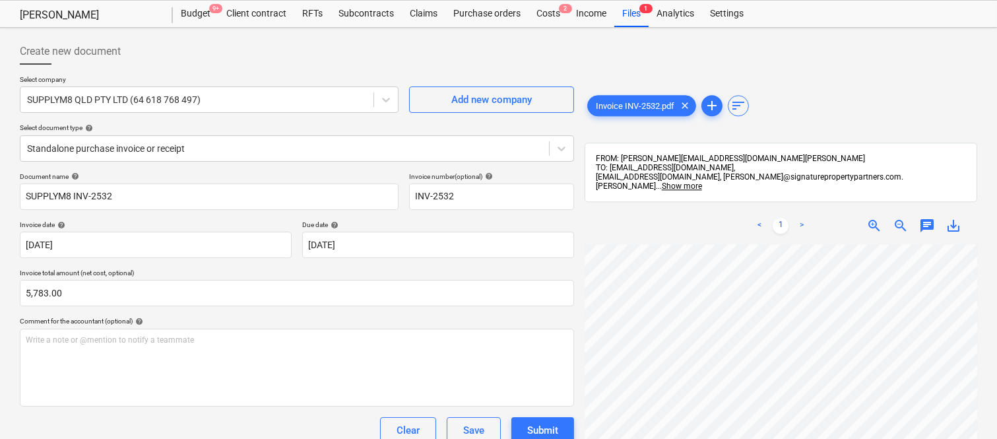
scroll to position [0, 0]
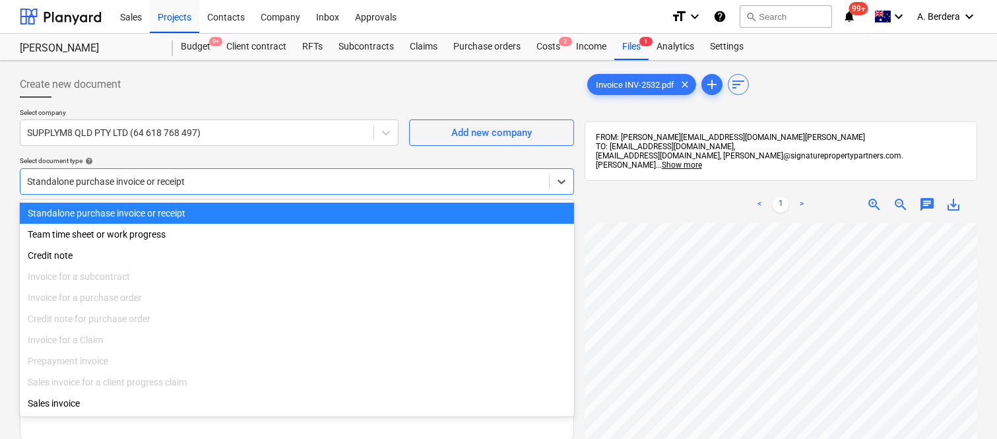
click at [280, 177] on div at bounding box center [284, 181] width 515 height 13
click at [281, 209] on div "Standalone purchase invoice or receipt" at bounding box center [297, 212] width 554 height 21
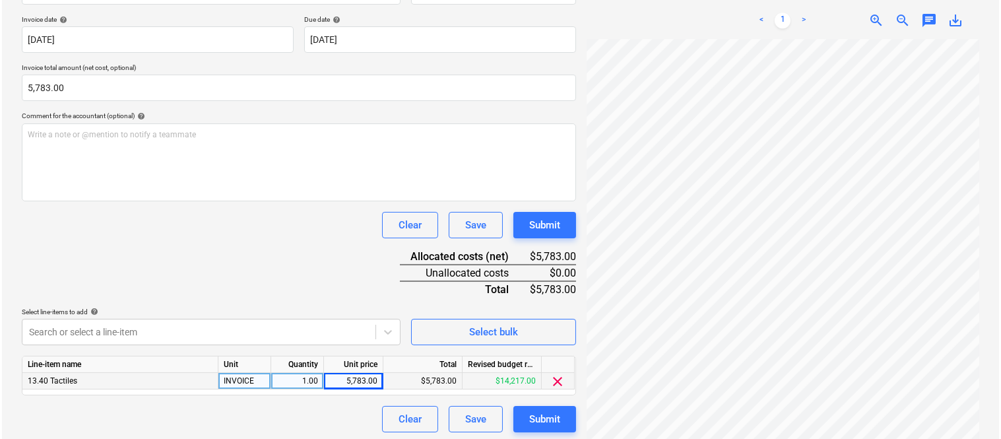
scroll to position [242, 0]
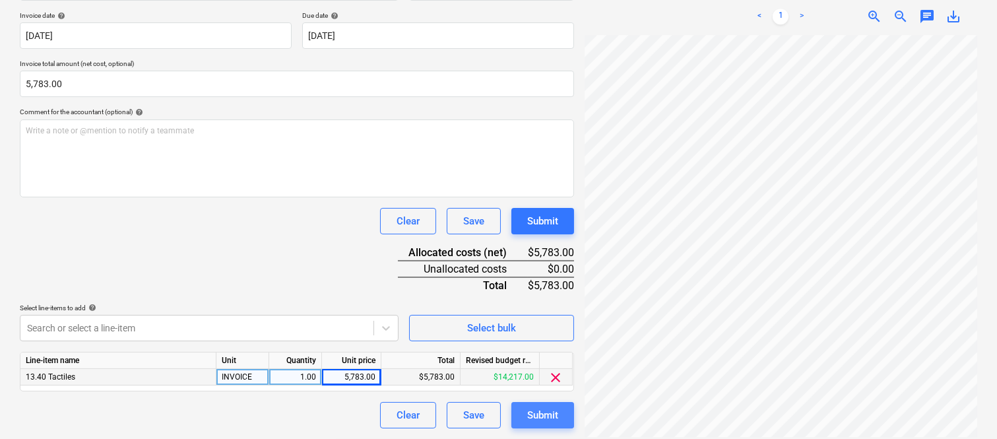
click at [537, 410] on div "Submit" at bounding box center [542, 414] width 31 height 17
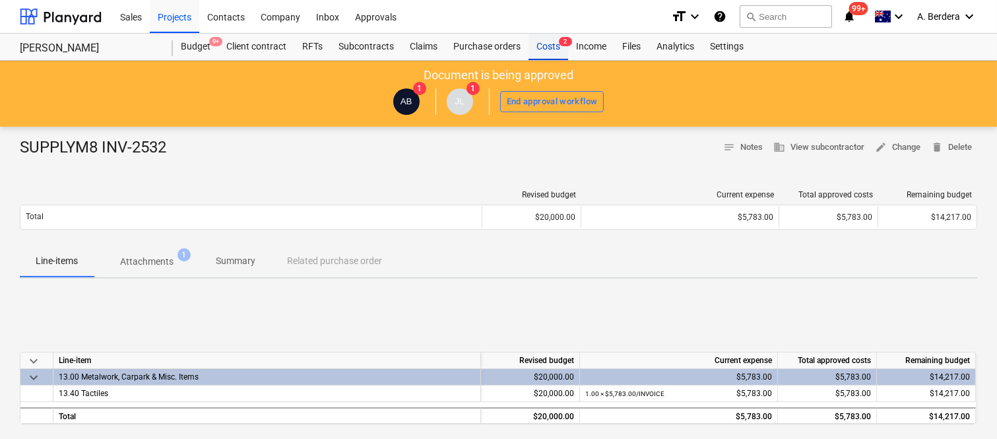
click at [552, 42] on div "Costs 2" at bounding box center [548, 47] width 40 height 26
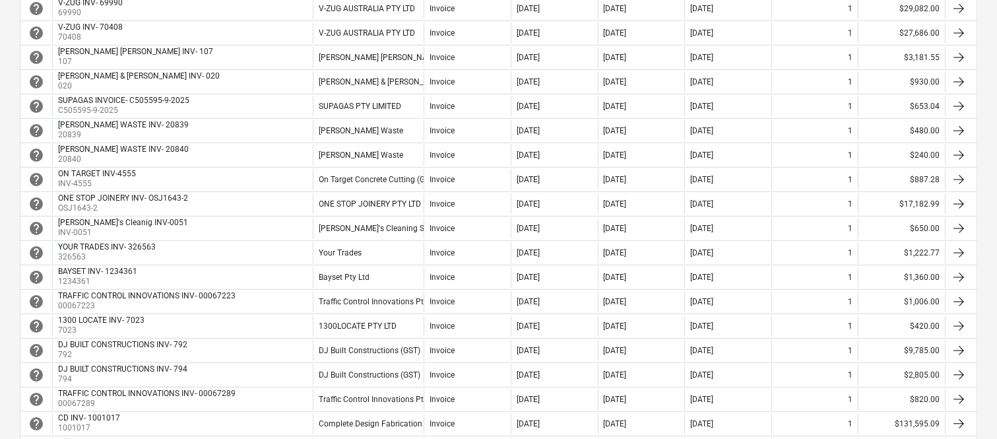
scroll to position [794, 0]
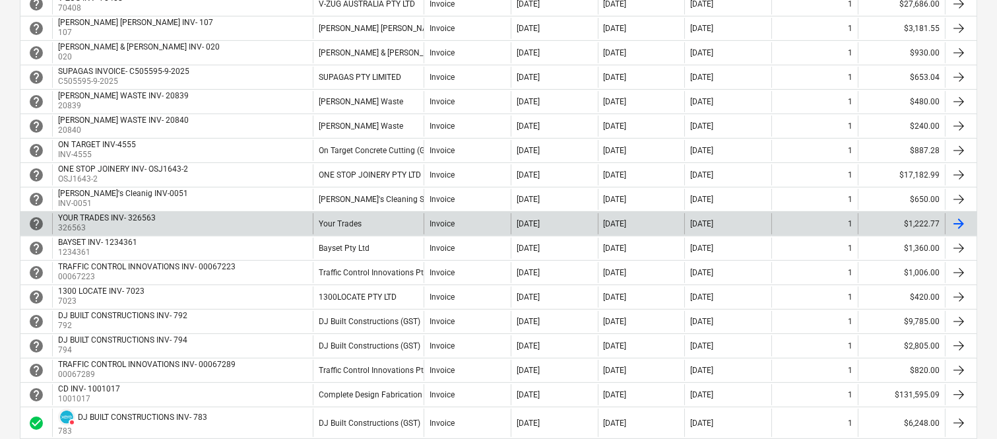
click at [284, 214] on div "YOUR TRADES INV- 326563 326563" at bounding box center [182, 223] width 261 height 21
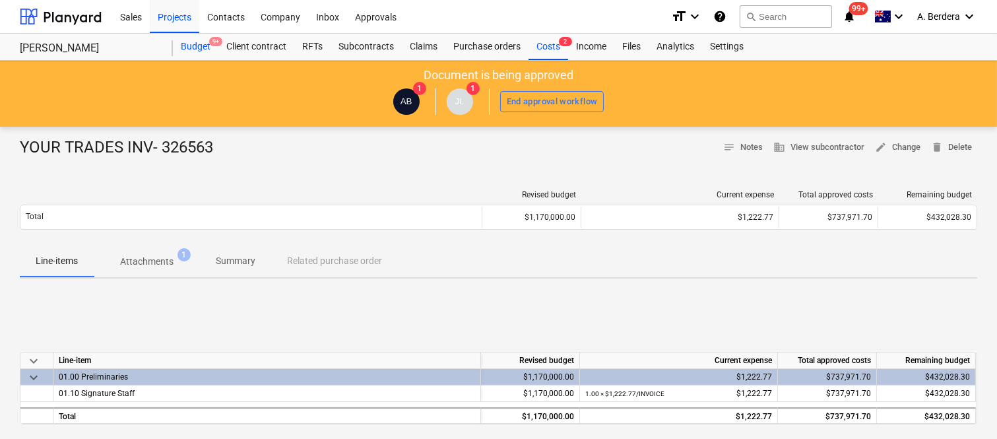
click at [189, 43] on div "Budget 9+" at bounding box center [196, 47] width 46 height 26
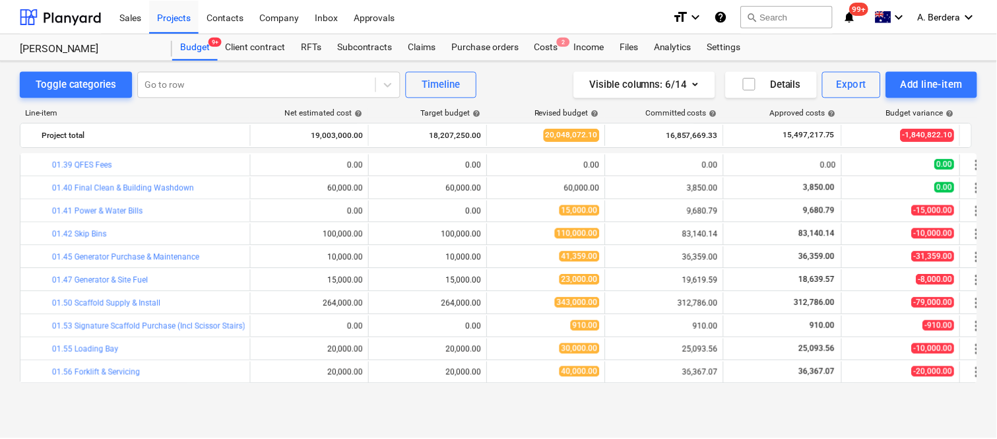
scroll to position [121, 0]
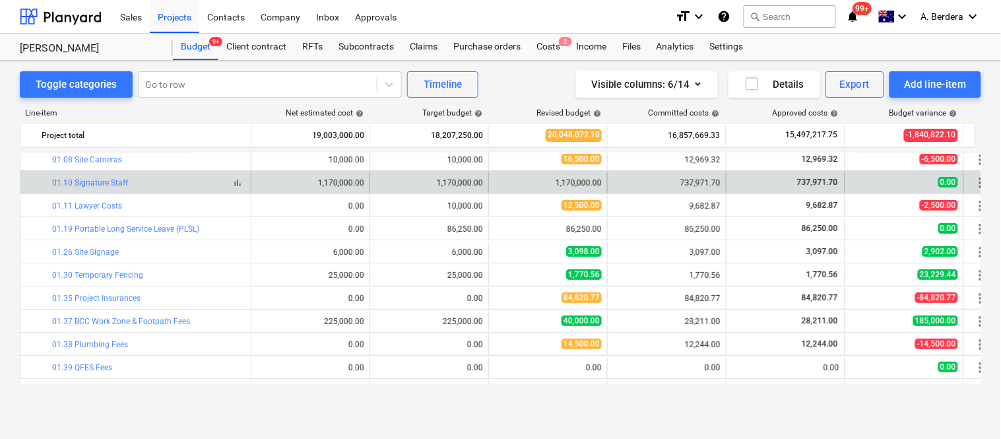
click at [241, 189] on button "bar_chart" at bounding box center [238, 183] width 16 height 16
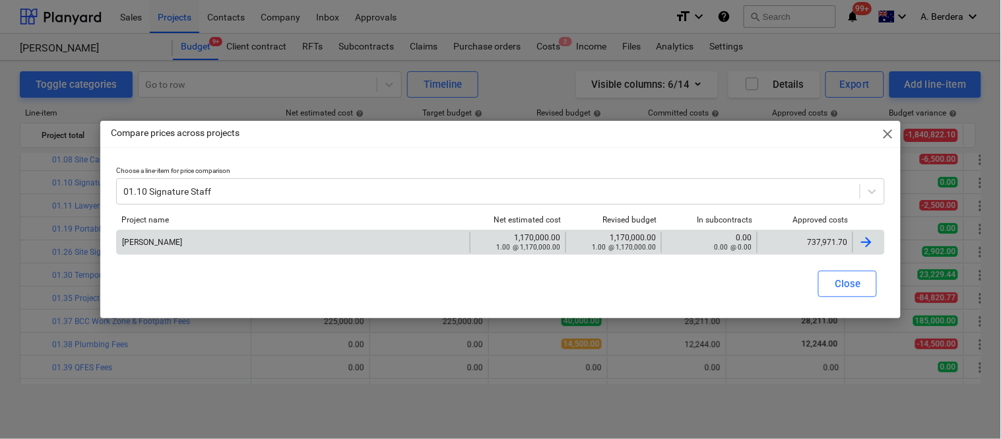
click at [803, 249] on div "737,971.70" at bounding box center [805, 242] width 96 height 21
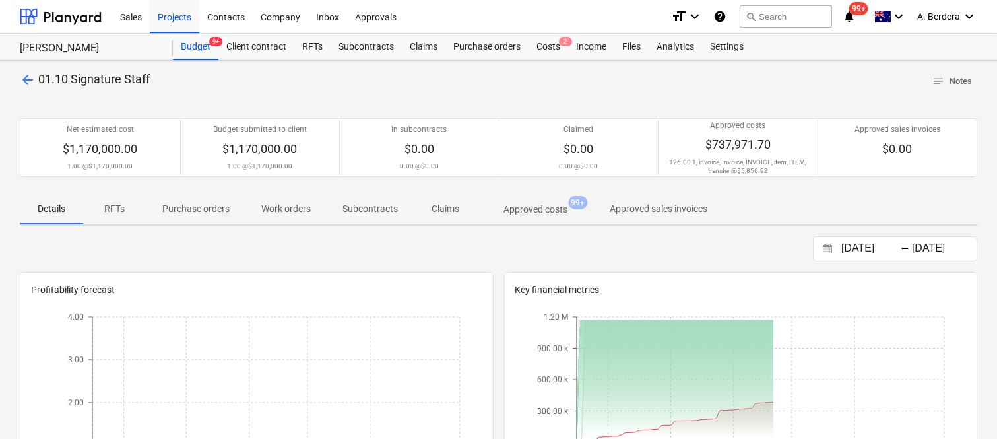
click at [530, 206] on p "Approved costs" at bounding box center [535, 209] width 64 height 14
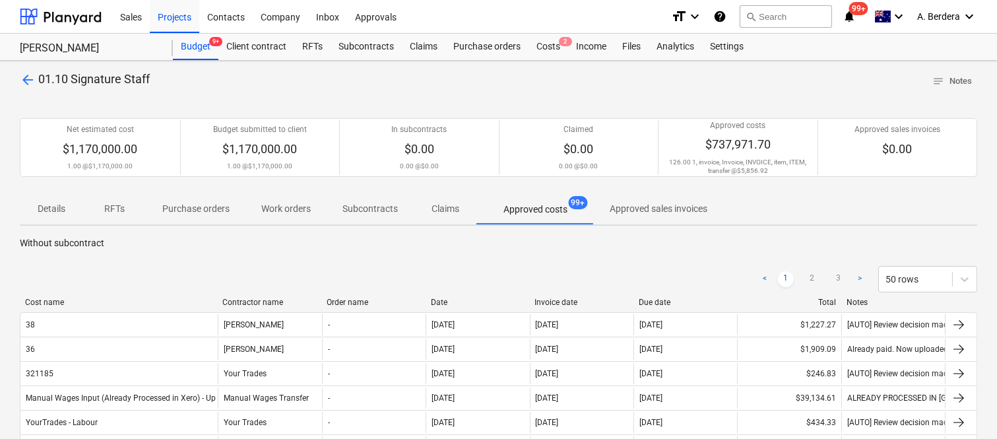
drag, startPoint x: 133, startPoint y: 305, endPoint x: 214, endPoint y: 292, distance: 82.7
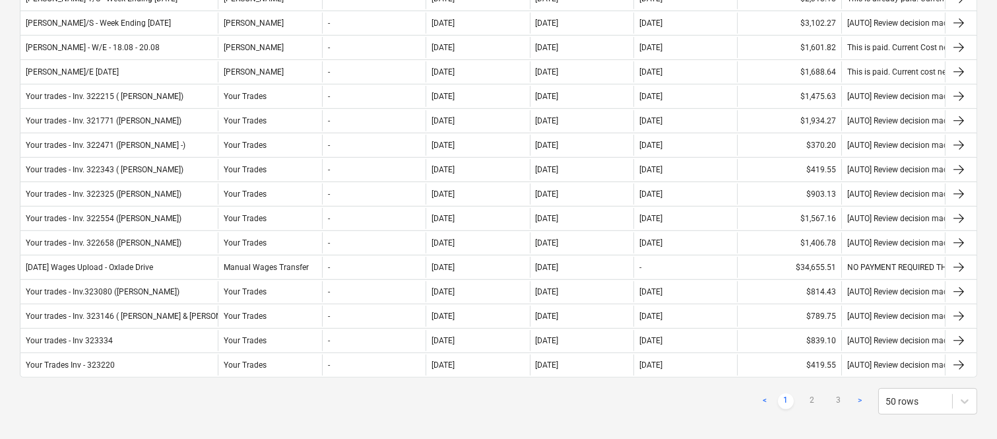
scroll to position [1150, 0]
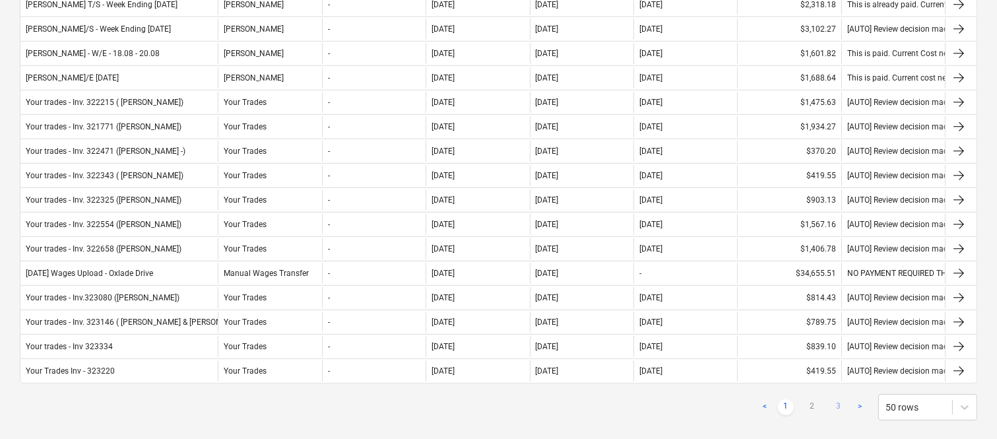
click at [838, 405] on link "3" at bounding box center [838, 407] width 16 height 16
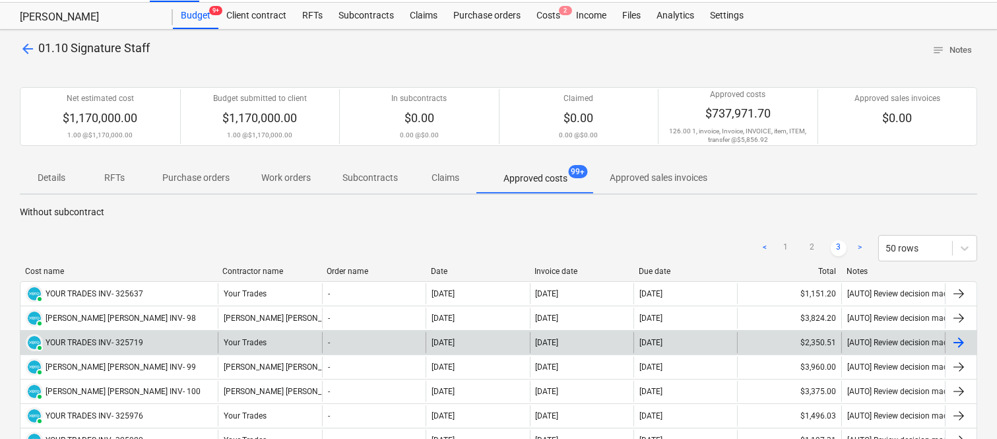
scroll to position [0, 0]
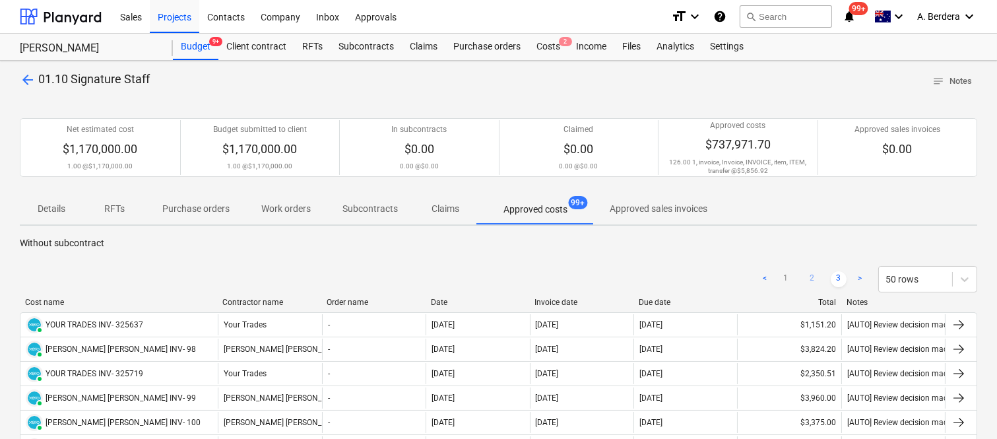
click at [814, 282] on link "2" at bounding box center [812, 279] width 16 height 16
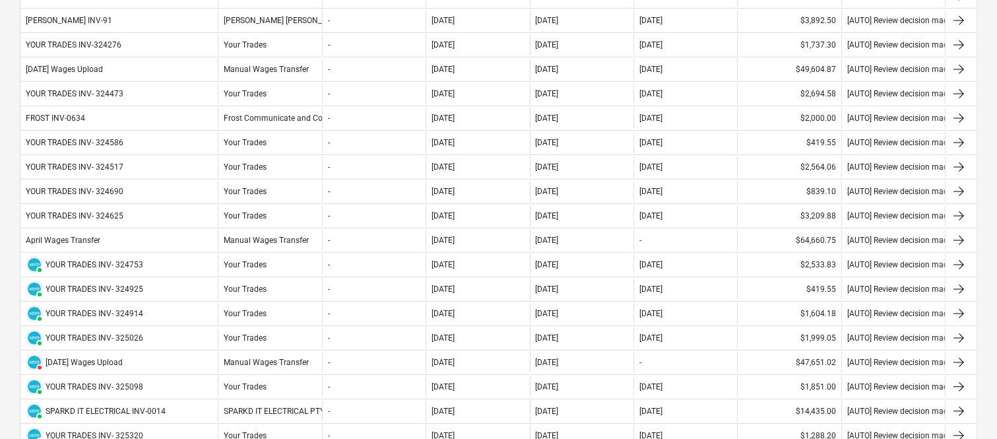
scroll to position [1152, 0]
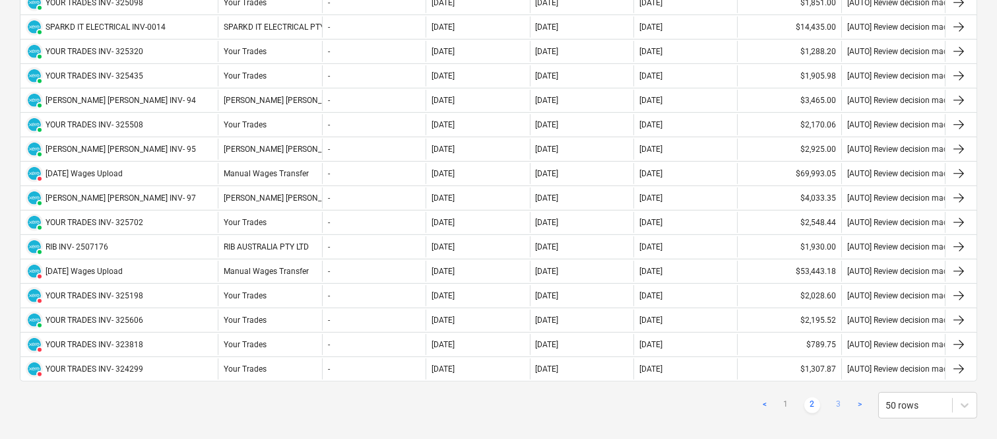
click at [846, 405] on link "3" at bounding box center [838, 405] width 16 height 16
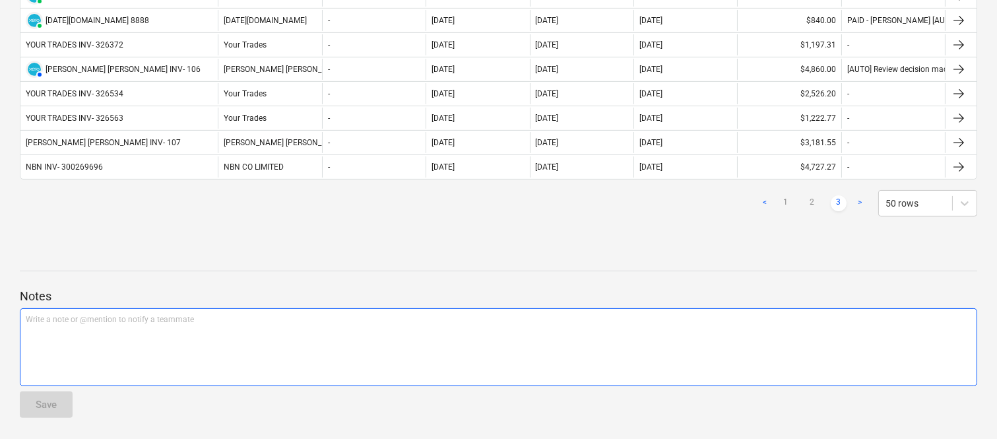
scroll to position [0, 0]
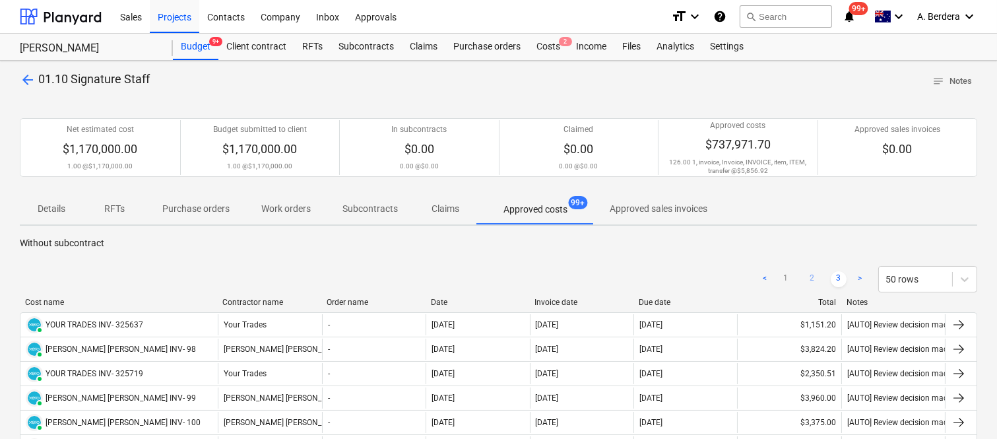
click at [813, 280] on link "2" at bounding box center [812, 279] width 16 height 16
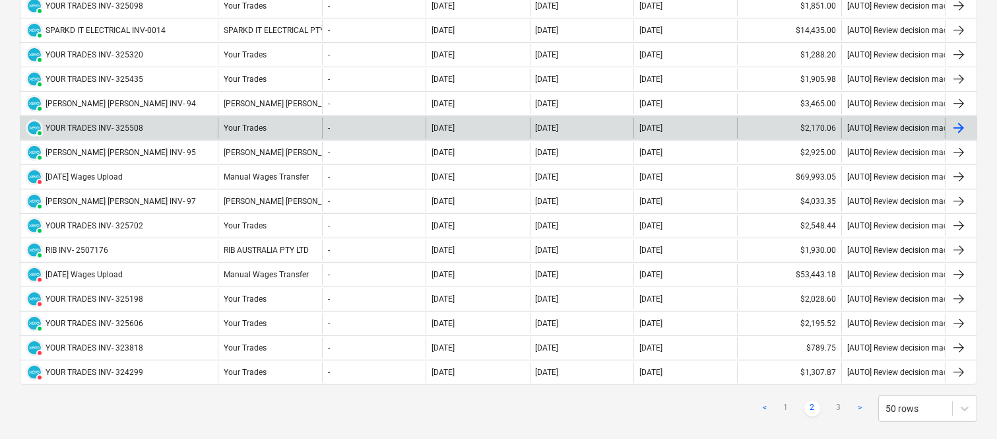
scroll to position [1177, 0]
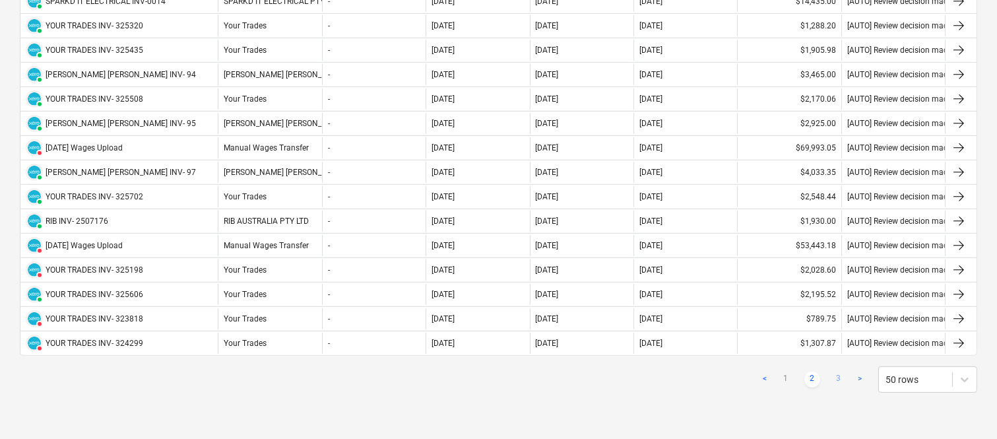
click at [841, 386] on link "3" at bounding box center [838, 379] width 16 height 16
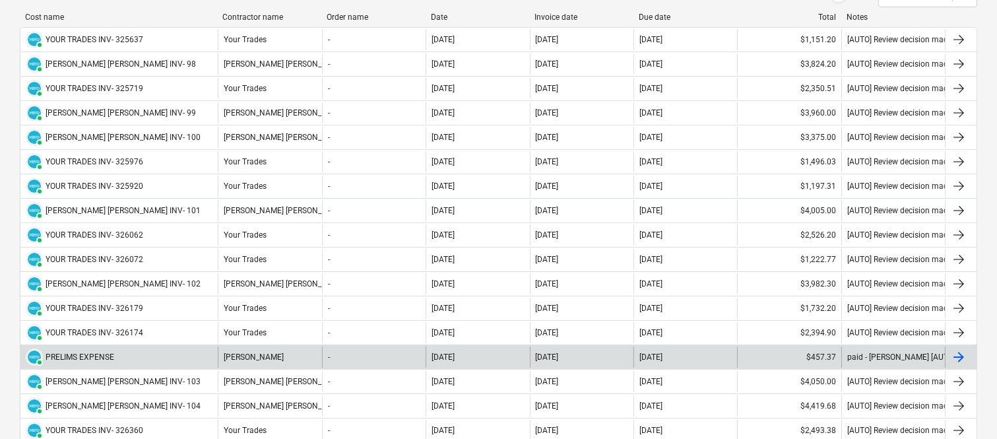
scroll to position [266, 0]
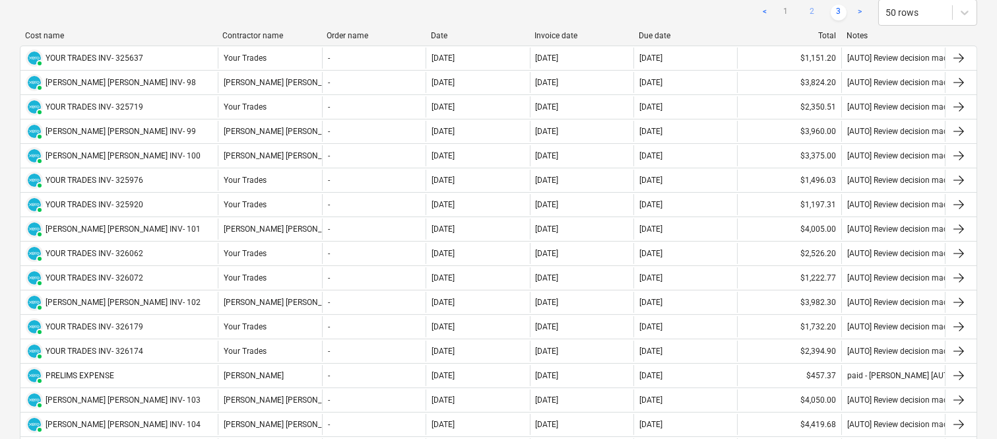
click at [814, 12] on link "2" at bounding box center [812, 13] width 16 height 16
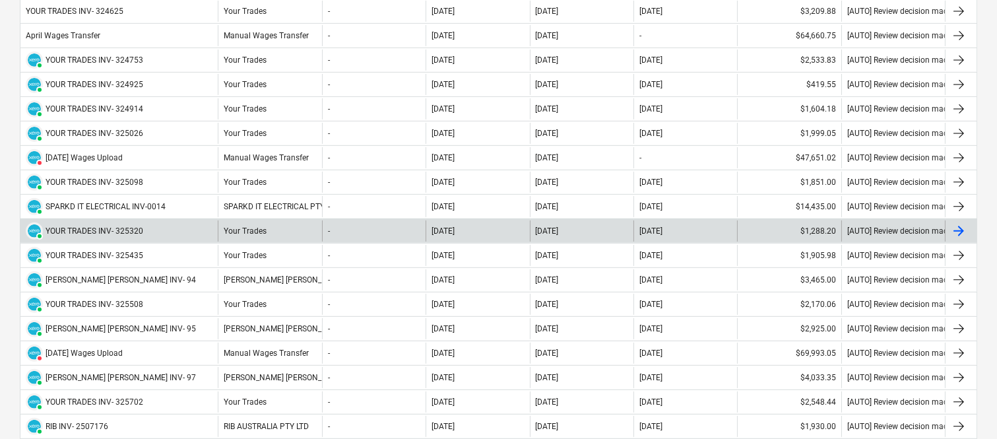
scroll to position [1356, 0]
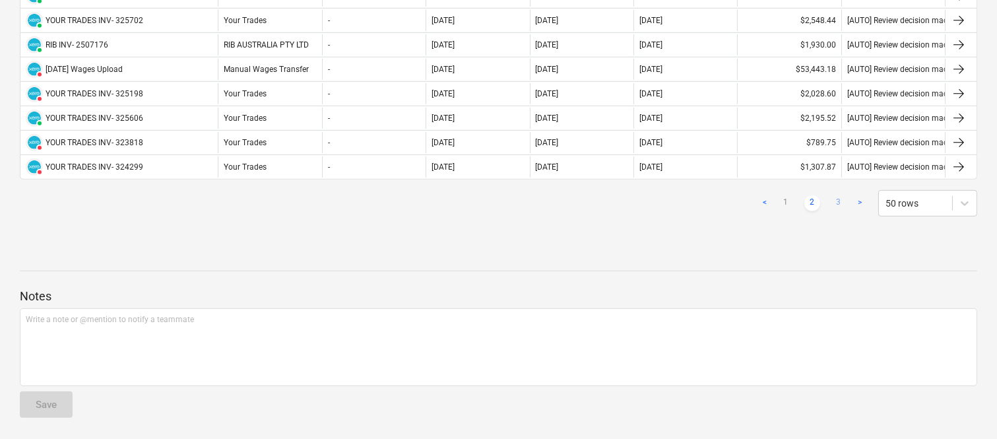
click at [840, 199] on link "3" at bounding box center [838, 203] width 16 height 16
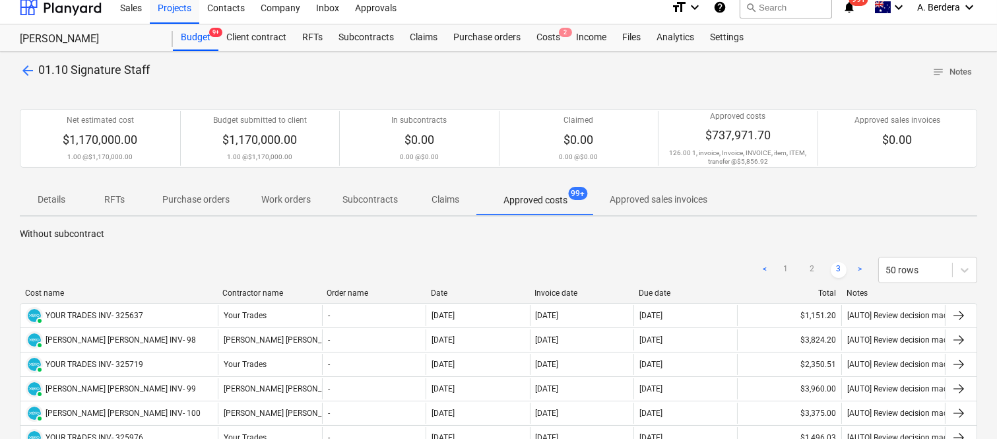
scroll to position [0, 0]
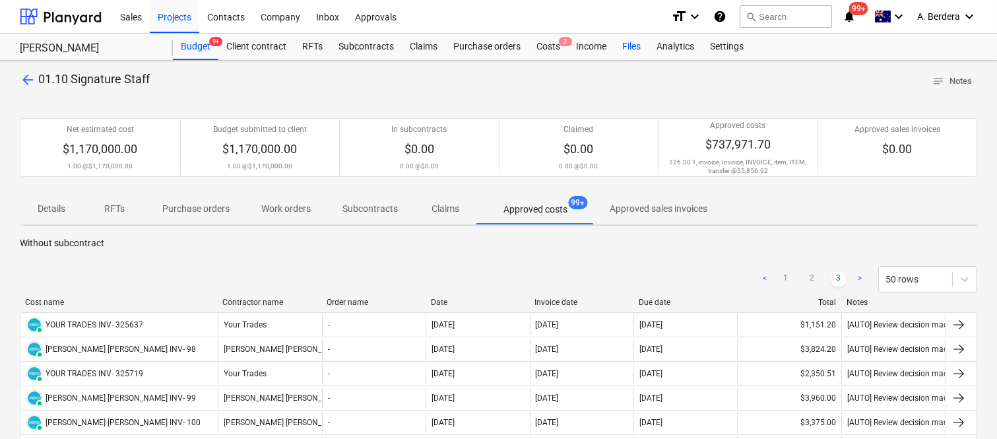
click at [640, 51] on div "Files" at bounding box center [631, 47] width 34 height 26
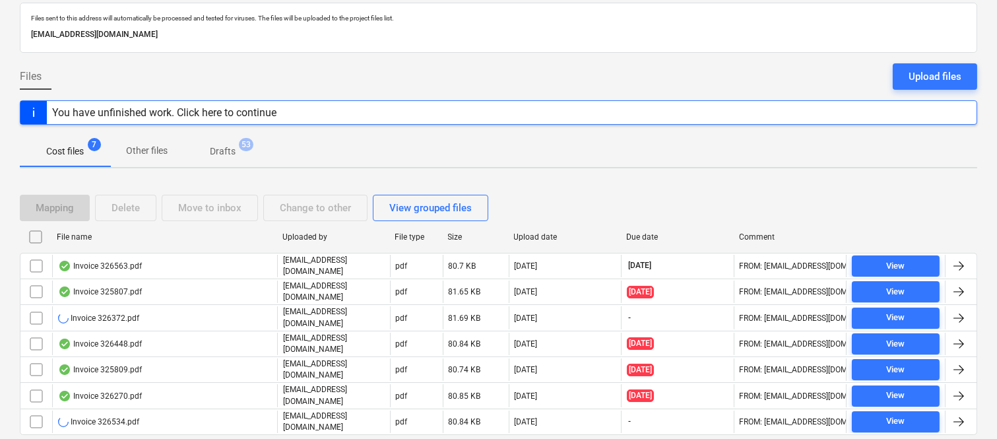
scroll to position [102, 0]
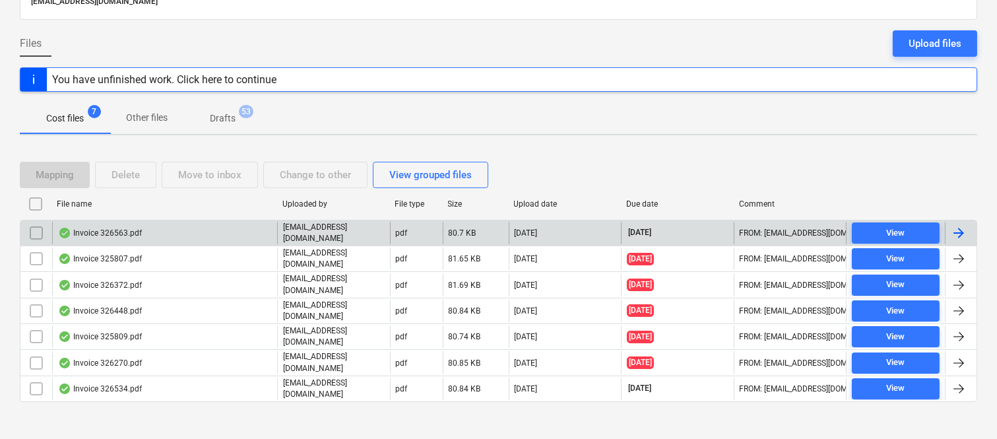
click at [236, 226] on div "Invoice 326563.pdf" at bounding box center [164, 233] width 225 height 22
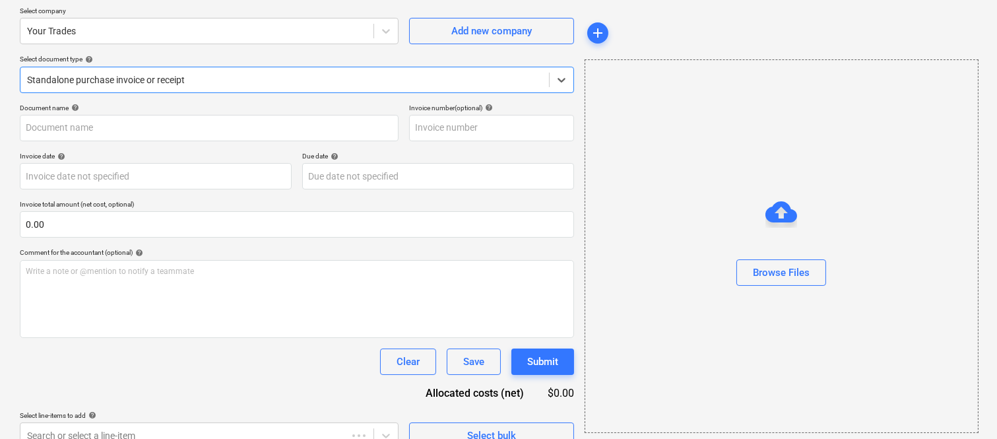
type input "326563"
type input "[DATE]"
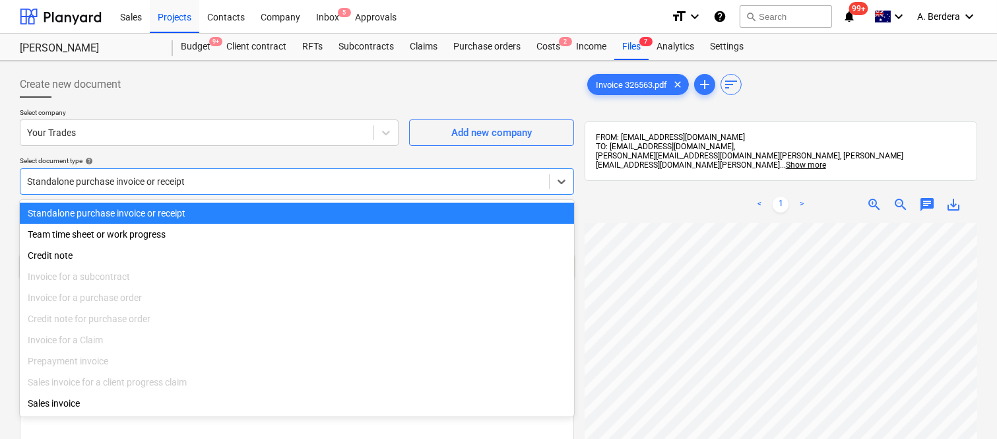
click at [206, 176] on div at bounding box center [284, 181] width 515 height 13
click at [232, 208] on div "Standalone purchase invoice or receipt" at bounding box center [297, 212] width 554 height 21
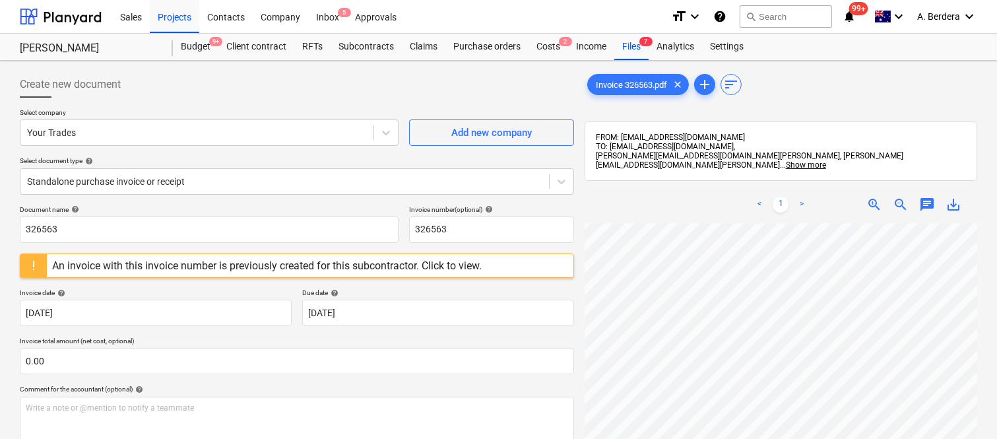
scroll to position [33, 90]
click at [31, 266] on div at bounding box center [33, 265] width 26 height 23
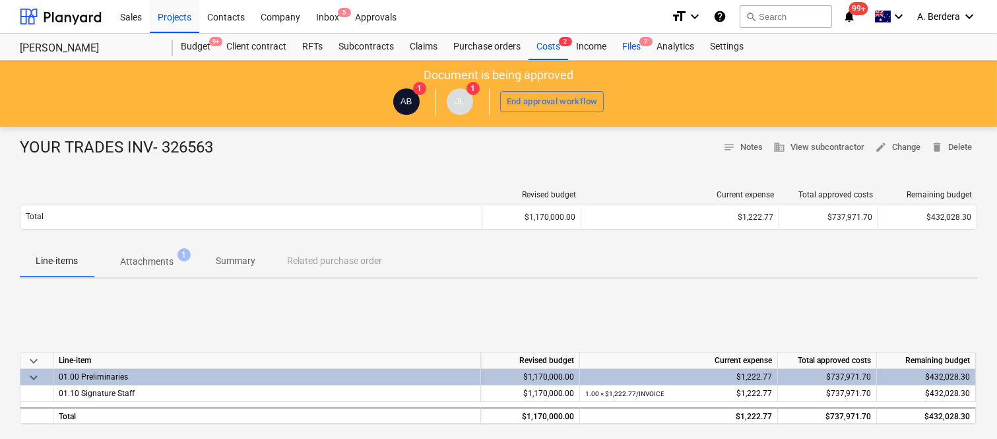
click at [630, 44] on div "Files 7" at bounding box center [631, 47] width 34 height 26
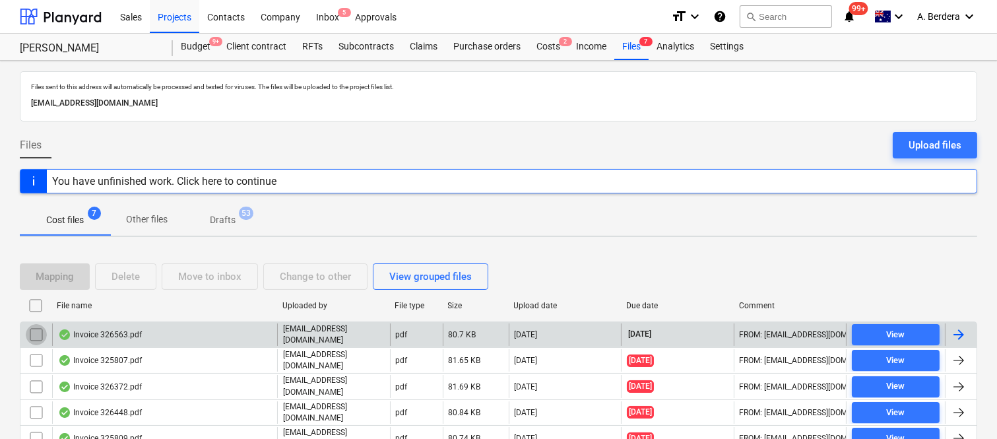
click at [30, 335] on input "checkbox" at bounding box center [36, 334] width 21 height 21
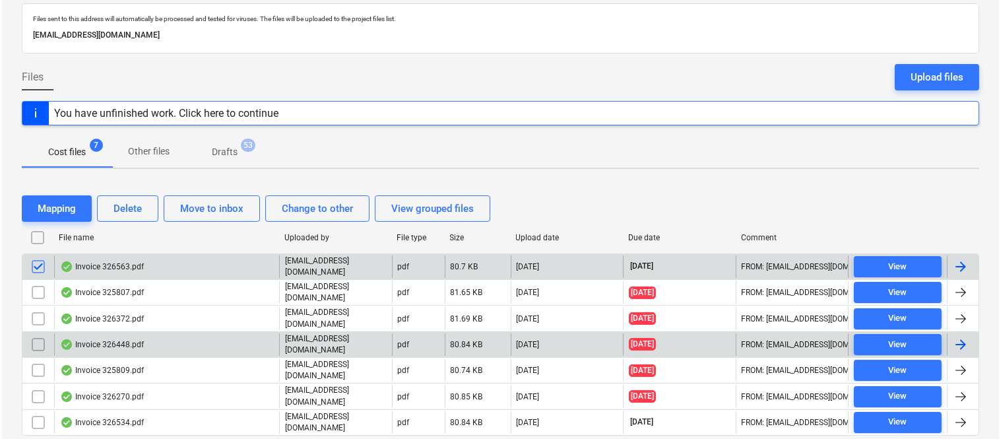
scroll to position [102, 0]
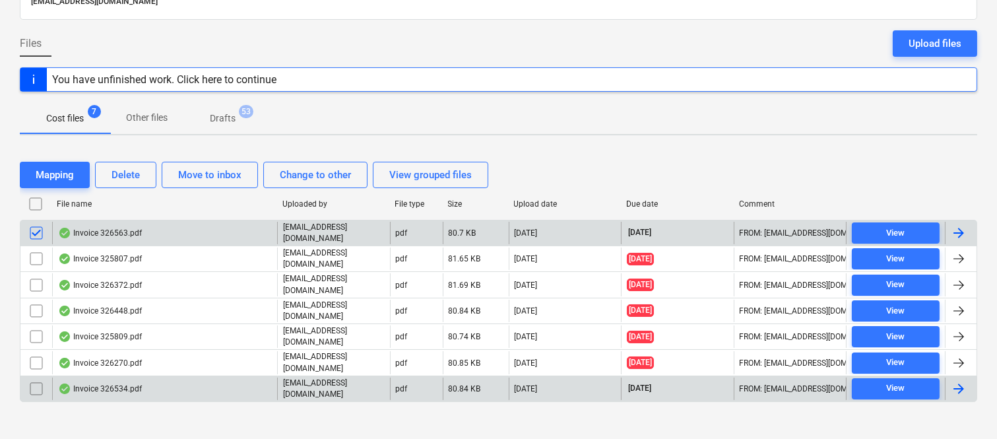
click at [35, 379] on input "checkbox" at bounding box center [36, 388] width 21 height 21
click at [34, 378] on input "checkbox" at bounding box center [36, 388] width 21 height 21
click at [126, 175] on div "Delete" at bounding box center [125, 174] width 28 height 17
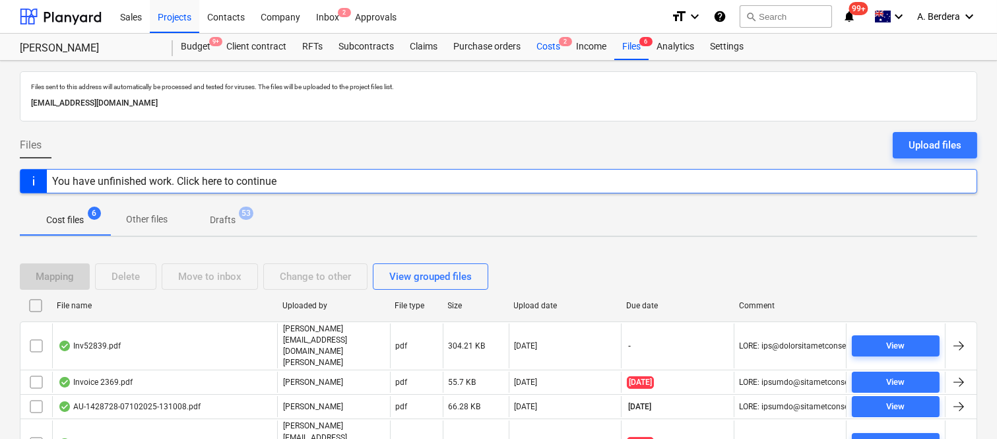
click at [545, 42] on div "Costs 2" at bounding box center [548, 47] width 40 height 26
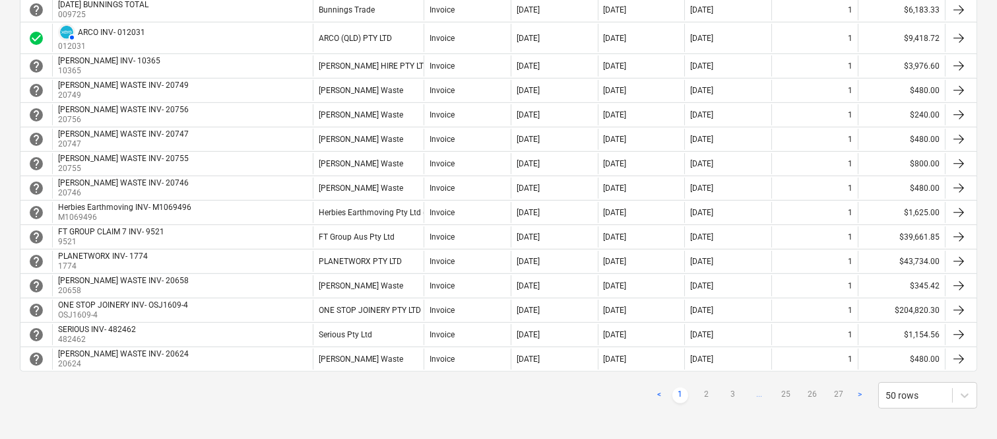
scroll to position [1113, 0]
click at [707, 392] on link "2" at bounding box center [706, 395] width 16 height 16
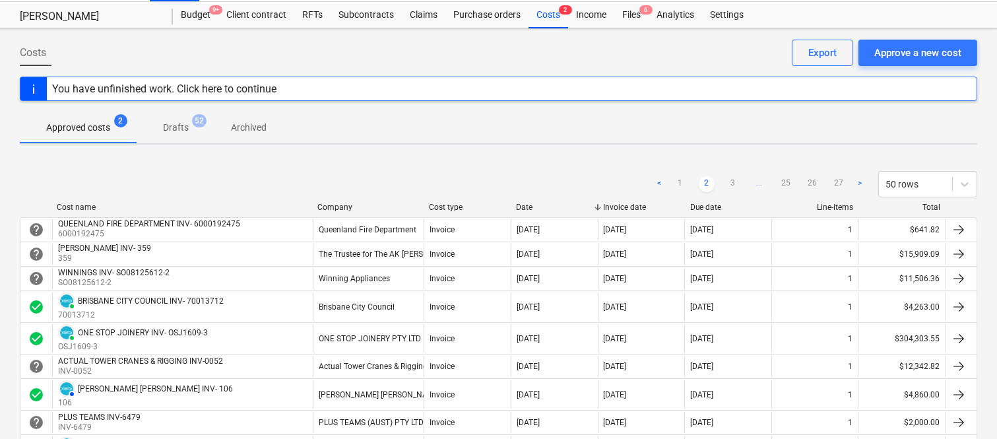
scroll to position [29, 0]
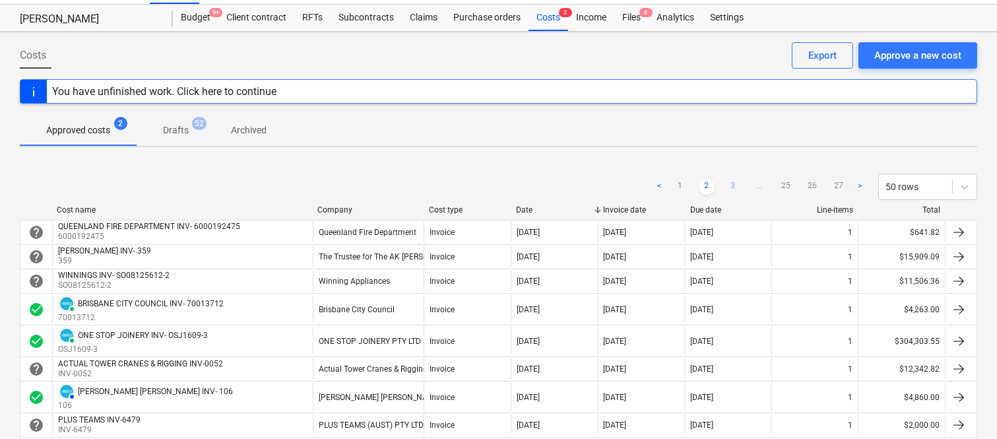
click at [737, 185] on link "3" at bounding box center [733, 187] width 16 height 16
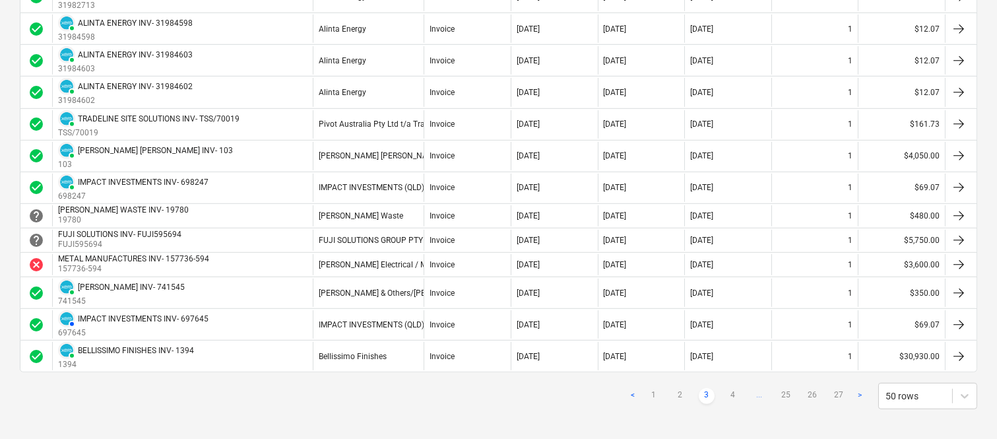
scroll to position [1365, 0]
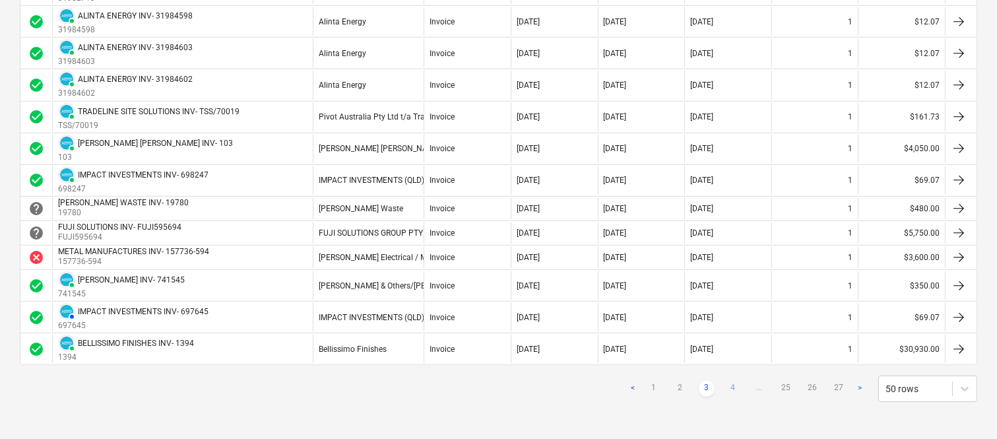
click at [734, 386] on link "4" at bounding box center [733, 389] width 16 height 16
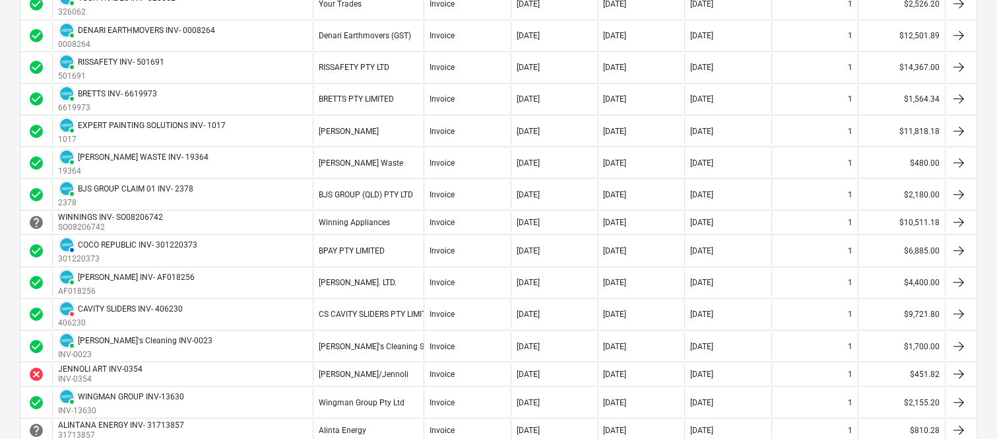
scroll to position [1277, 0]
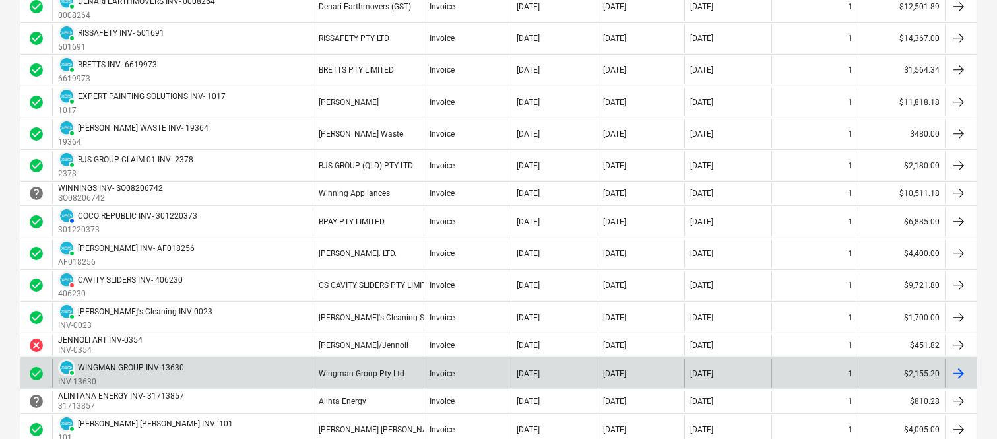
click at [263, 371] on div "PAID WINGMAN GROUP INV-13630 INV-13630" at bounding box center [182, 373] width 261 height 28
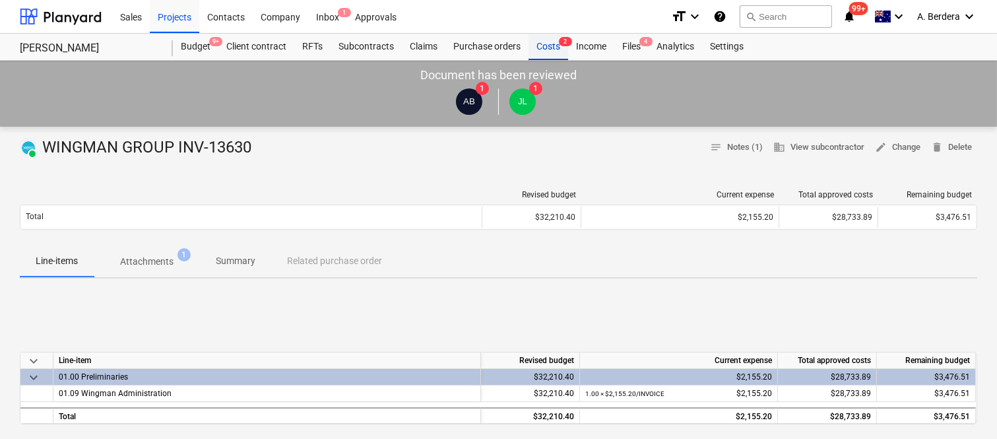
click at [545, 51] on div "Costs 2" at bounding box center [548, 47] width 40 height 26
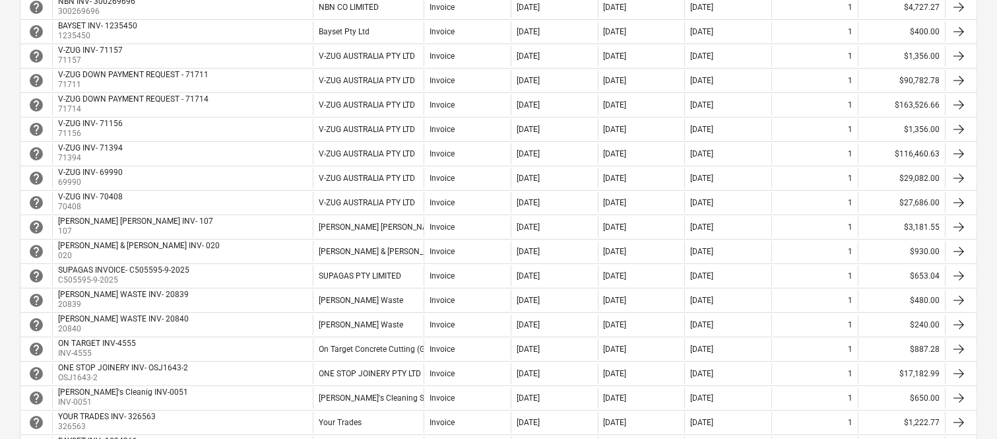
scroll to position [528, 0]
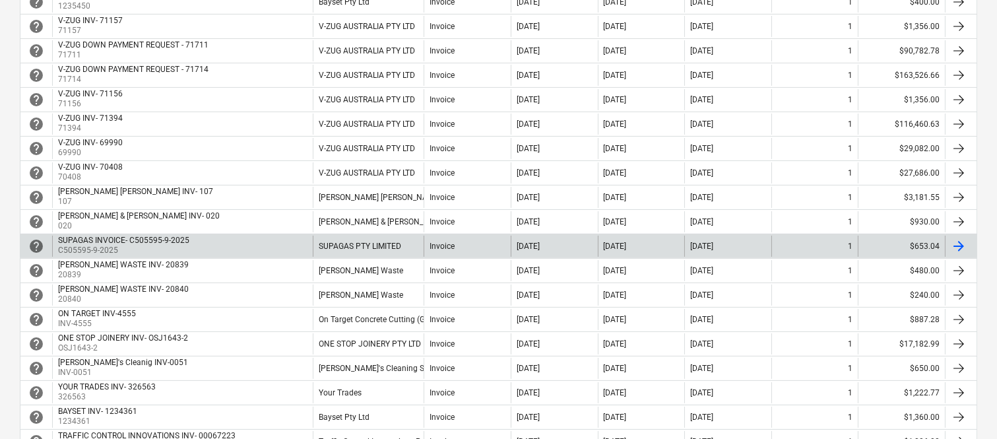
click at [284, 248] on div "SUPAGAS INVOICE- C505595-9-2025 C505595-9-2025" at bounding box center [182, 245] width 261 height 21
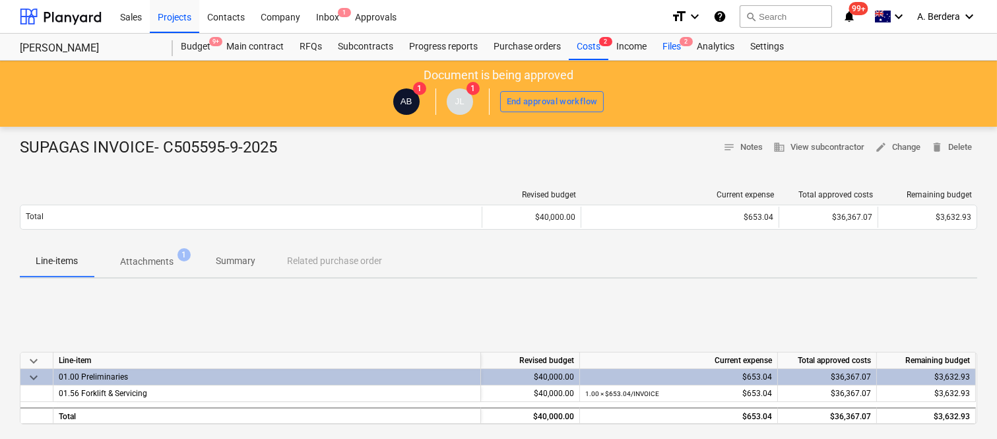
click at [673, 53] on div "Files 2" at bounding box center [671, 47] width 34 height 26
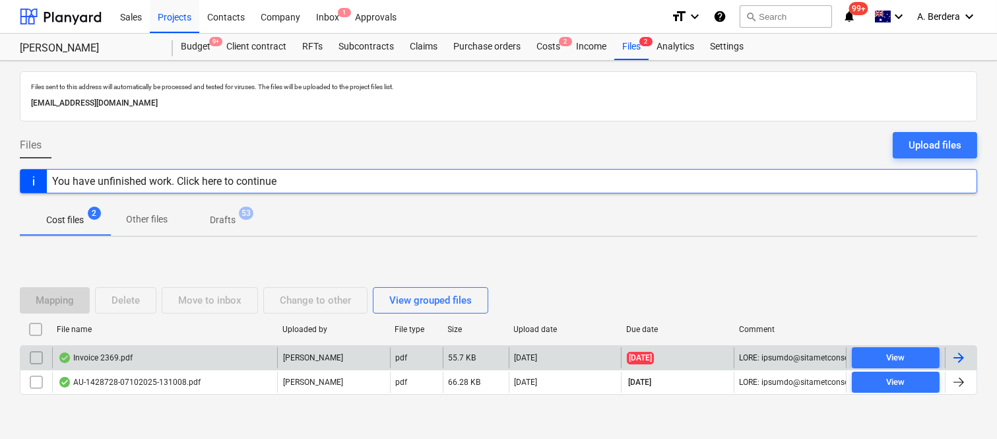
click at [229, 360] on div "Invoice 2369.pdf" at bounding box center [164, 357] width 225 height 21
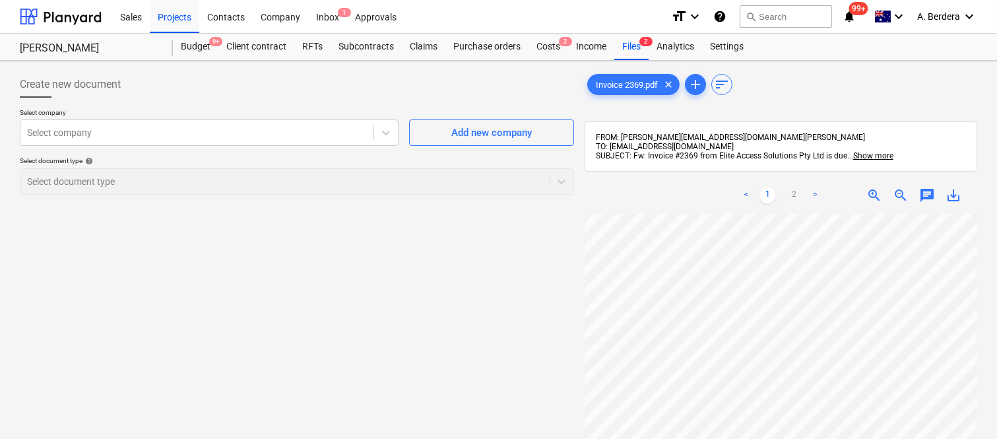
scroll to position [20, 104]
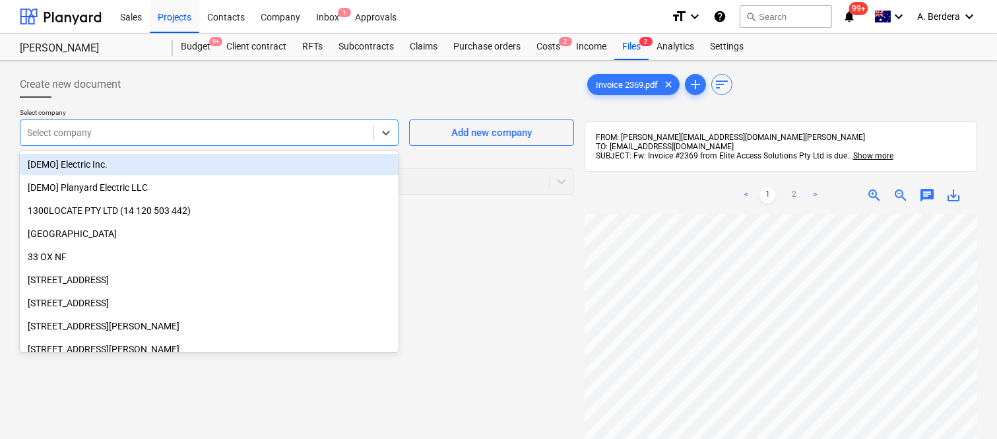
click at [180, 134] on div at bounding box center [197, 132] width 340 height 13
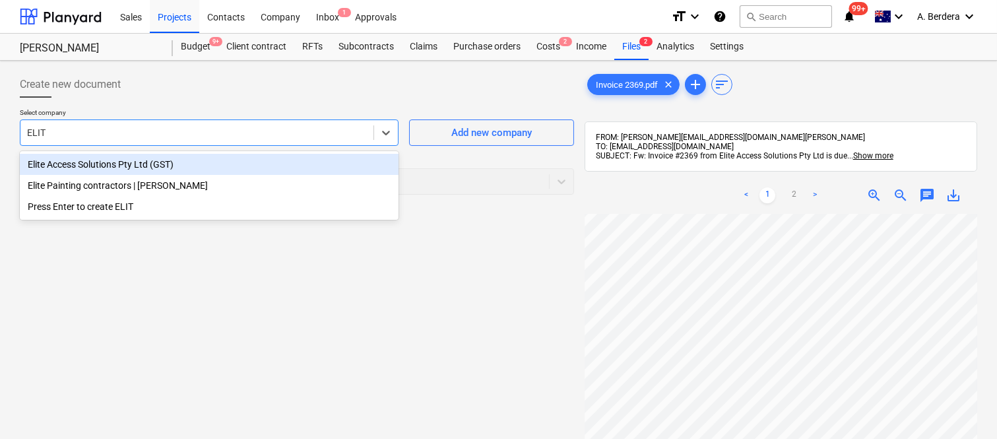
type input "ELITE"
click at [203, 166] on div "Elite Access Solutions Pty Ltd (GST)" at bounding box center [209, 164] width 379 height 21
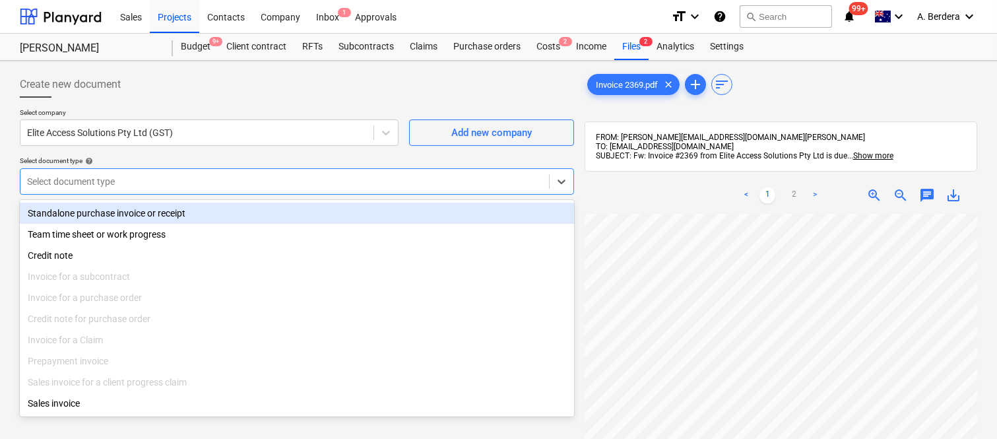
click at [207, 170] on div "Select document type" at bounding box center [297, 181] width 554 height 26
click at [254, 212] on div "Standalone purchase invoice or receipt" at bounding box center [297, 212] width 554 height 21
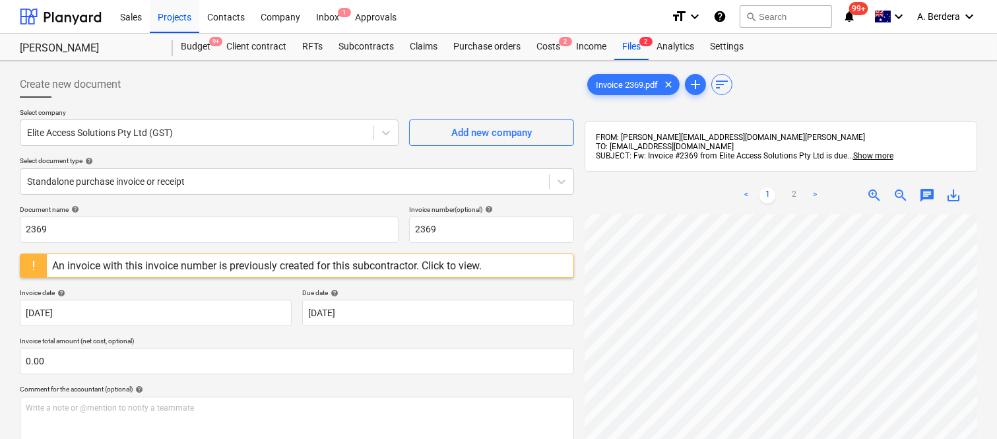
scroll to position [0, 33]
click at [795, 195] on link "2" at bounding box center [794, 195] width 16 height 16
click at [760, 189] on link "1" at bounding box center [767, 195] width 16 height 16
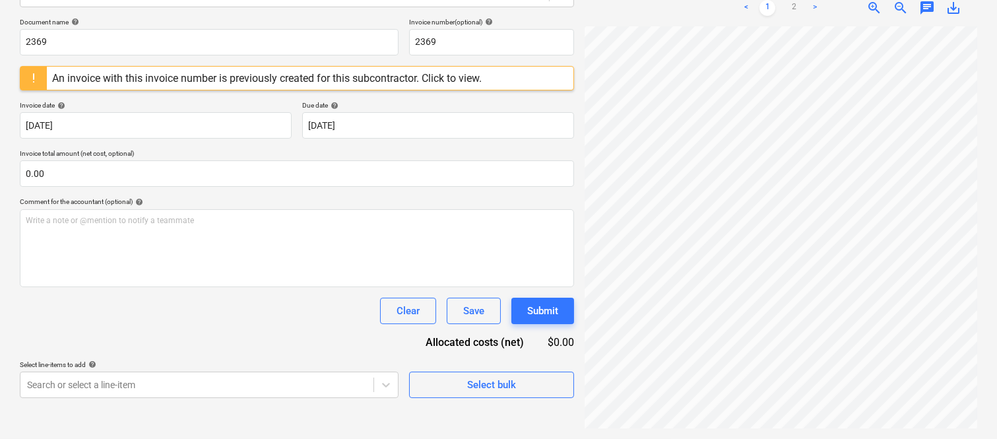
scroll to position [0, 0]
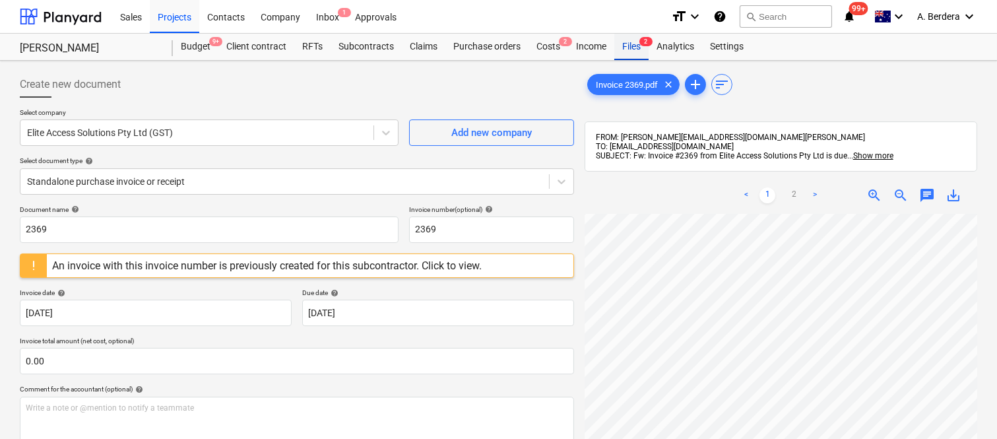
click at [631, 49] on div "Files 2" at bounding box center [631, 47] width 34 height 26
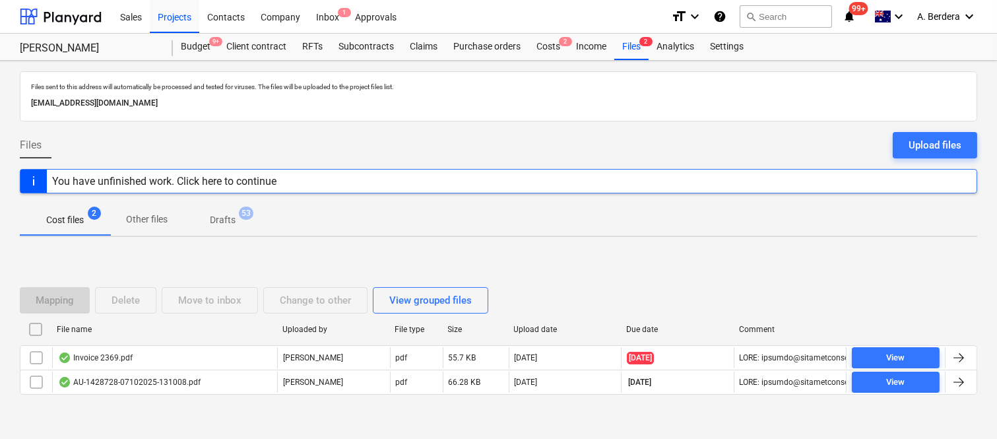
scroll to position [28, 0]
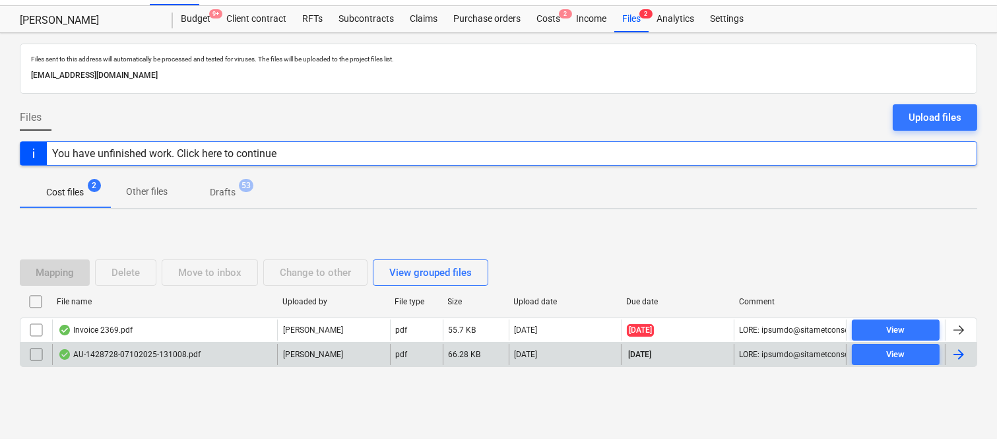
click at [256, 357] on div "AU-1428728-07102025-131008.pdf" at bounding box center [164, 354] width 225 height 21
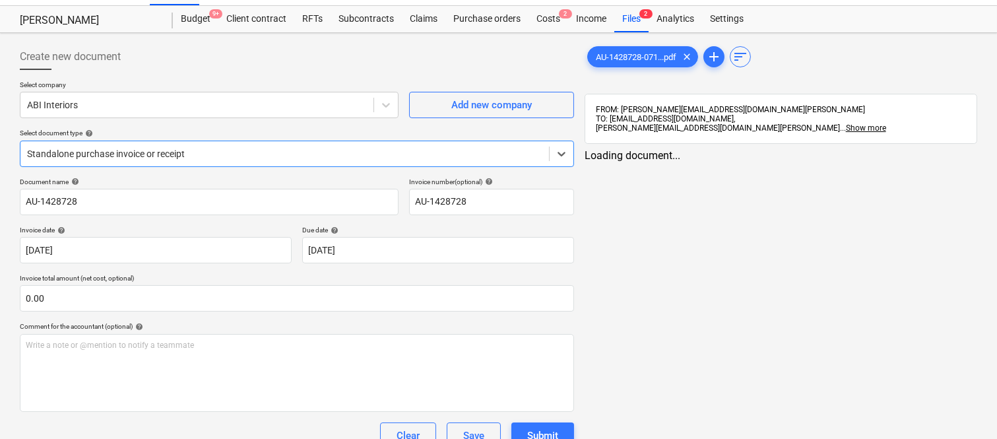
type input "AU-1428728"
type input "07 Oct 2025"
type input "06 Nov 2025"
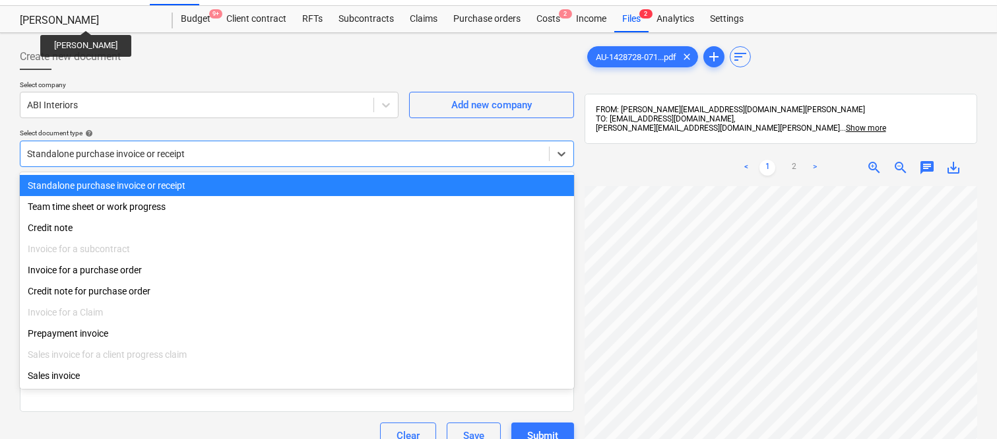
click at [340, 144] on div "Standalone purchase invoice or receipt" at bounding box center [284, 153] width 528 height 18
click at [363, 180] on div "Standalone purchase invoice or receipt" at bounding box center [297, 185] width 554 height 21
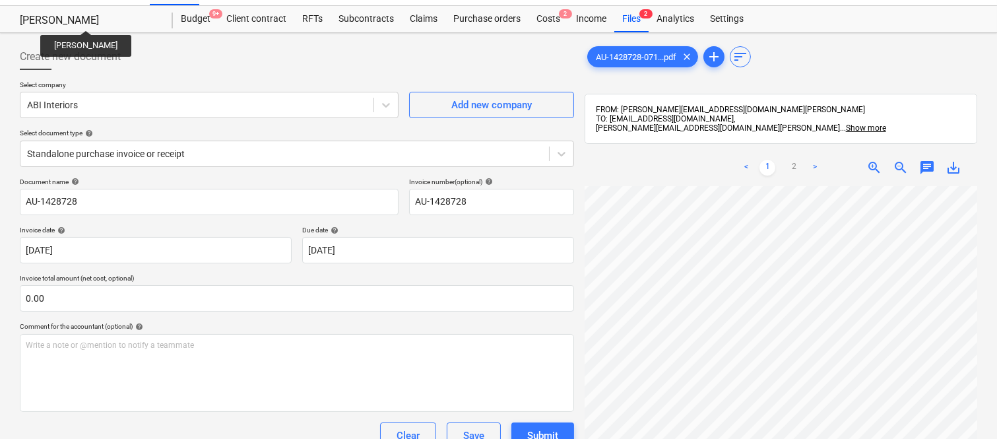
scroll to position [61, 175]
click at [902, 165] on span "zoom_out" at bounding box center [900, 168] width 16 height 16
click at [22, 200] on input "AU-1428728" at bounding box center [209, 202] width 379 height 26
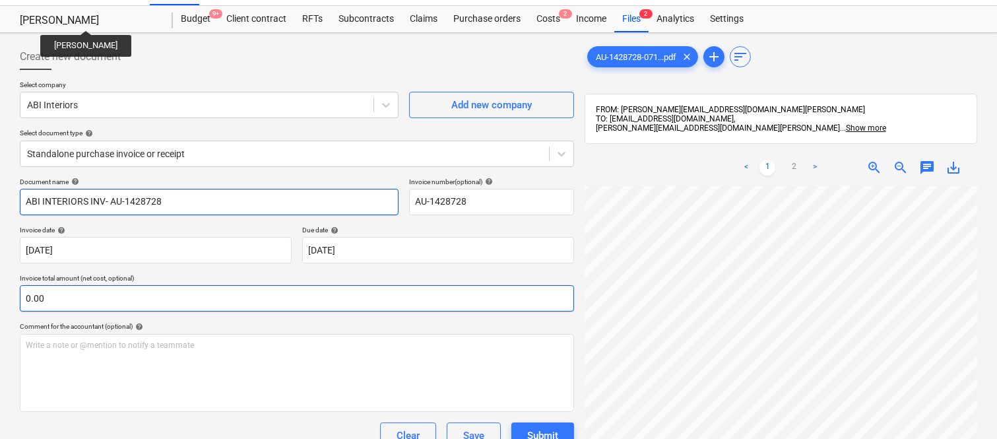
type input "ABI INTERIORS INV- AU-1428728"
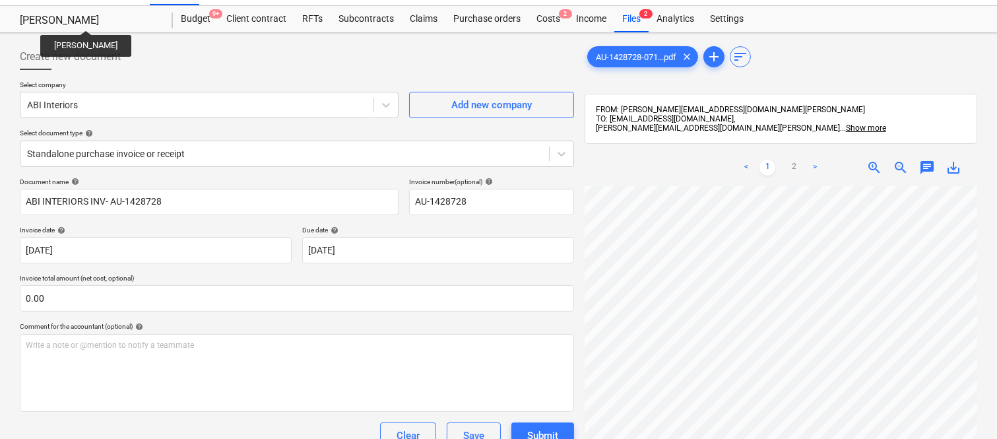
scroll to position [350, 169]
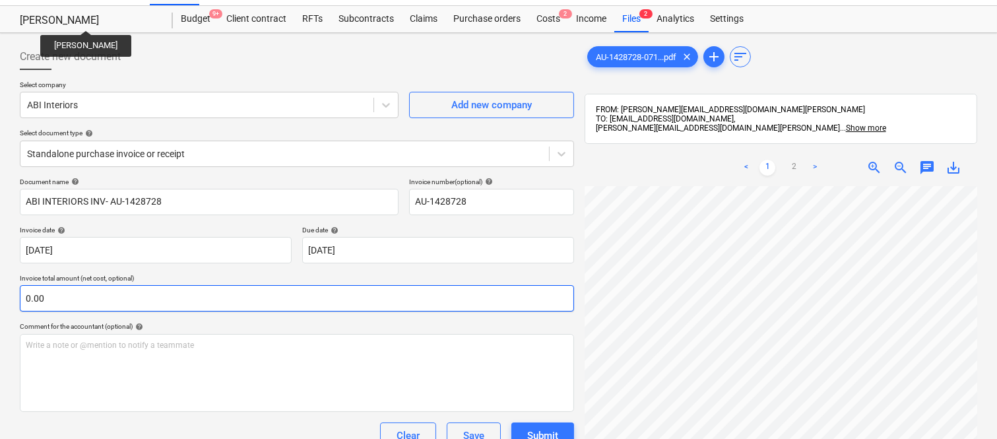
click at [246, 301] on input "0.00" at bounding box center [297, 298] width 554 height 26
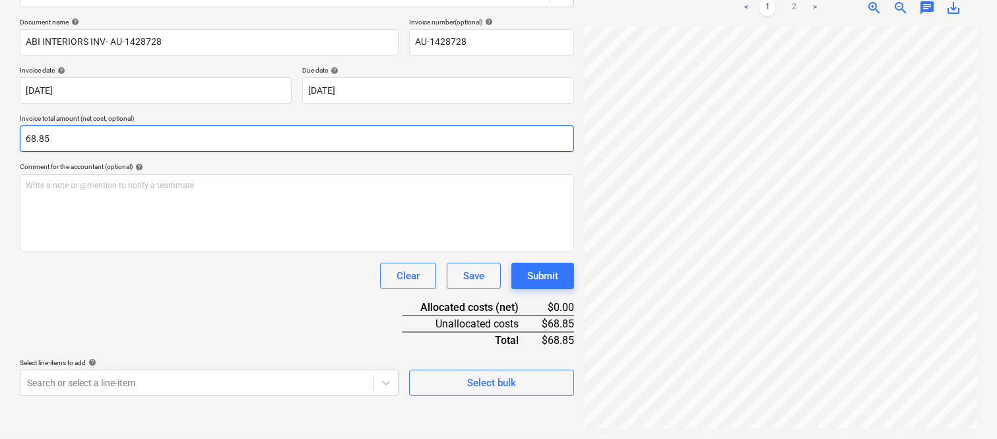
type input "68.85"
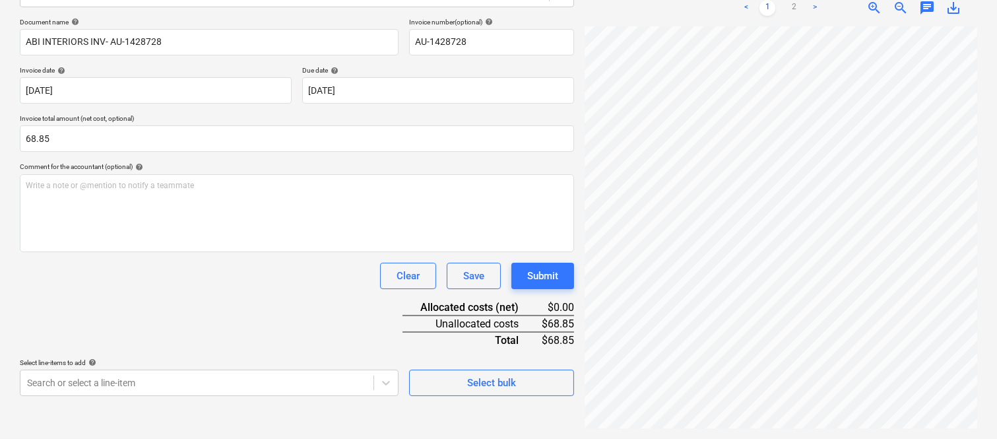
click at [346, 307] on div "Document name help ABI INTERIORS INV- AU-1428728 Invoice number (optional) help…" at bounding box center [297, 207] width 554 height 378
click at [205, 251] on body "Sales Projects Contacts Company Inbox 1 Approvals format_size keyboard_arrow_do…" at bounding box center [498, 32] width 997 height 439
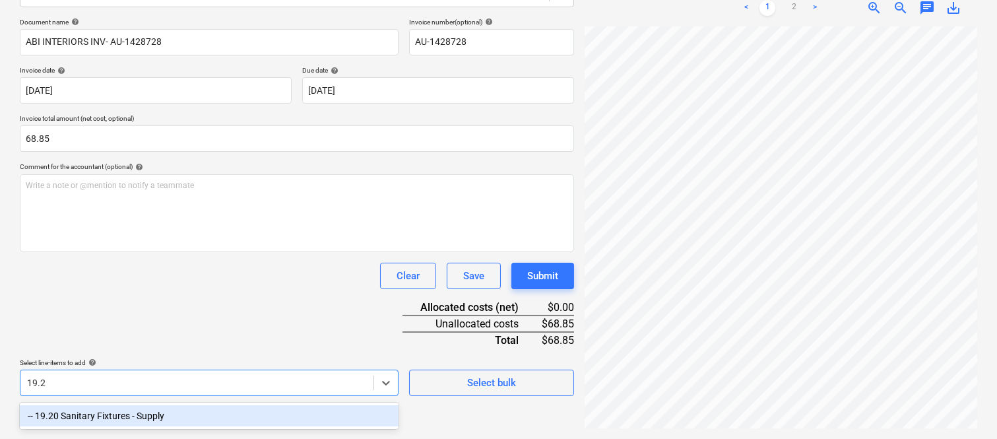
type input "19.20"
drag, startPoint x: 226, startPoint y: 409, endPoint x: 251, endPoint y: 307, distance: 104.5
click at [226, 410] on div "-- 19.20 Sanitary Fixtures - Supply" at bounding box center [209, 415] width 379 height 21
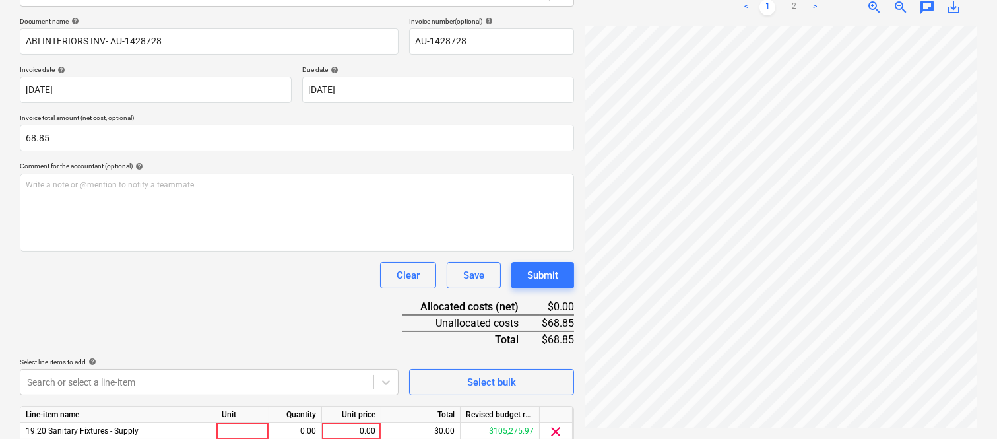
click at [249, 306] on div "Document name help ABI INTERIORS INV- AU-1428728 Invoice number (optional) help…" at bounding box center [297, 249] width 554 height 465
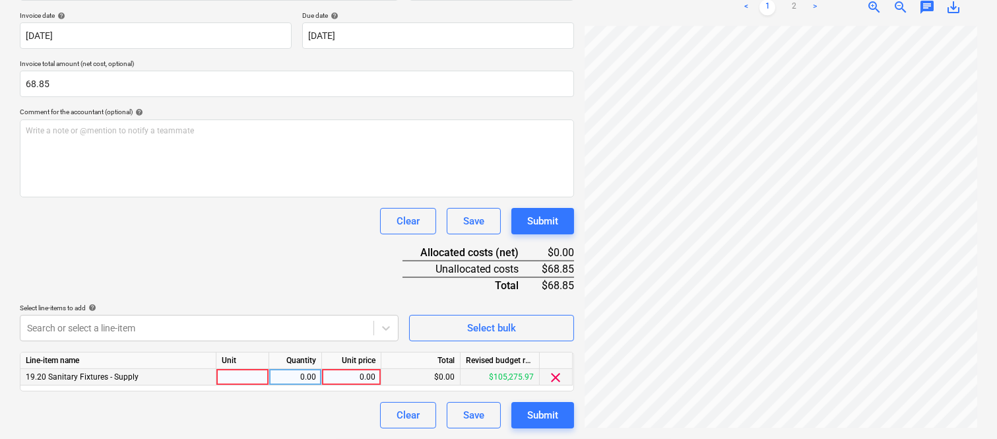
click at [252, 379] on div at bounding box center [242, 377] width 53 height 16
type input "INVOICE"
click at [294, 375] on div "0.00" at bounding box center [295, 377] width 42 height 16
type input "1"
click at [348, 377] on div "0.00" at bounding box center [351, 377] width 48 height 16
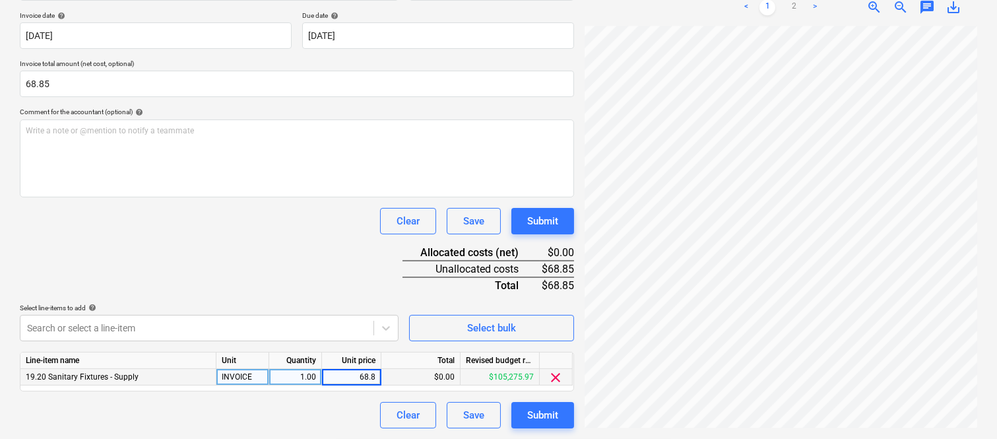
type input "68.85"
click at [307, 410] on div "Clear Save Submit" at bounding box center [297, 415] width 554 height 26
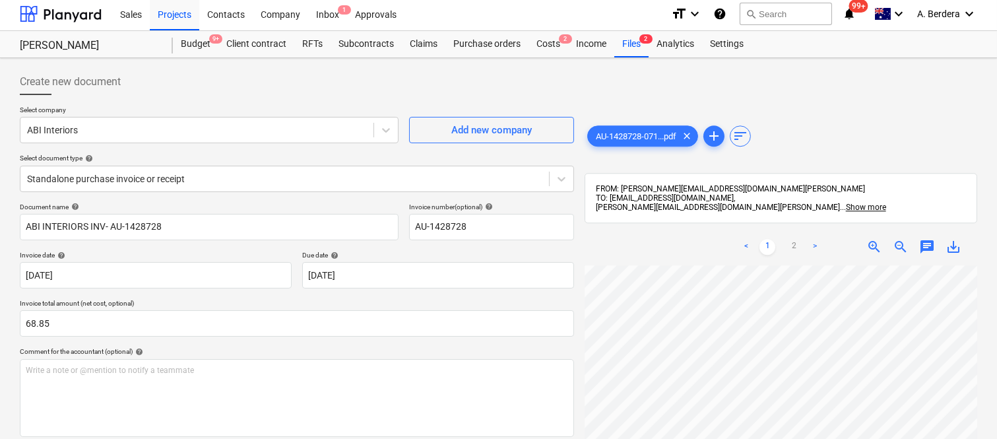
scroll to position [0, 0]
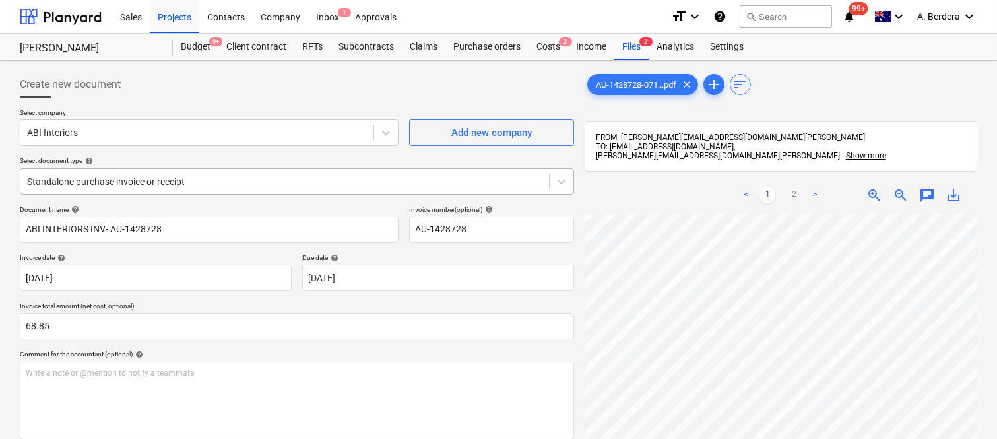
click at [252, 179] on div at bounding box center [284, 181] width 515 height 13
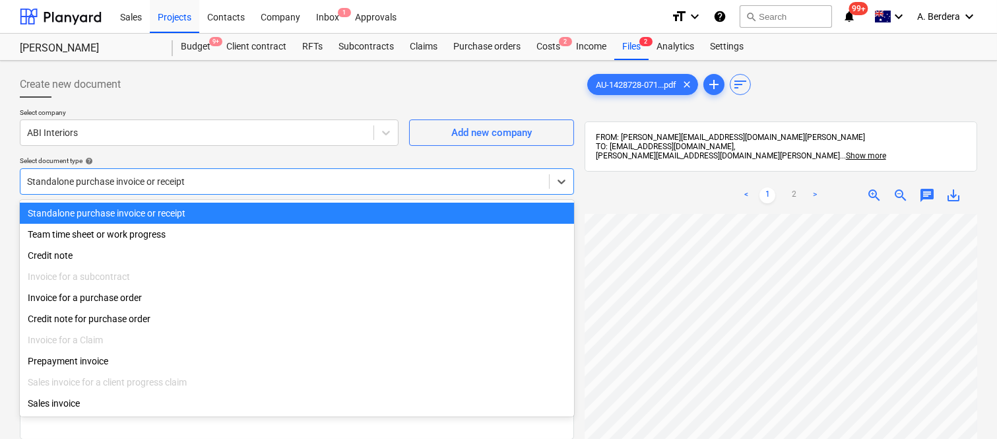
click at [271, 209] on div "Standalone purchase invoice or receipt" at bounding box center [297, 212] width 554 height 21
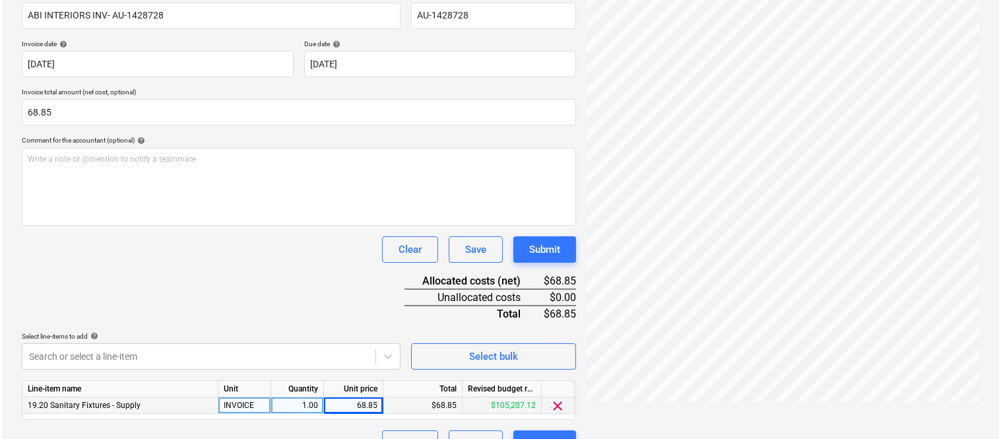
scroll to position [242, 0]
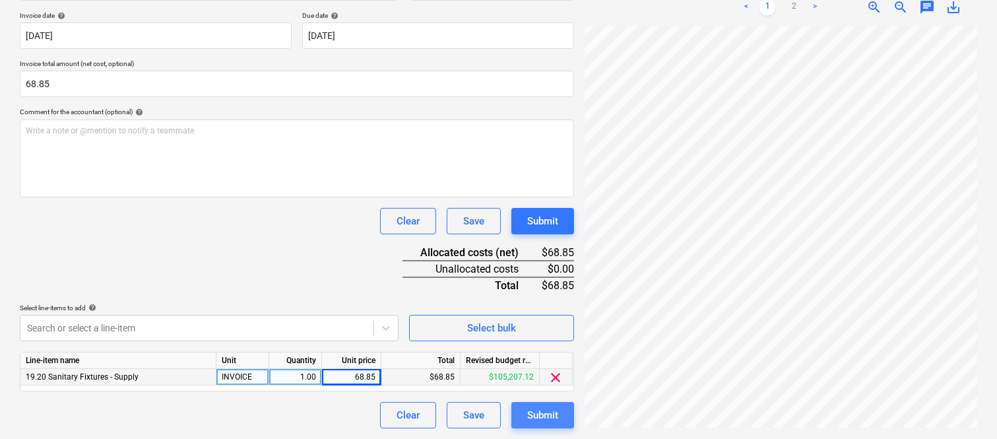
click at [537, 419] on div "Submit" at bounding box center [542, 414] width 31 height 17
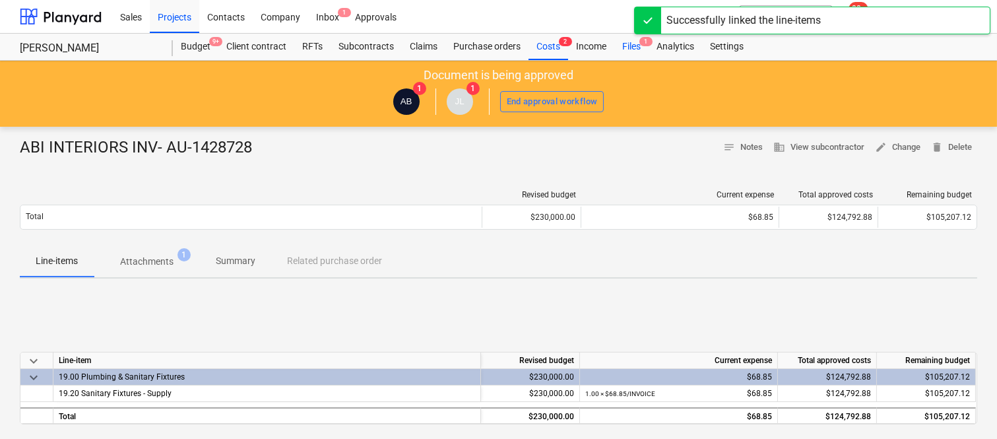
click at [642, 48] on div "Files 1" at bounding box center [631, 47] width 34 height 26
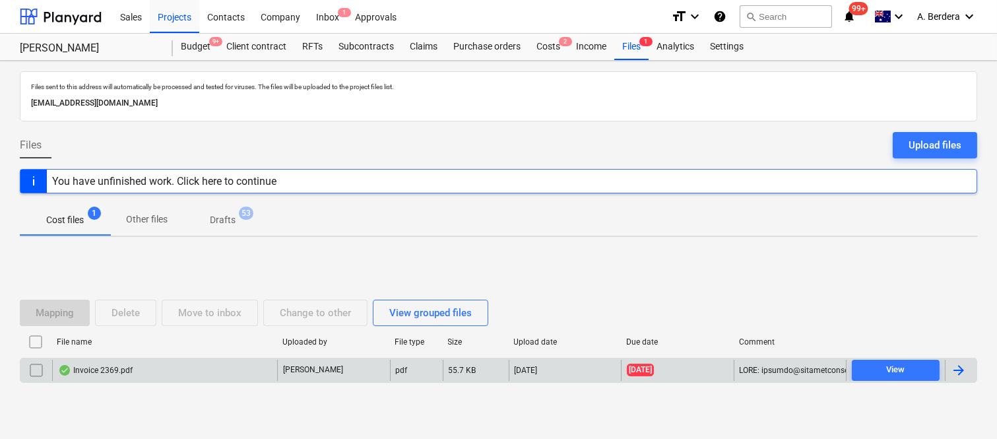
click at [32, 373] on input "checkbox" at bounding box center [36, 369] width 21 height 21
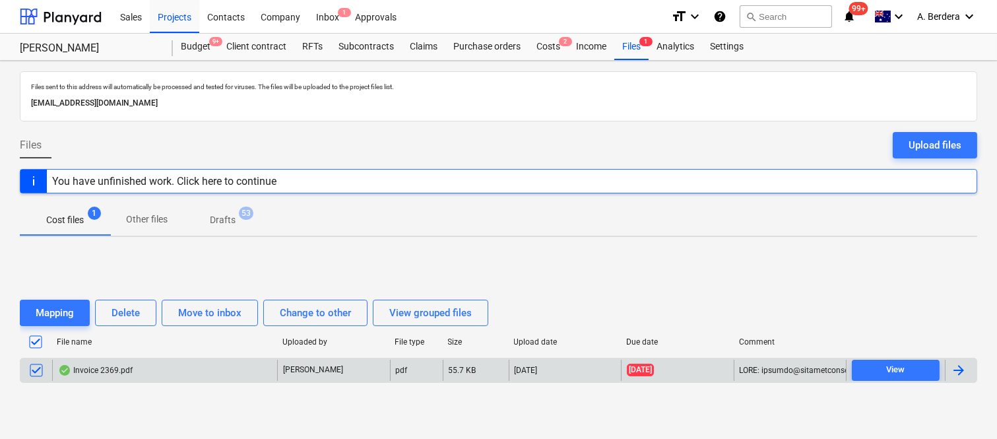
click at [35, 368] on input "checkbox" at bounding box center [36, 369] width 21 height 21
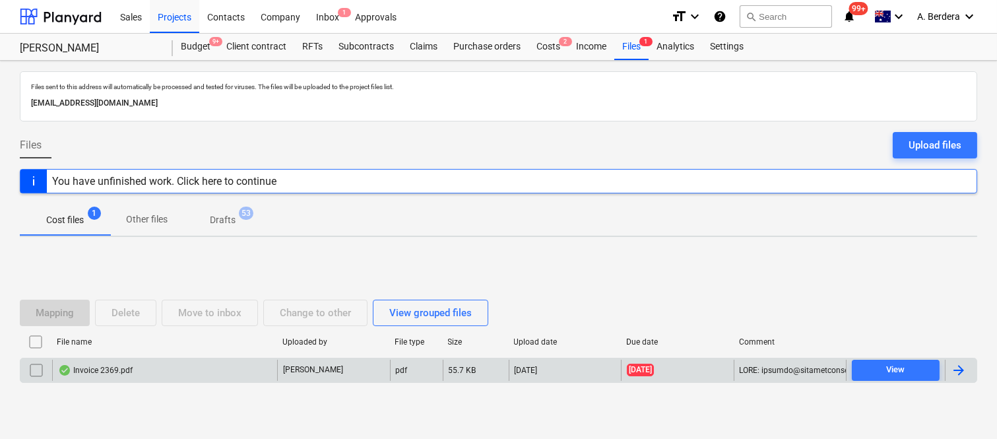
click at [120, 370] on div "Invoice 2369.pdf" at bounding box center [95, 370] width 75 height 11
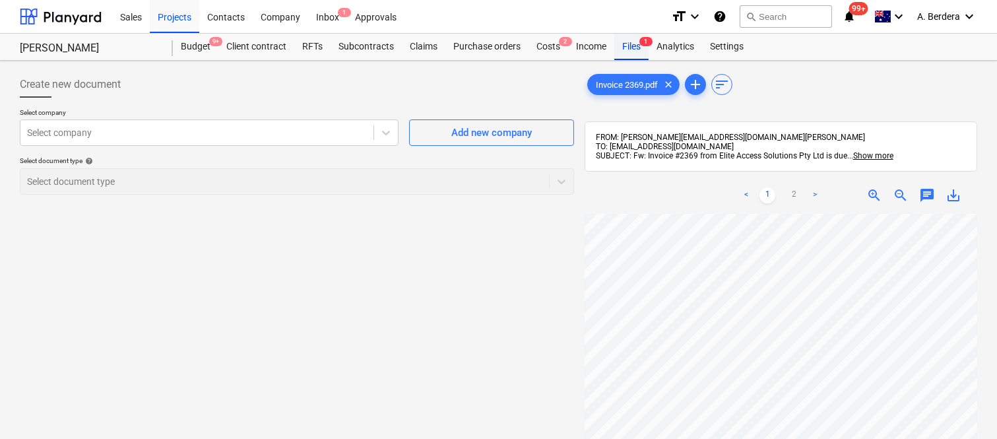
click at [633, 47] on div "Files 1" at bounding box center [631, 47] width 34 height 26
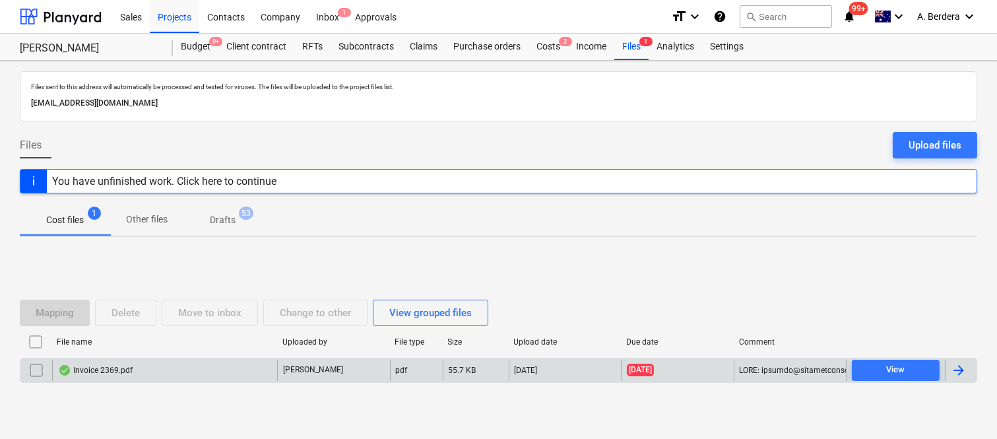
click at [38, 368] on input "checkbox" at bounding box center [36, 369] width 21 height 21
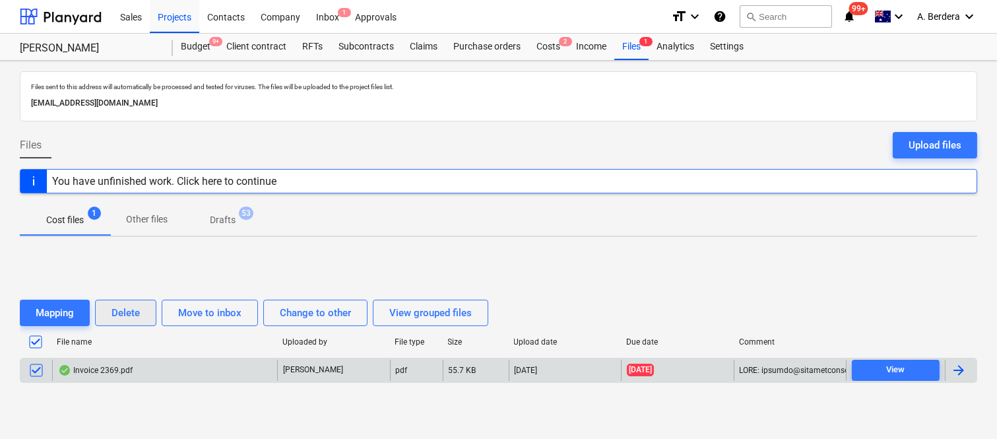
click at [125, 315] on div "Delete" at bounding box center [125, 312] width 28 height 17
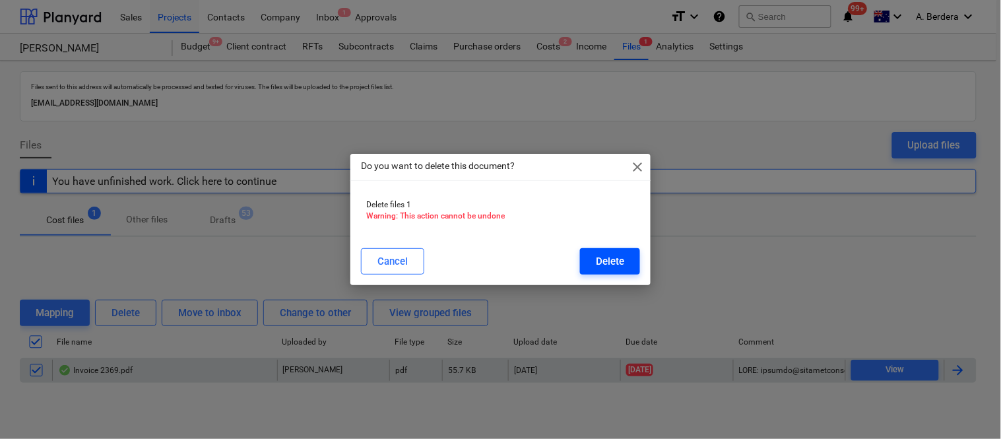
click at [621, 264] on div "Delete" at bounding box center [610, 261] width 28 height 17
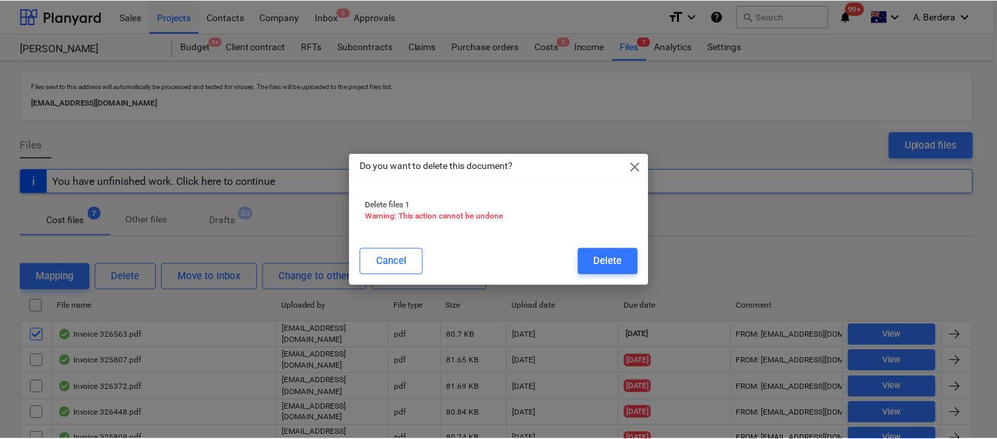
scroll to position [102, 0]
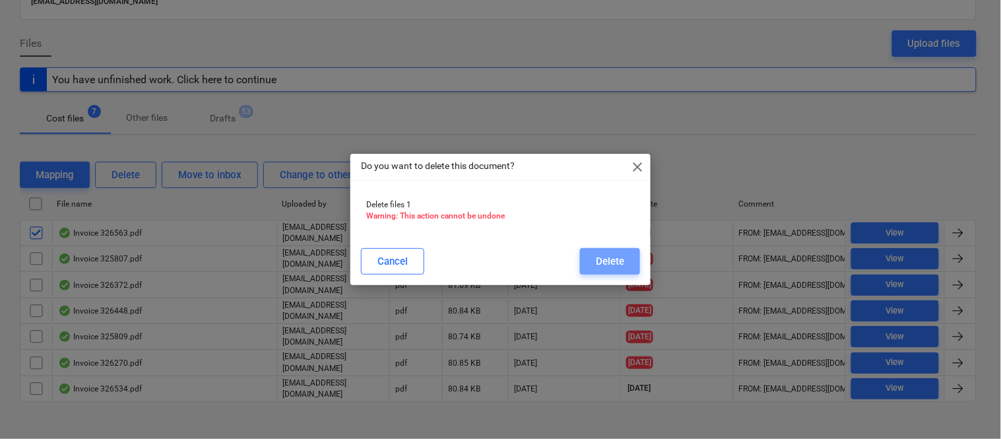
click at [624, 260] on button "Delete" at bounding box center [610, 261] width 60 height 26
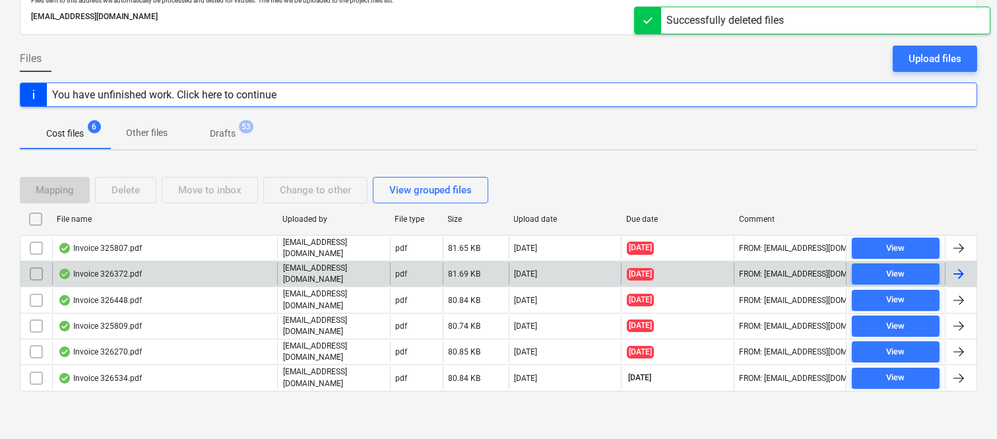
scroll to position [77, 0]
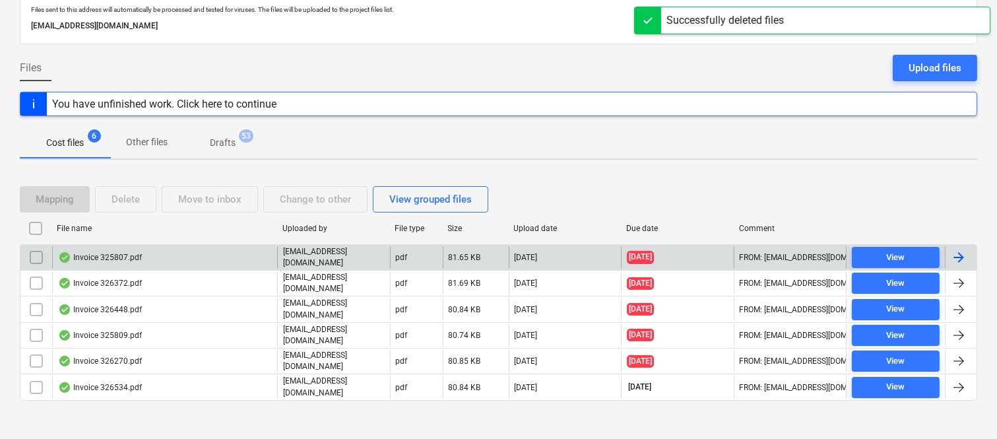
click at [218, 258] on div "Invoice 325807.pdf" at bounding box center [164, 257] width 225 height 22
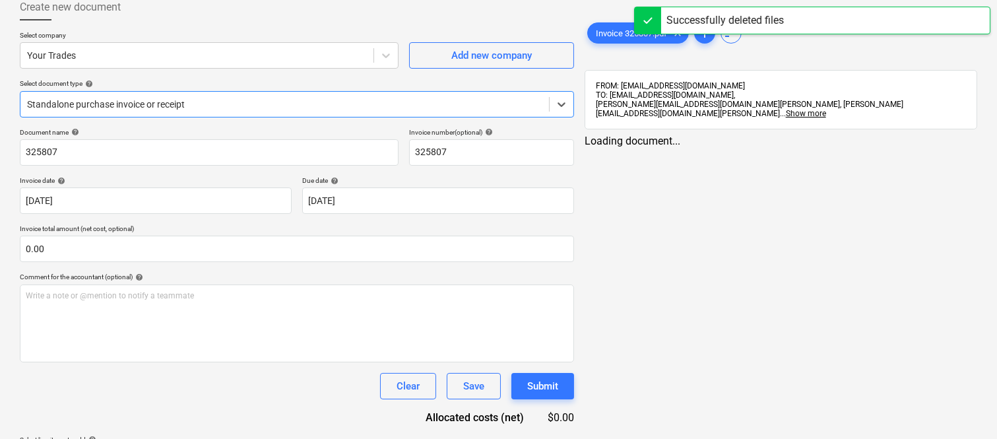
type input "325807"
type input "[DATE]"
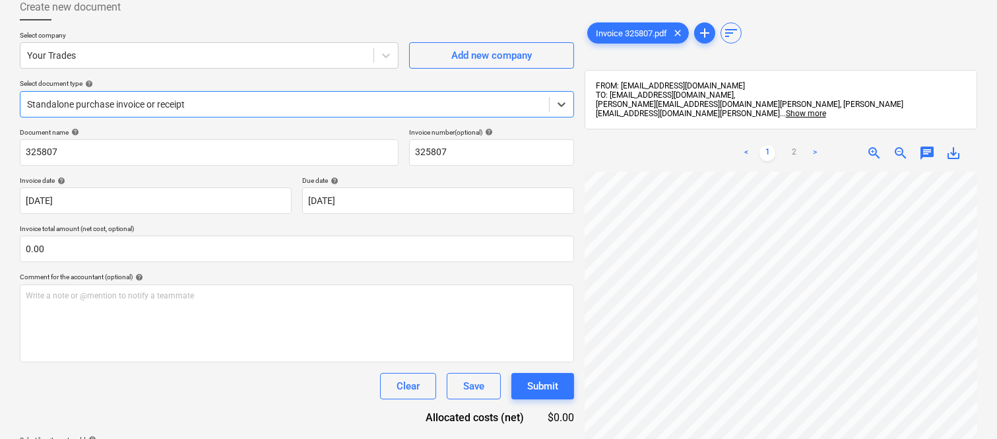
click at [235, 102] on div at bounding box center [284, 104] width 515 height 13
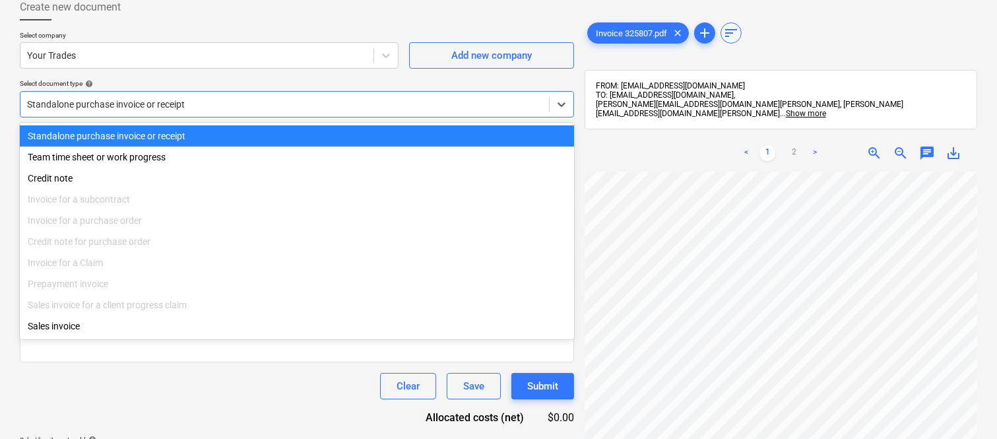
click at [252, 134] on div "Standalone purchase invoice or receipt" at bounding box center [297, 135] width 554 height 21
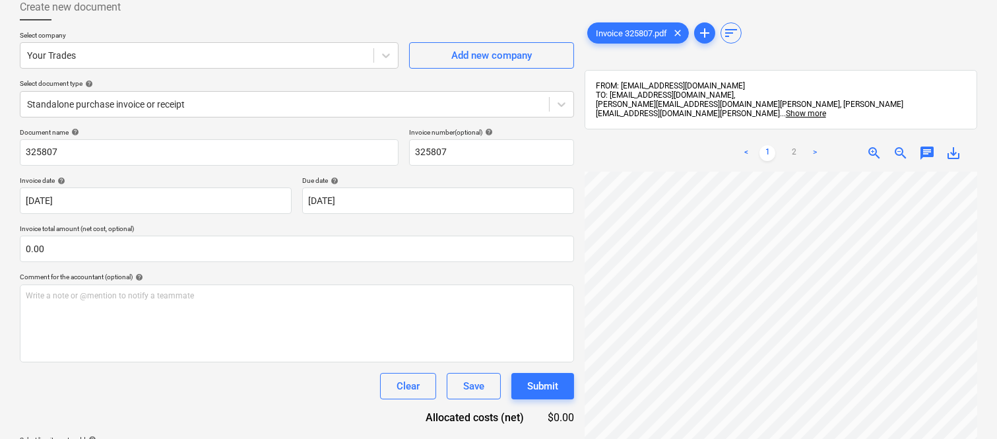
scroll to position [44, 121]
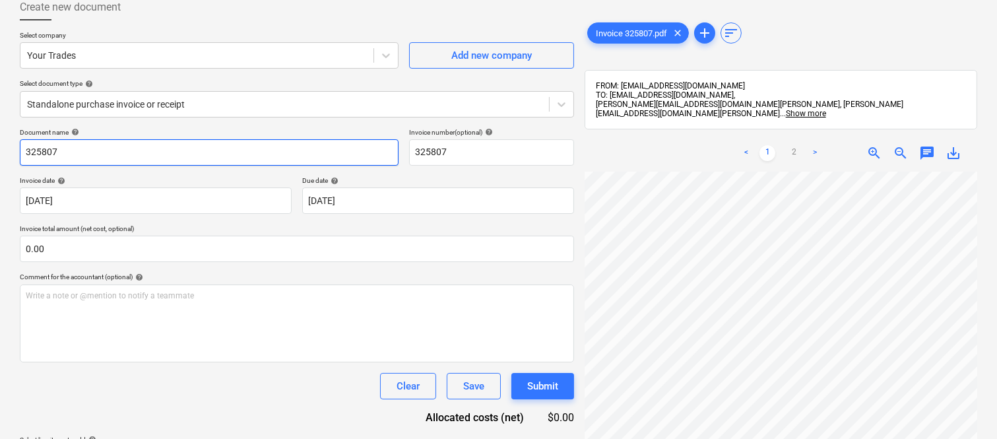
click at [22, 152] on input "325807" at bounding box center [209, 152] width 379 height 26
type input "YOUR TRADES INV- 325807"
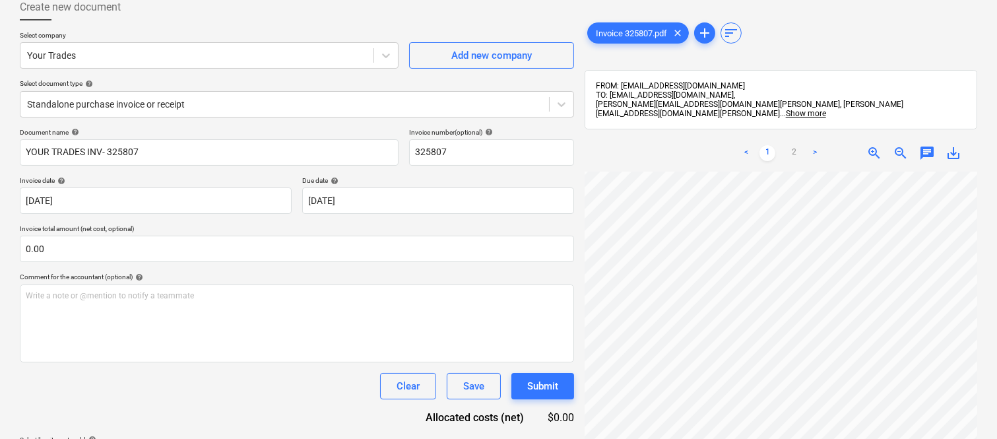
scroll to position [340, 202]
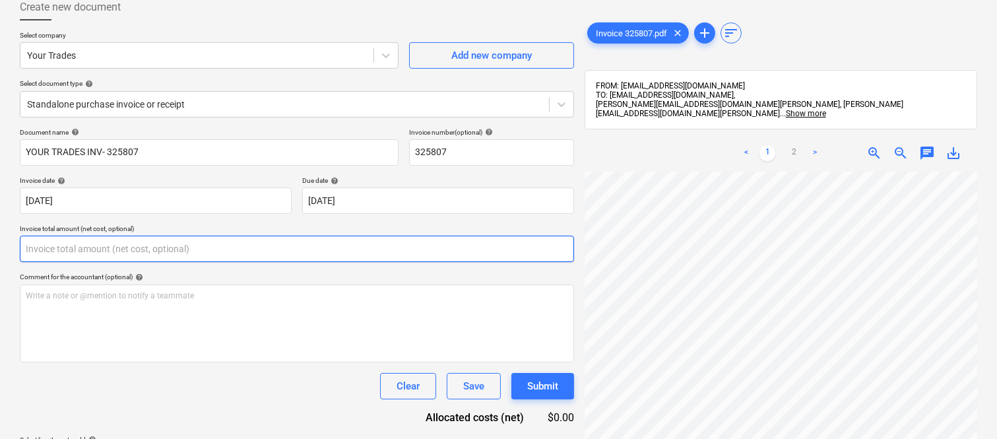
click at [187, 255] on input "text" at bounding box center [297, 248] width 554 height 26
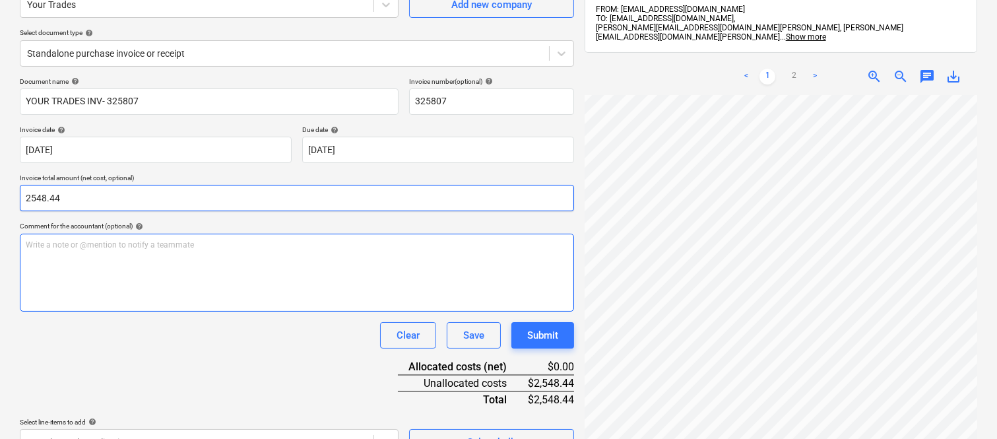
scroll to position [155, 0]
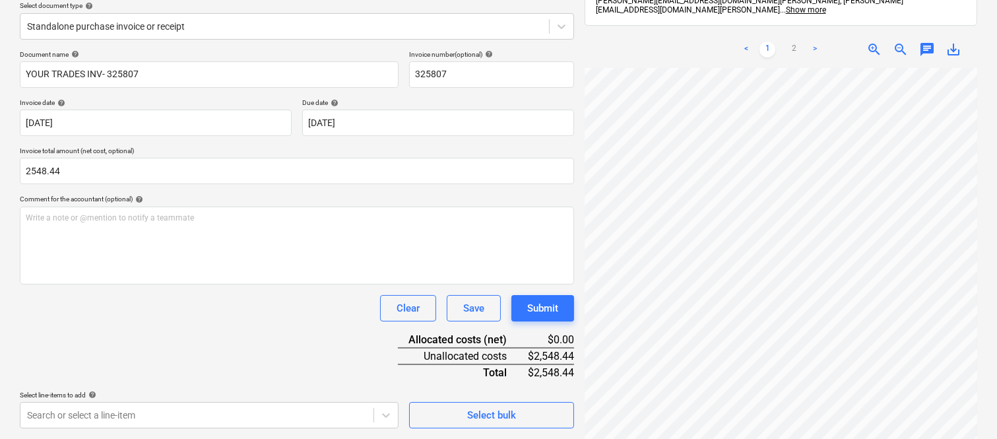
type input "2,548.44"
click at [139, 312] on div "Clear Save Submit" at bounding box center [297, 308] width 554 height 26
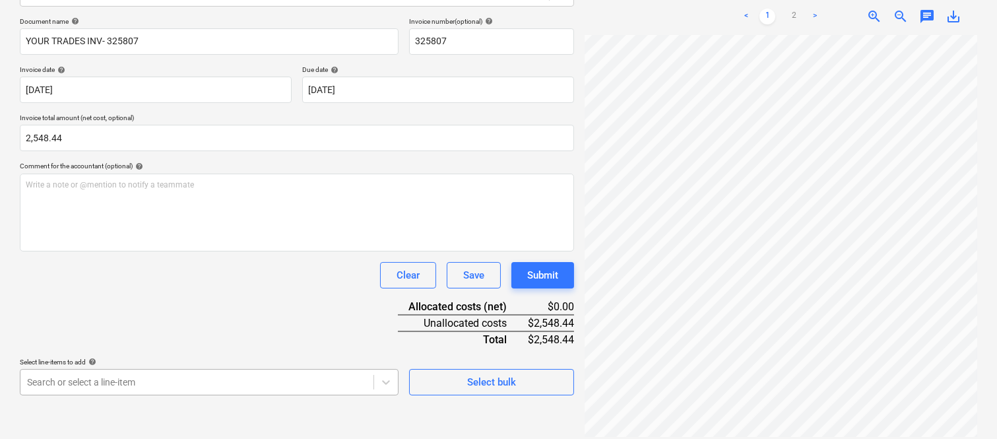
click at [197, 251] on body "Sales Projects Contacts Company Inbox 5 Approvals format_size keyboard_arrow_do…" at bounding box center [498, 31] width 997 height 439
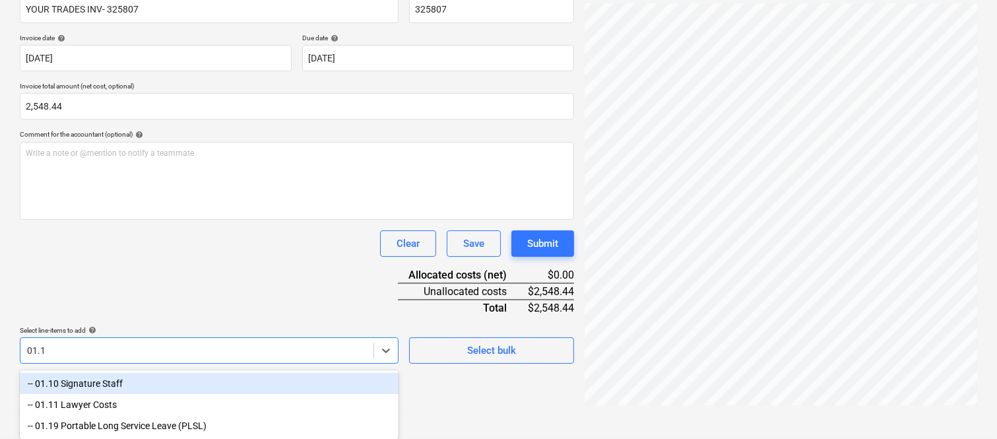
type input "01.10"
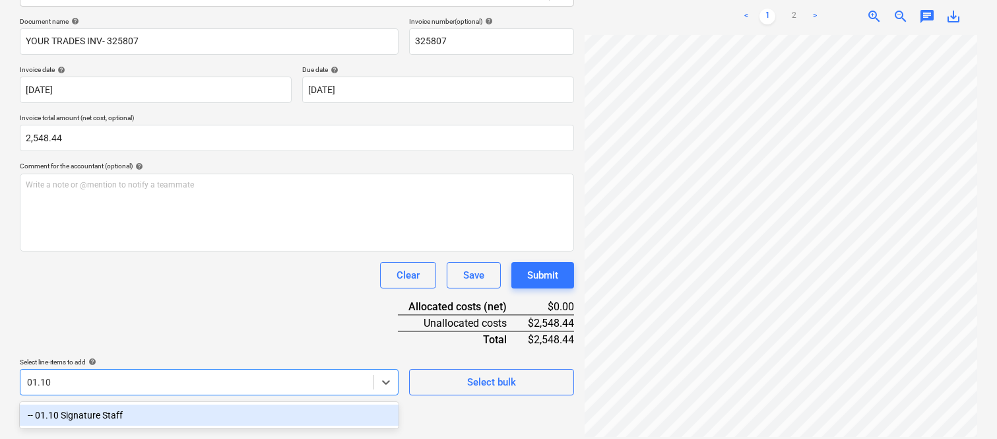
click at [291, 410] on div "-- 01.10 Signature Staff" at bounding box center [209, 414] width 379 height 21
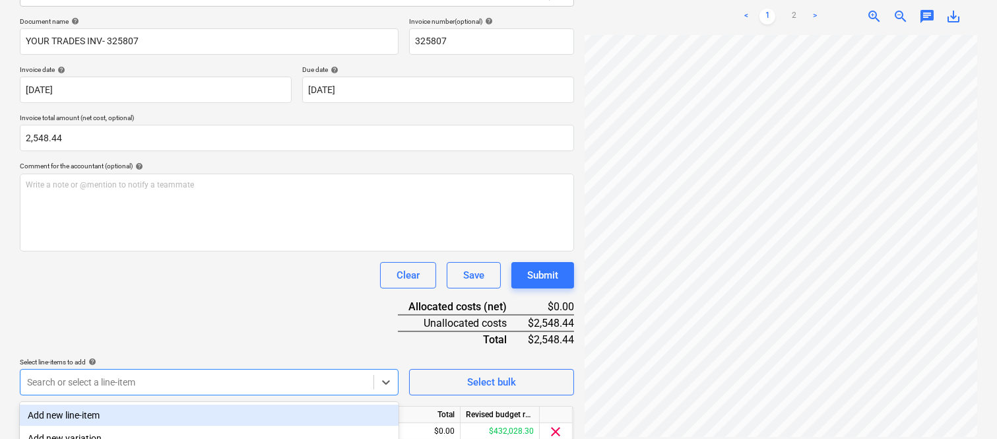
click at [259, 317] on div "Document name help YOUR TRADES INV- 325807 Invoice number (optional) help 32580…" at bounding box center [297, 249] width 554 height 465
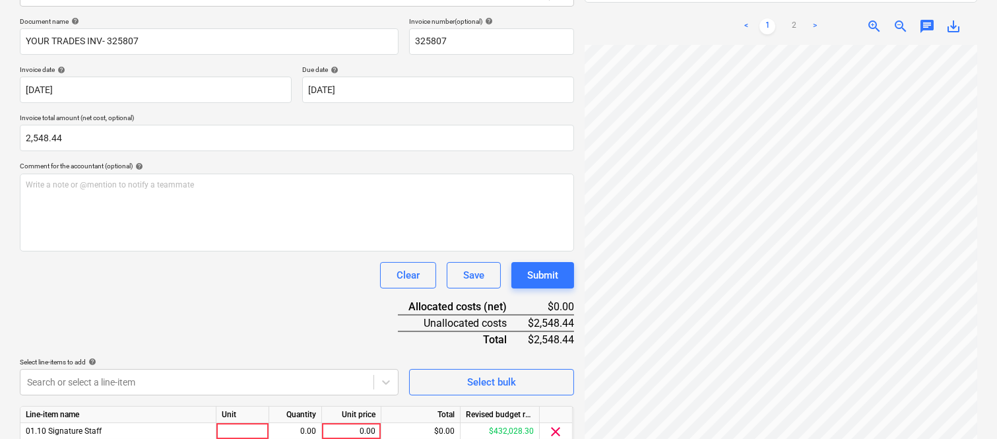
scroll to position [242, 0]
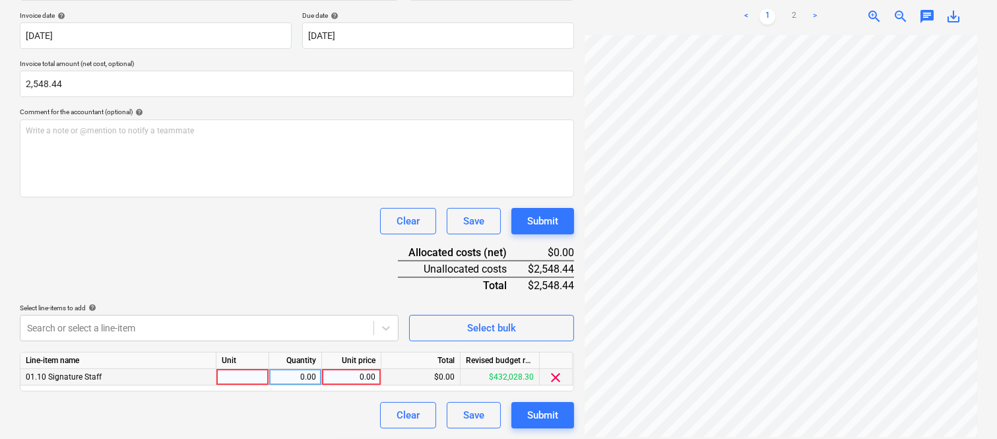
click at [238, 379] on div at bounding box center [242, 377] width 53 height 16
type input "INVOICE"
click at [312, 373] on div "0.00" at bounding box center [295, 377] width 42 height 16
type input "1"
click at [340, 381] on div "0.00" at bounding box center [351, 377] width 48 height 16
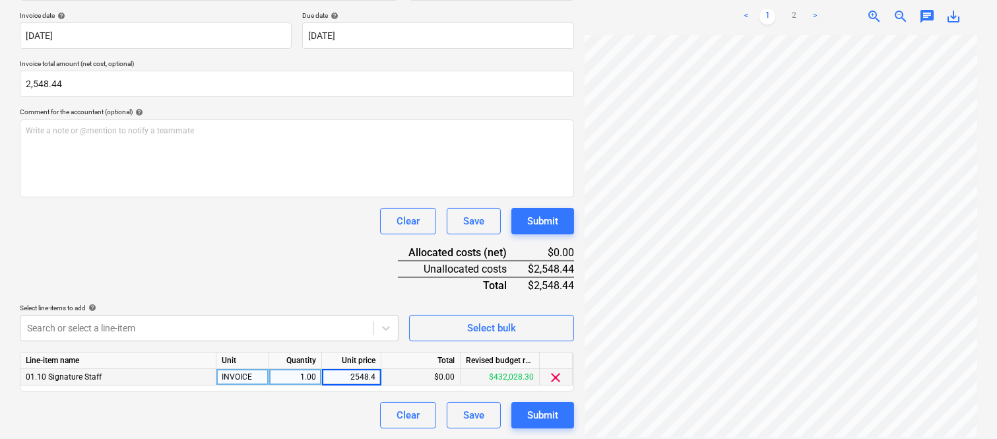
type input "2548.44"
click at [335, 411] on div "Clear Save Submit" at bounding box center [297, 415] width 554 height 26
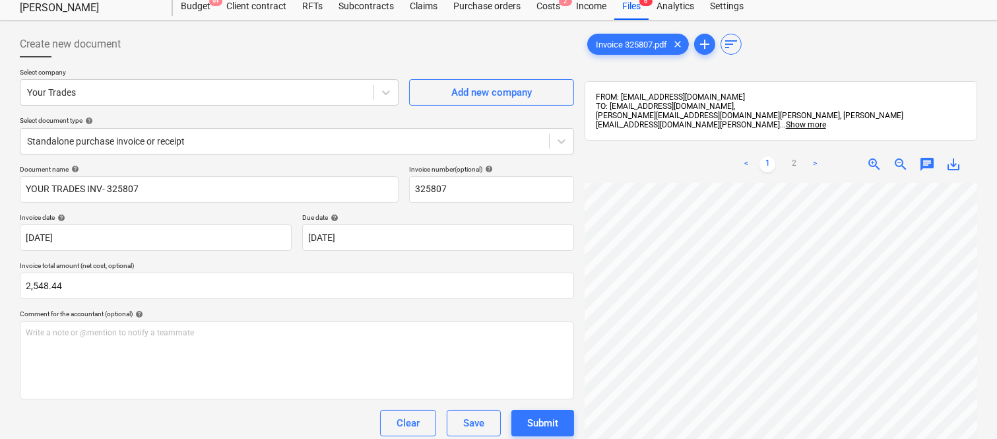
scroll to position [0, 0]
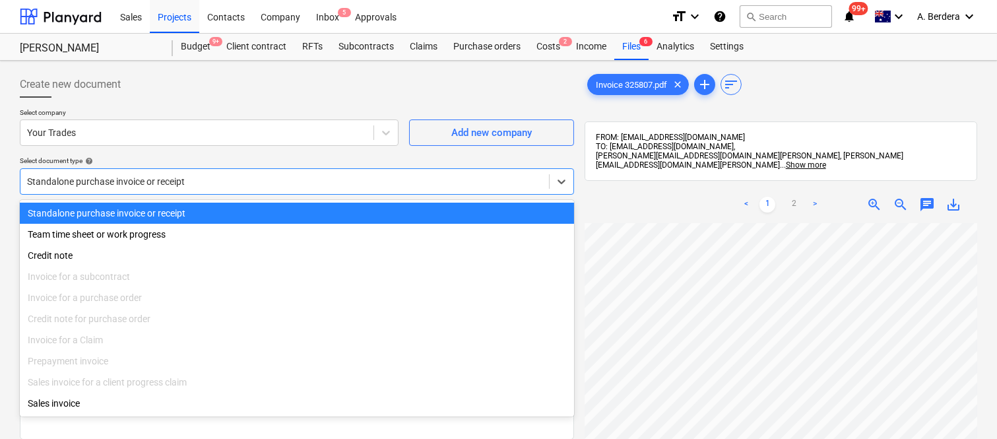
drag, startPoint x: 248, startPoint y: 173, endPoint x: 247, endPoint y: 181, distance: 8.7
click at [248, 172] on div "Standalone purchase invoice or receipt" at bounding box center [284, 181] width 528 height 18
click at [268, 212] on div "Standalone purchase invoice or receipt" at bounding box center [297, 212] width 554 height 21
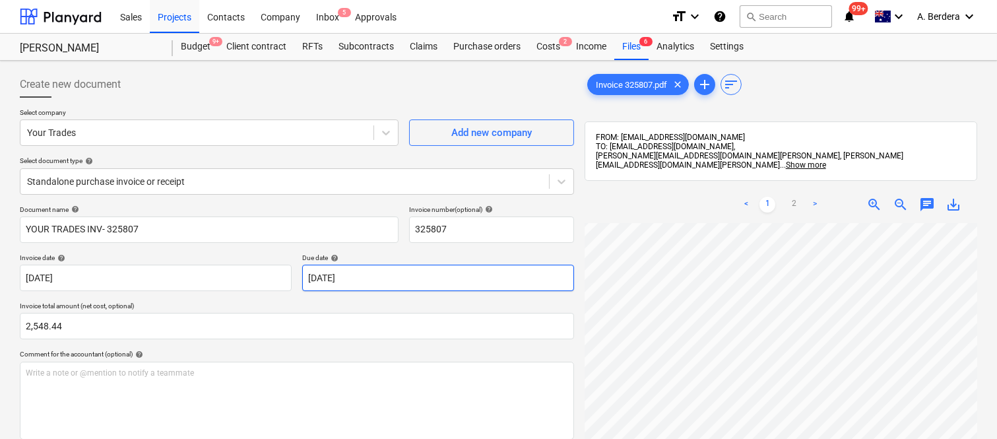
scroll to position [242, 0]
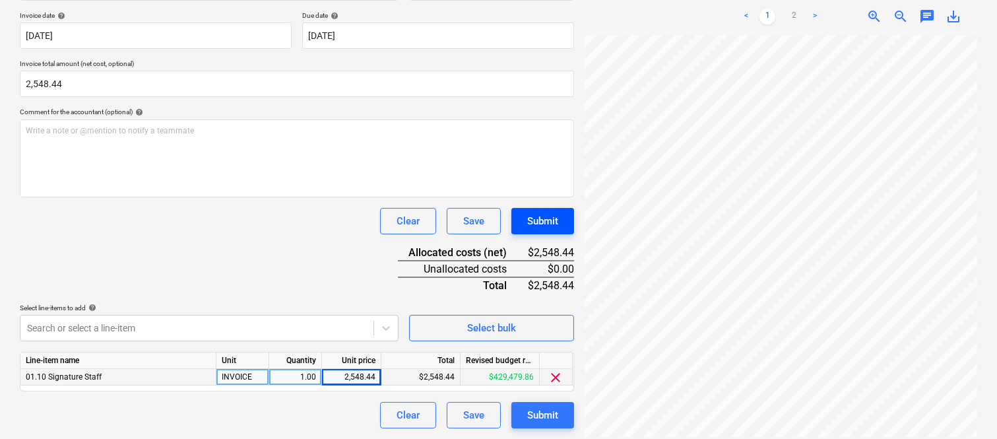
click at [556, 215] on div "Create new document Select company Your Trades Add new company Select document …" at bounding box center [499, 128] width 968 height 609
click at [539, 414] on div "Submit" at bounding box center [542, 414] width 31 height 17
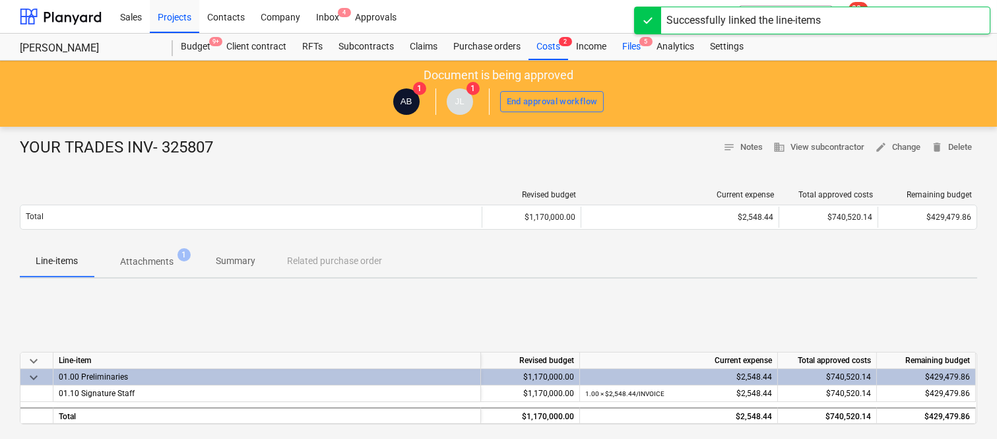
click at [636, 48] on div "Files 5" at bounding box center [631, 47] width 34 height 26
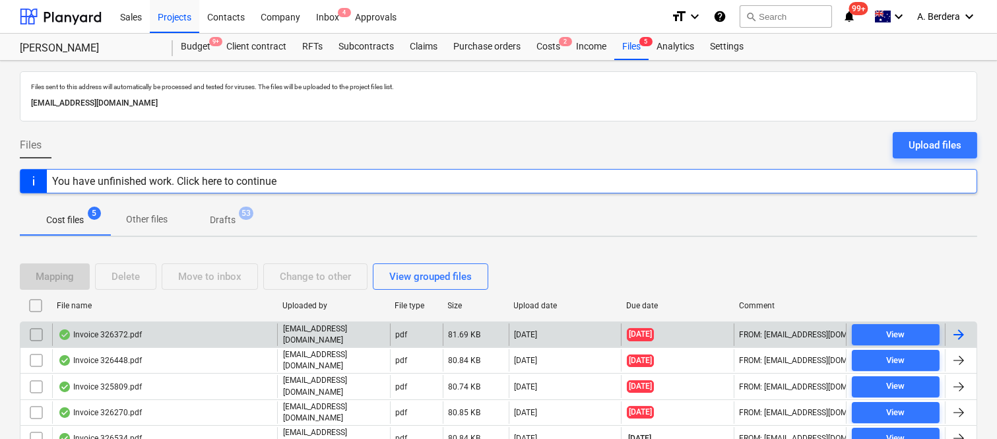
click at [233, 336] on div "Invoice 326372.pdf" at bounding box center [164, 334] width 225 height 22
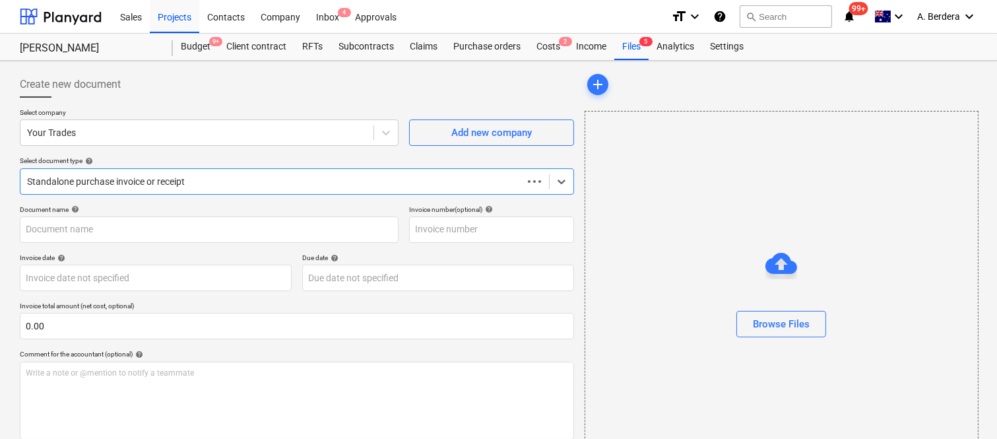
type input "326372"
type input "25 Sep 2025"
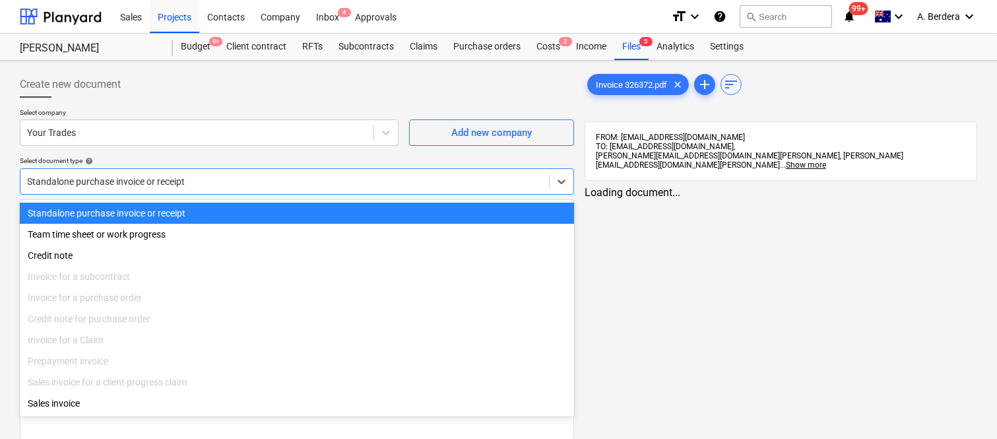
click at [252, 178] on div at bounding box center [284, 181] width 515 height 13
click at [276, 212] on div "Standalone purchase invoice or receipt" at bounding box center [297, 212] width 554 height 21
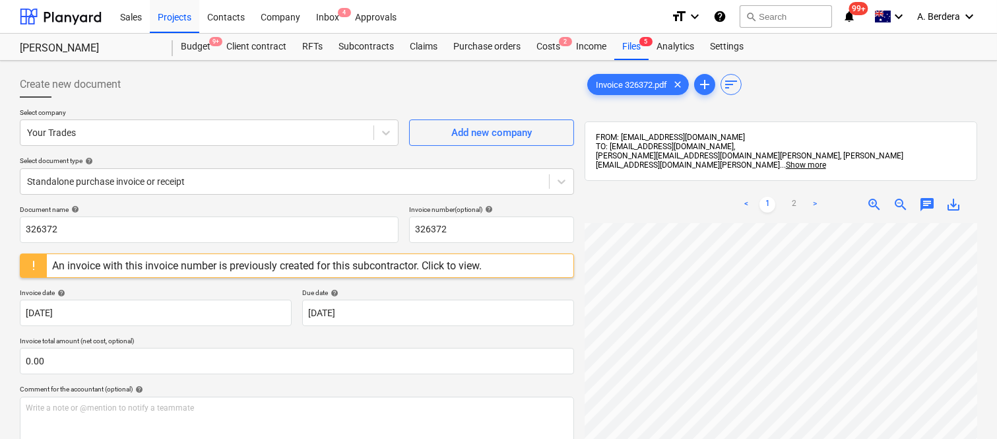
scroll to position [50, 162]
click at [28, 266] on div at bounding box center [33, 265] width 26 height 23
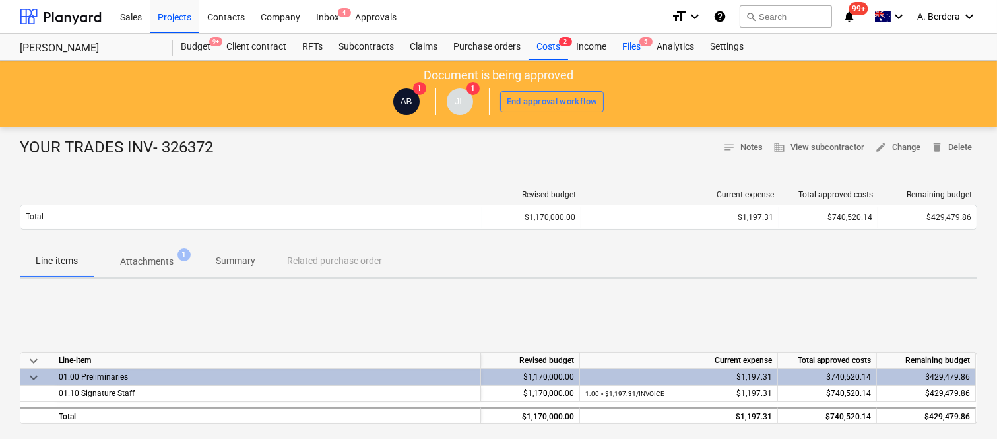
click at [631, 42] on div "Files 5" at bounding box center [631, 47] width 34 height 26
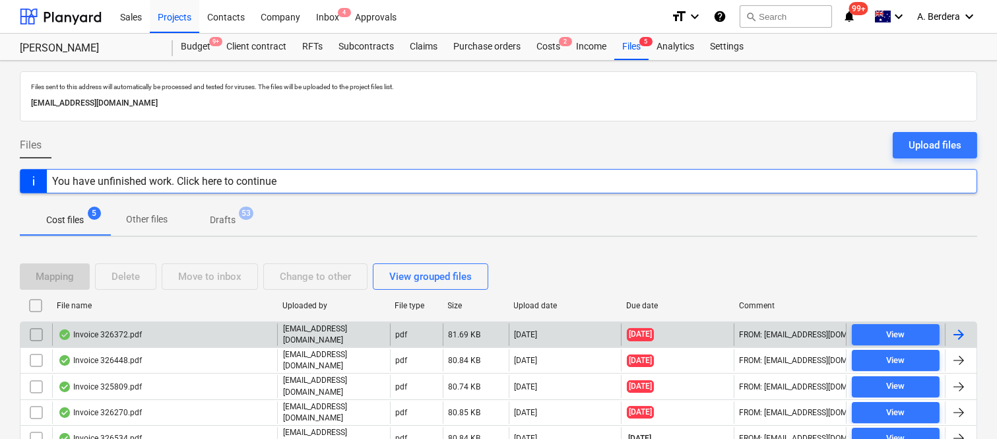
click at [36, 337] on input "checkbox" at bounding box center [36, 334] width 21 height 21
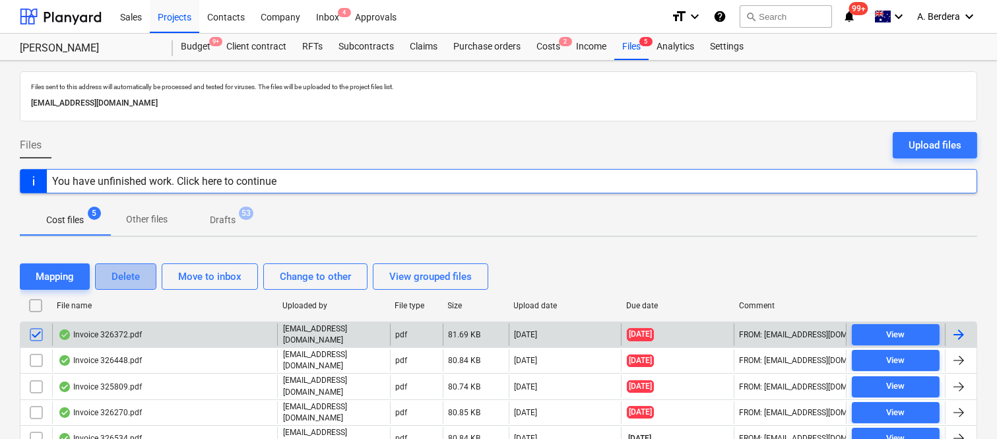
click at [132, 278] on div "Delete" at bounding box center [125, 276] width 28 height 17
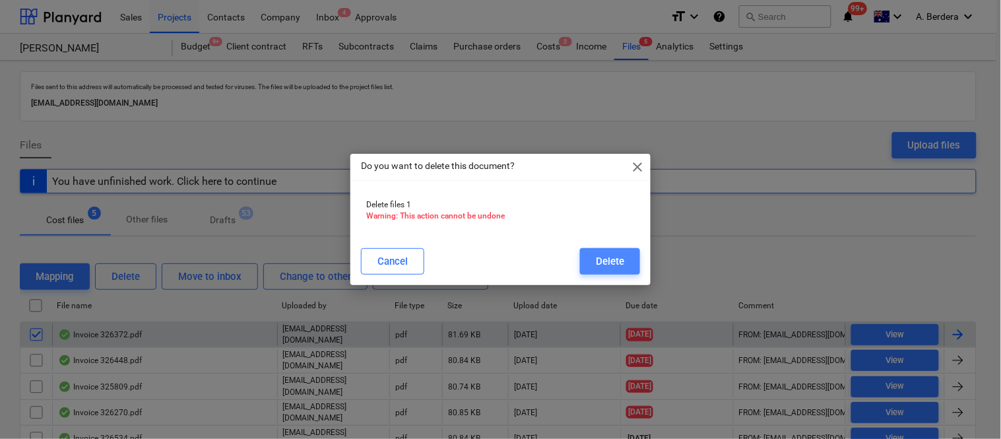
click at [604, 266] on div "Delete" at bounding box center [610, 261] width 28 height 17
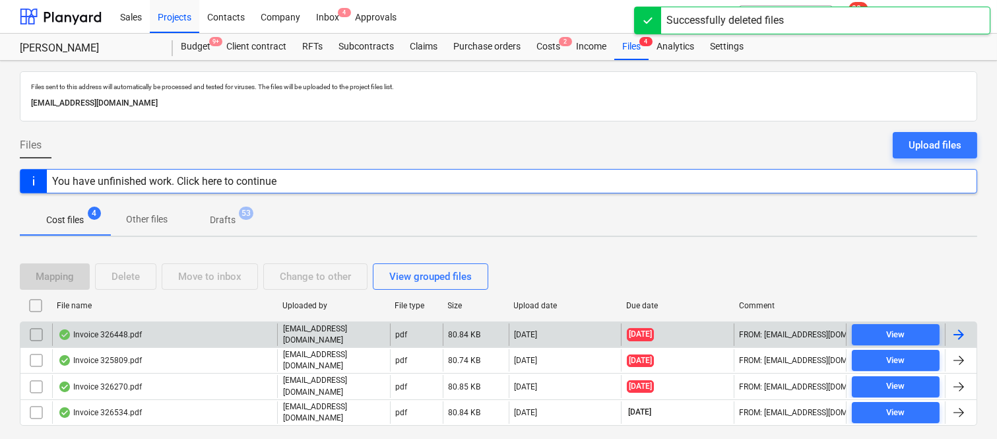
click at [268, 335] on div "Invoice 326448.pdf" at bounding box center [164, 334] width 225 height 22
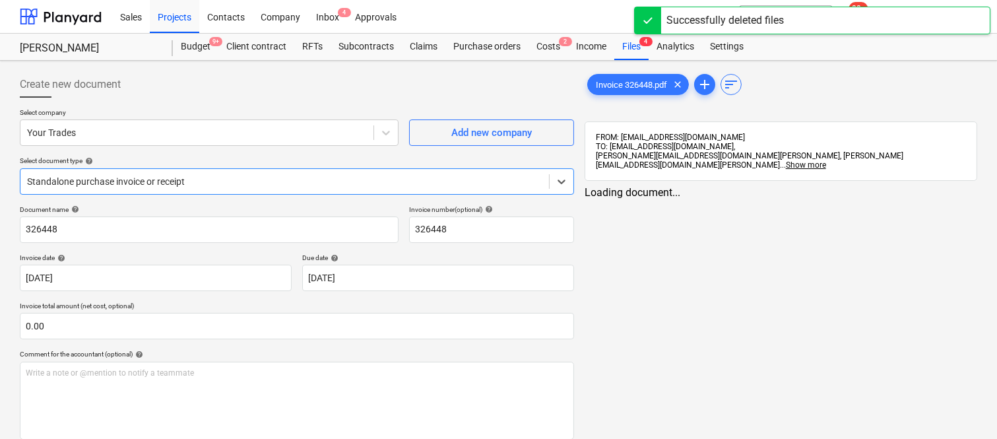
type input "326448"
type input "25 Sep 2025"
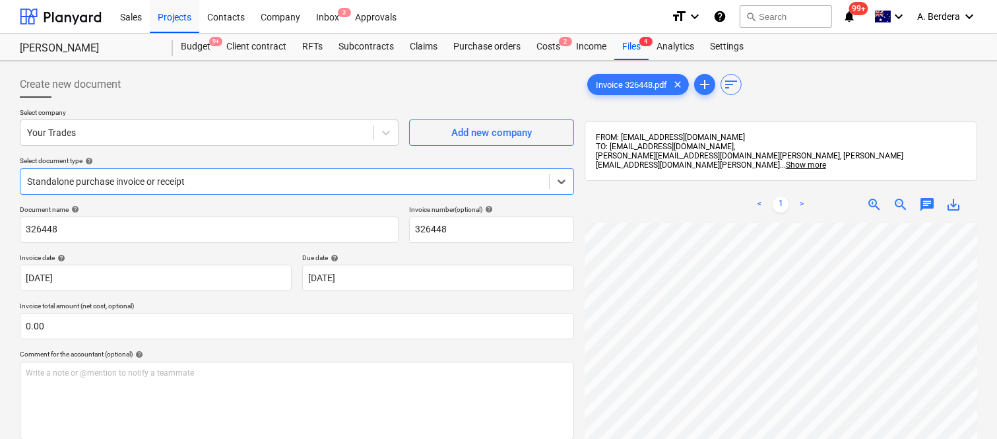
click at [292, 173] on div "Standalone purchase invoice or receipt" at bounding box center [284, 181] width 528 height 18
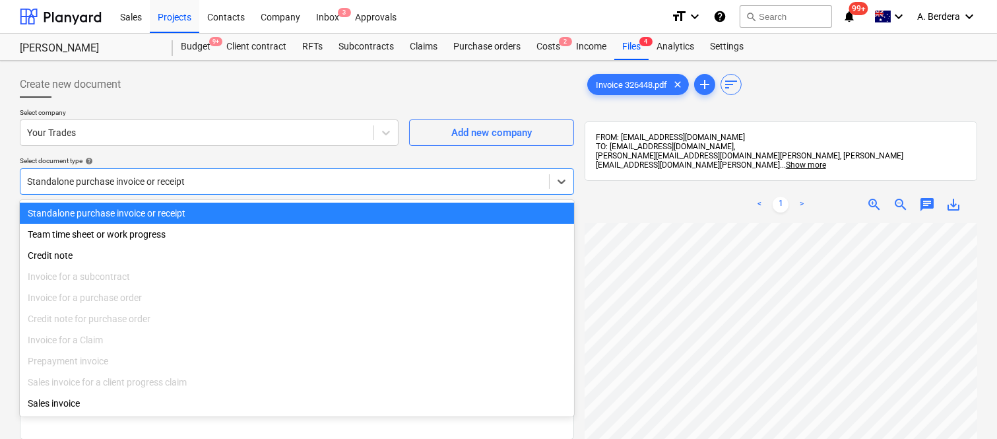
click at [295, 213] on div "Standalone purchase invoice or receipt" at bounding box center [297, 212] width 554 height 21
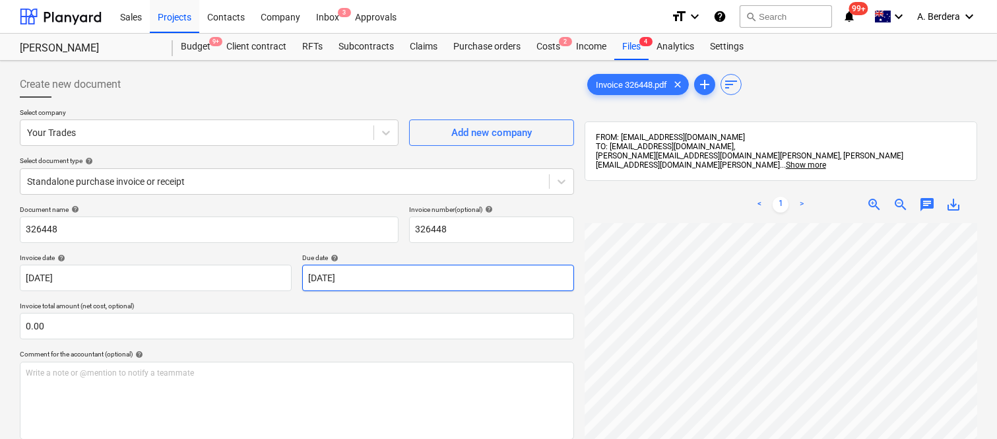
scroll to position [69, 123]
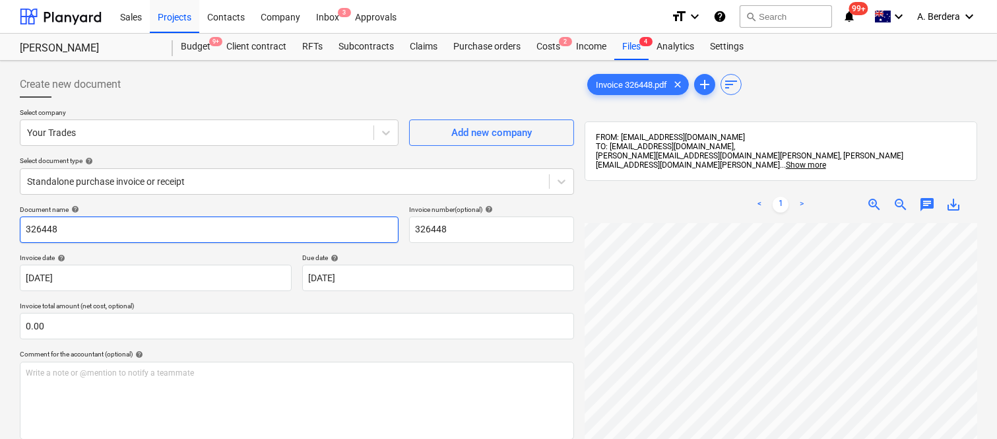
click at [24, 227] on input "326448" at bounding box center [209, 229] width 379 height 26
type input "YOUR TRADES INV- 326448"
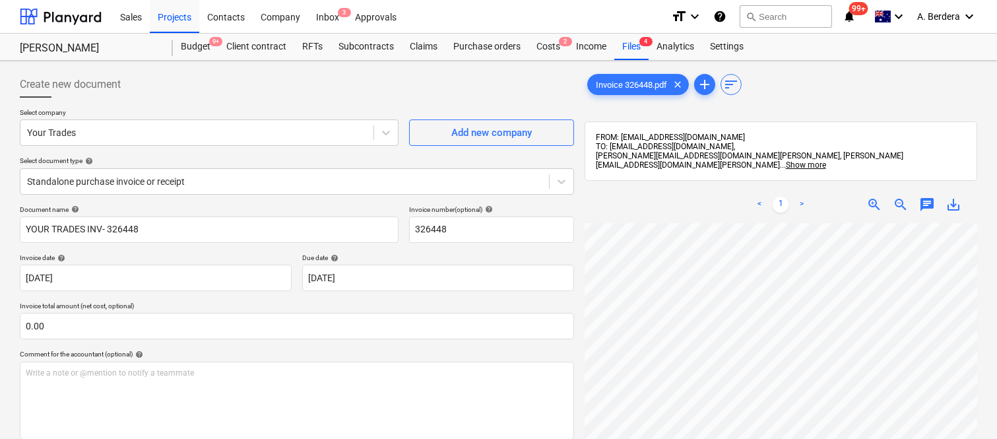
scroll to position [402, 0]
click at [480, 272] on body "Sales Projects Contacts Company Inbox 3 Approvals format_size keyboard_arrow_do…" at bounding box center [498, 219] width 997 height 439
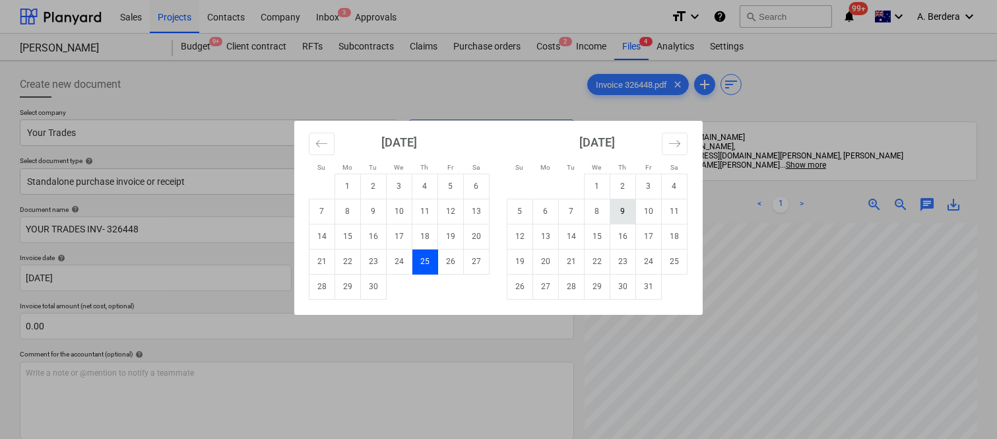
click at [621, 210] on td "9" at bounding box center [623, 211] width 26 height 25
type input "[DATE]"
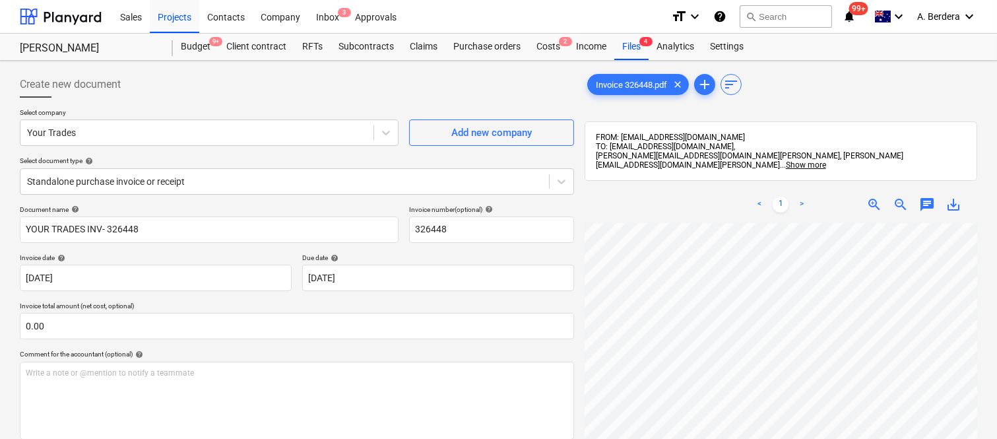
scroll to position [330, 202]
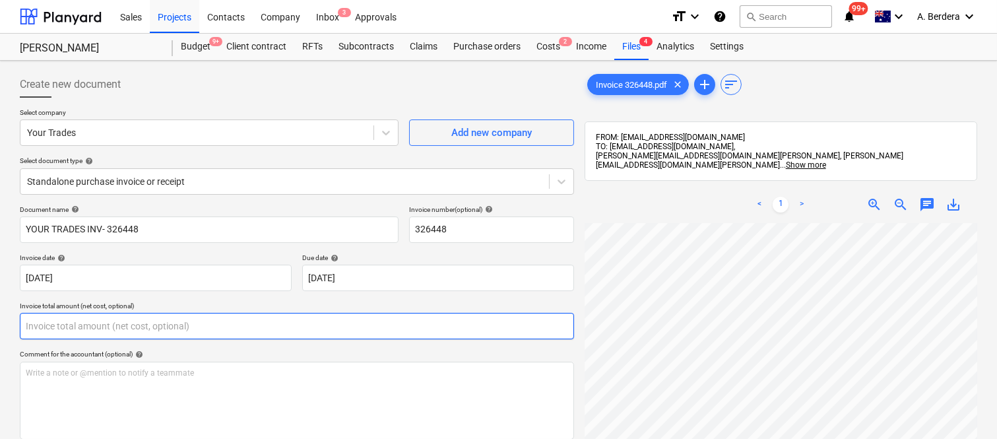
click at [54, 327] on input "text" at bounding box center [297, 326] width 554 height 26
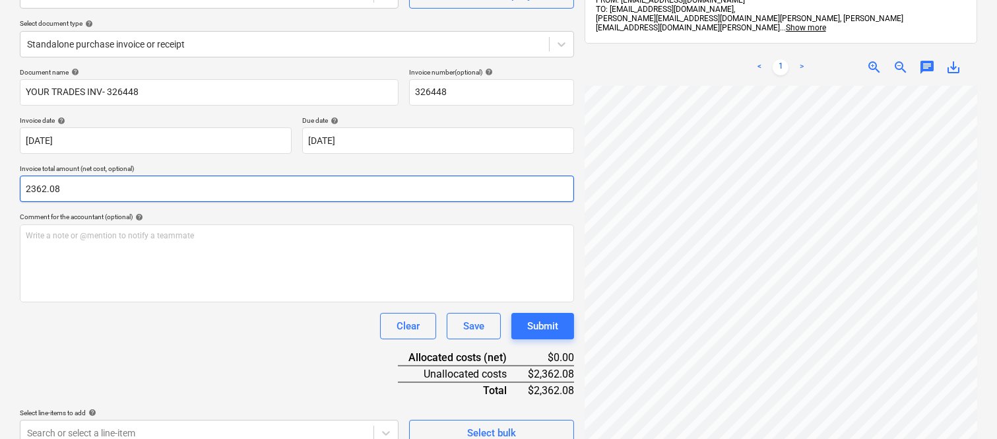
scroll to position [188, 0]
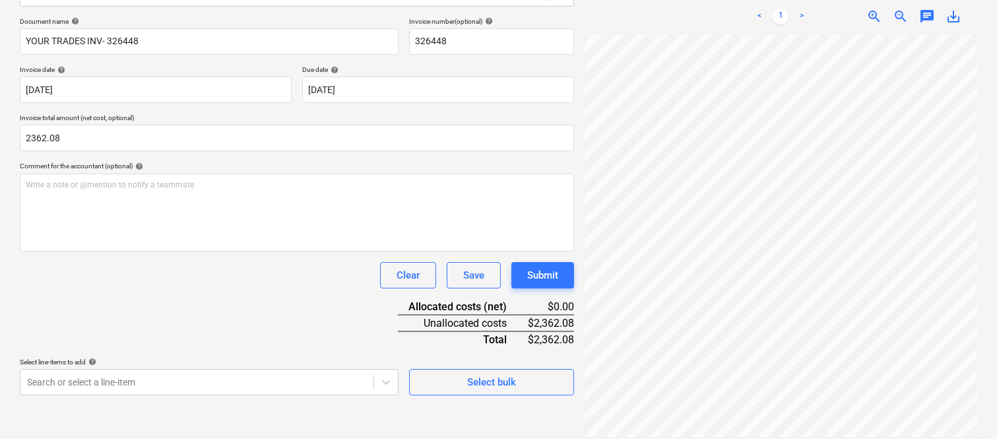
type input "2,362.08"
click at [181, 297] on div "Document name help YOUR TRADES INV- 326448 Invoice number (optional) help 32644…" at bounding box center [297, 206] width 554 height 378
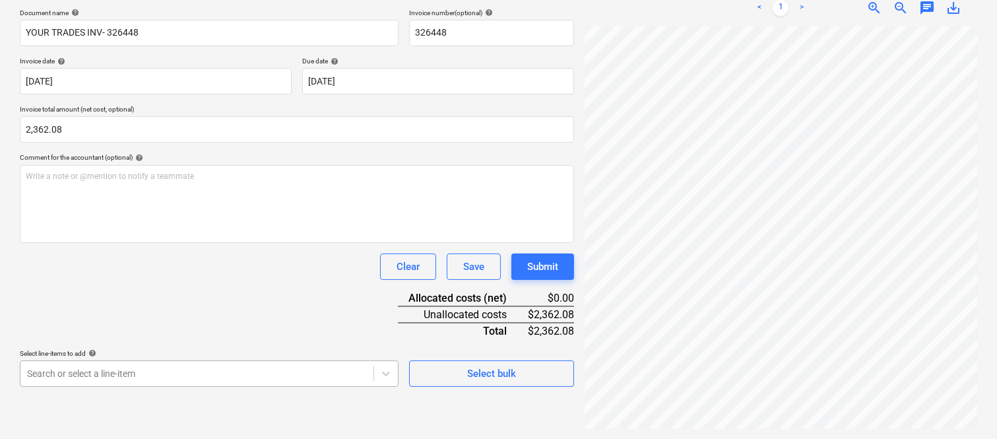
click at [179, 242] on body "Sales Projects Contacts Company Inbox 3 Approvals format_size keyboard_arrow_do…" at bounding box center [498, 22] width 997 height 439
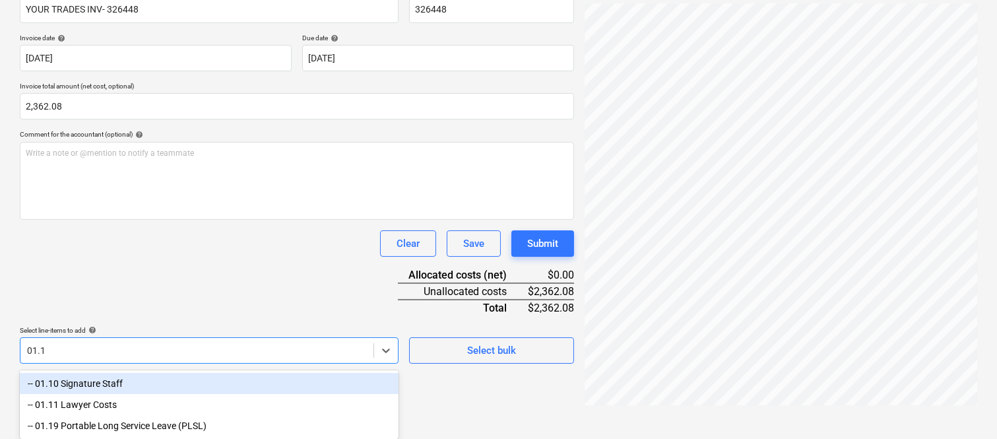
type input "01.10"
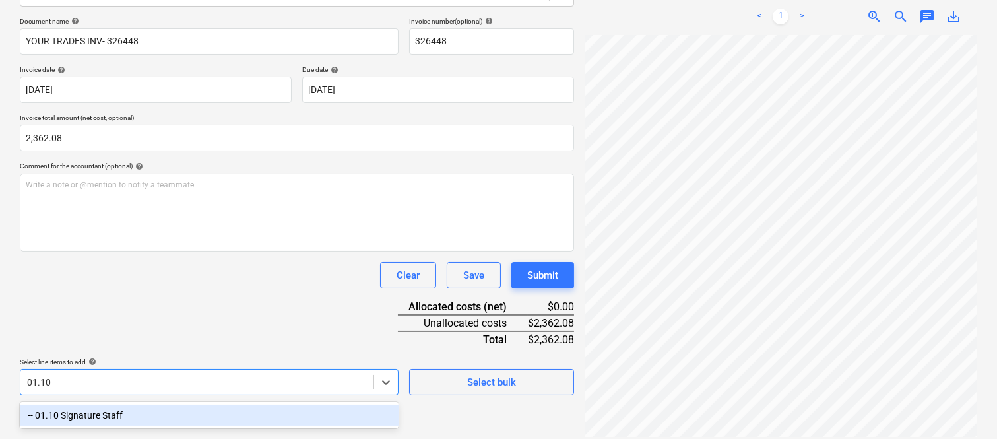
click at [171, 412] on div "-- 01.10 Signature Staff" at bounding box center [209, 414] width 379 height 21
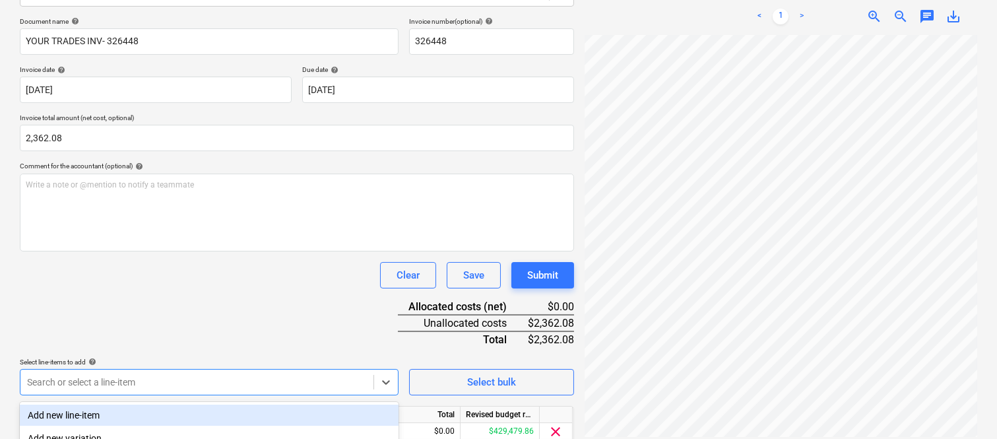
click at [152, 305] on div "Document name help YOUR TRADES INV- 326448 Invoice number (optional) help 32644…" at bounding box center [297, 249] width 554 height 465
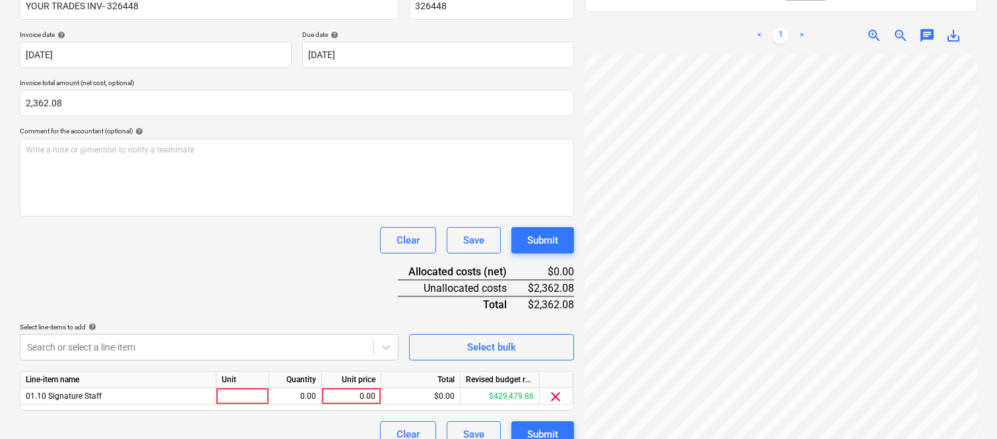
scroll to position [242, 0]
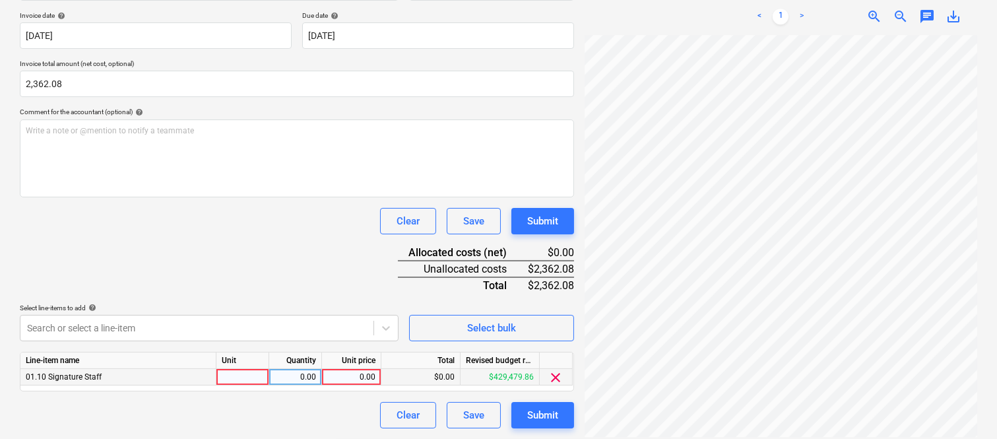
click at [245, 374] on div at bounding box center [242, 377] width 53 height 16
type input "INVOICE"
click at [293, 377] on div "0.00" at bounding box center [295, 377] width 42 height 16
type input "1"
click at [341, 377] on div "0.00" at bounding box center [351, 377] width 48 height 16
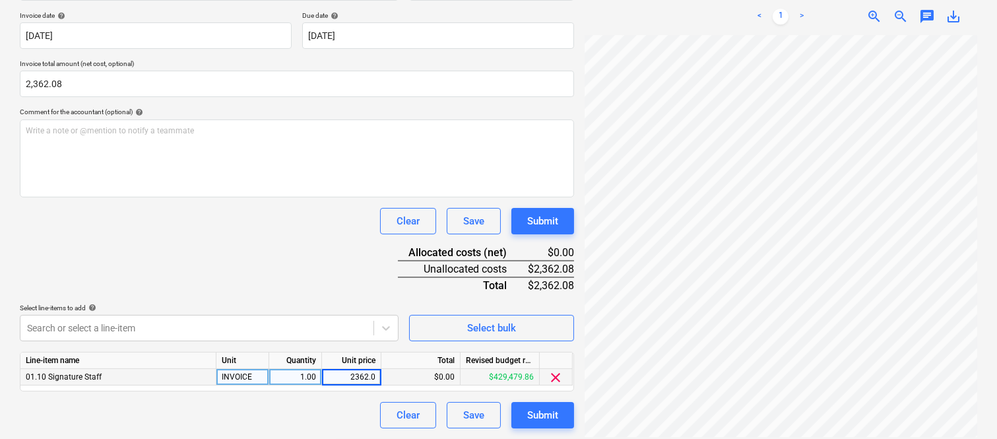
type input "2362.08"
click at [327, 408] on div "Clear Save Submit" at bounding box center [297, 415] width 554 height 26
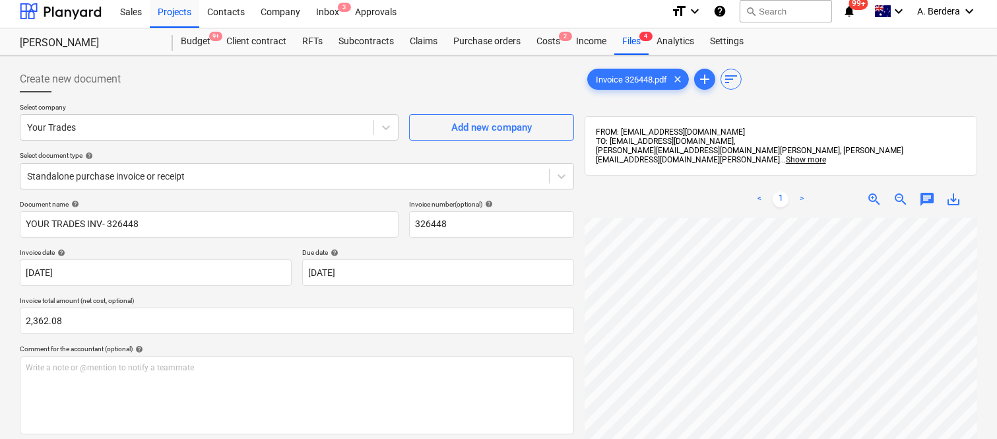
scroll to position [0, 0]
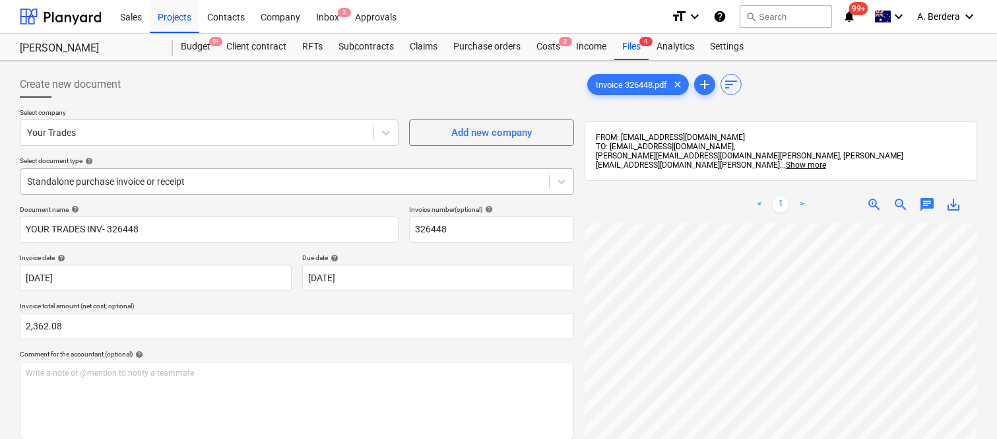
click at [249, 181] on div at bounding box center [284, 181] width 515 height 13
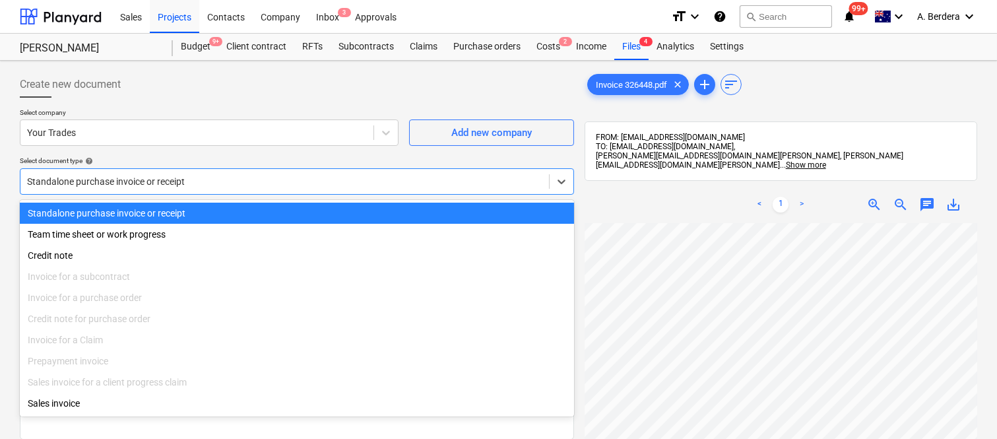
click at [262, 214] on div "Standalone purchase invoice or receipt" at bounding box center [297, 212] width 554 height 21
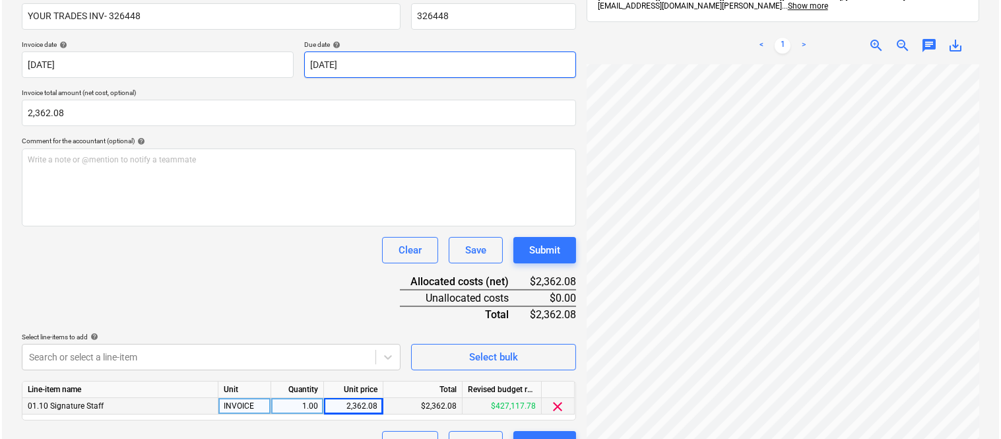
scroll to position [242, 0]
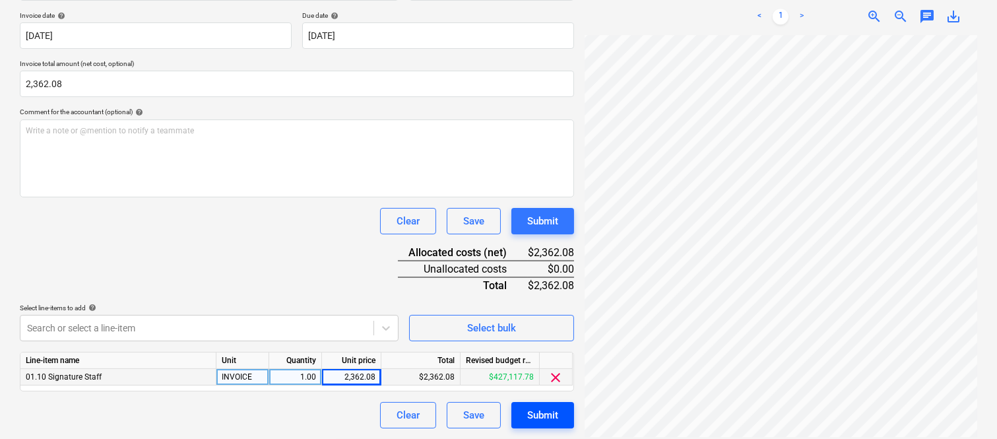
click at [552, 416] on div "Submit" at bounding box center [542, 414] width 31 height 17
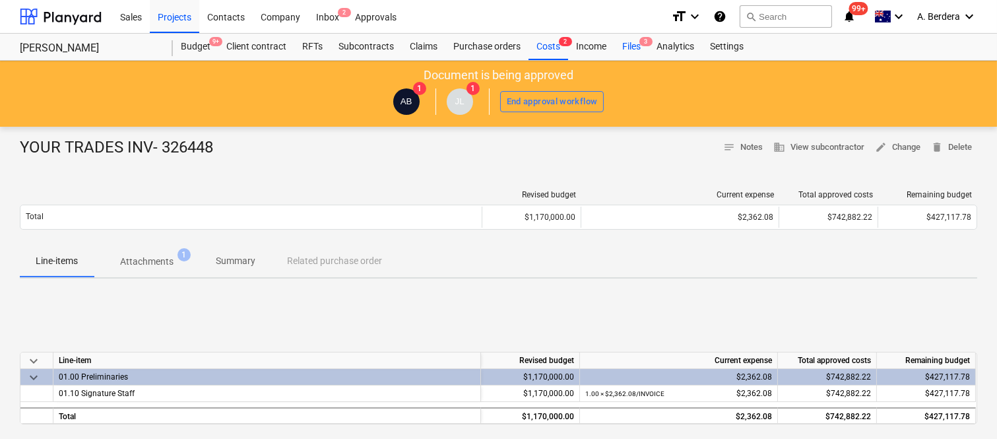
click at [633, 49] on div "Files 3" at bounding box center [631, 47] width 34 height 26
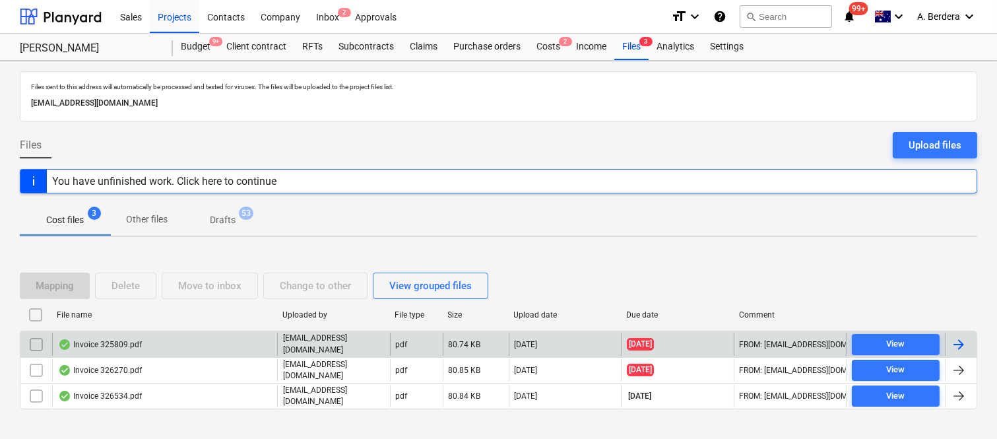
click at [232, 351] on div "Invoice 325809.pdf" at bounding box center [164, 343] width 225 height 22
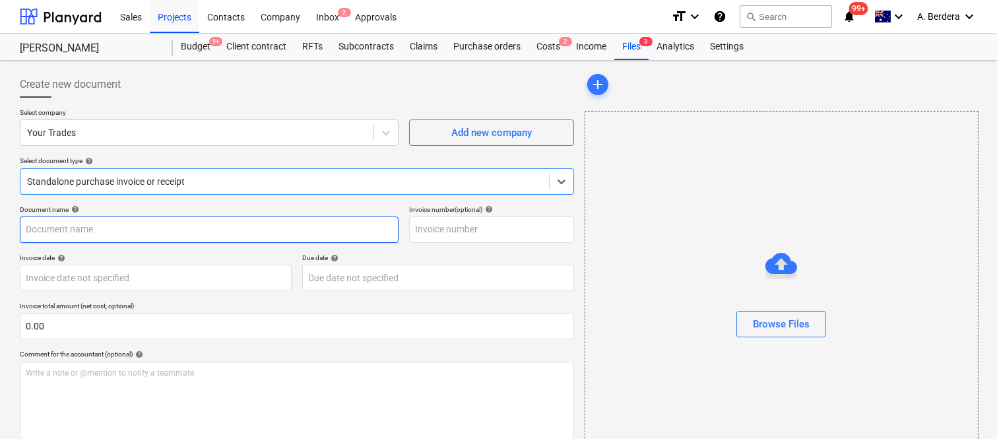
type input "325809"
type input "14 Aug 2025"
type input "28 Aug 2025"
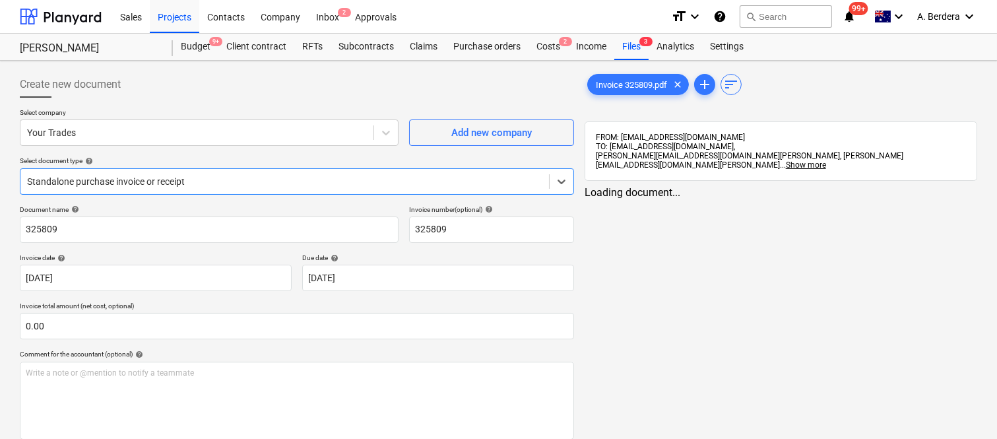
click at [287, 172] on div "Standalone purchase invoice or receipt" at bounding box center [284, 181] width 528 height 18
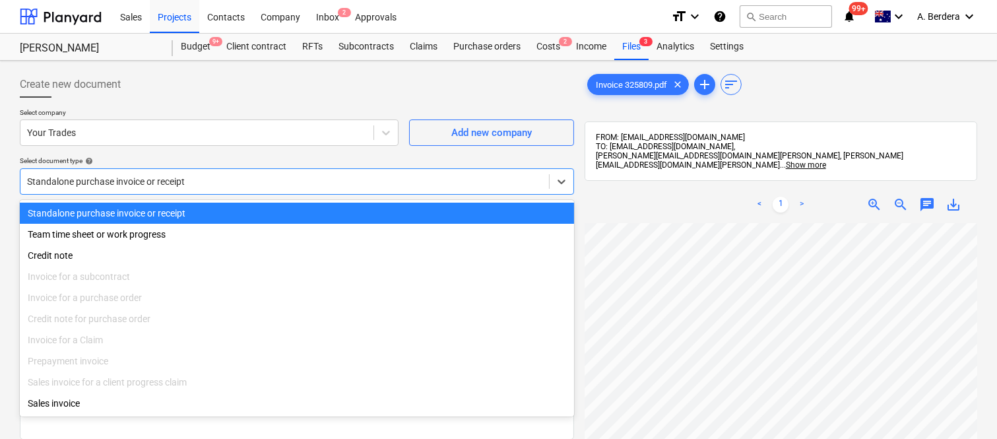
click at [301, 209] on div "Standalone purchase invoice or receipt" at bounding box center [297, 212] width 554 height 21
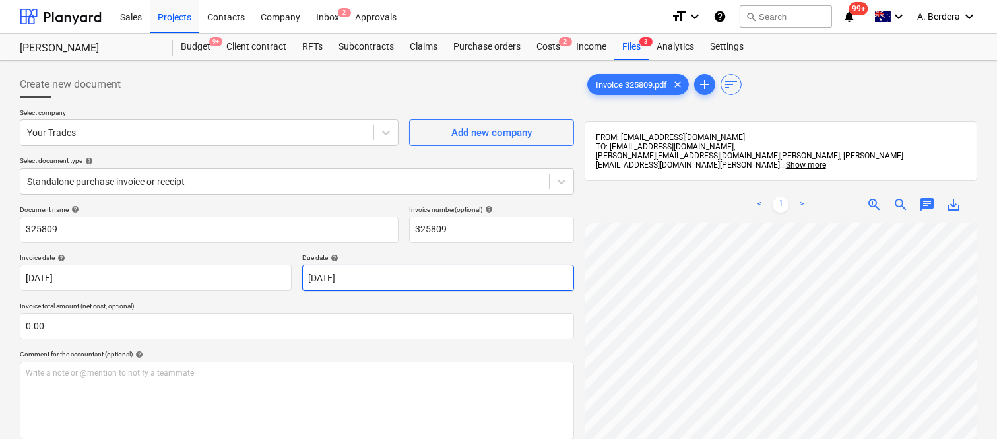
scroll to position [3, 202]
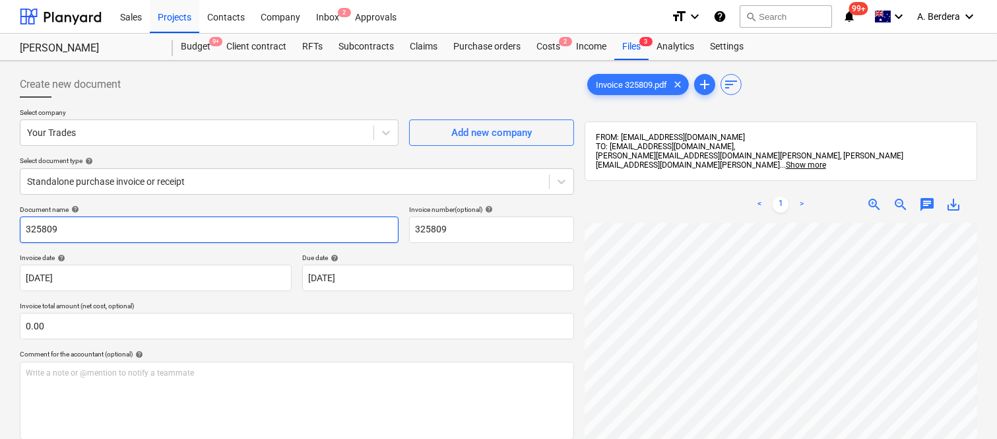
click at [21, 232] on input "325809" at bounding box center [209, 229] width 379 height 26
type input "YOUR TRADES INV- 325809"
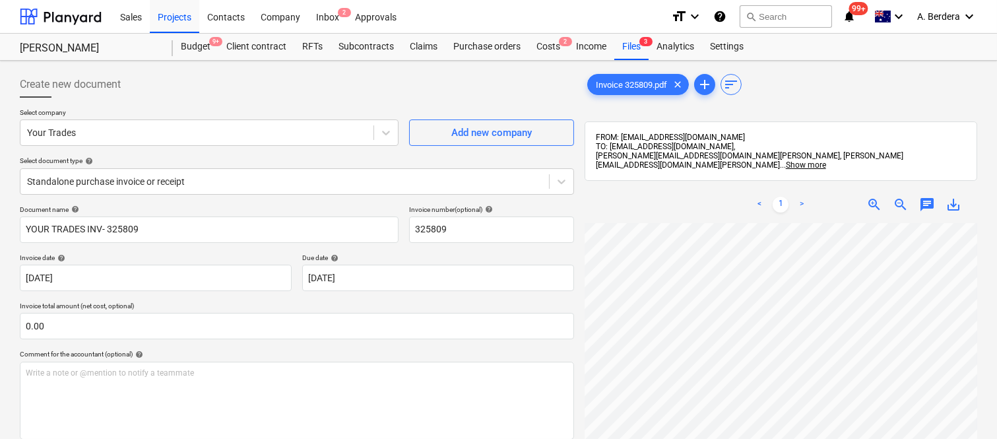
scroll to position [280, 202]
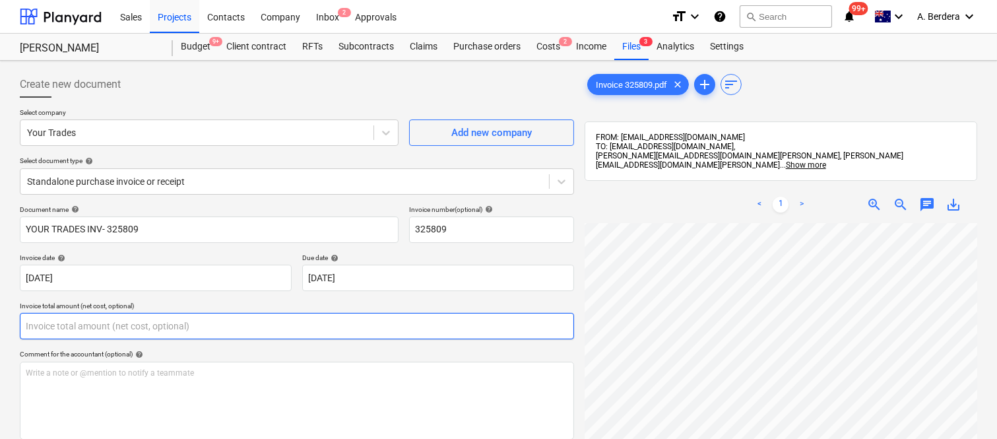
click at [157, 331] on input "text" at bounding box center [297, 326] width 554 height 26
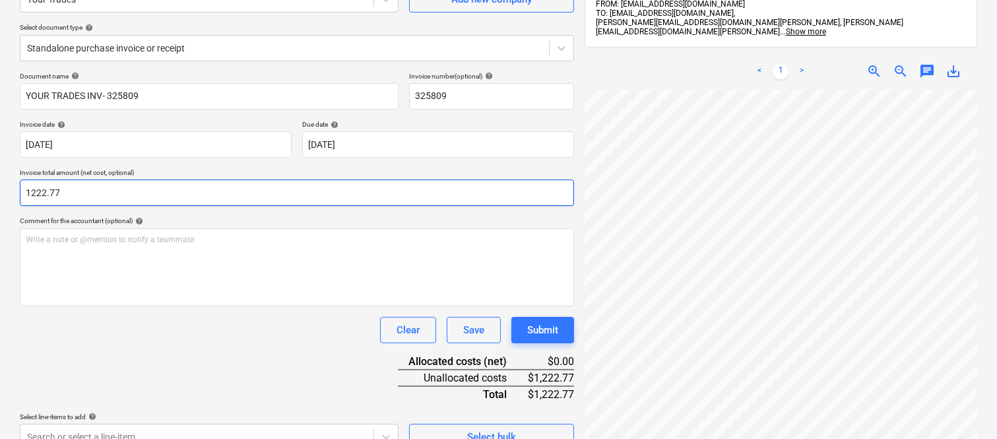
scroll to position [188, 0]
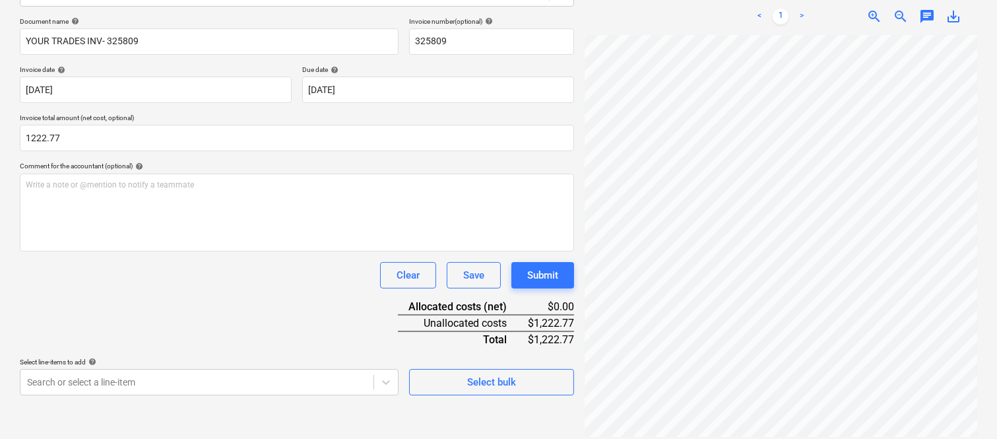
type input "1,222.77"
click at [135, 303] on div "Document name help YOUR TRADES INV- 325809 Invoice number (optional) help 32580…" at bounding box center [297, 206] width 554 height 378
click at [230, 251] on body "Sales Projects Contacts Company Inbox 2 Approvals format_size keyboard_arrow_do…" at bounding box center [498, 31] width 997 height 439
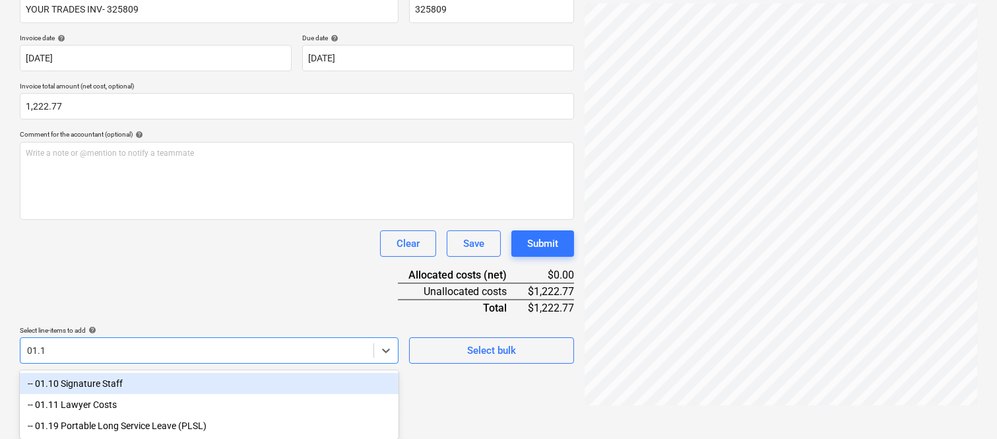
type input "01.10"
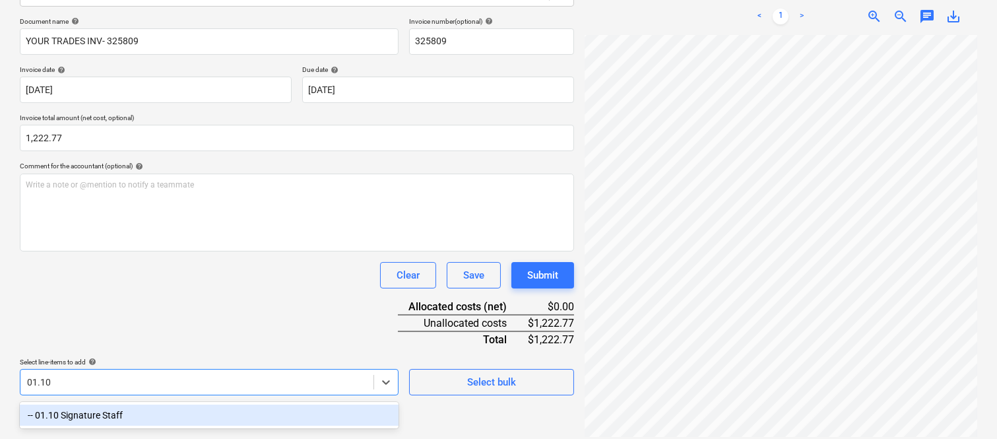
click at [95, 416] on div "-- 01.10 Signature Staff" at bounding box center [209, 414] width 379 height 21
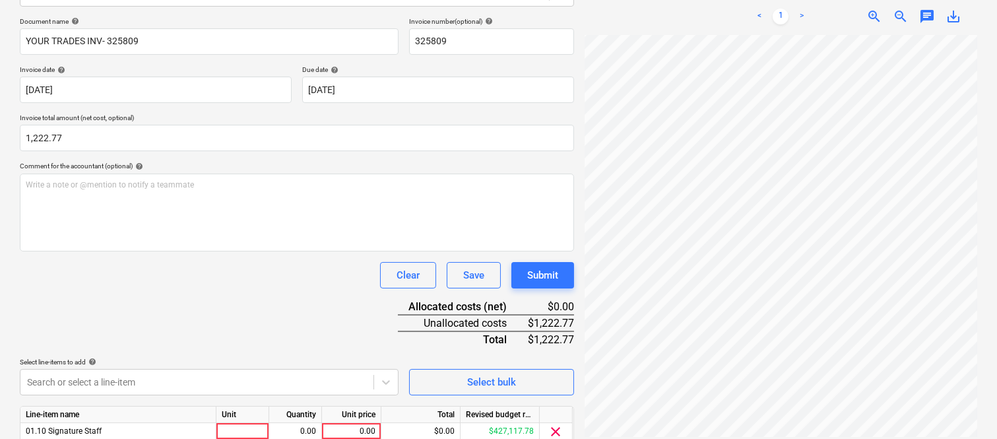
click at [116, 279] on div "Clear Save Submit" at bounding box center [297, 275] width 554 height 26
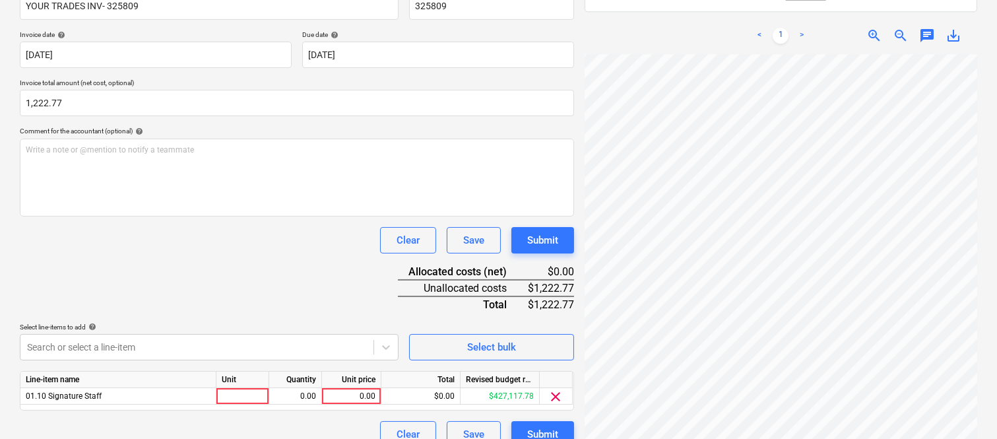
scroll to position [242, 0]
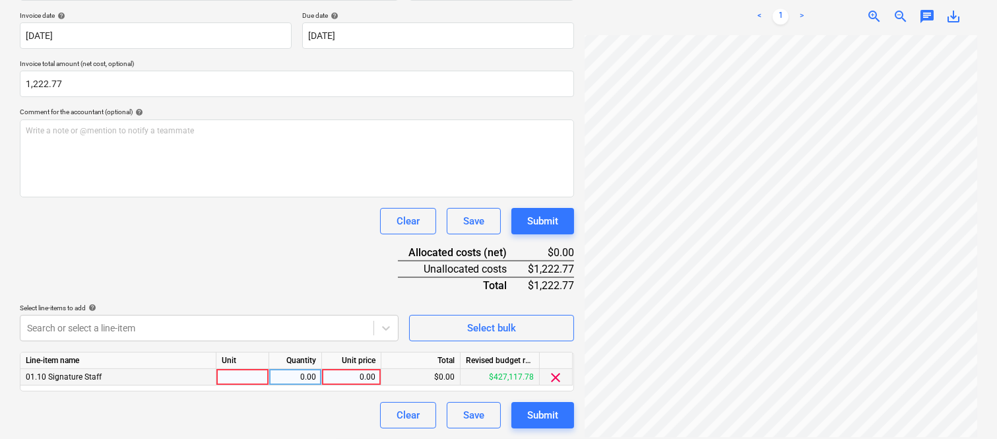
click at [251, 376] on div at bounding box center [242, 377] width 53 height 16
type input "INVOICE"
click at [299, 376] on div "0.00" at bounding box center [295, 377] width 42 height 16
type input "1"
click at [356, 378] on div "0.00" at bounding box center [351, 377] width 48 height 16
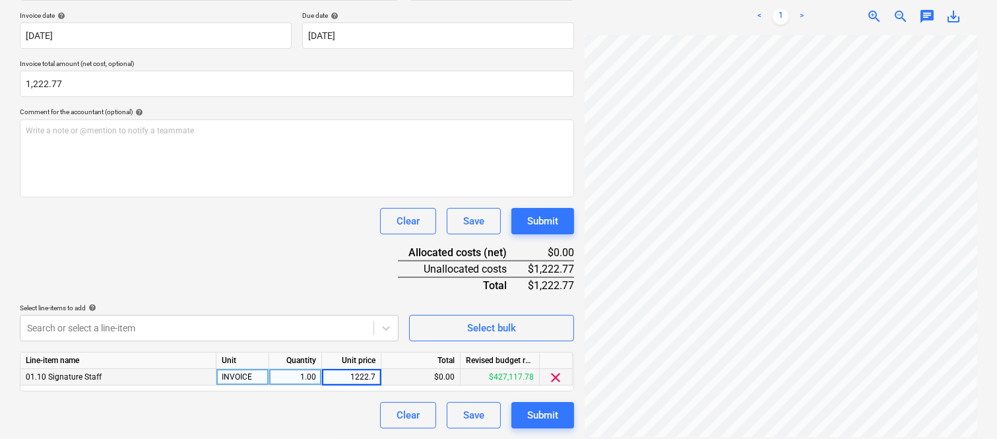
type input "1222.77"
click at [345, 409] on div "Clear Save Submit" at bounding box center [297, 415] width 554 height 26
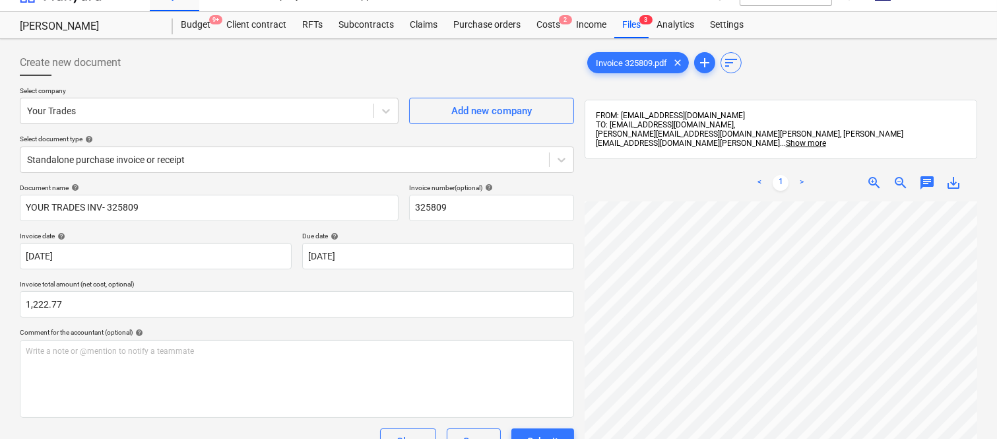
scroll to position [0, 0]
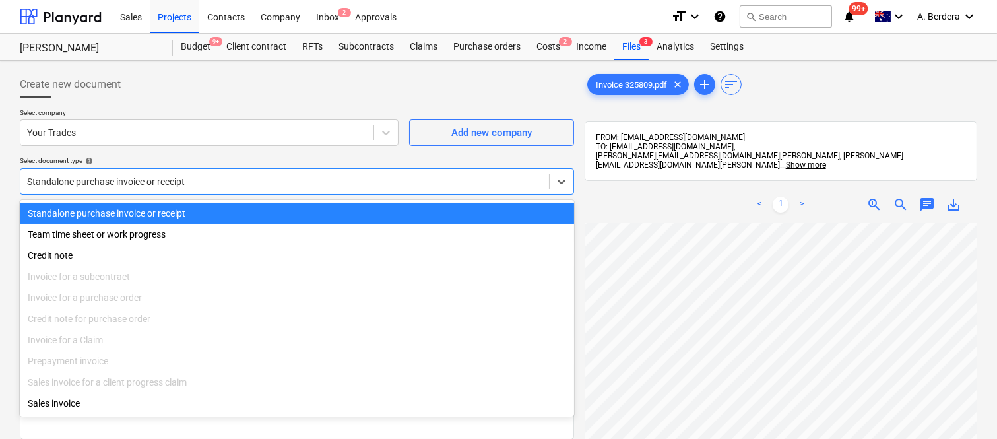
click at [241, 182] on div at bounding box center [284, 181] width 515 height 13
click at [259, 205] on div "Standalone purchase invoice or receipt" at bounding box center [297, 212] width 554 height 21
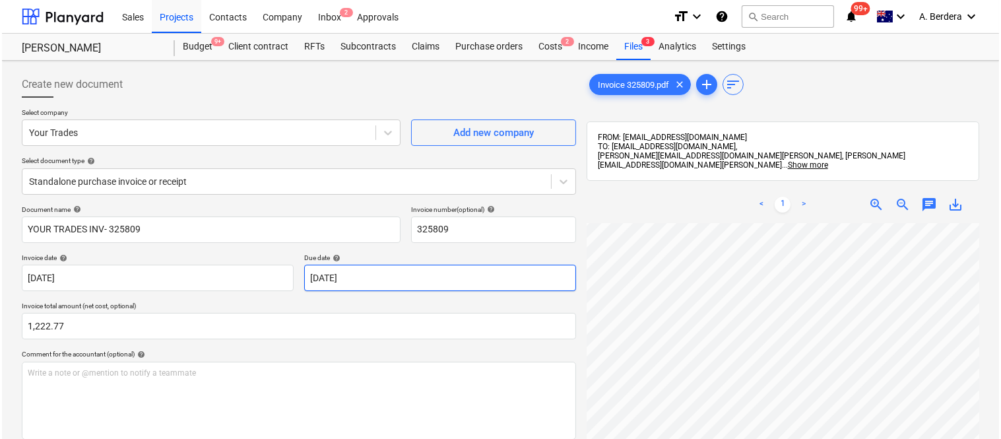
scroll to position [242, 0]
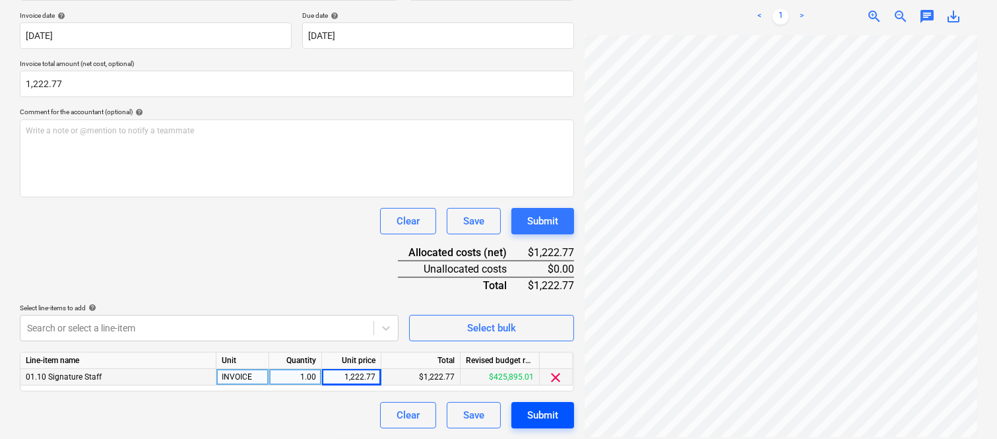
click at [551, 418] on div "Submit" at bounding box center [542, 414] width 31 height 17
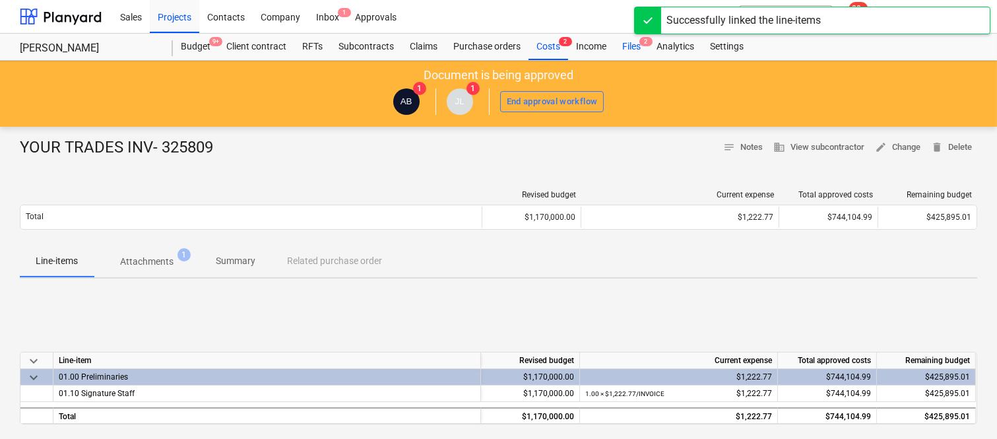
click at [642, 47] on div "Files 2" at bounding box center [631, 47] width 34 height 26
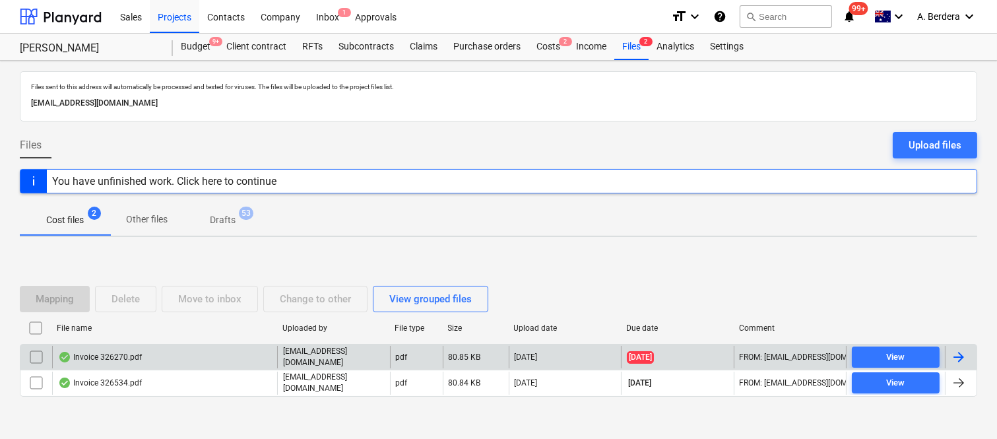
click at [237, 348] on div "Invoice 326270.pdf" at bounding box center [164, 357] width 225 height 22
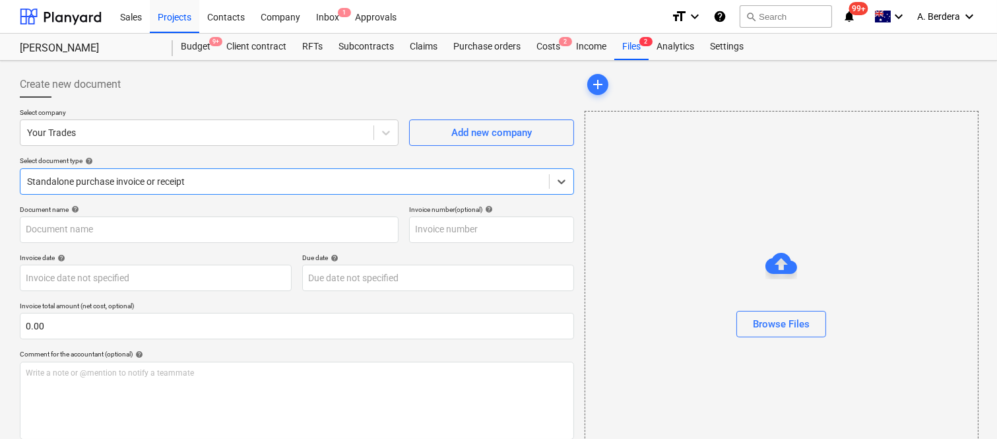
type input "326270"
type input "[DATE]"
type input "25 Sep 2025"
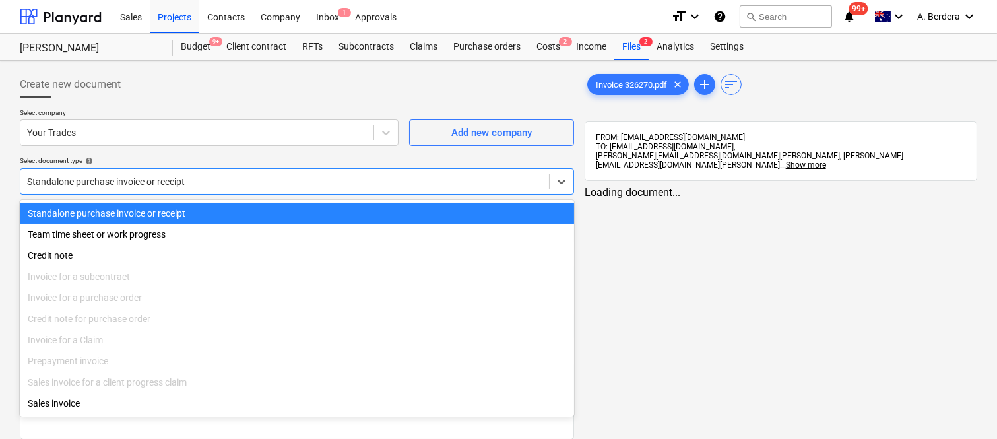
click at [298, 173] on div "Standalone purchase invoice or receipt" at bounding box center [284, 181] width 528 height 18
click at [317, 211] on div "Standalone purchase invoice or receipt" at bounding box center [297, 212] width 554 height 21
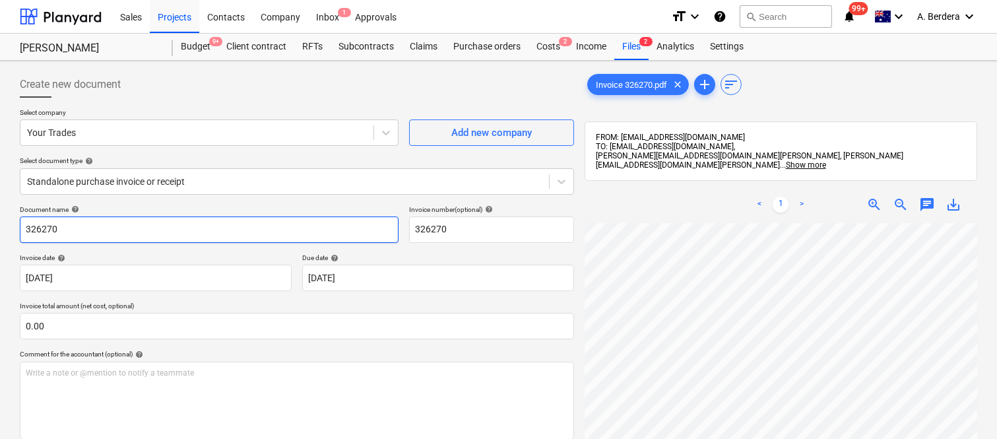
click at [27, 232] on input "326270" at bounding box center [209, 229] width 379 height 26
type input "YOUR TRADES INV- 326270"
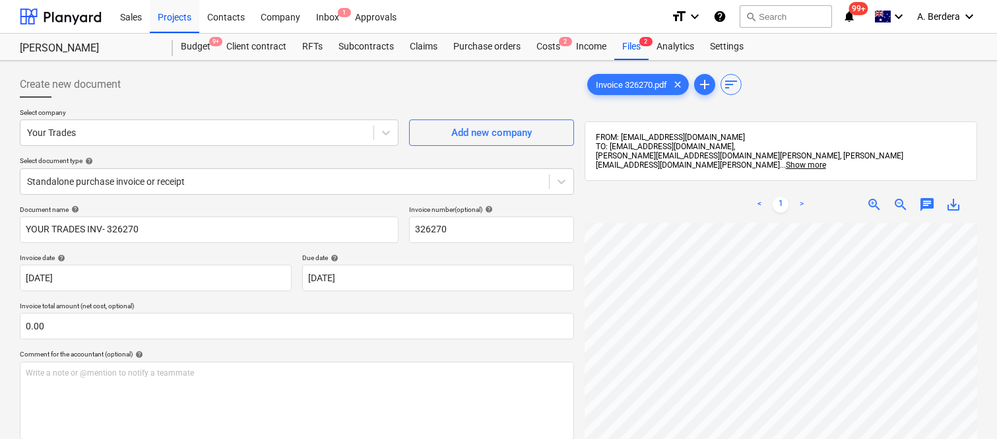
scroll to position [326, 202]
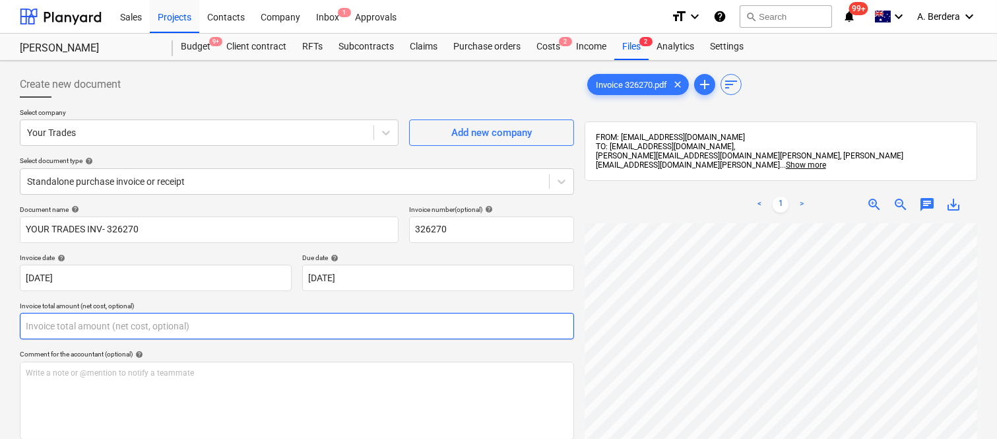
click at [215, 327] on input "text" at bounding box center [297, 326] width 554 height 26
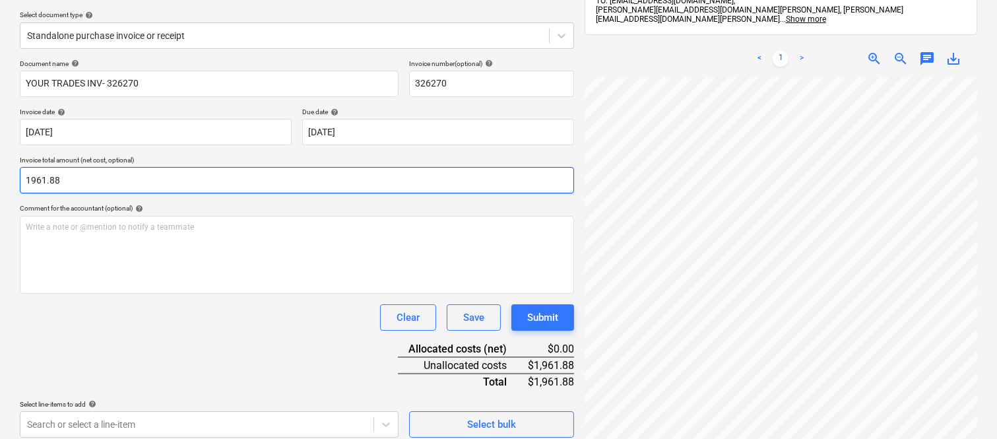
scroll to position [188, 0]
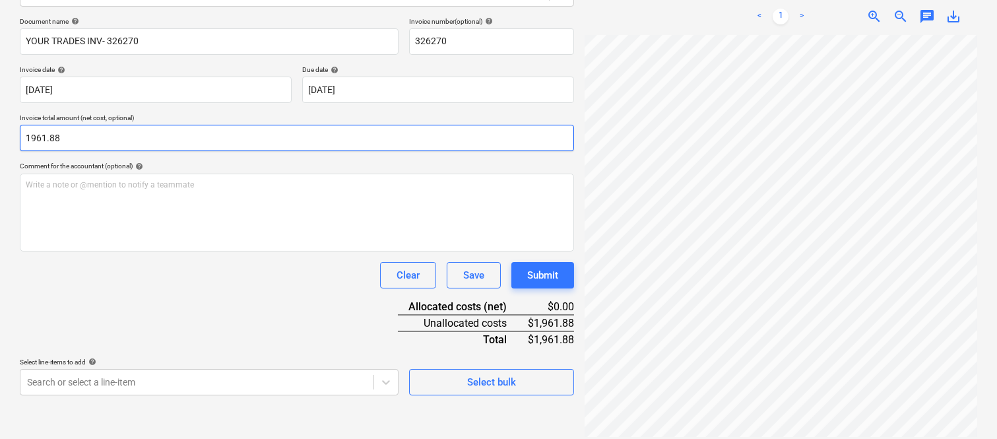
type input "1,961.88"
click at [215, 327] on div "Document name help YOUR TRADES INV- 326270 Invoice number (optional) help 32627…" at bounding box center [297, 206] width 554 height 378
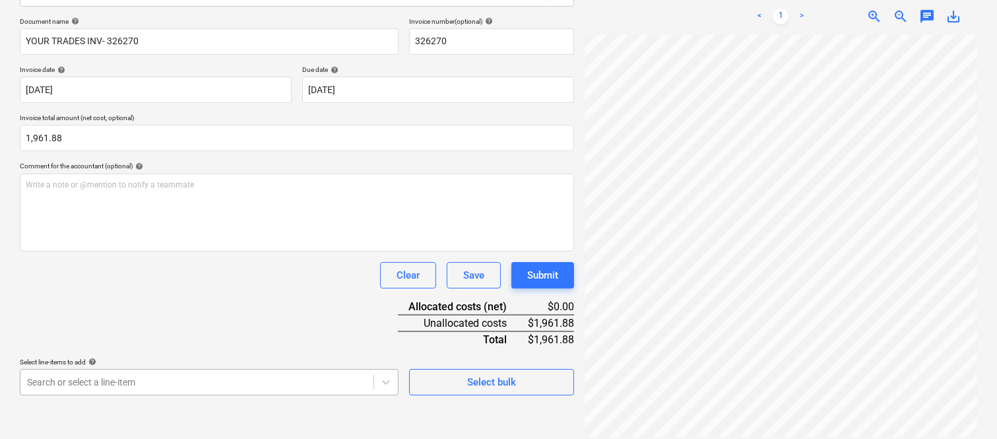
click at [226, 251] on body "Sales Projects Contacts Company Inbox 1 Approvals format_size keyboard_arrow_do…" at bounding box center [498, 31] width 997 height 439
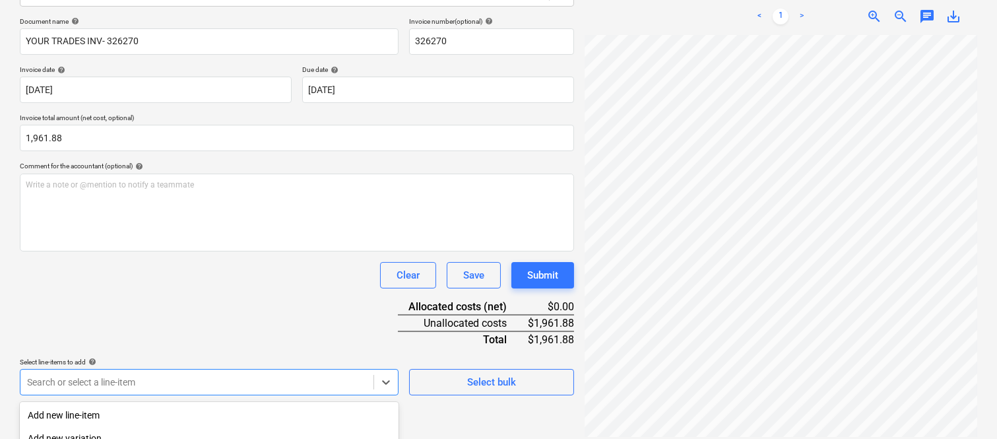
scroll to position [351, 0]
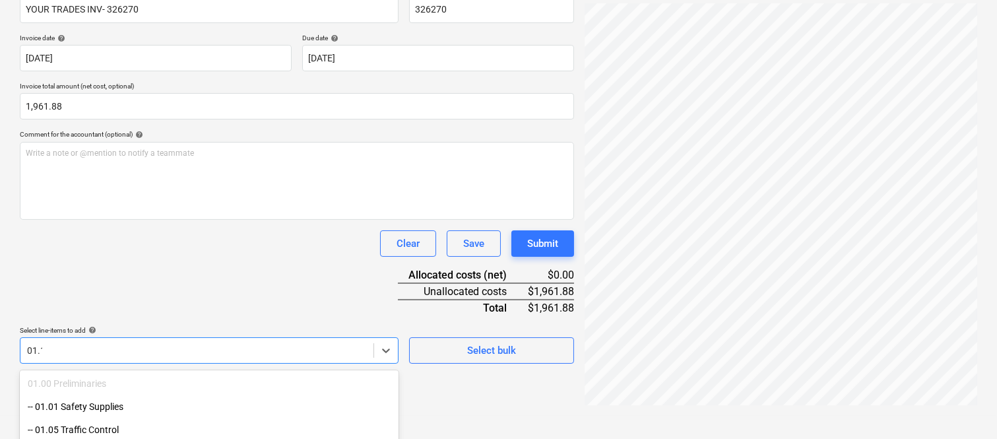
type input "01.10"
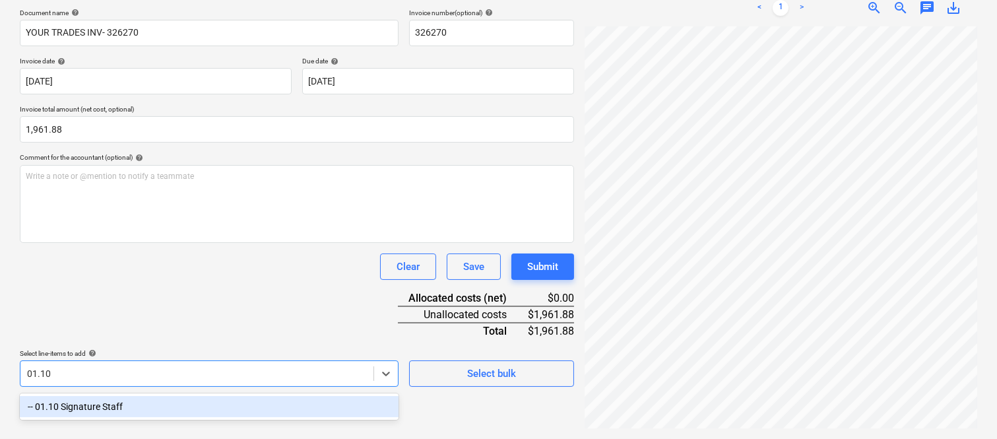
scroll to position [188, 0]
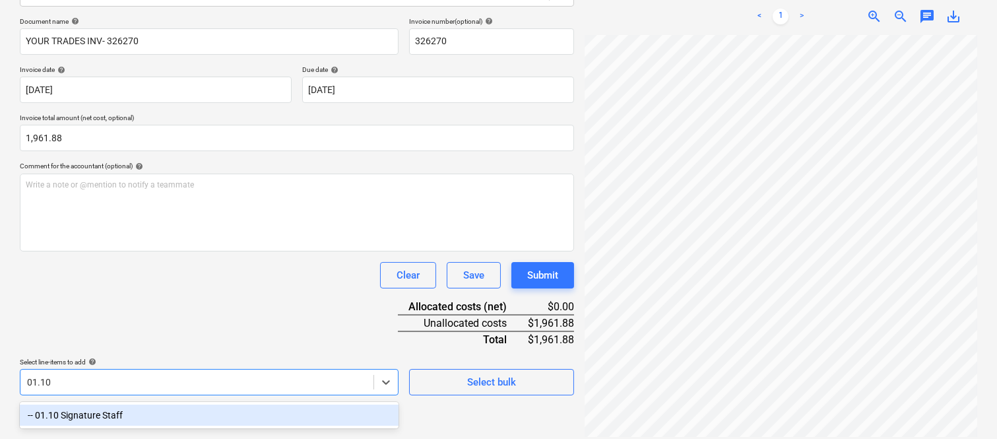
click at [218, 408] on div "-- 01.10 Signature Staff" at bounding box center [209, 414] width 379 height 21
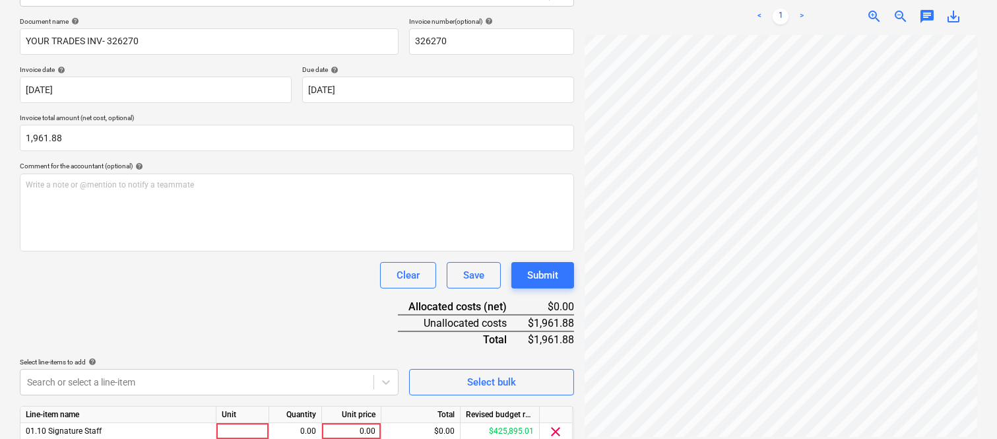
click at [179, 272] on div "Clear Save Submit" at bounding box center [297, 275] width 554 height 26
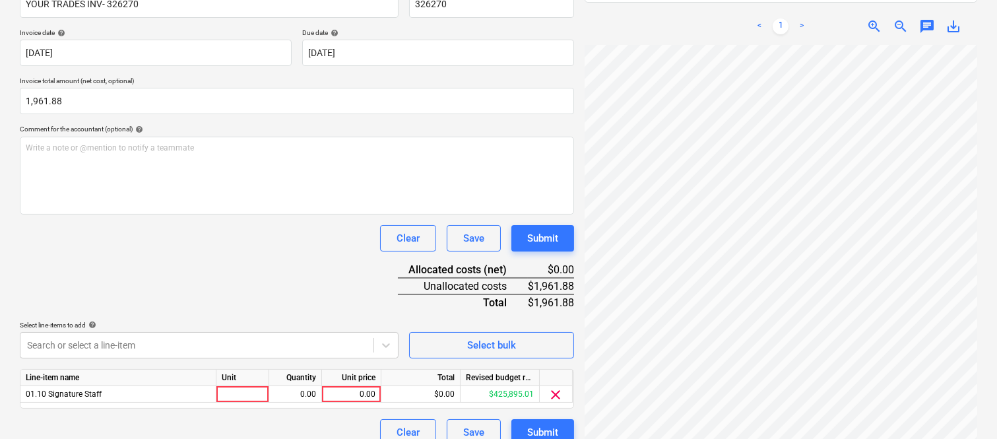
scroll to position [242, 0]
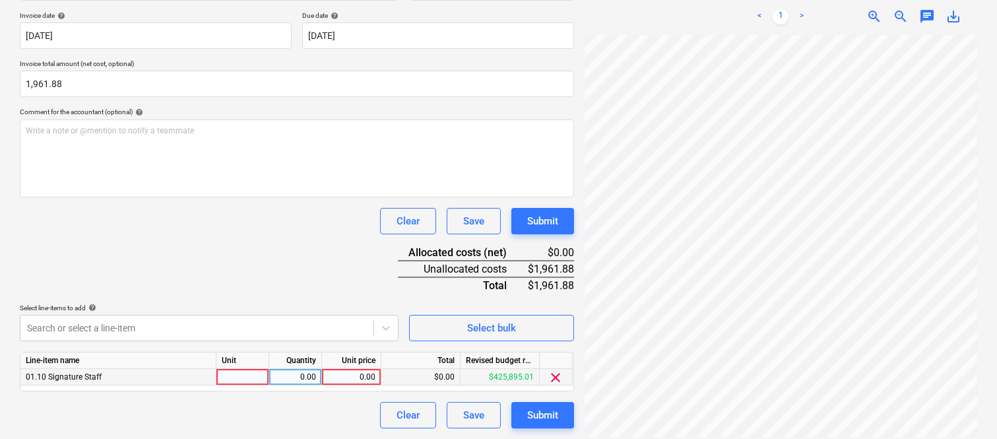
click at [241, 376] on div at bounding box center [242, 377] width 53 height 16
type input "INVOICE"
click at [293, 379] on div "0.00" at bounding box center [295, 377] width 42 height 16
type input "1"
click at [347, 379] on div "0.00" at bounding box center [351, 377] width 48 height 16
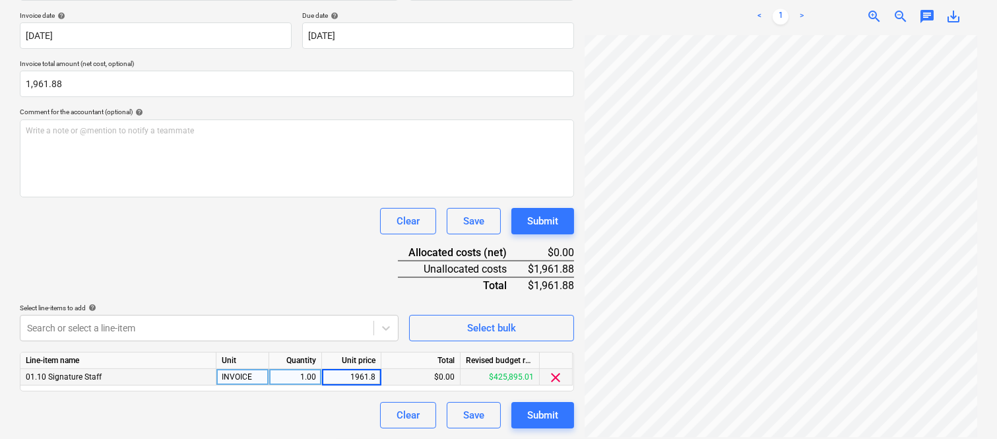
type input "1961.88"
click at [139, 403] on div "Clear Save Submit" at bounding box center [297, 415] width 554 height 26
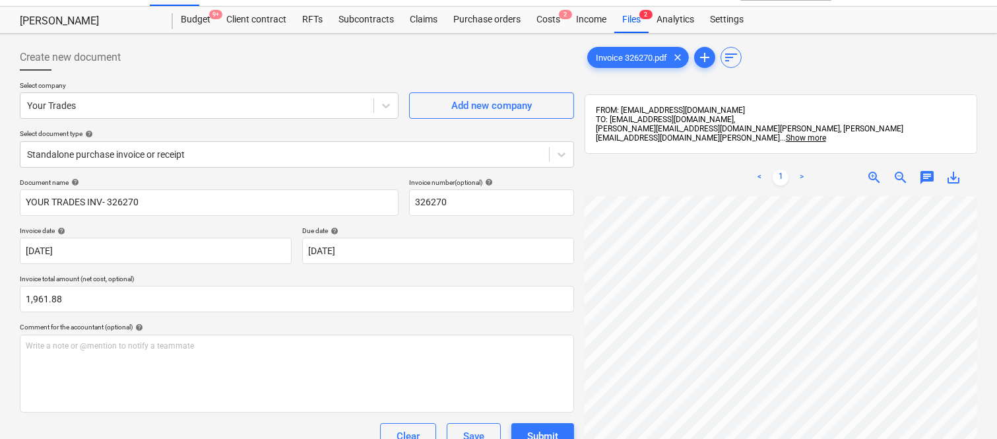
scroll to position [0, 0]
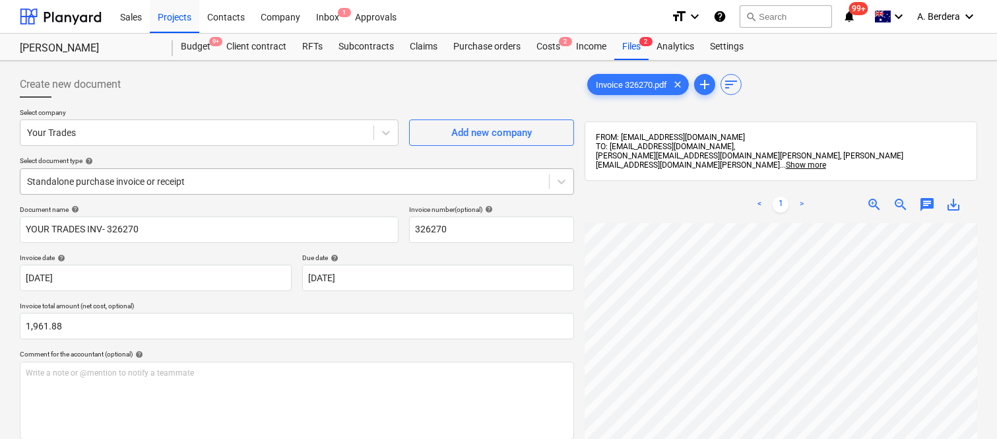
click at [225, 178] on div at bounding box center [284, 181] width 515 height 13
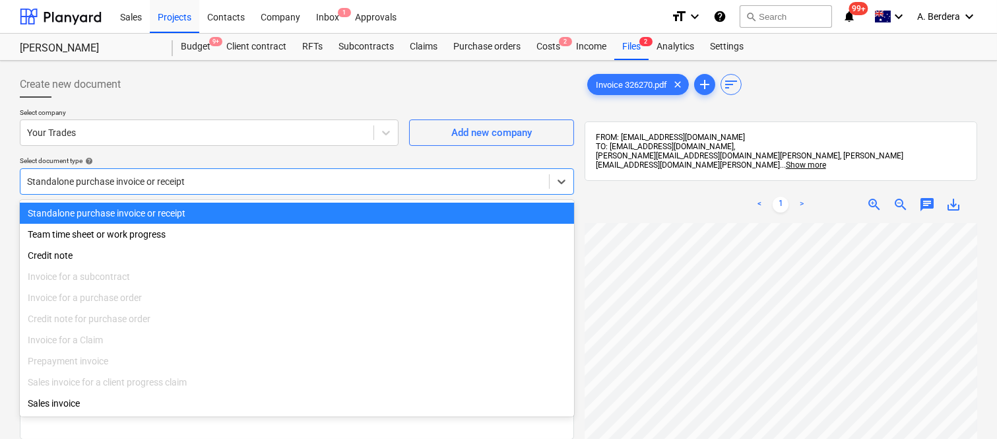
click at [253, 216] on div "Standalone purchase invoice or receipt" at bounding box center [297, 212] width 554 height 21
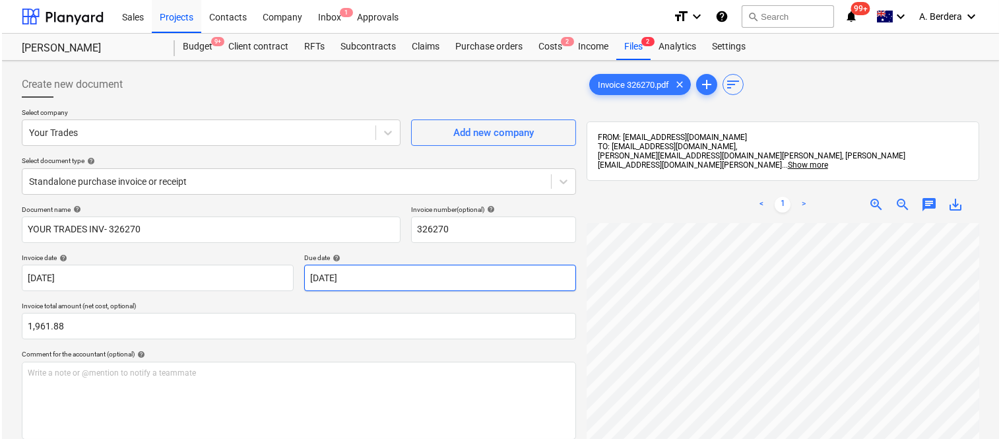
scroll to position [242, 0]
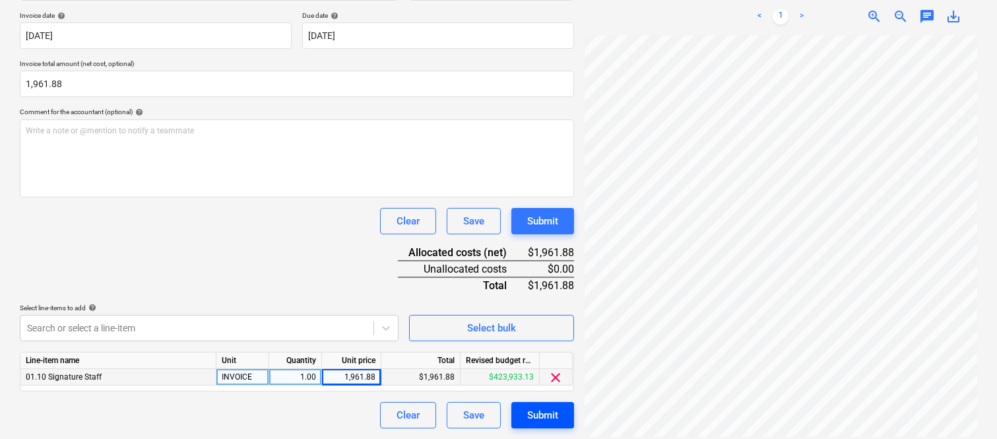
click at [537, 412] on div "Submit" at bounding box center [542, 414] width 31 height 17
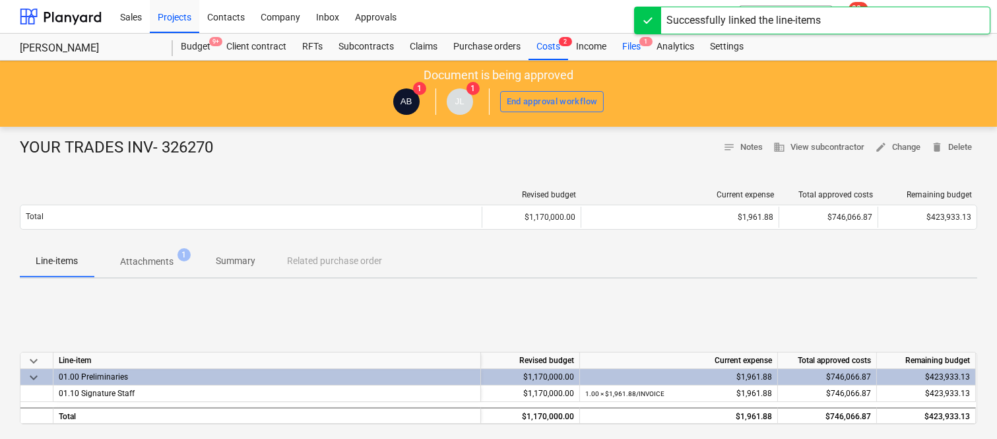
click at [629, 43] on div "Files 1" at bounding box center [631, 47] width 34 height 26
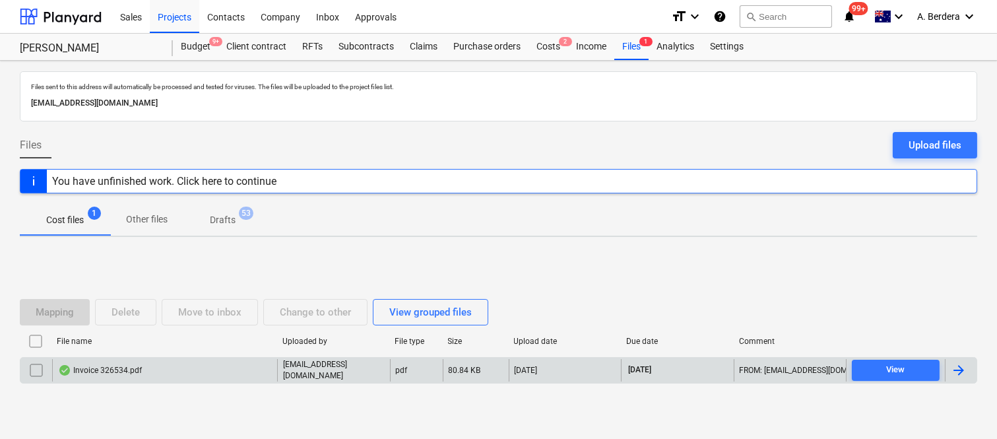
click at [234, 370] on div "Invoice 326534.pdf" at bounding box center [164, 370] width 225 height 22
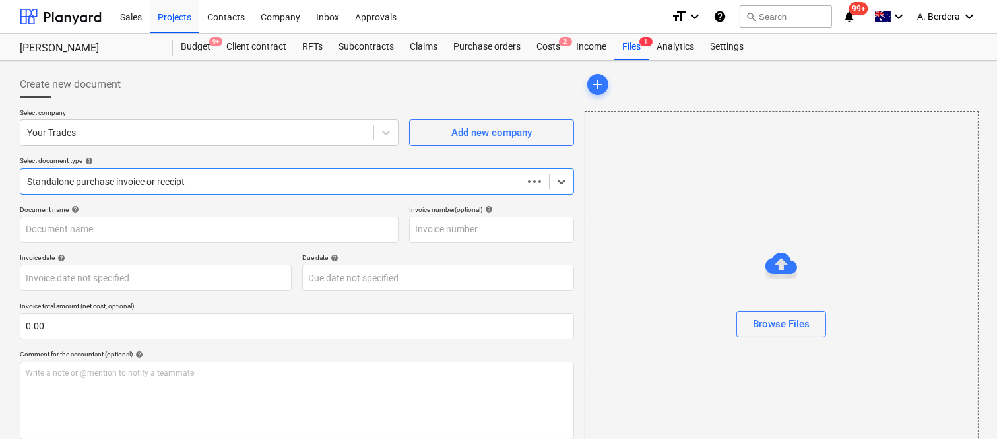
type input "326534"
type input "[DATE]"
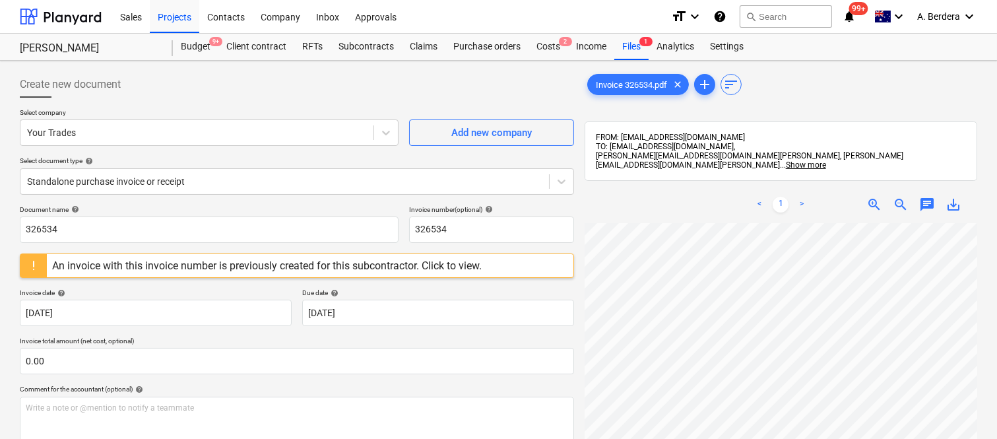
click at [36, 266] on div at bounding box center [33, 265] width 26 height 23
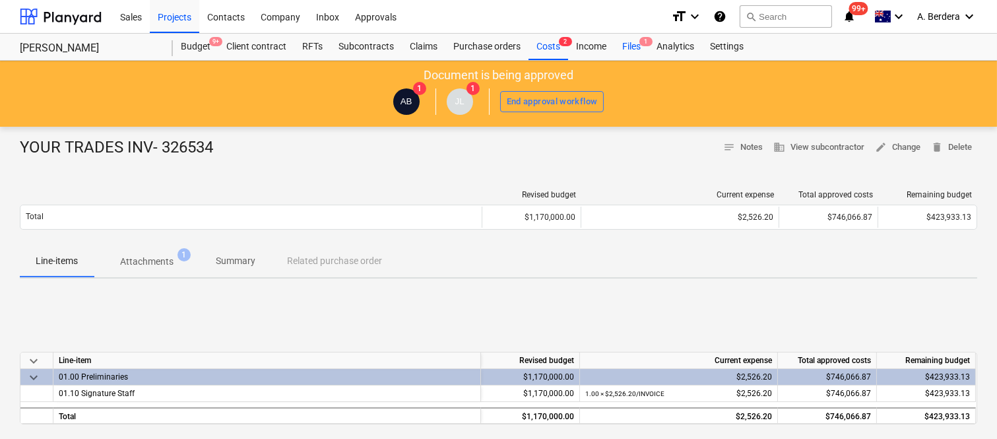
click at [639, 42] on span "1" at bounding box center [645, 41] width 13 height 9
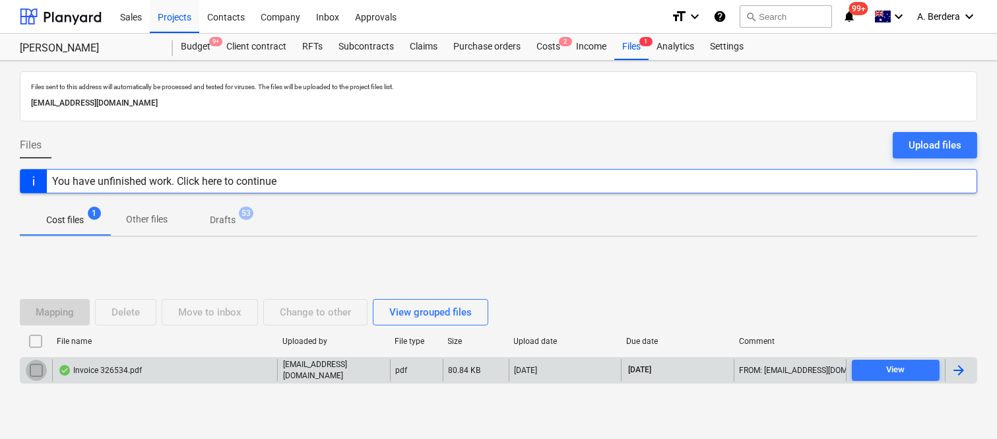
click at [38, 374] on input "checkbox" at bounding box center [36, 369] width 21 height 21
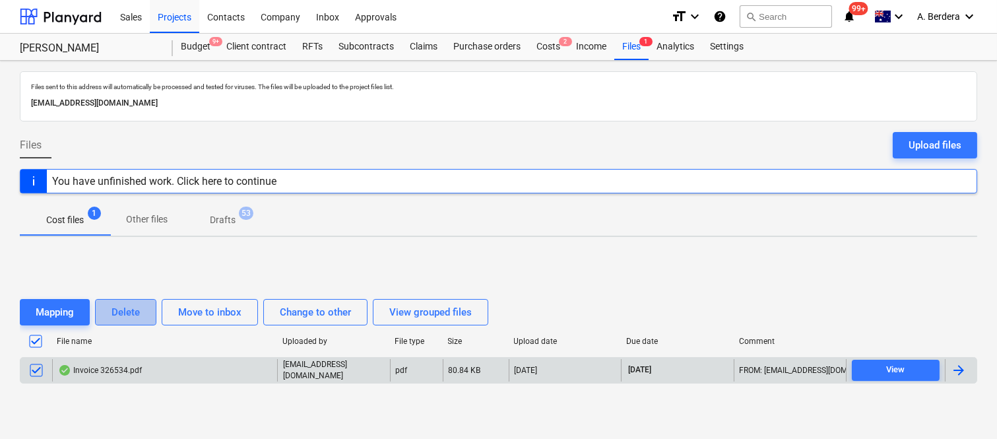
click at [125, 311] on div "Delete" at bounding box center [125, 311] width 28 height 17
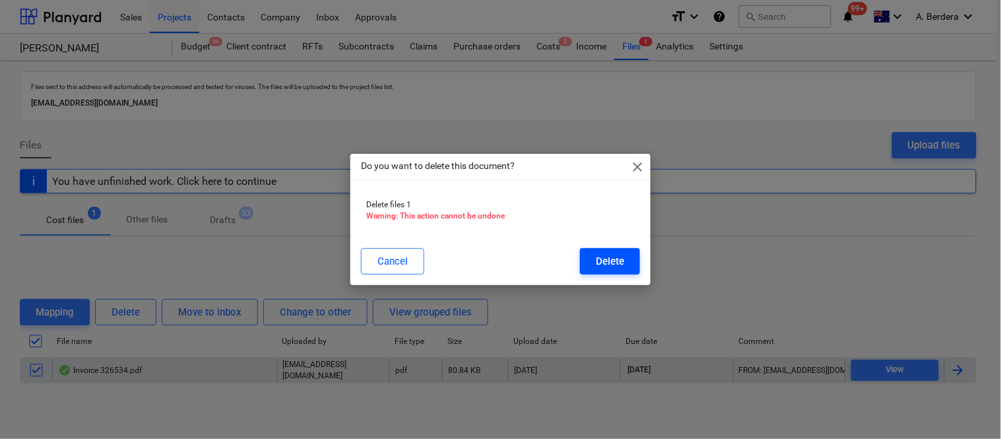
click at [607, 264] on div "Delete" at bounding box center [610, 261] width 28 height 17
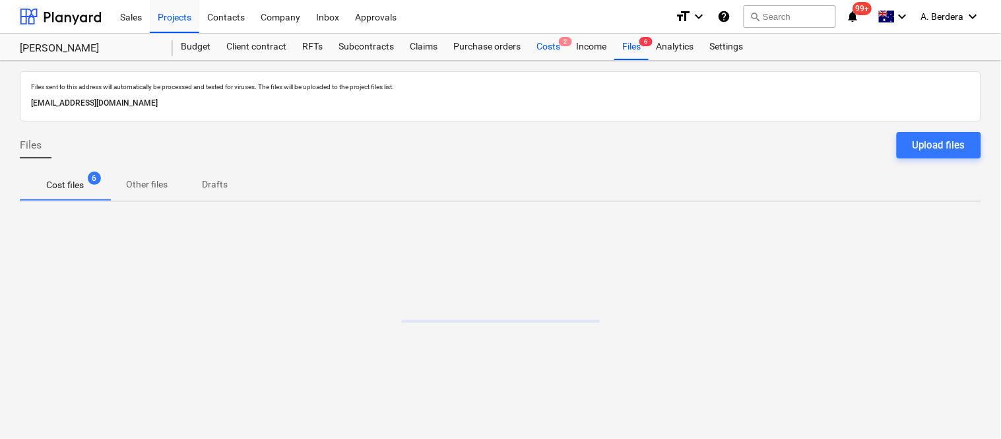
click at [542, 49] on div "Costs 2" at bounding box center [548, 47] width 40 height 26
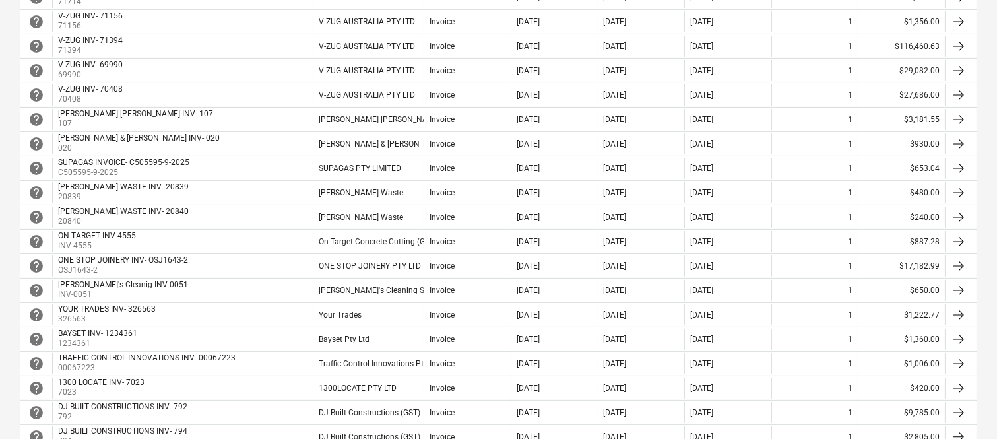
scroll to position [733, 0]
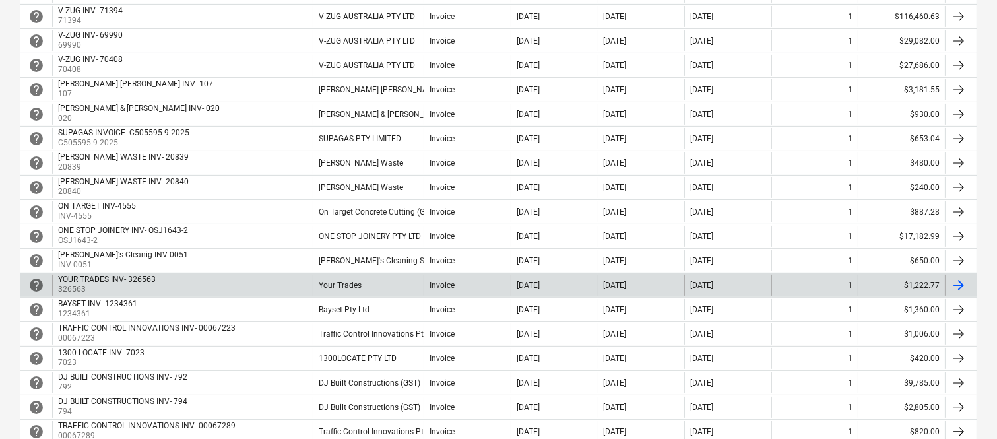
click at [319, 281] on div "Your Trades" at bounding box center [368, 284] width 111 height 21
